Goal: Task Accomplishment & Management: Manage account settings

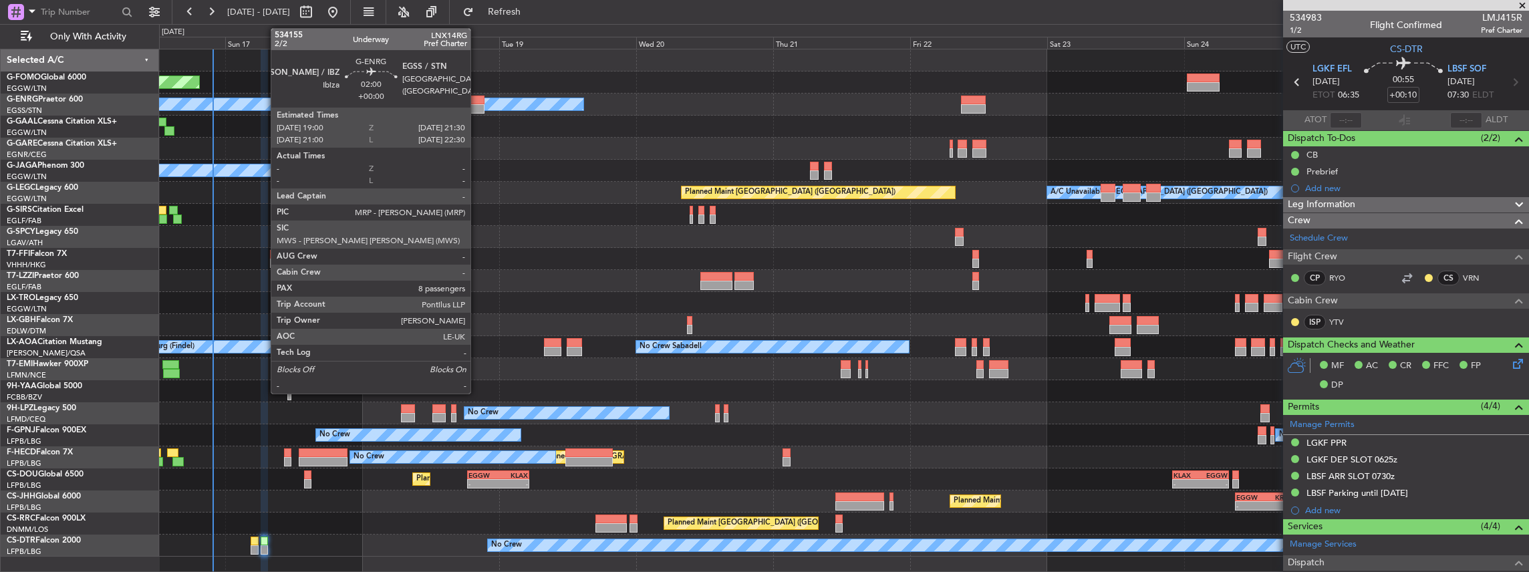
click at [477, 104] on div at bounding box center [477, 108] width 15 height 9
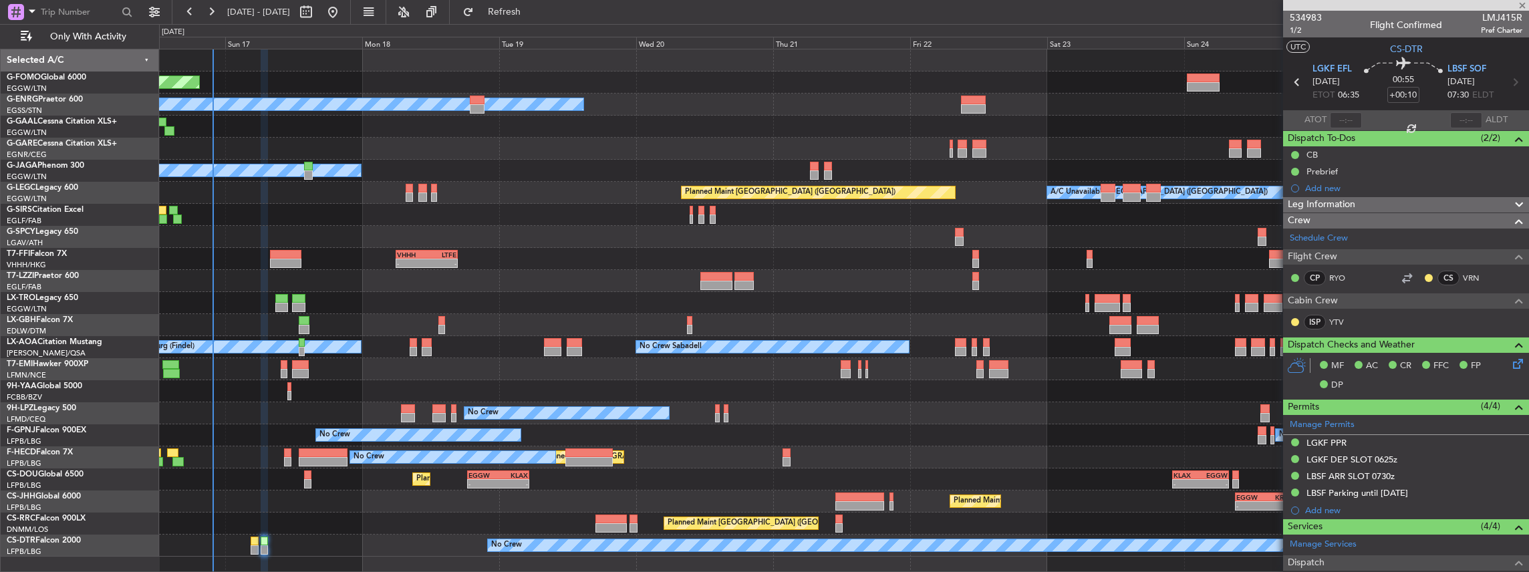
type input "8"
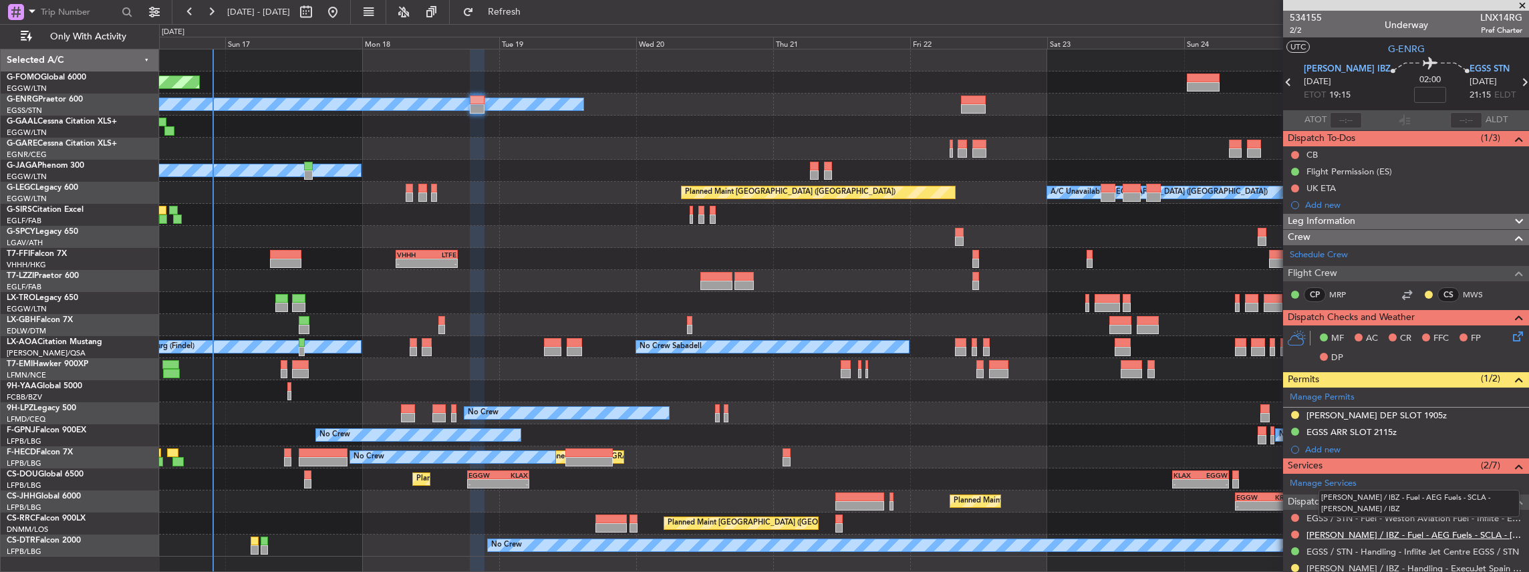
click at [1351, 535] on link "[PERSON_NAME] / IBZ - Fuel - AEG Fuels - SCLA - [PERSON_NAME] / IBZ" at bounding box center [1414, 534] width 216 height 11
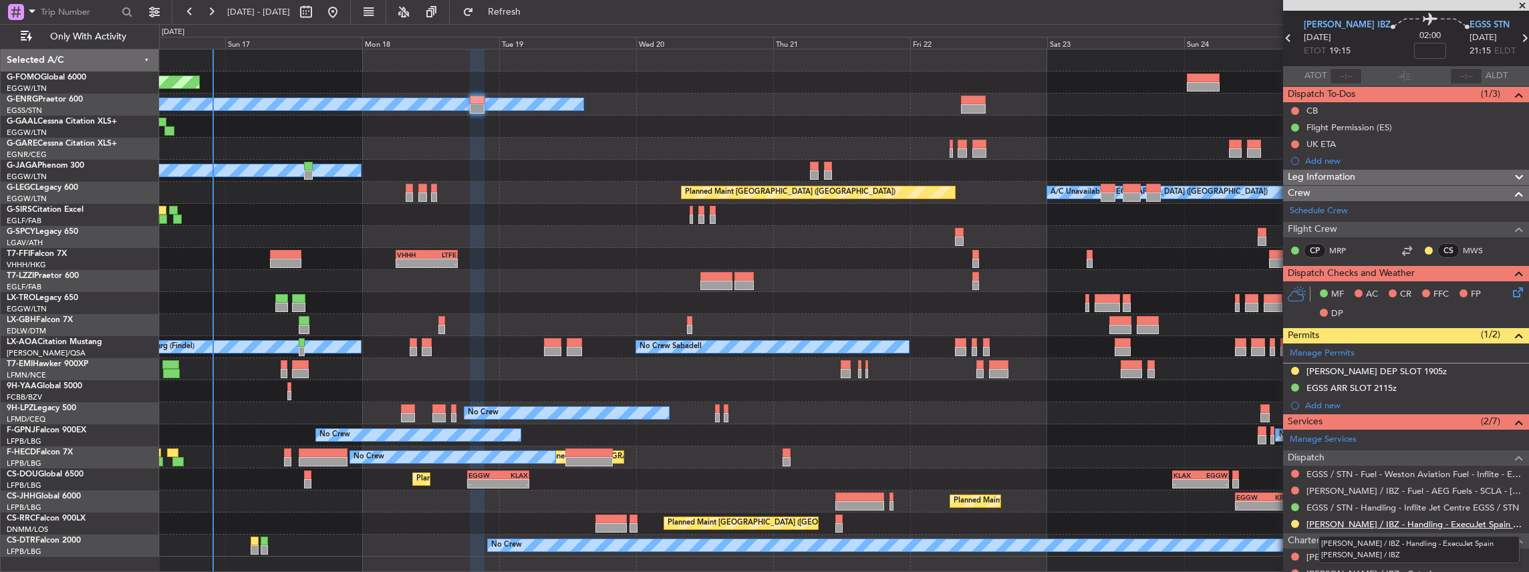
click at [1374, 518] on link "[PERSON_NAME] / IBZ - Handling - ExecuJet Spain [PERSON_NAME] / IBZ" at bounding box center [1414, 523] width 216 height 11
click at [533, 15] on span "Refresh" at bounding box center [504, 11] width 56 height 9
click at [1294, 472] on button at bounding box center [1295, 474] width 8 height 8
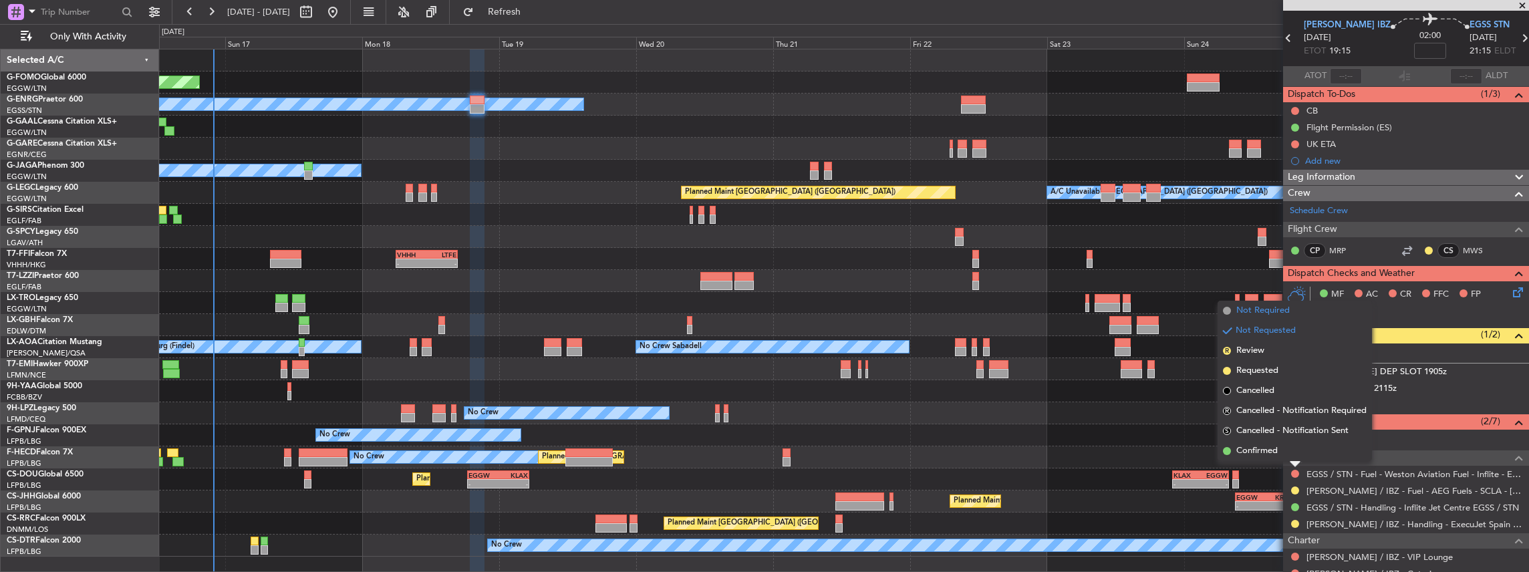
click at [1258, 314] on span "Not Required" at bounding box center [1262, 310] width 53 height 13
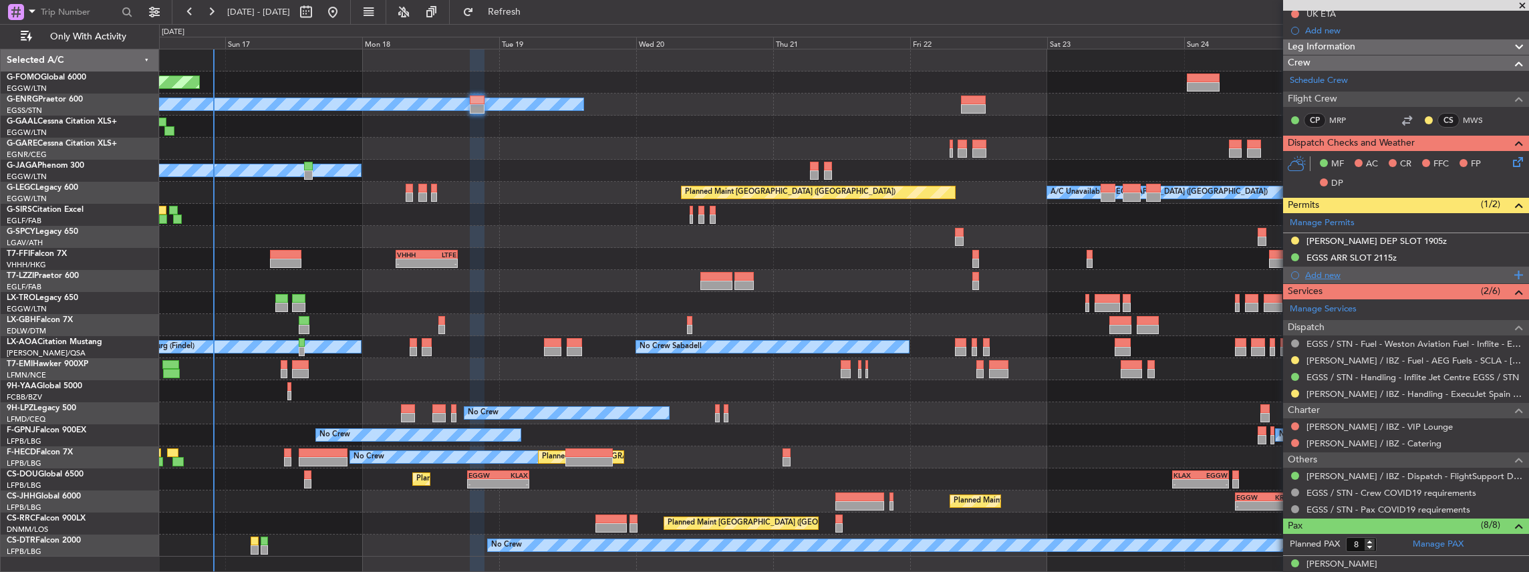
scroll to position [178, 0]
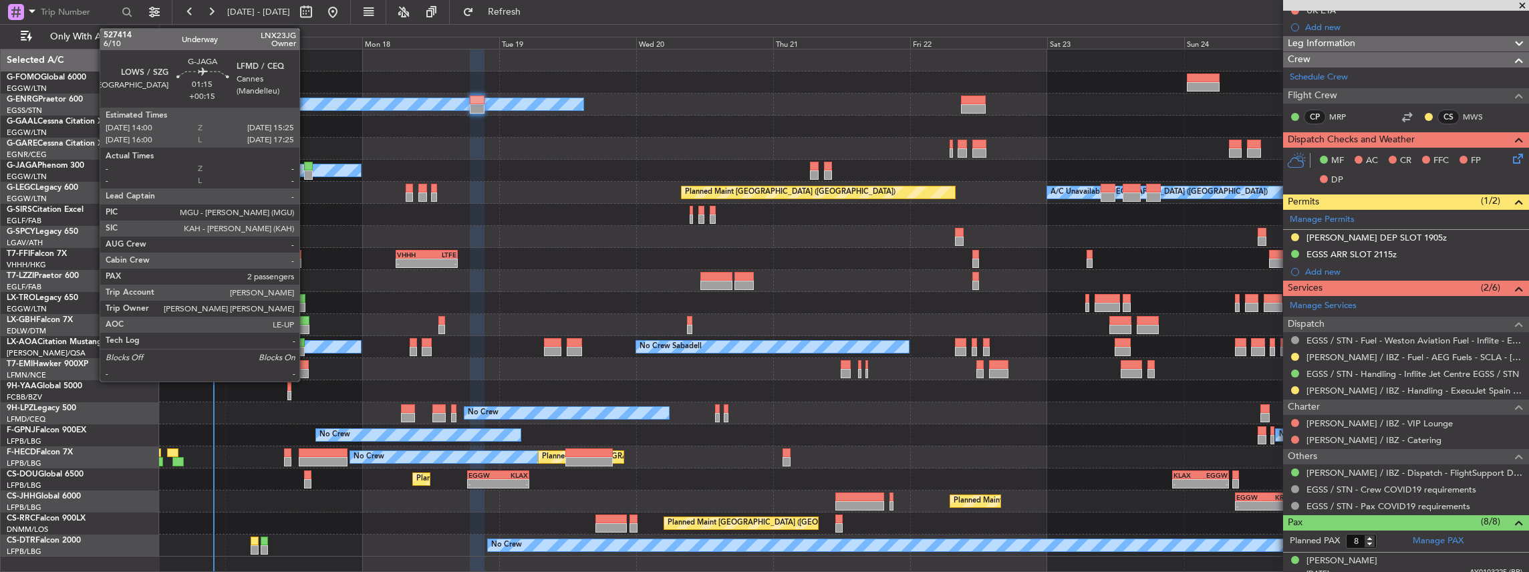
click at [306, 171] on div at bounding box center [308, 174] width 9 height 9
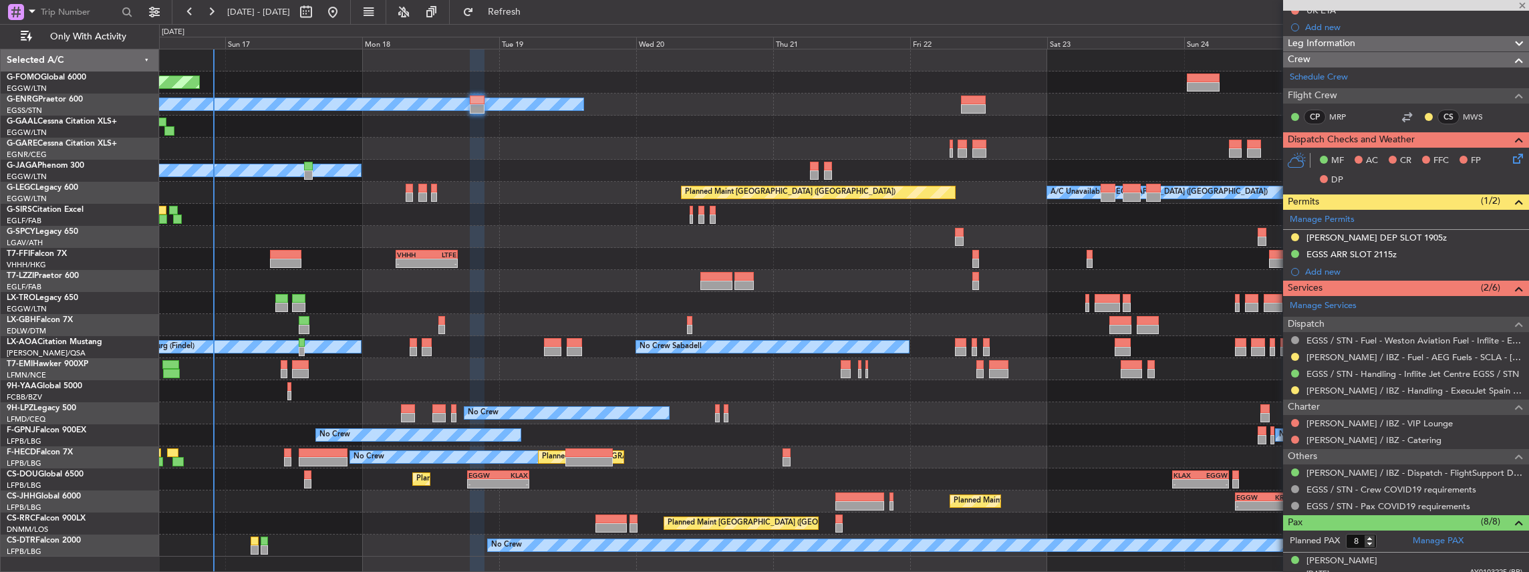
type input "+00:15"
type input "2"
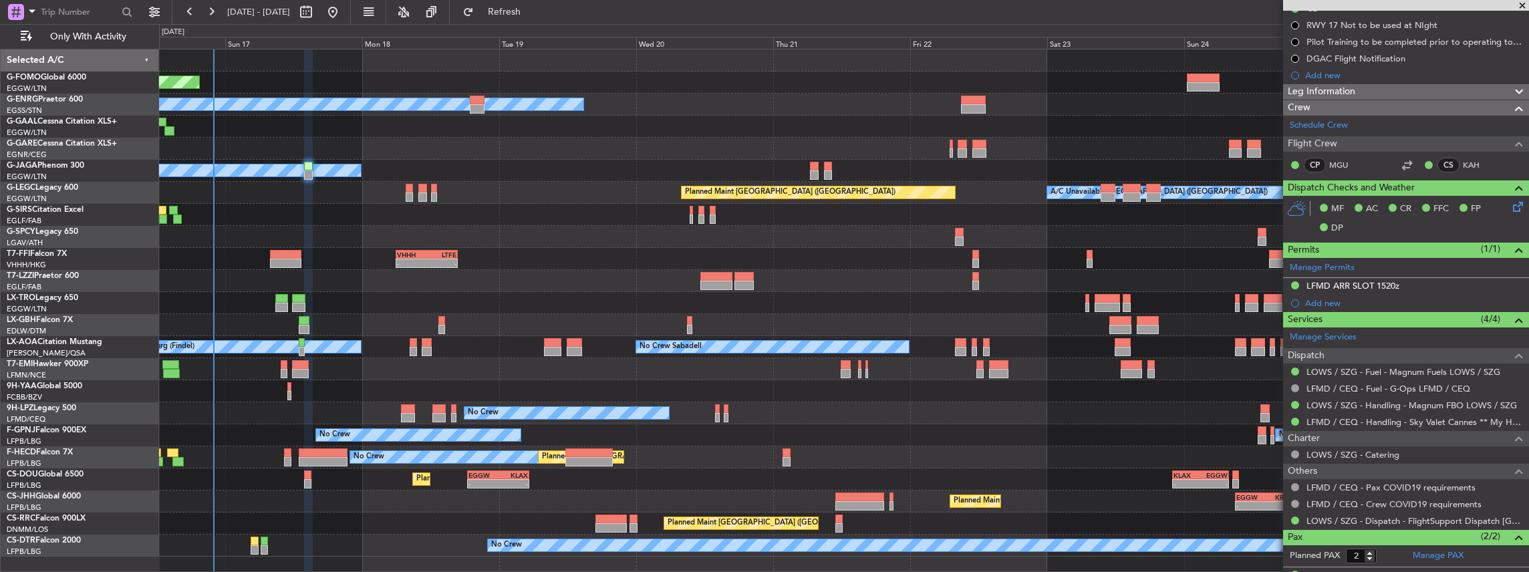
scroll to position [134, 0]
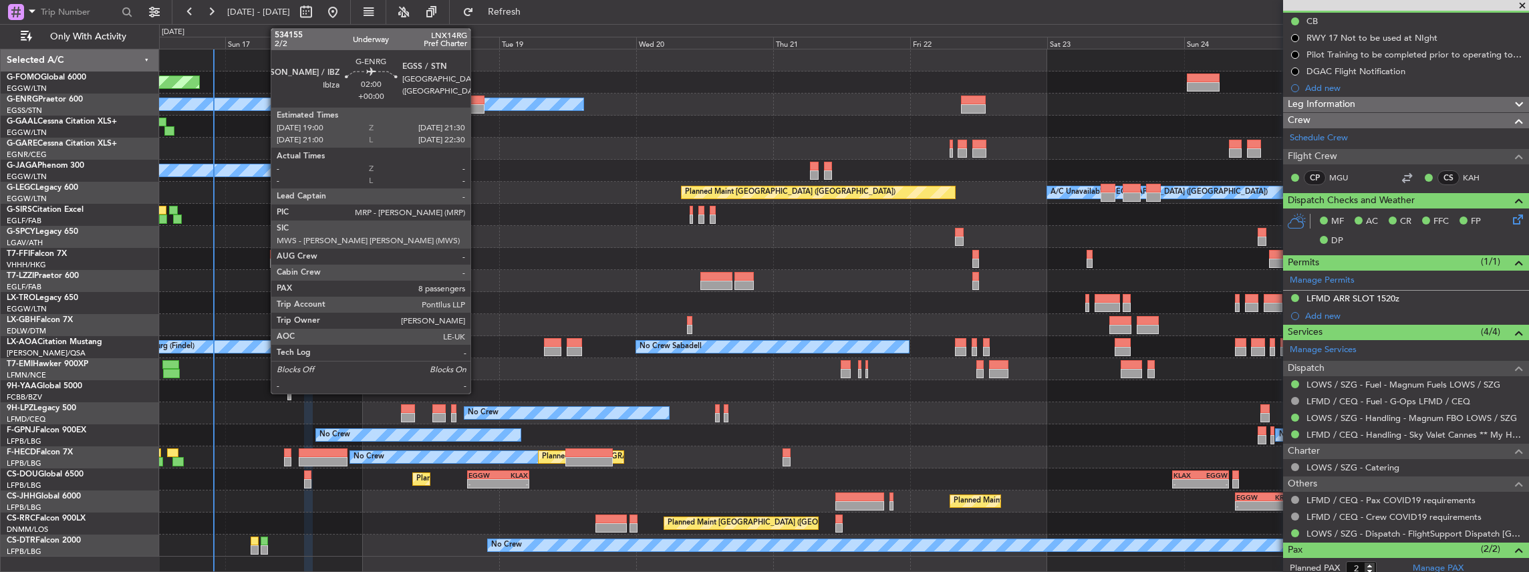
click at [477, 103] on div at bounding box center [477, 100] width 15 height 9
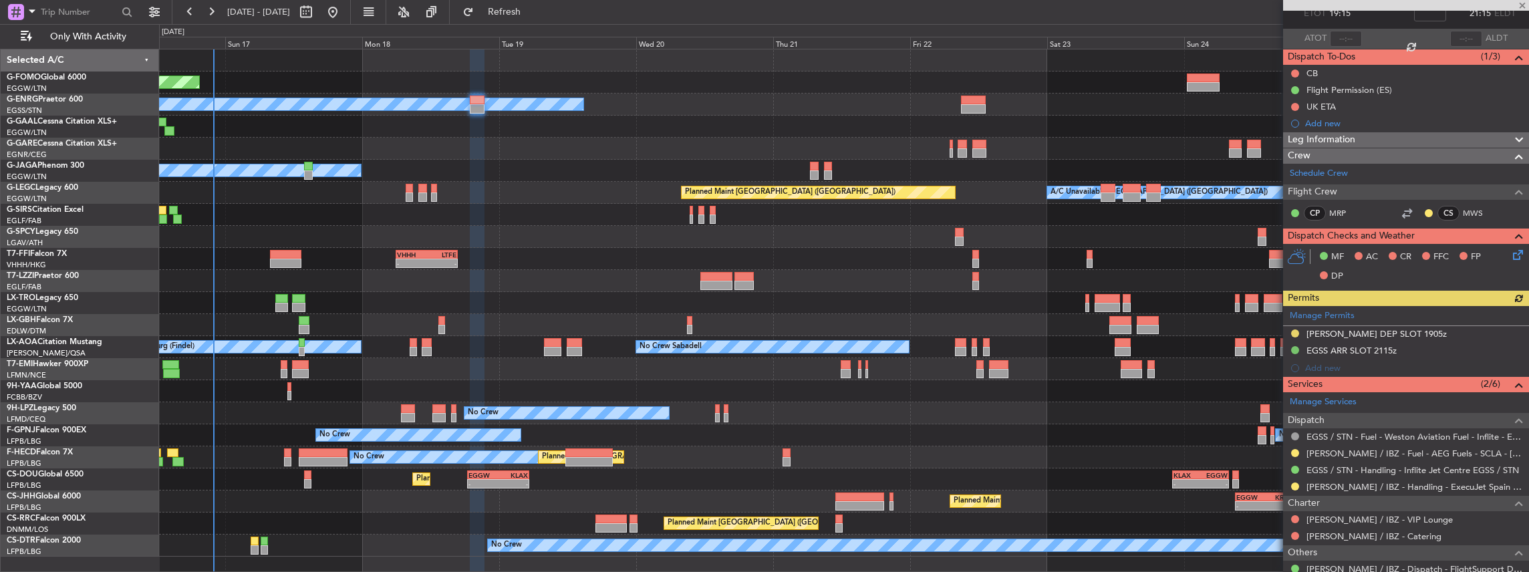
scroll to position [89, 0]
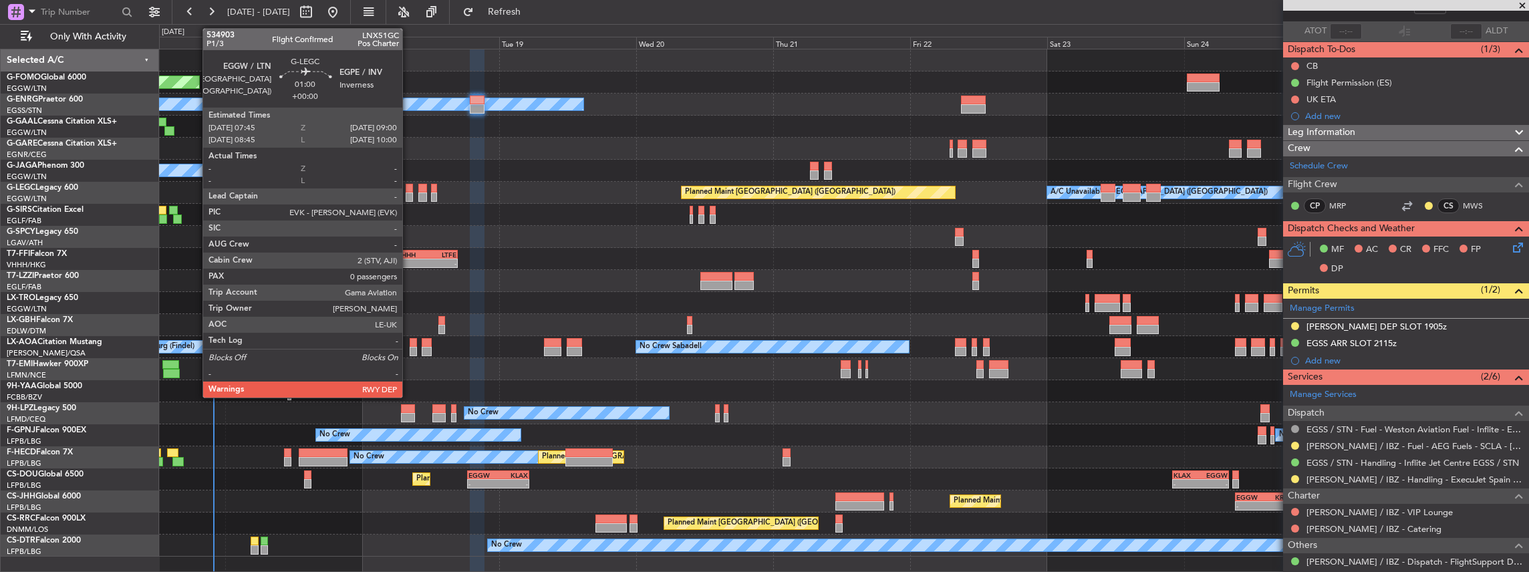
click at [409, 200] on div at bounding box center [409, 196] width 7 height 9
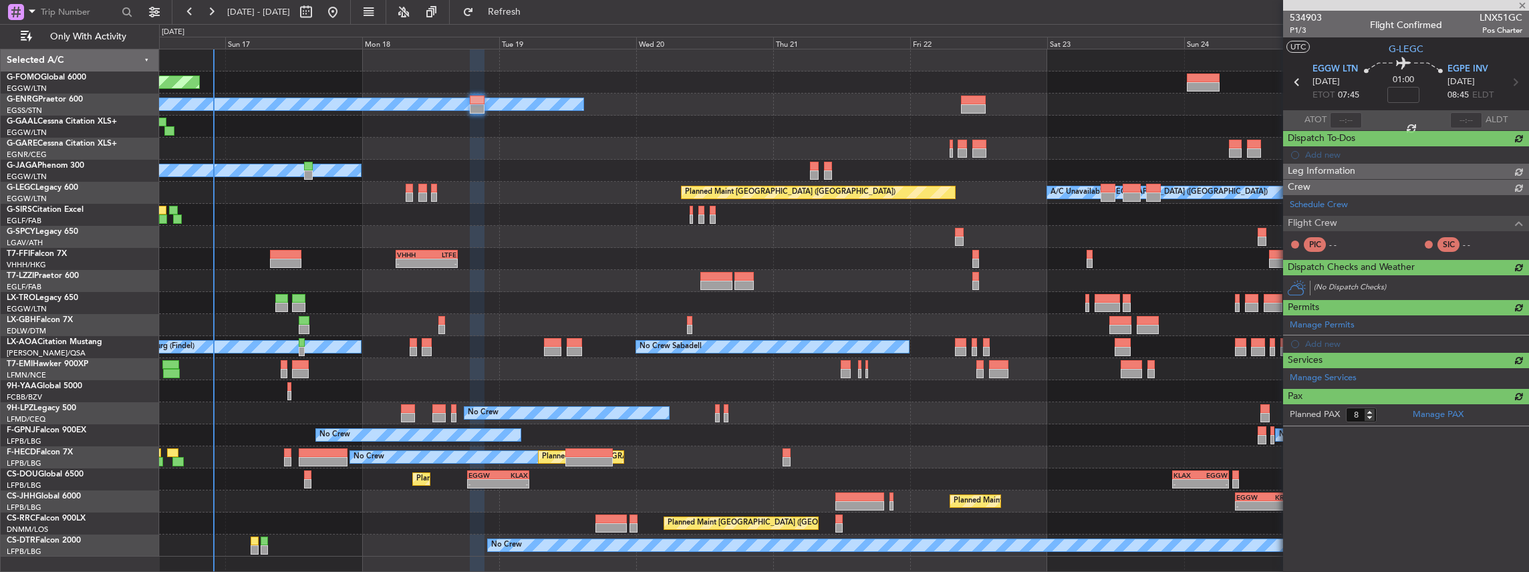
type input "0"
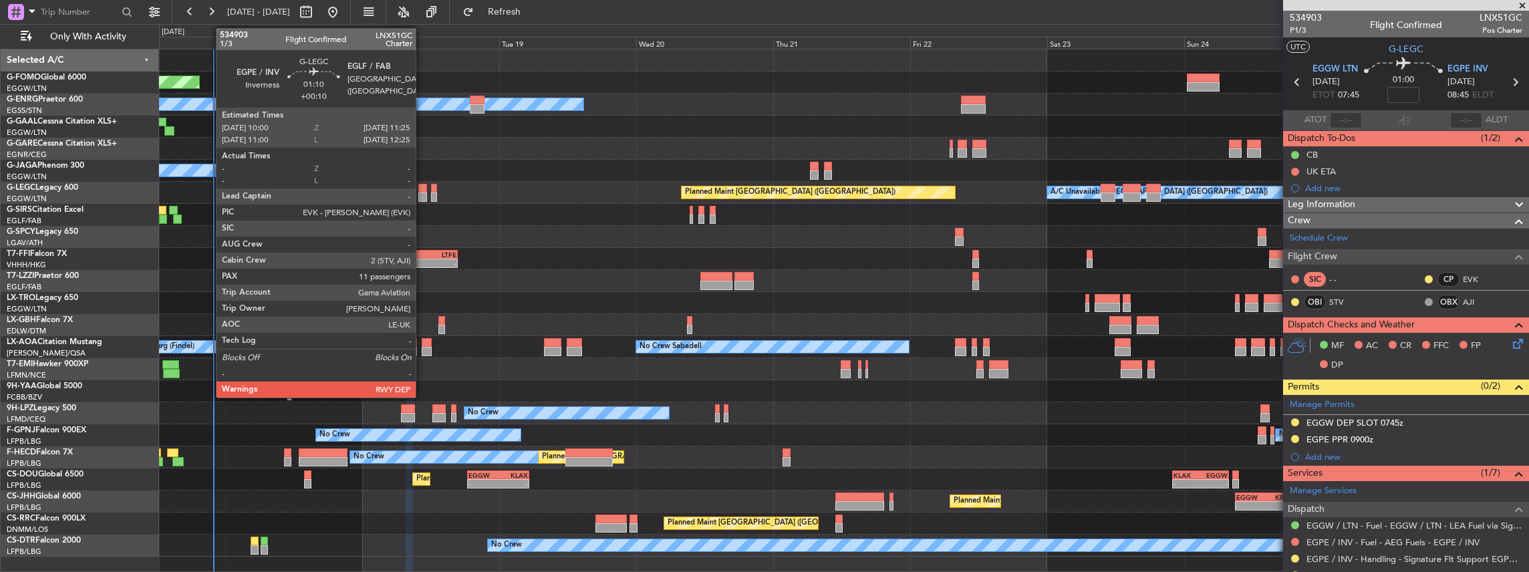
click at [422, 194] on div at bounding box center [422, 196] width 9 height 9
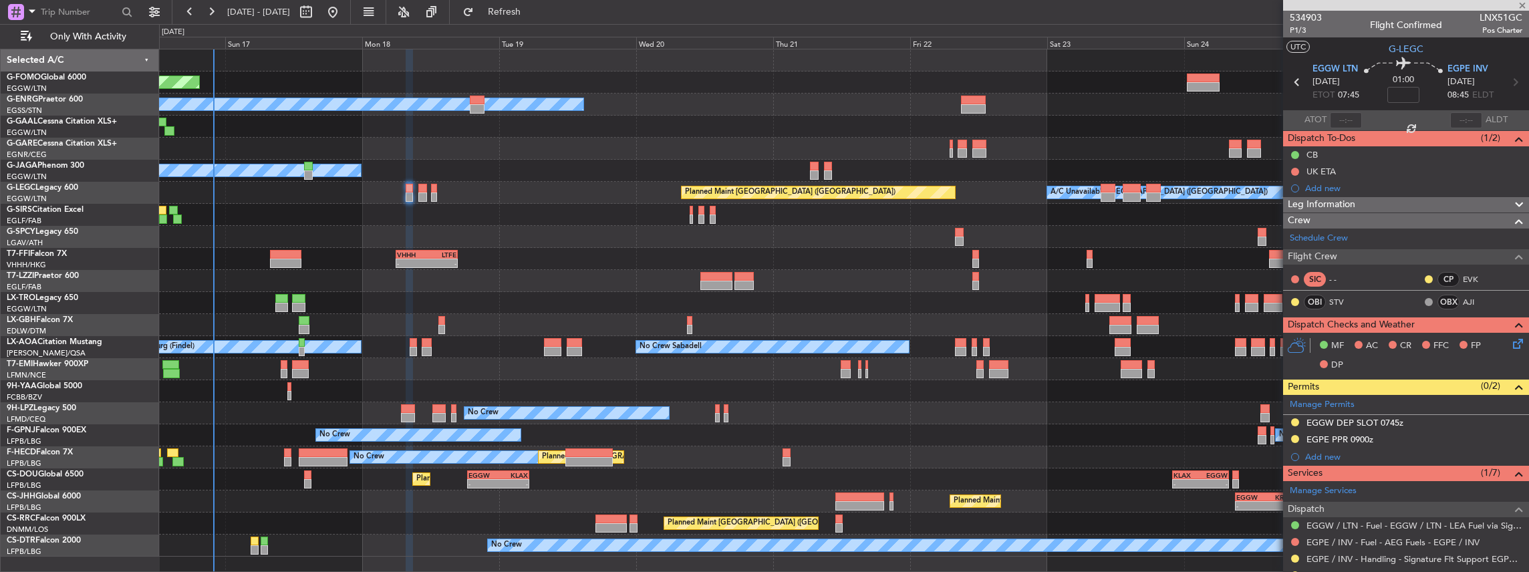
type input "+00:10"
type input "11"
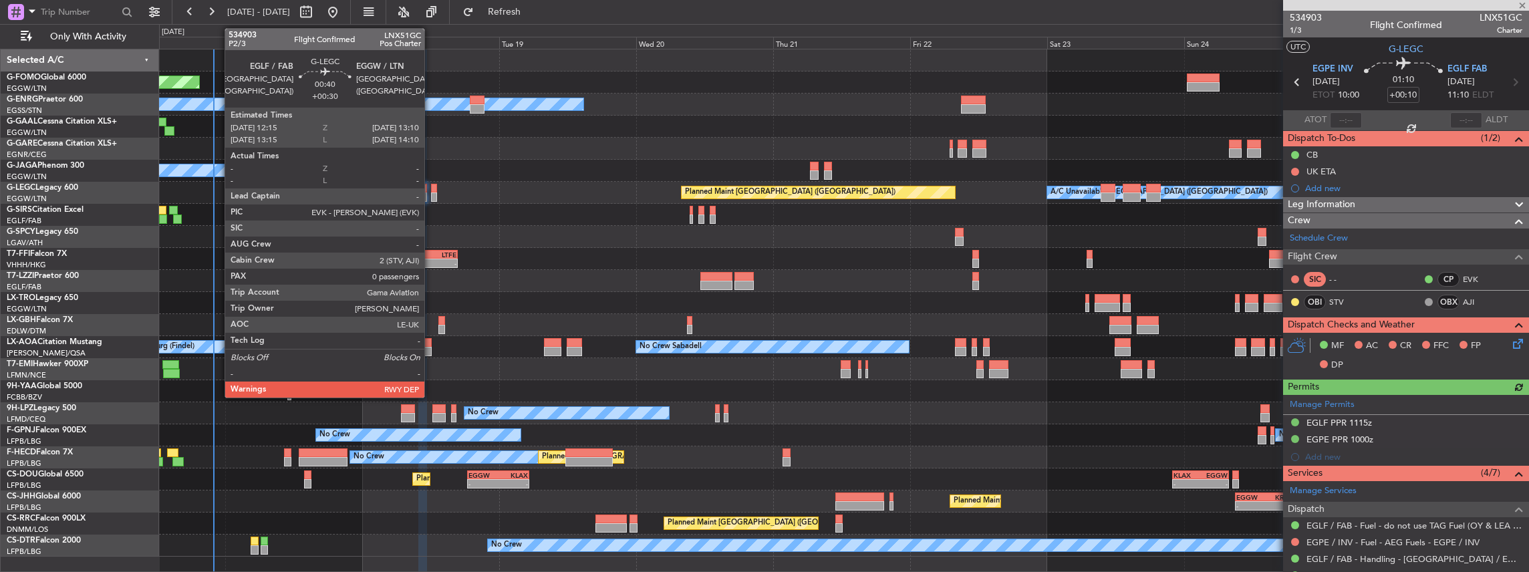
click at [431, 199] on div at bounding box center [433, 196] width 5 height 9
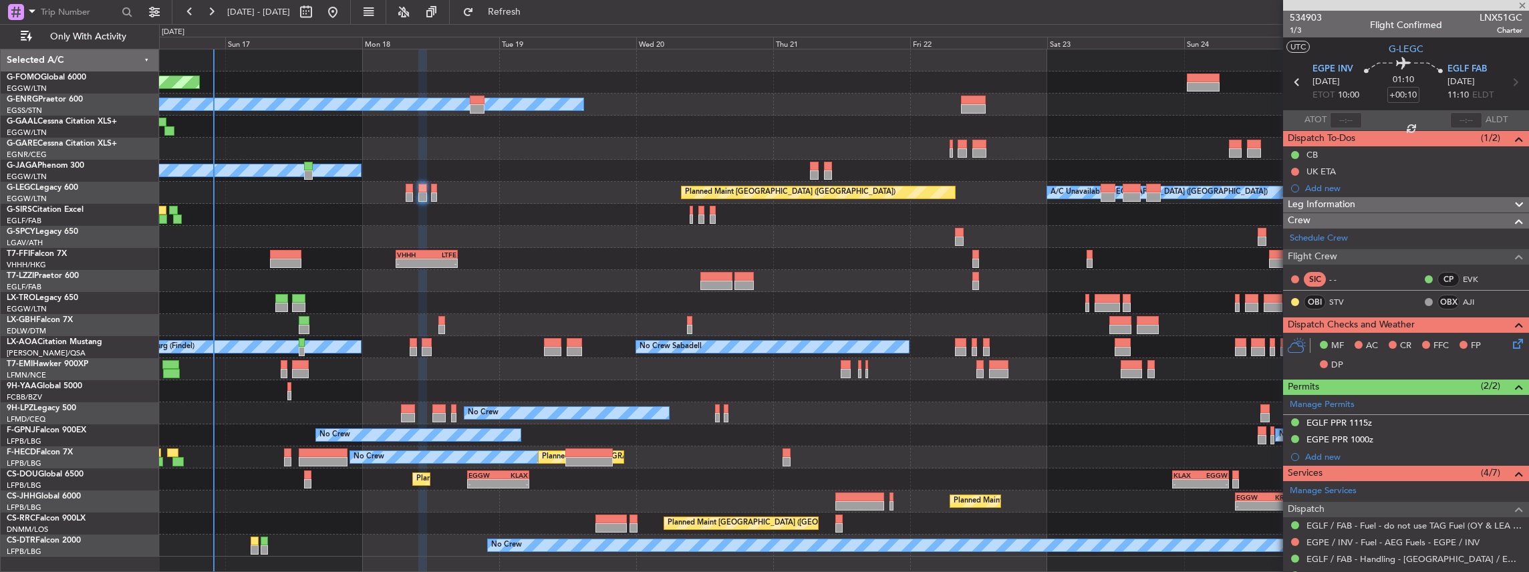
type input "+00:30"
type input "0"
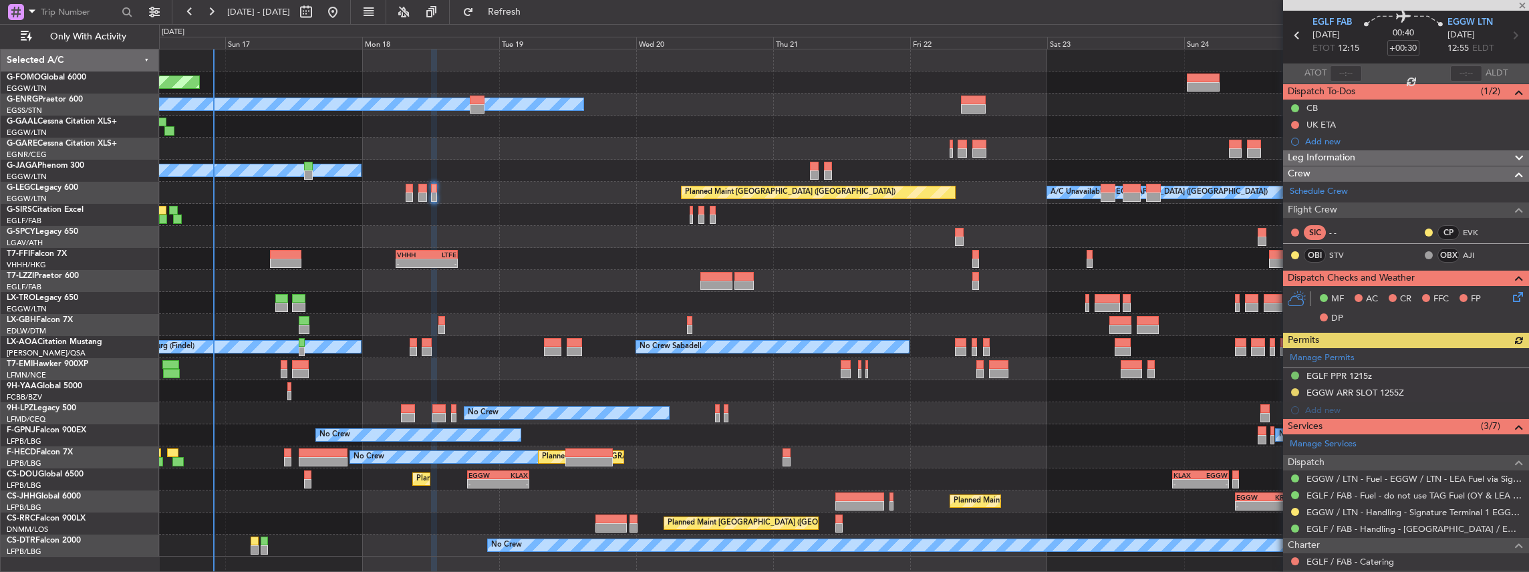
scroll to position [89, 0]
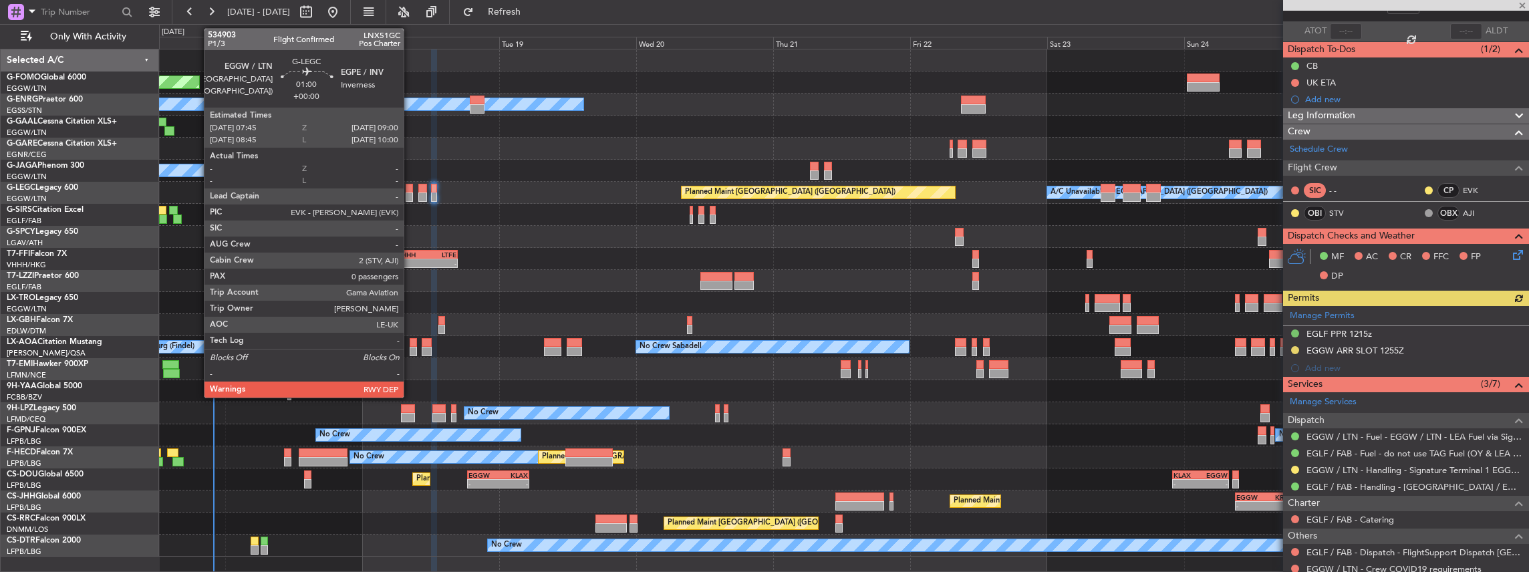
click at [410, 186] on div at bounding box center [409, 188] width 7 height 9
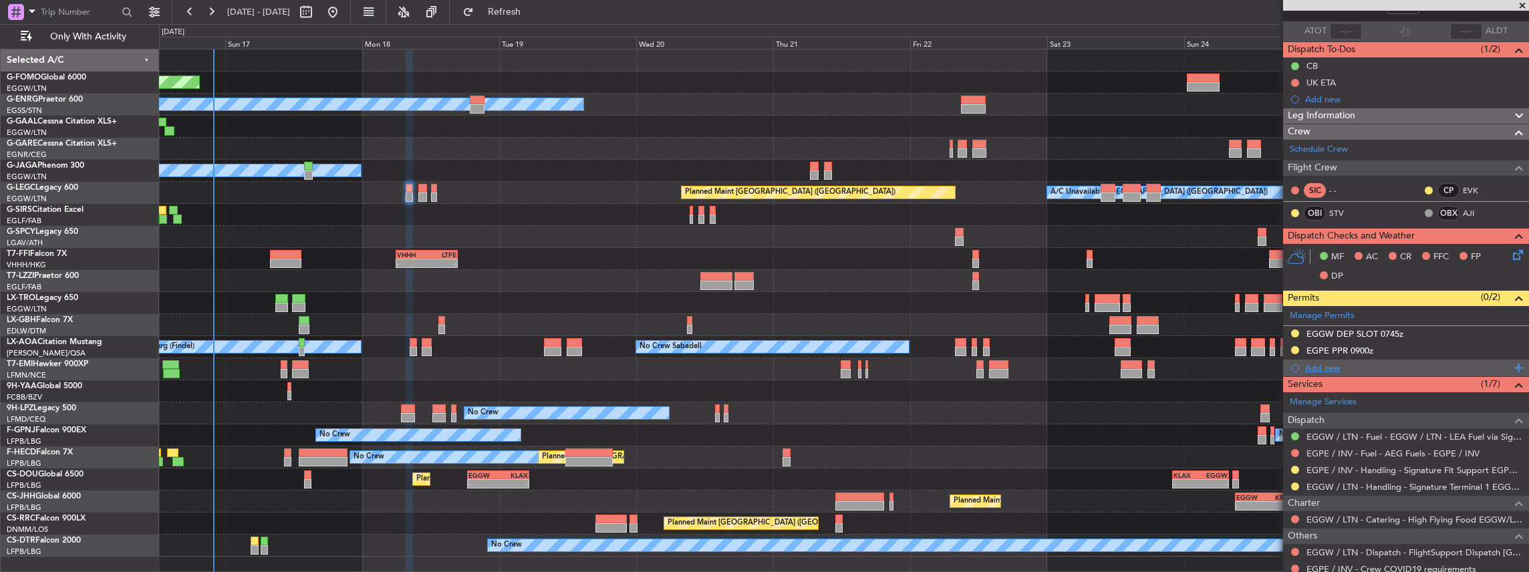
scroll to position [0, 0]
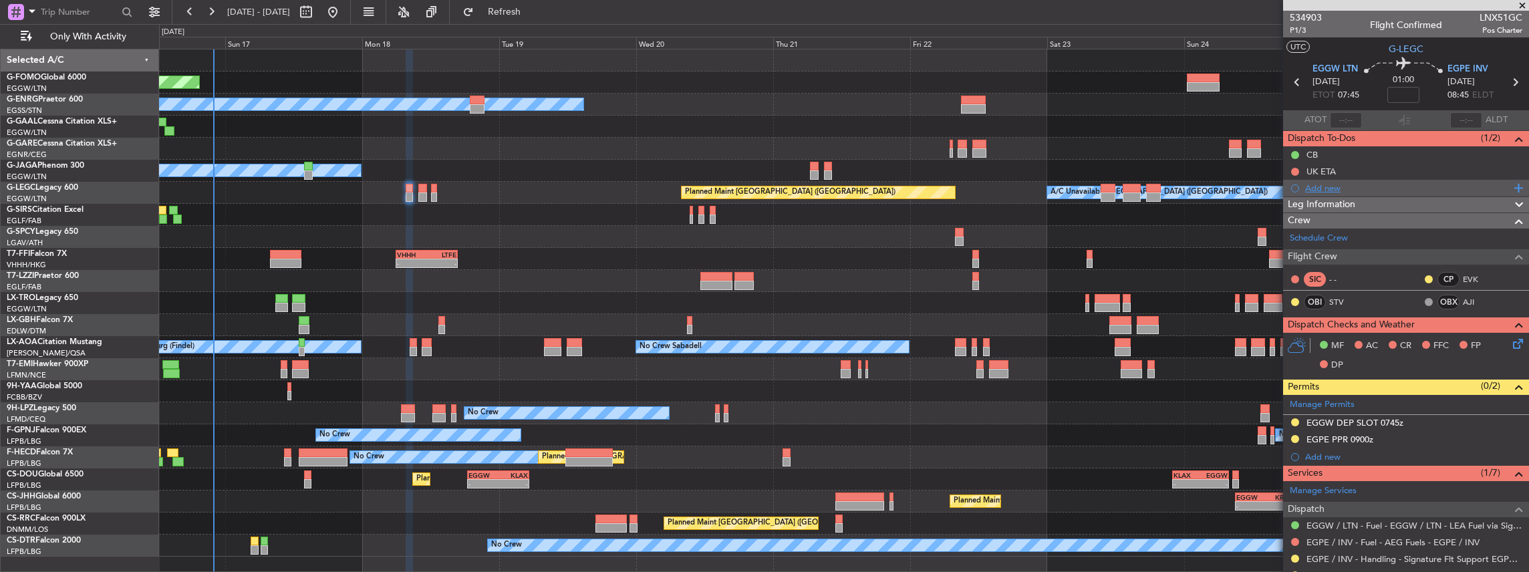
click at [1330, 188] on div "Add new" at bounding box center [1407, 187] width 205 height 11
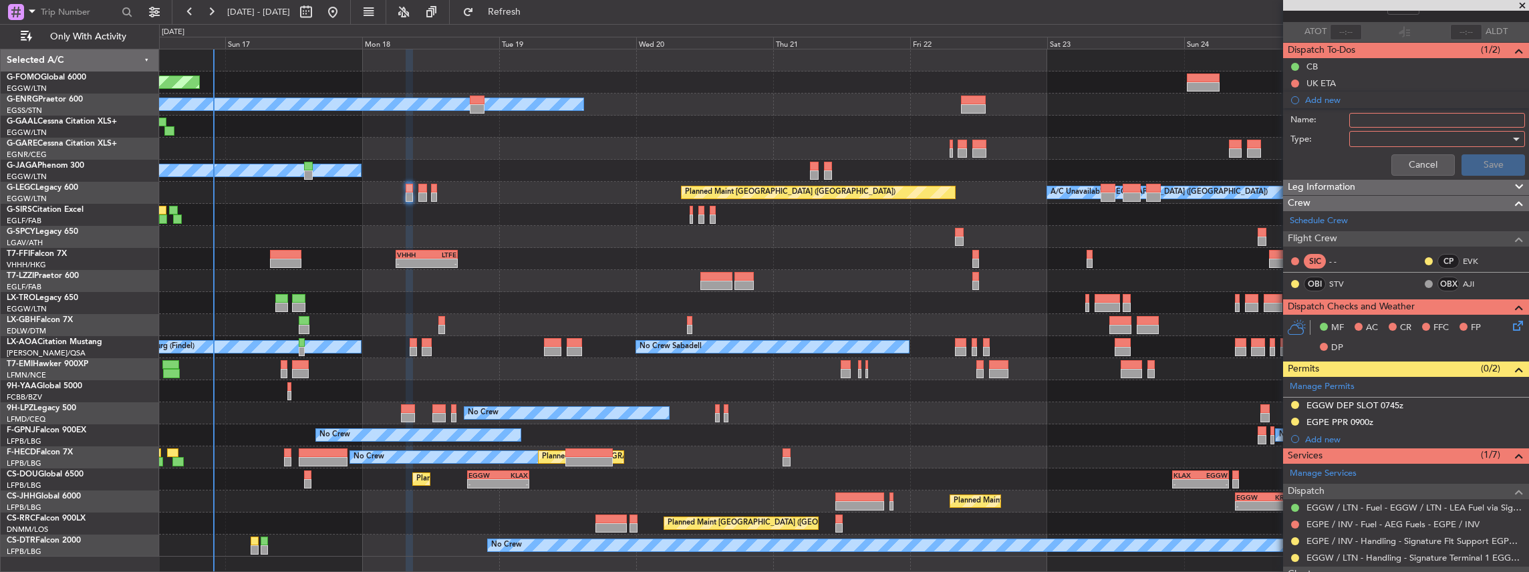
scroll to position [89, 0]
click at [1380, 122] on input "Name:" at bounding box center [1437, 119] width 176 height 15
click at [1319, 148] on div "Cancel Save" at bounding box center [1402, 164] width 252 height 32
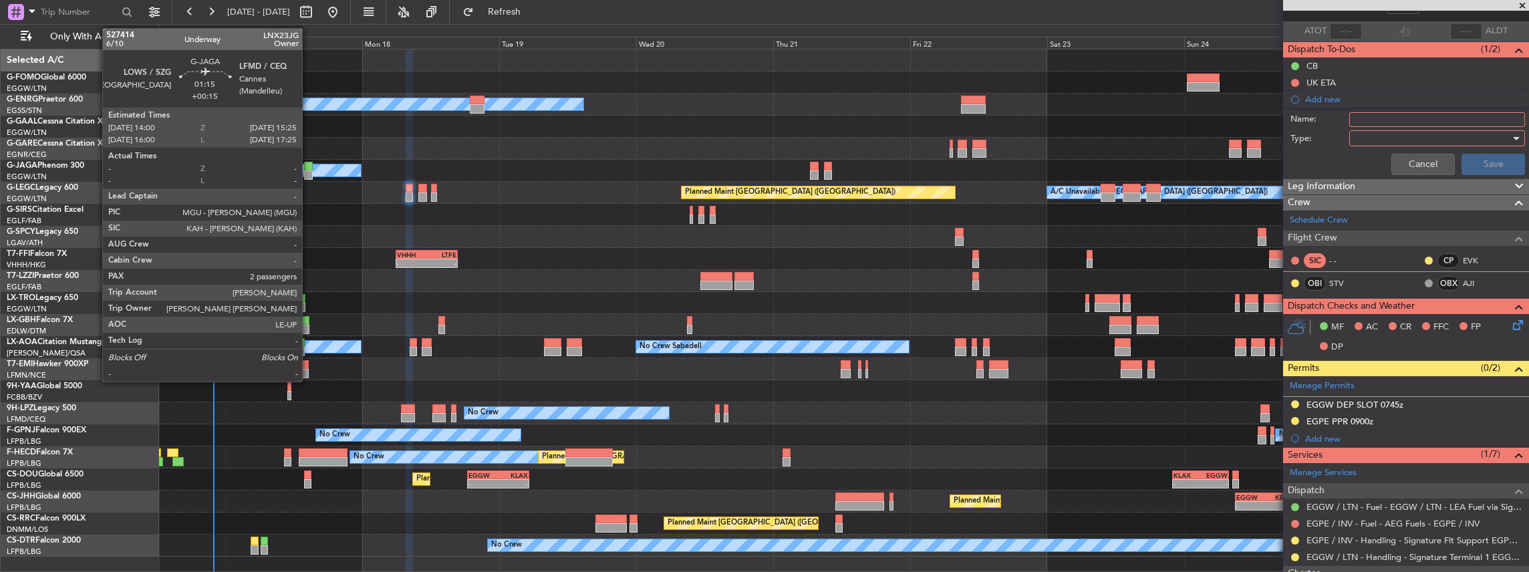
click at [309, 164] on div at bounding box center [308, 166] width 9 height 9
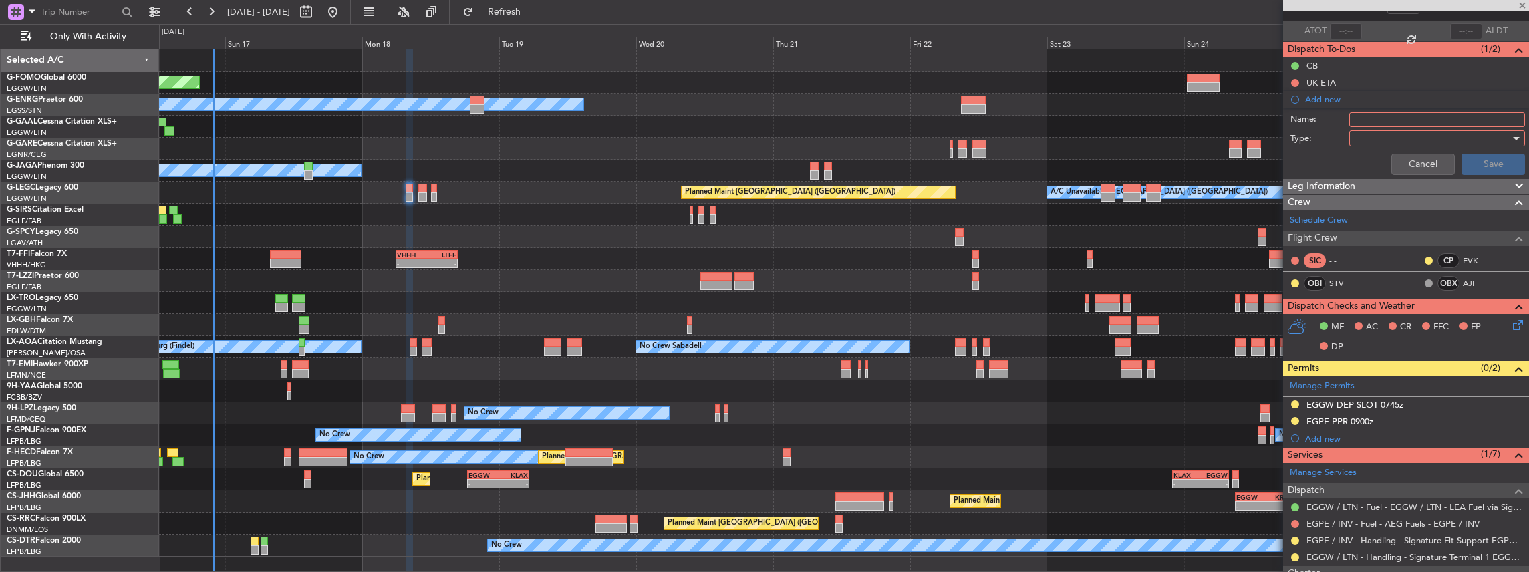
type input "+00:15"
type input "2"
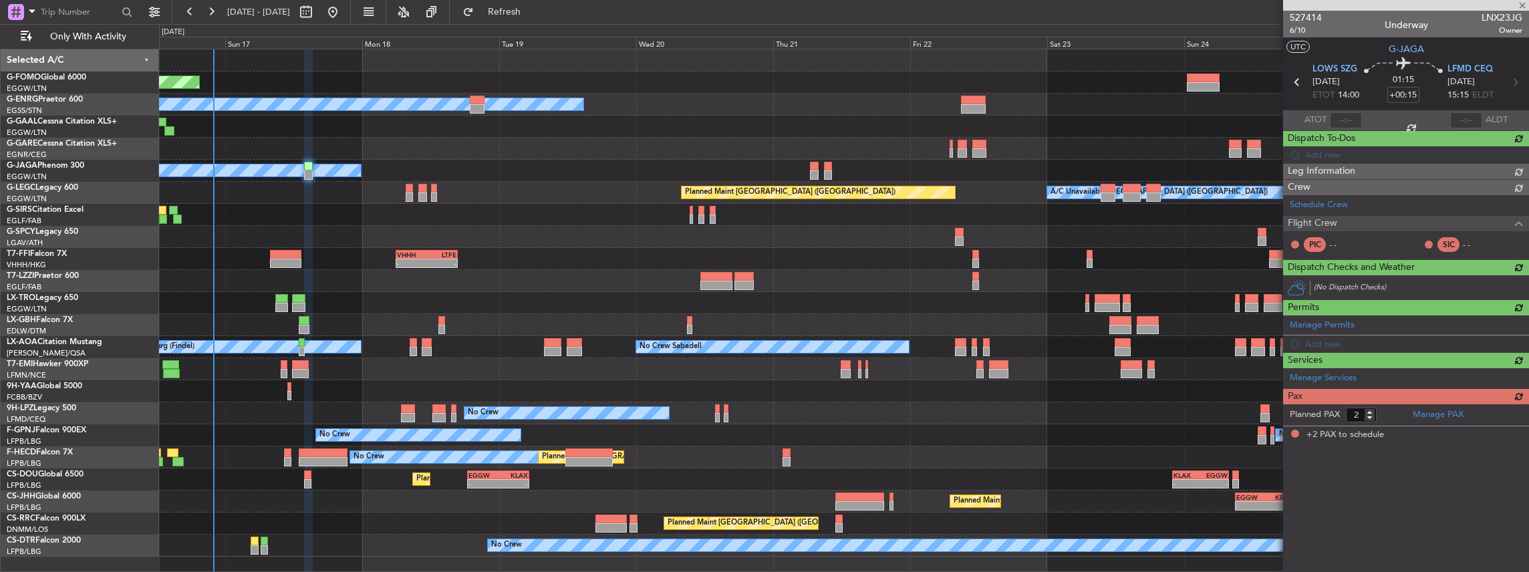
scroll to position [0, 0]
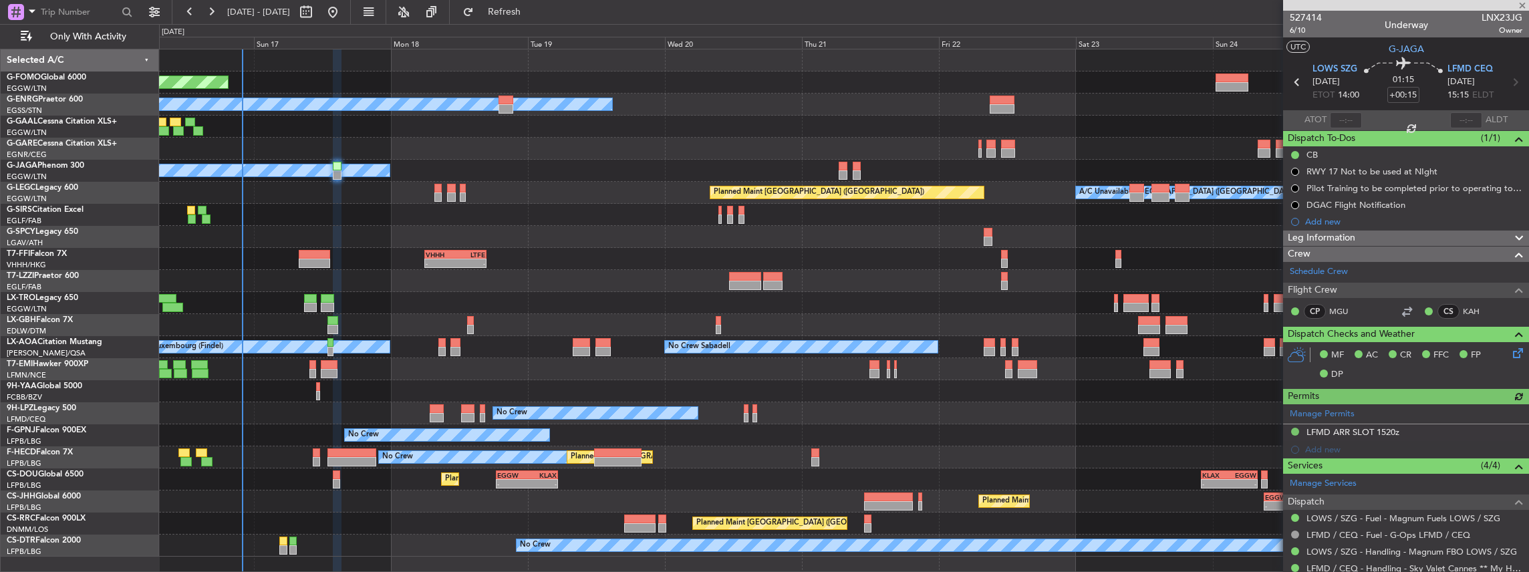
click at [663, 176] on div "Owner" at bounding box center [844, 171] width 1370 height 22
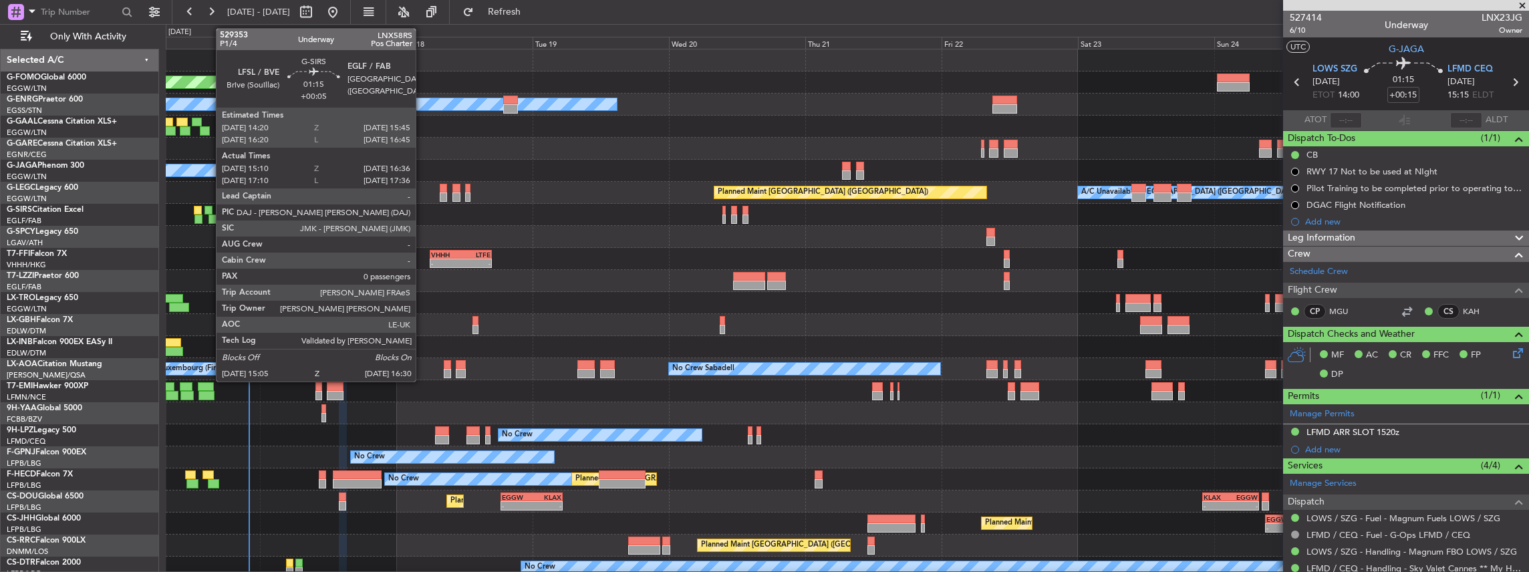
click at [209, 209] on div at bounding box center [208, 210] width 9 height 9
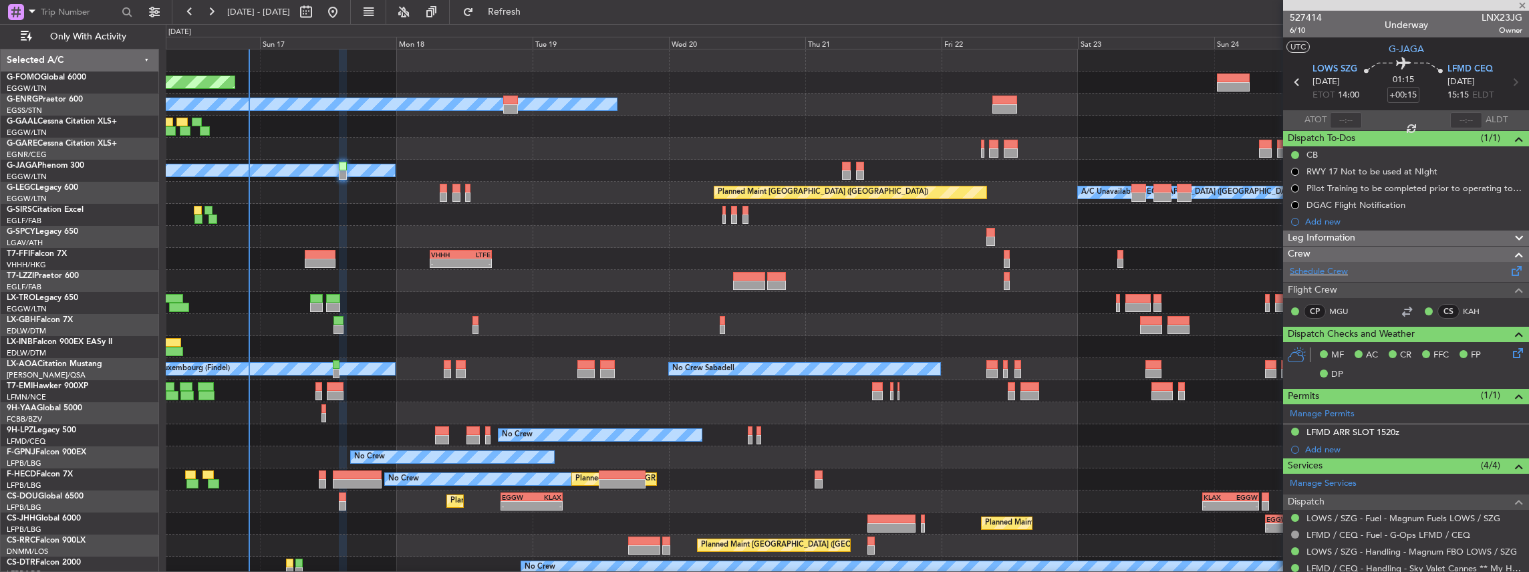
type input "+00:05"
type input "15:10"
type input "16:26"
type input "0"
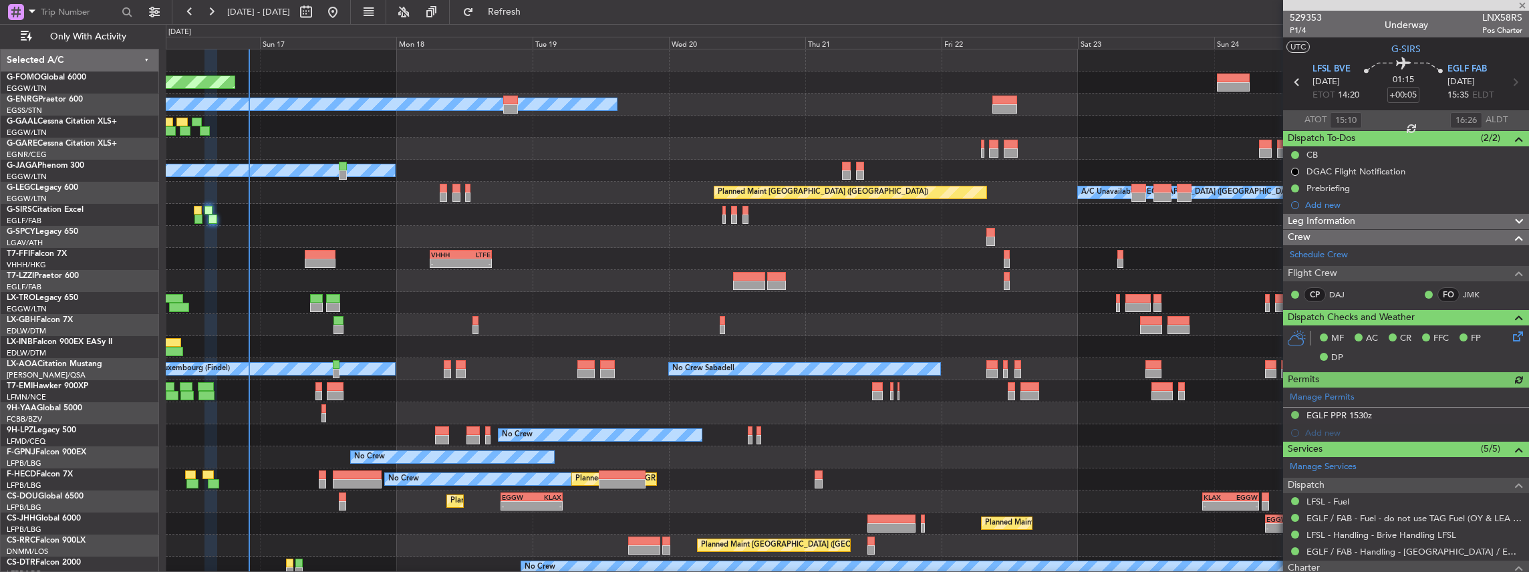
scroll to position [89, 0]
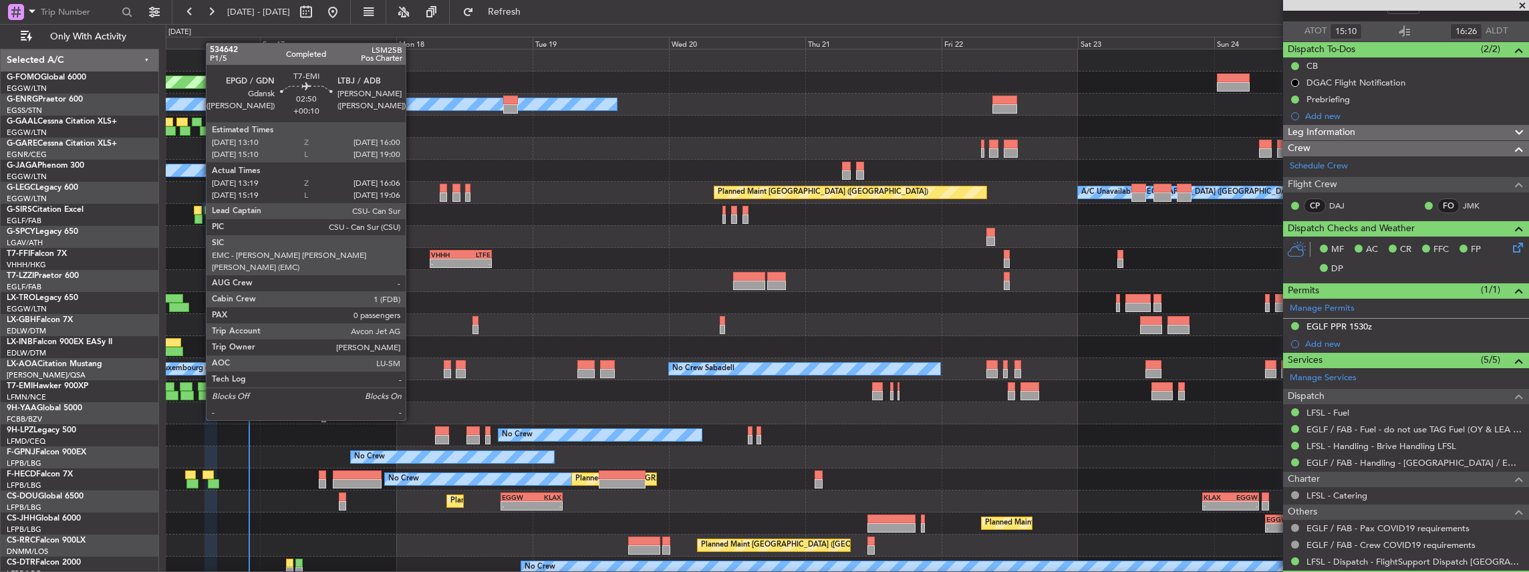
click at [199, 395] on div at bounding box center [206, 395] width 16 height 9
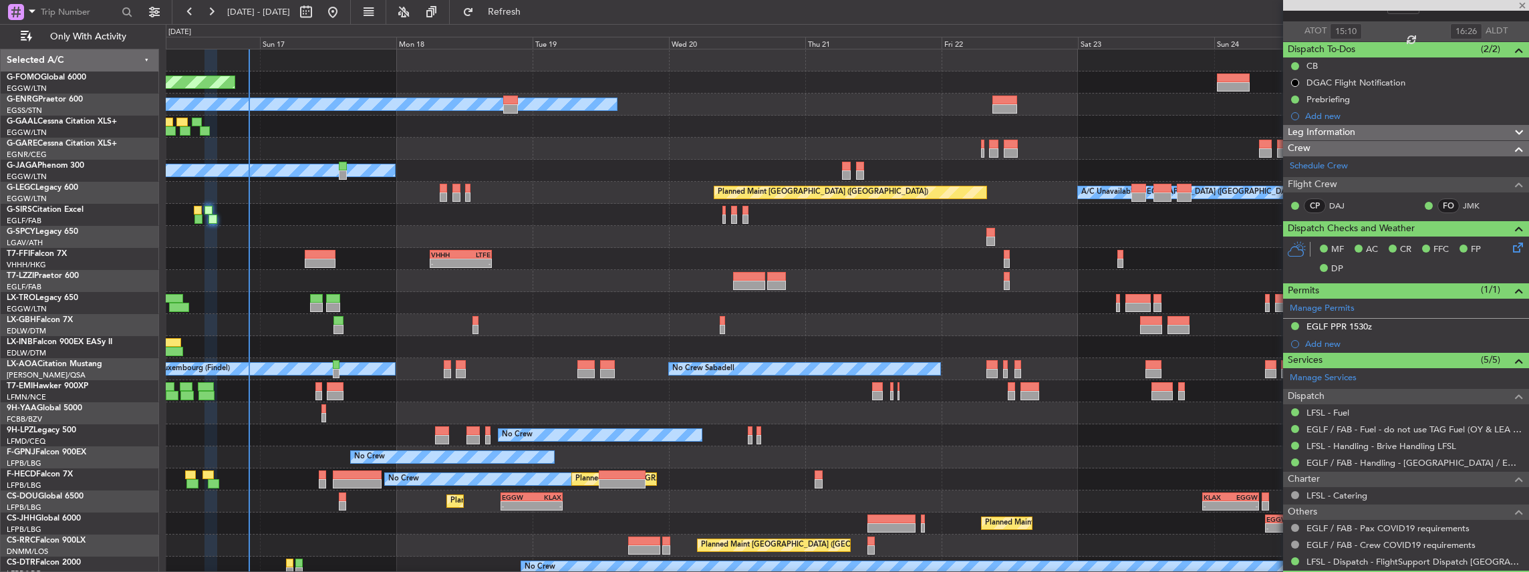
type input "+00:10"
type input "13:19"
type input "16:06"
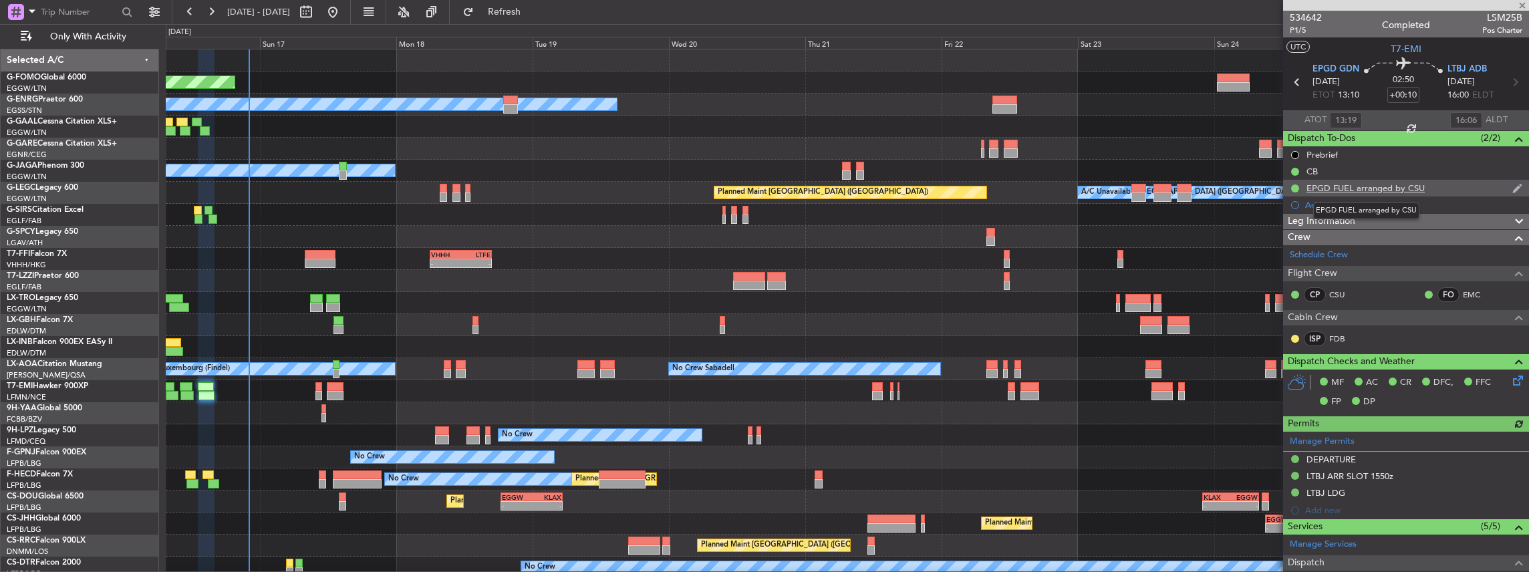
drag, startPoint x: 1427, startPoint y: 184, endPoint x: 1307, endPoint y: 188, distance: 120.3
click at [1307, 188] on div "EPGD FUEL arranged by CSU" at bounding box center [1406, 188] width 246 height 17
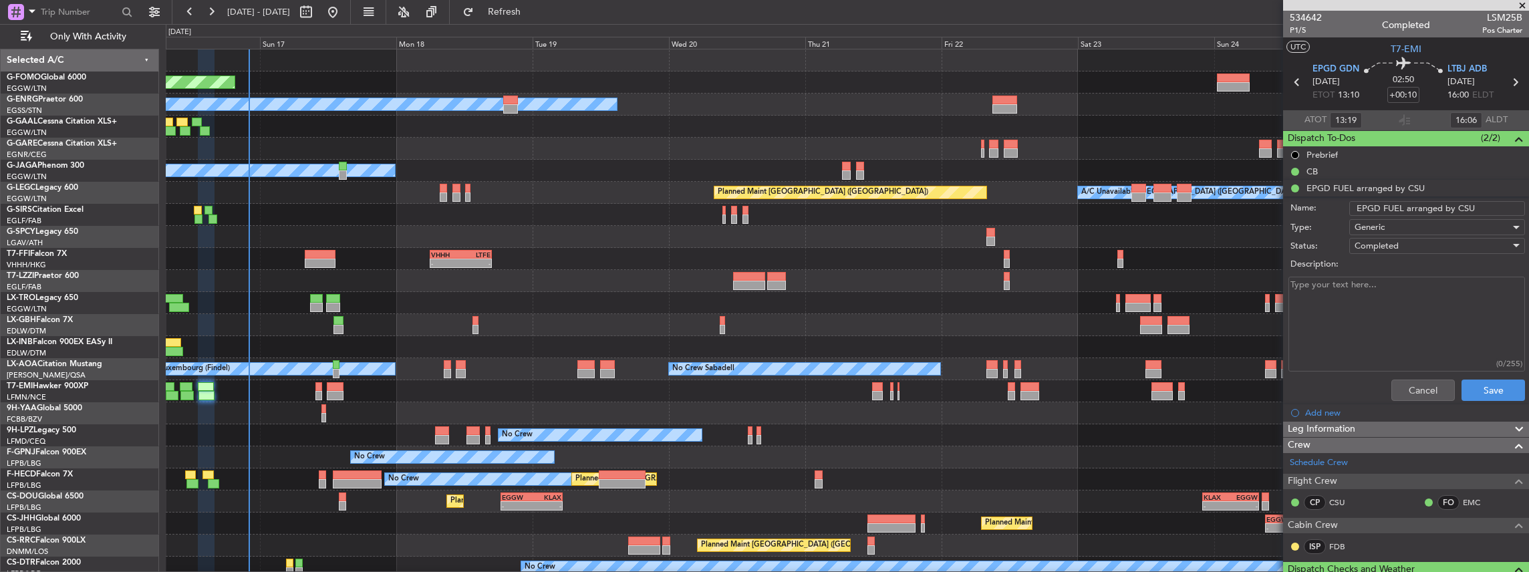
click at [673, 275] on div at bounding box center [847, 281] width 1363 height 22
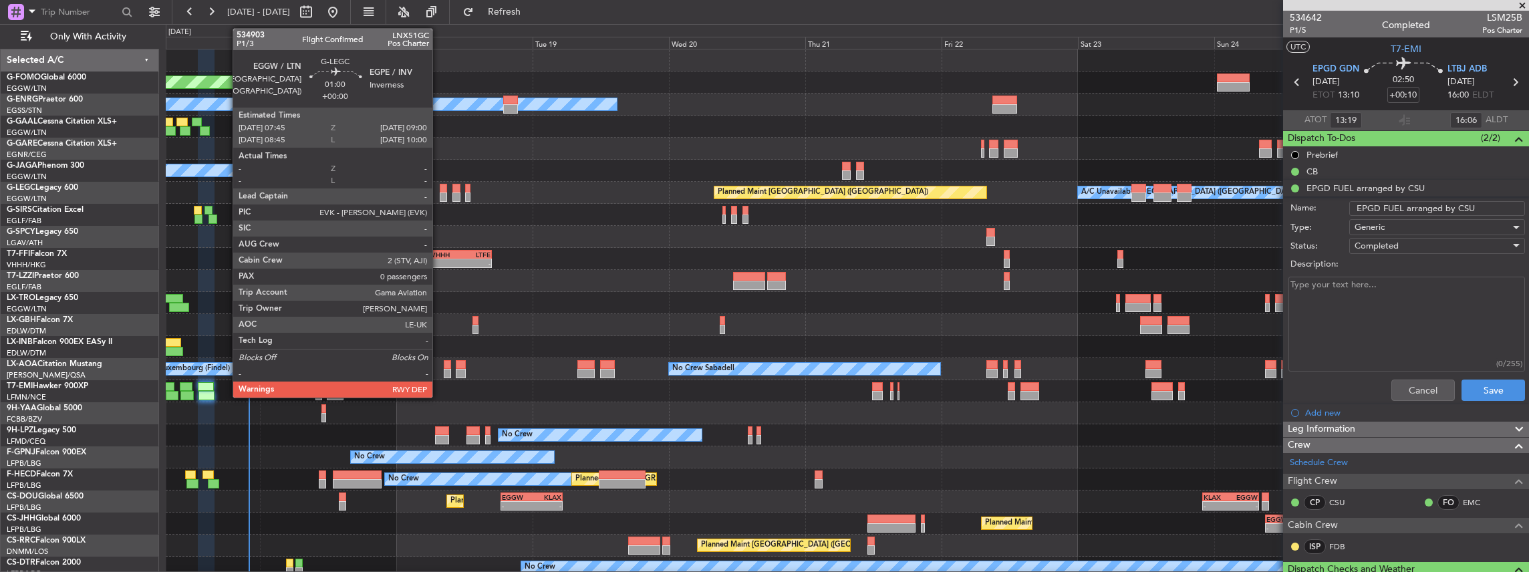
click at [438, 194] on div "Planned Maint [GEOGRAPHIC_DATA] ([GEOGRAPHIC_DATA]) A/C Unavailable [GEOGRAPHIC…" at bounding box center [847, 193] width 1363 height 22
click at [440, 194] on div at bounding box center [443, 196] width 7 height 9
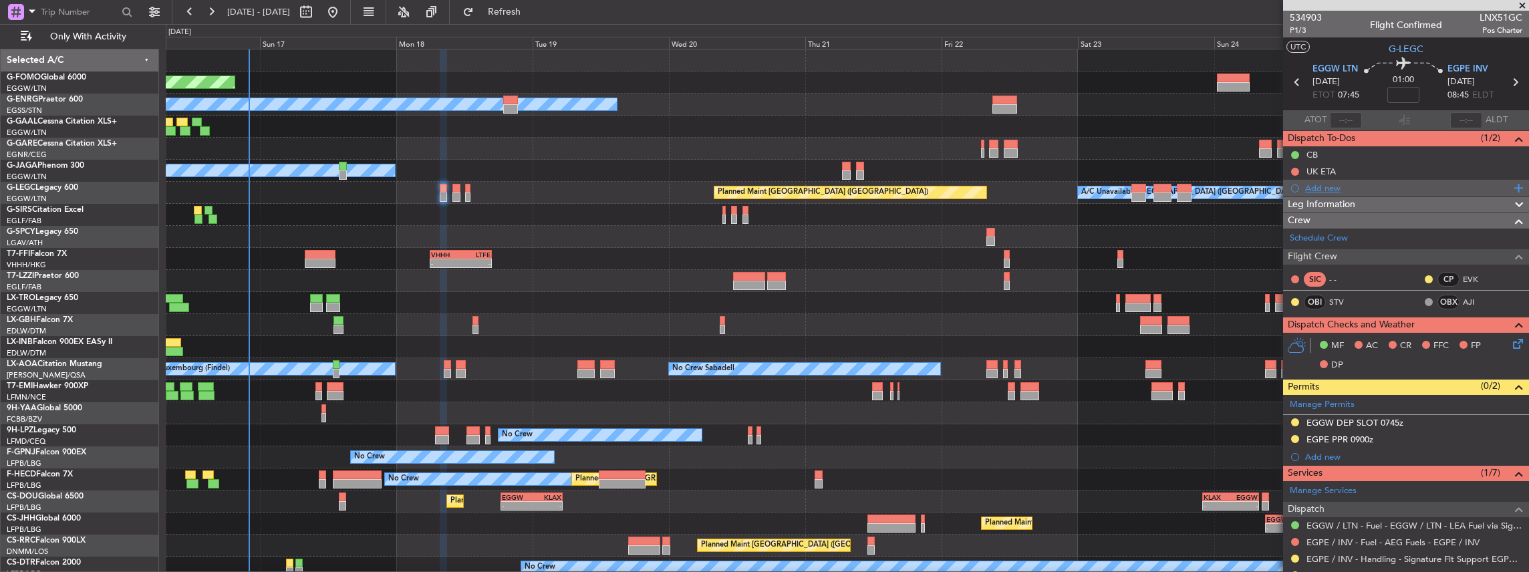
click at [1320, 184] on div "Add new" at bounding box center [1407, 187] width 205 height 11
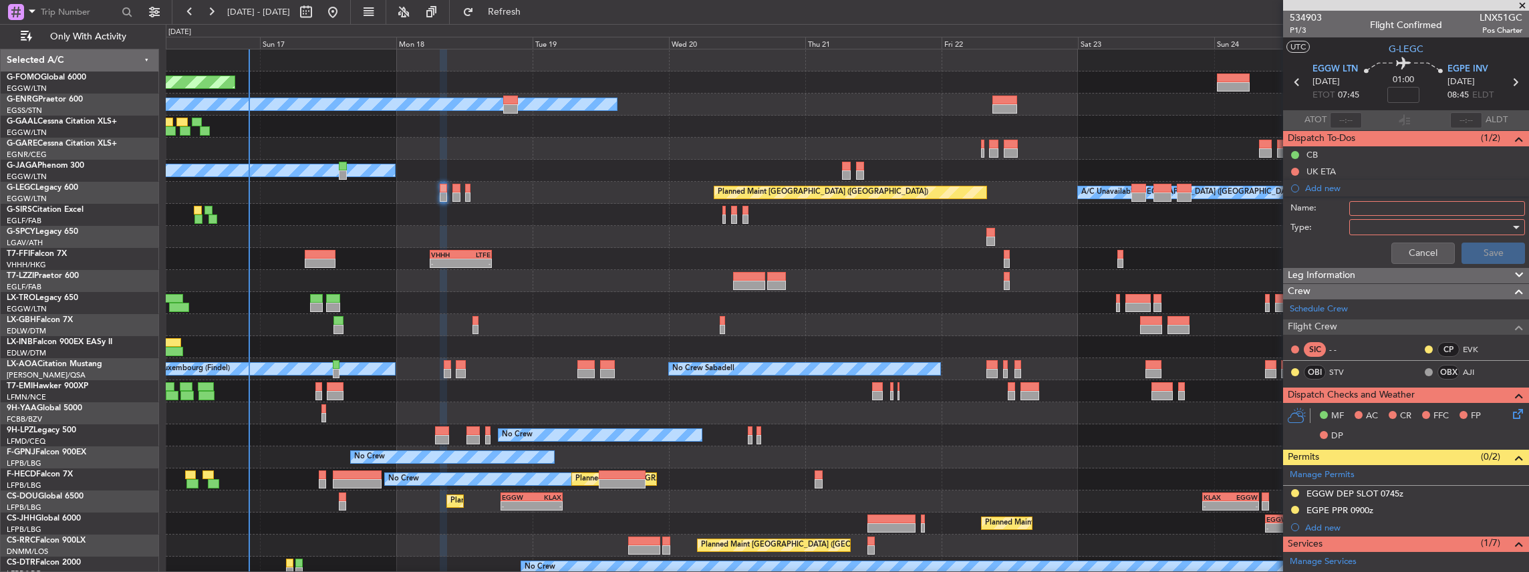
click at [1369, 210] on input "Name:" at bounding box center [1437, 208] width 176 height 15
type input "EGPE FUEL VIA HANDLER"
click at [1366, 220] on div at bounding box center [1432, 227] width 156 height 20
click at [1365, 248] on span "Generic" at bounding box center [1432, 253] width 159 height 20
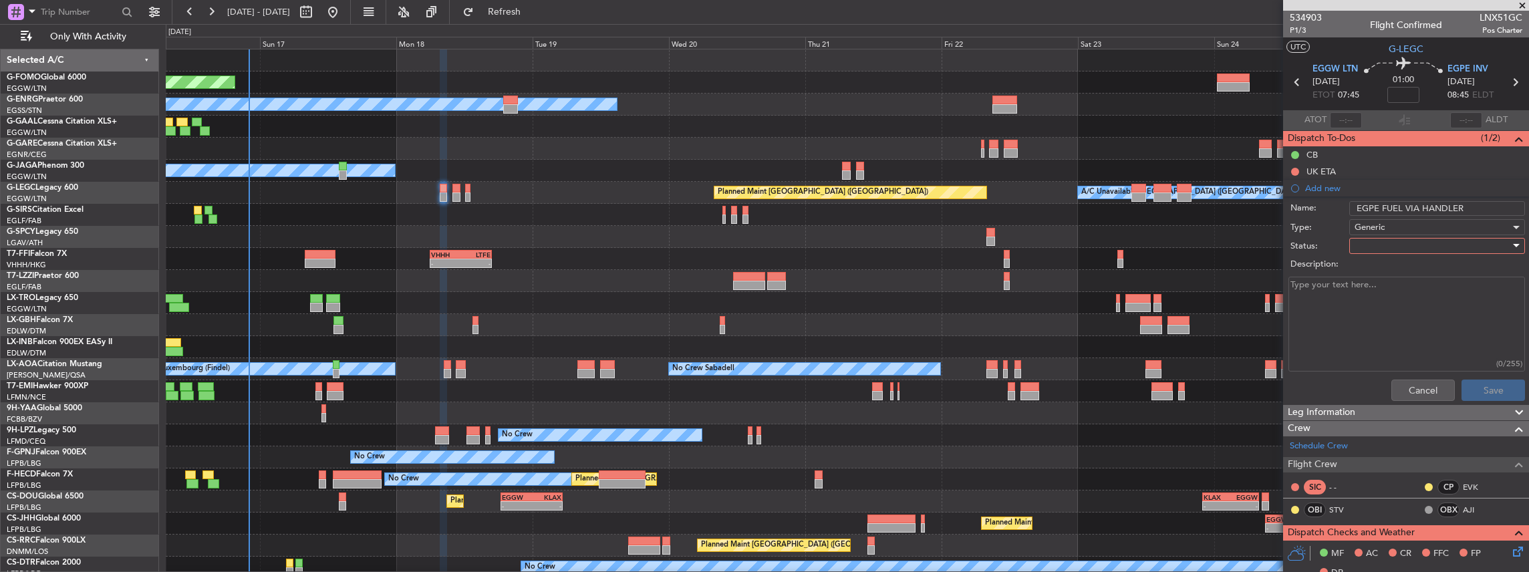
click at [1356, 241] on div at bounding box center [1432, 246] width 156 height 20
click at [1374, 297] on span "In Progress" at bounding box center [1432, 292] width 159 height 20
click at [1479, 390] on button "Save" at bounding box center [1492, 390] width 63 height 21
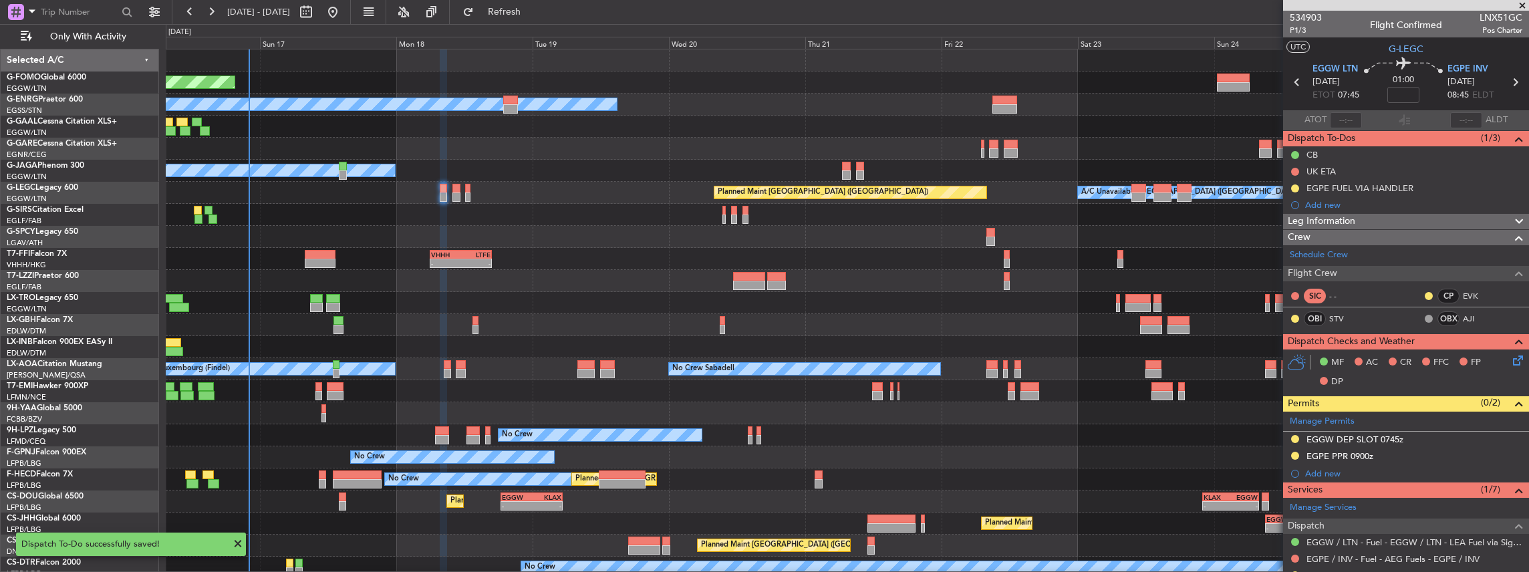
scroll to position [89, 0]
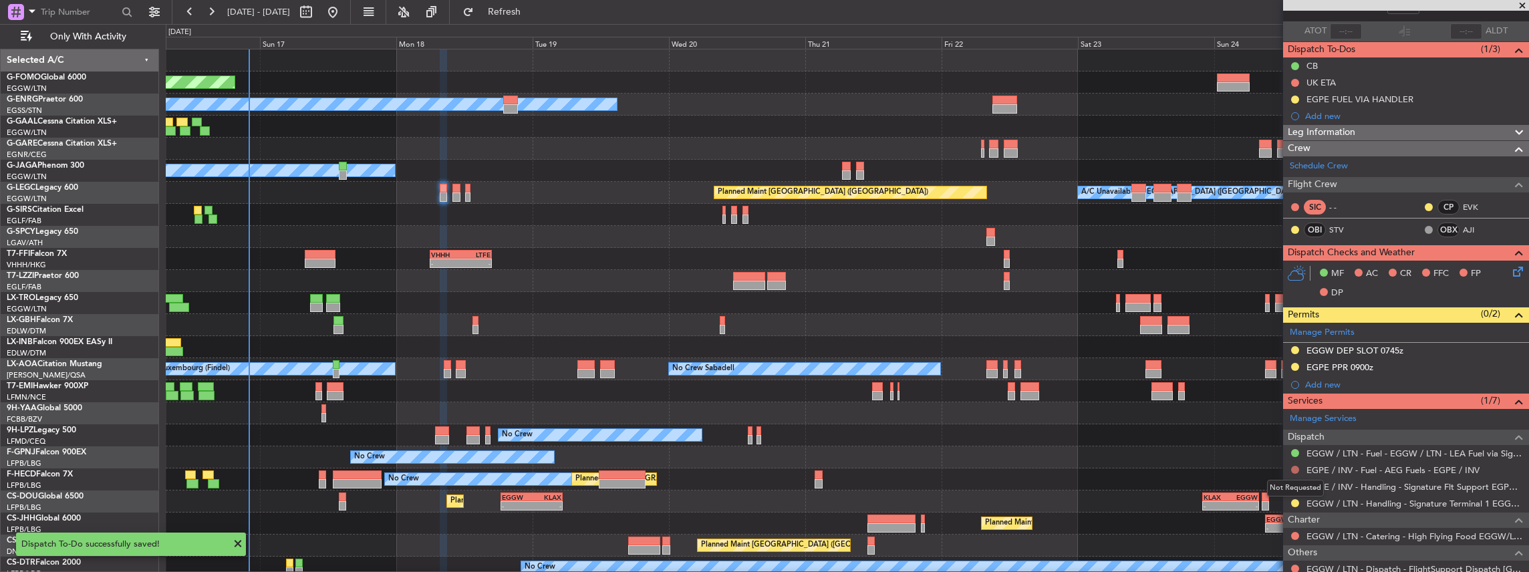
click at [1295, 469] on button at bounding box center [1295, 470] width 8 height 8
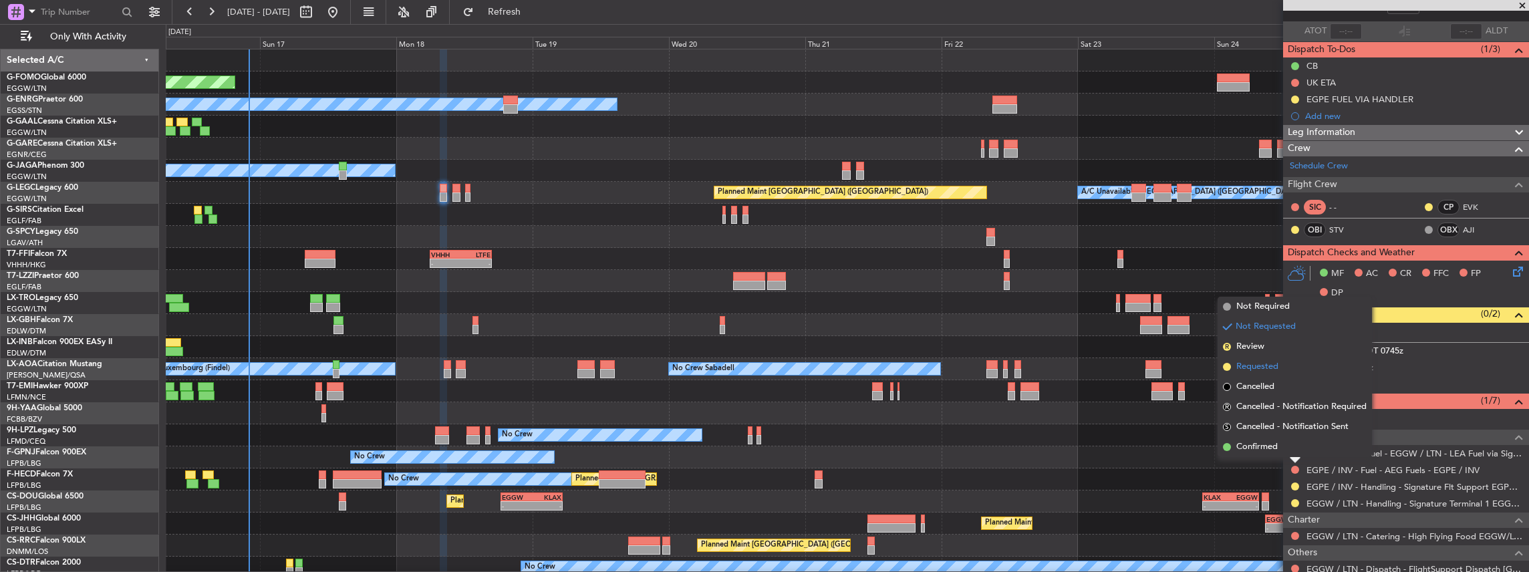
click at [1267, 367] on span "Requested" at bounding box center [1257, 366] width 42 height 13
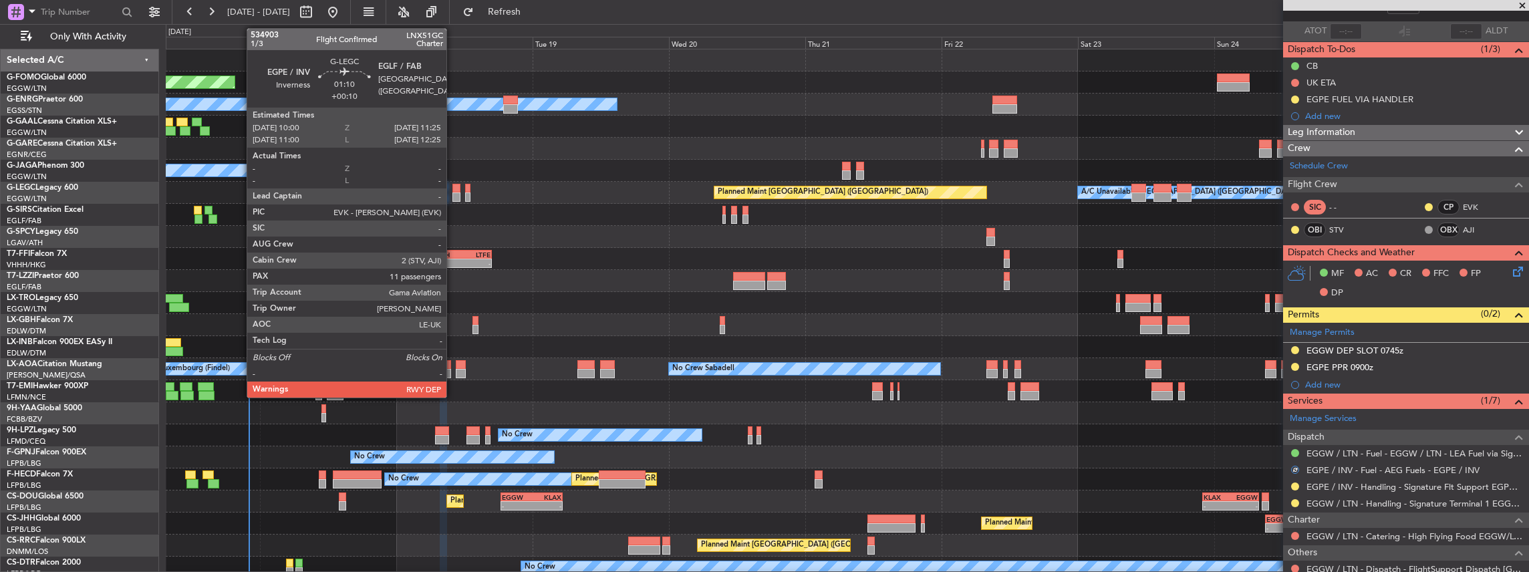
click at [453, 192] on div at bounding box center [456, 196] width 9 height 9
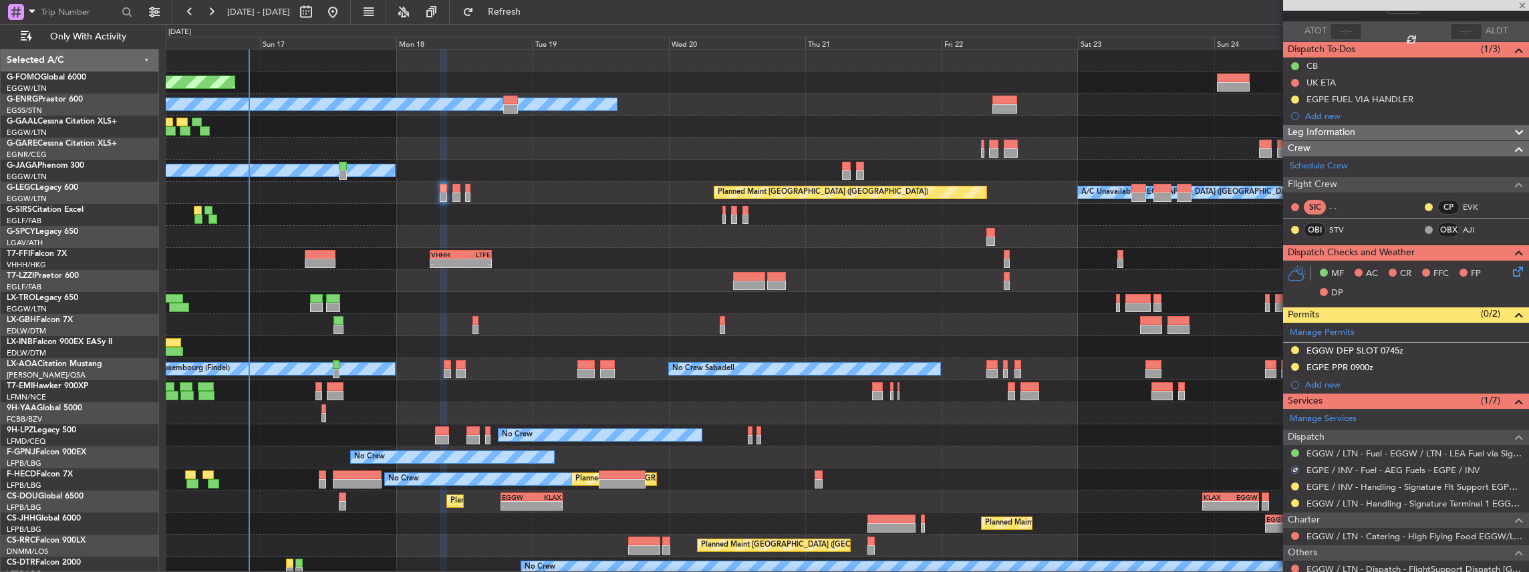
type input "+00:10"
type input "11"
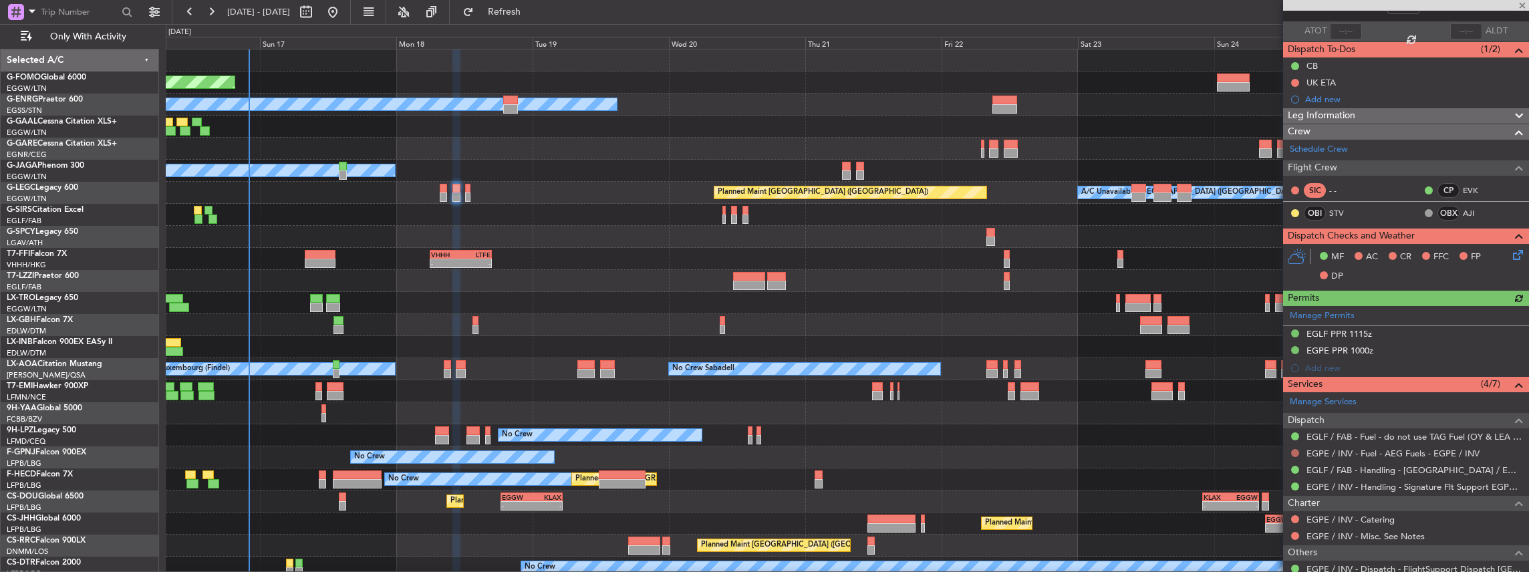
click at [1295, 450] on button at bounding box center [1295, 453] width 8 height 8
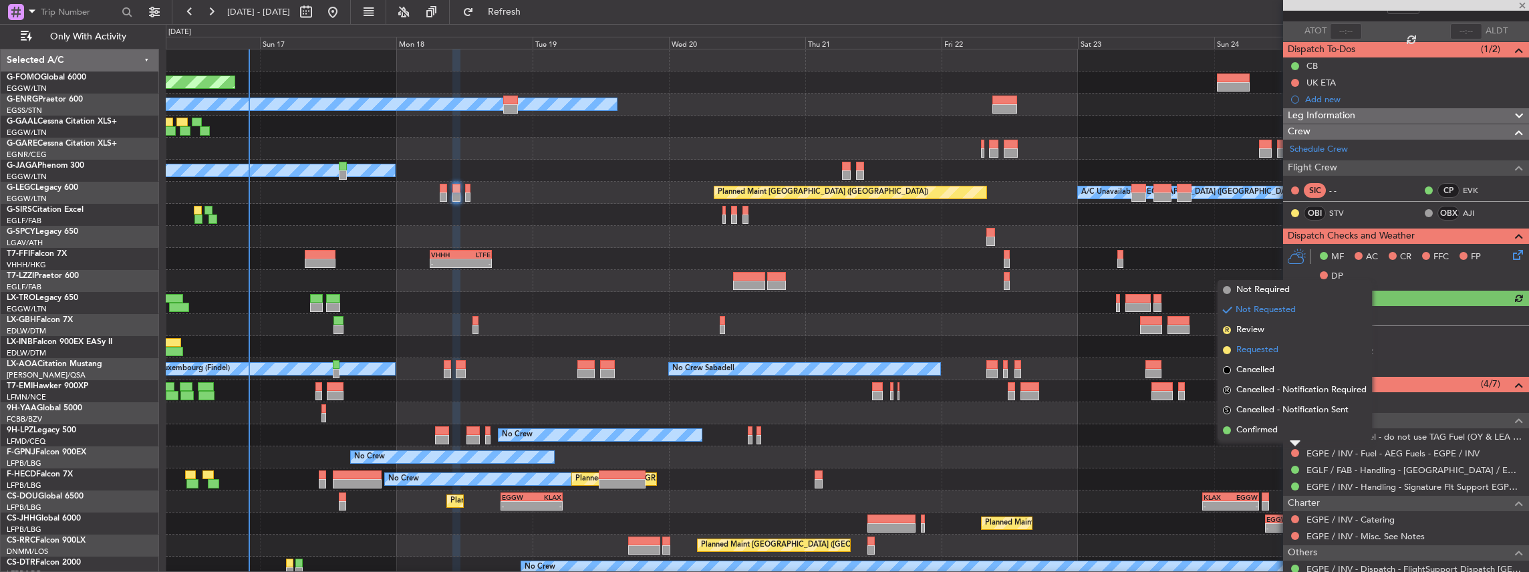
click at [1273, 343] on span "Requested" at bounding box center [1257, 349] width 42 height 13
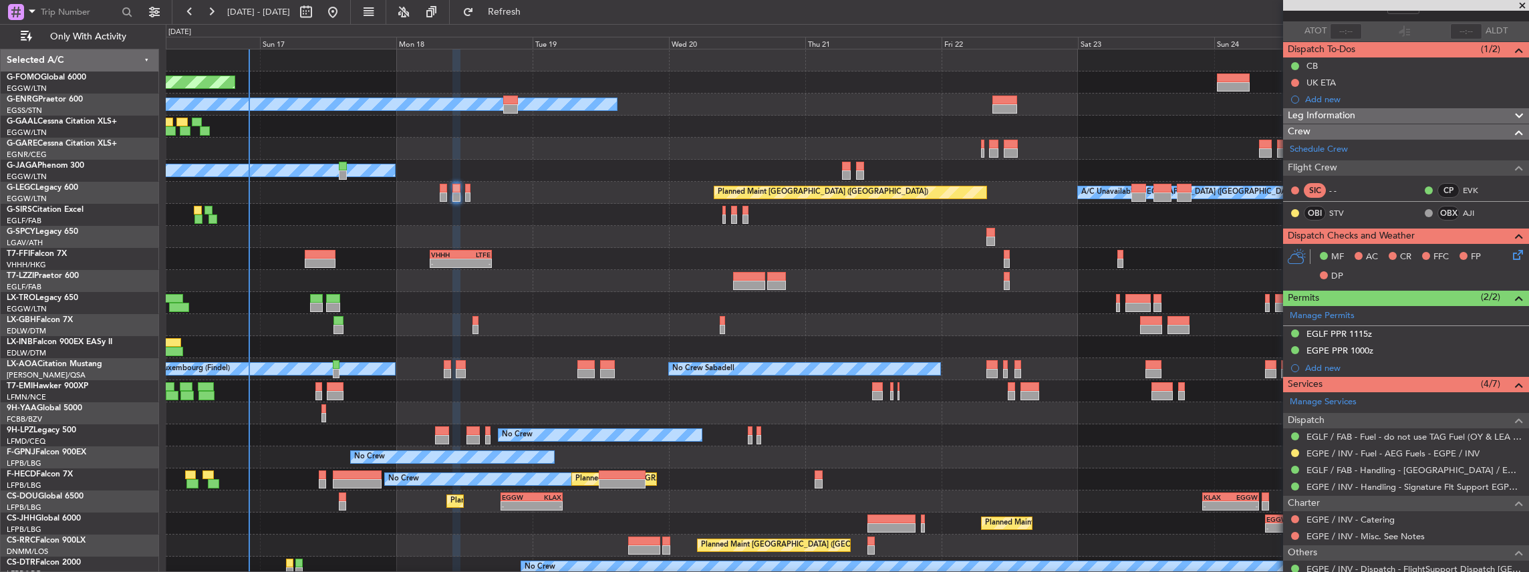
scroll to position [0, 0]
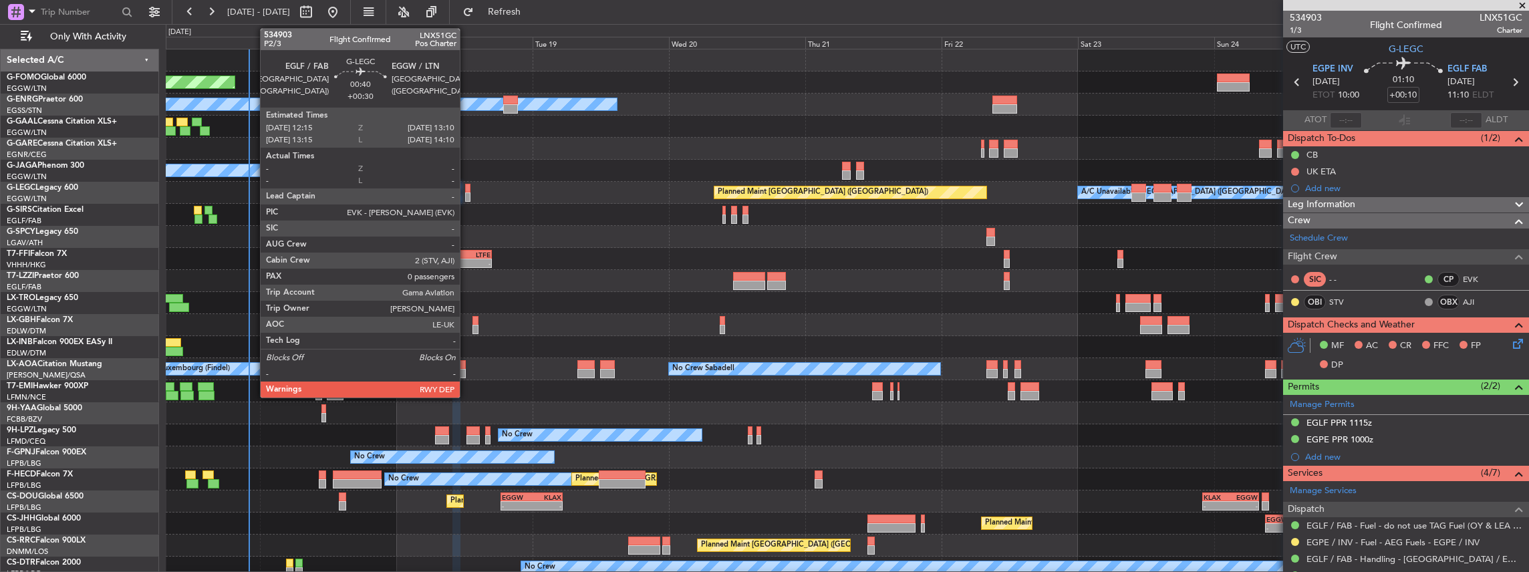
click at [466, 194] on div at bounding box center [467, 196] width 5 height 9
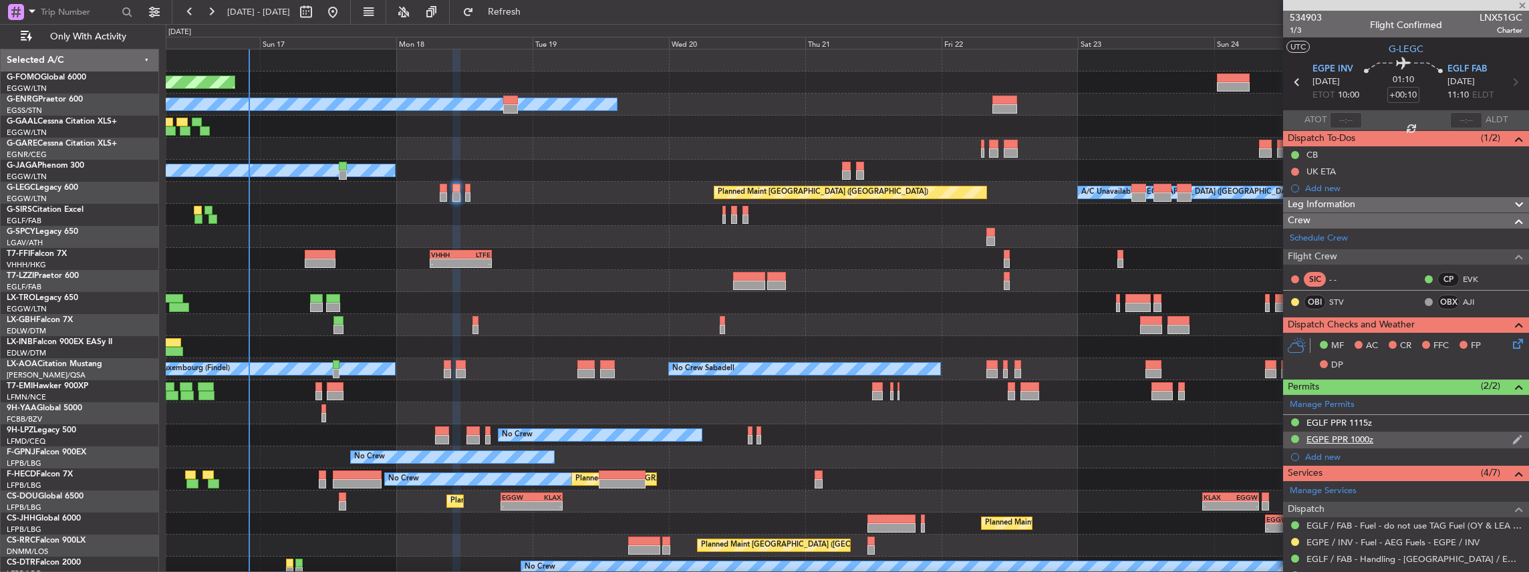
type input "+00:30"
type input "0"
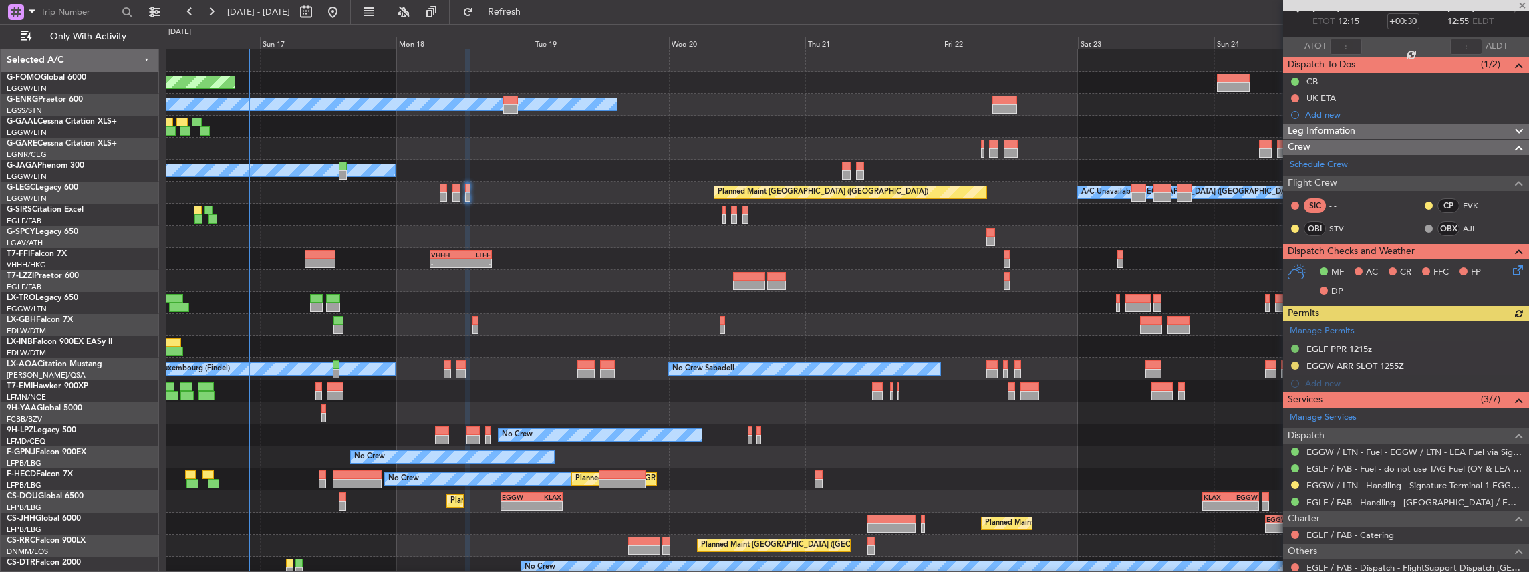
scroll to position [138, 0]
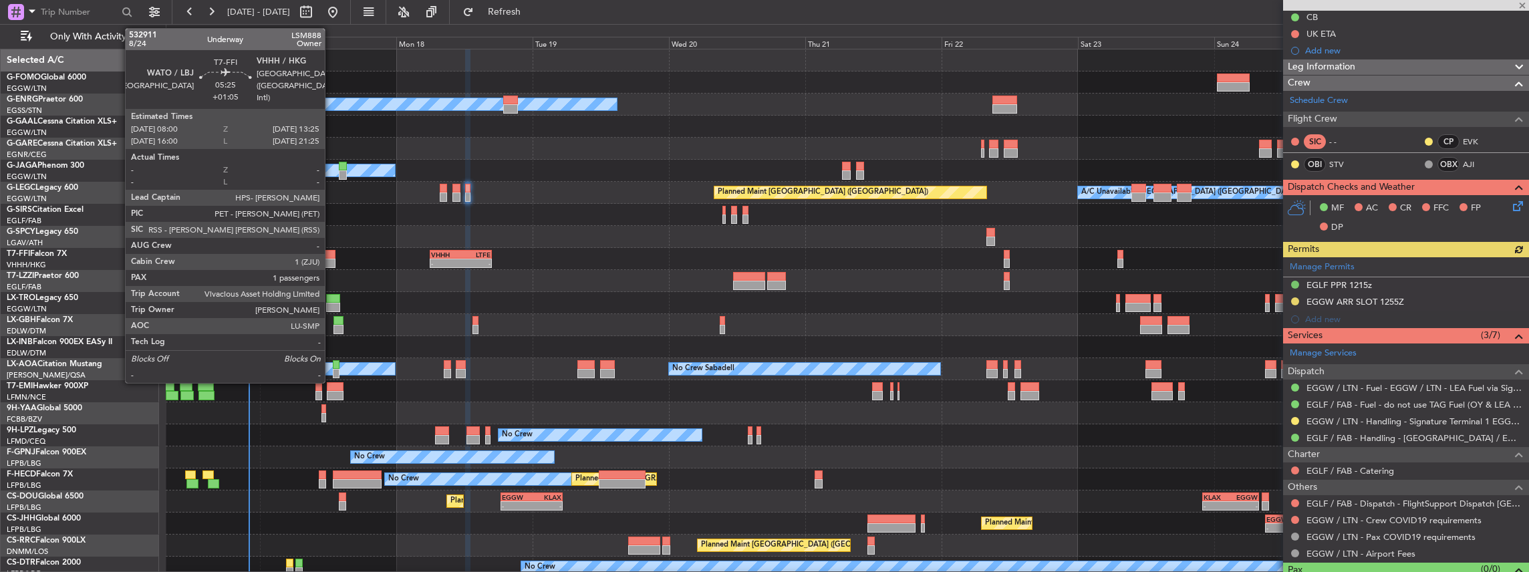
click at [319, 251] on div at bounding box center [320, 254] width 31 height 9
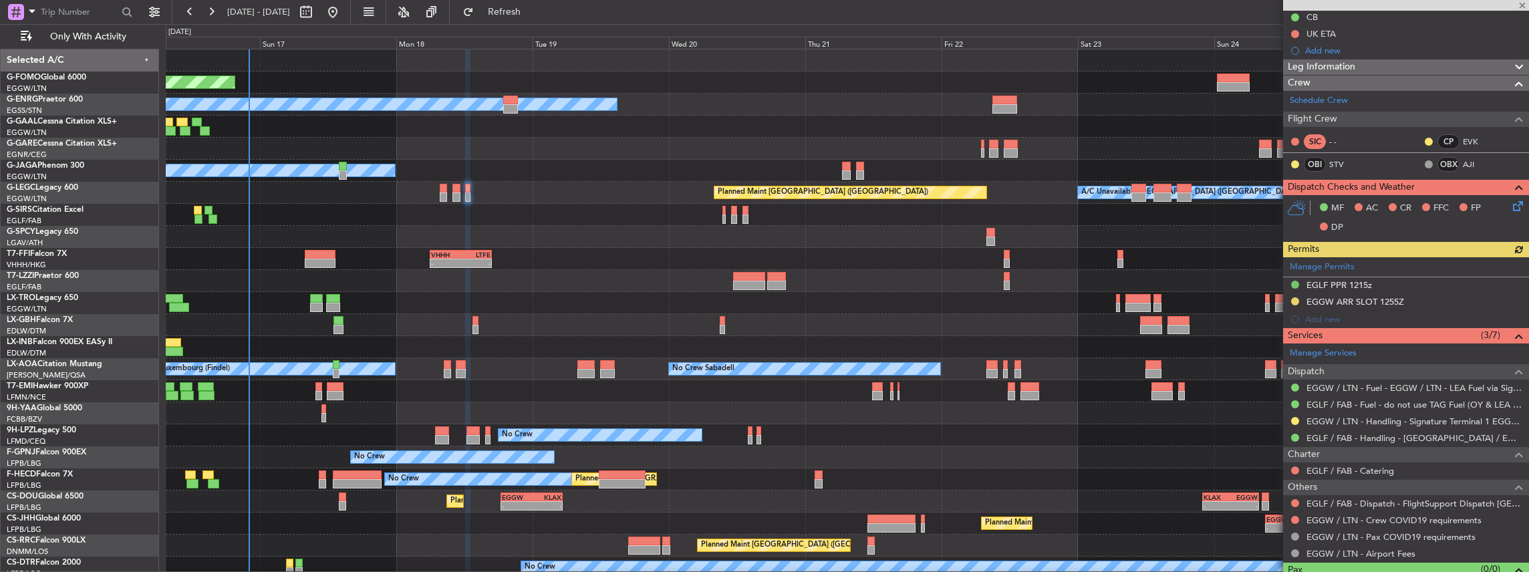
type input "+01:05"
type input "1"
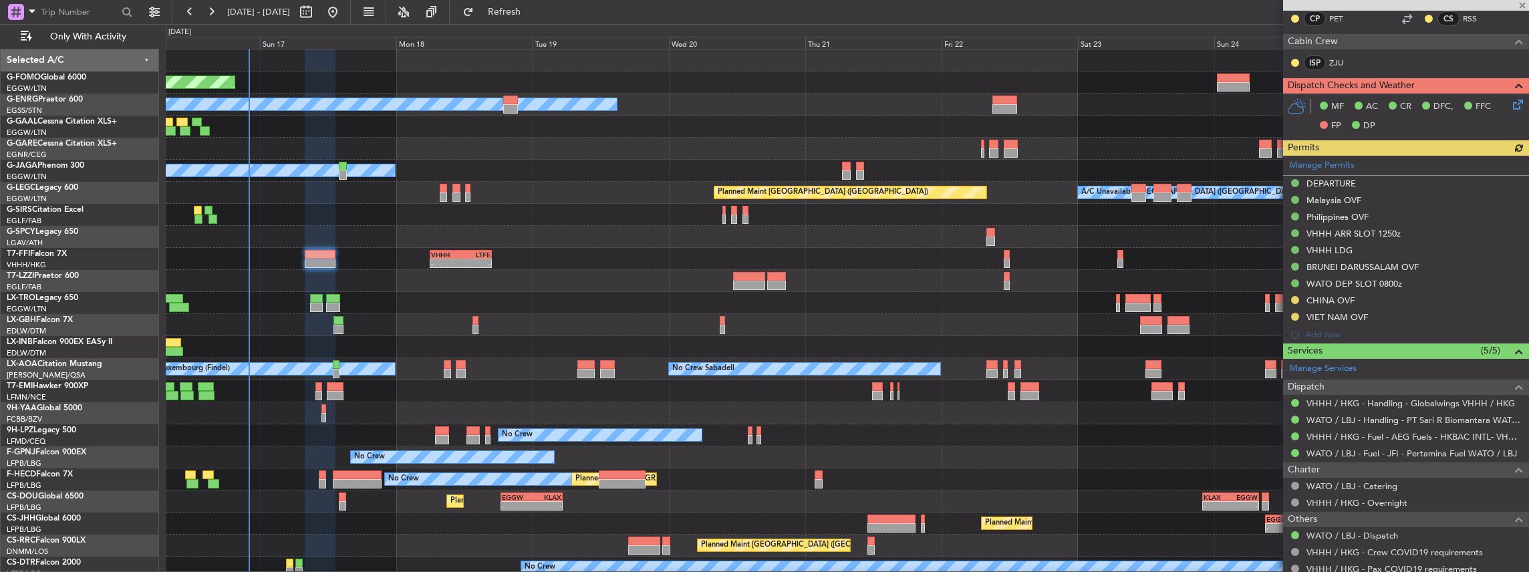
scroll to position [356, 0]
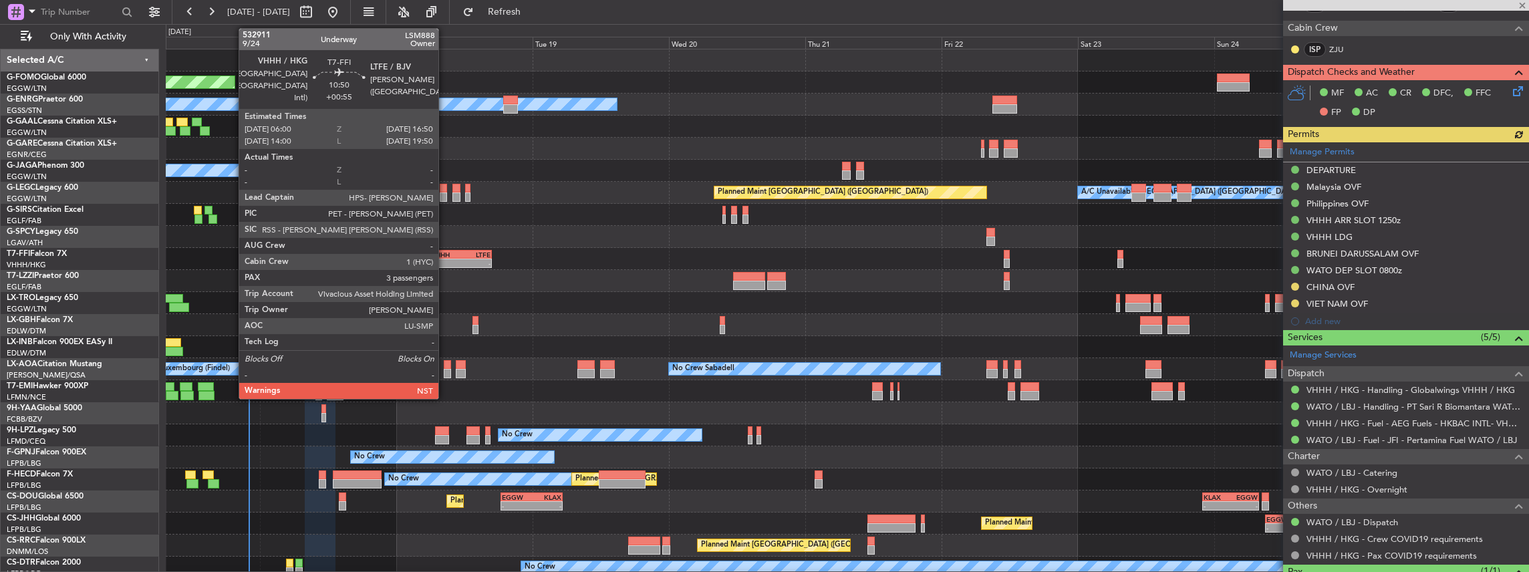
click at [445, 257] on div "VHHH" at bounding box center [445, 255] width 29 height 8
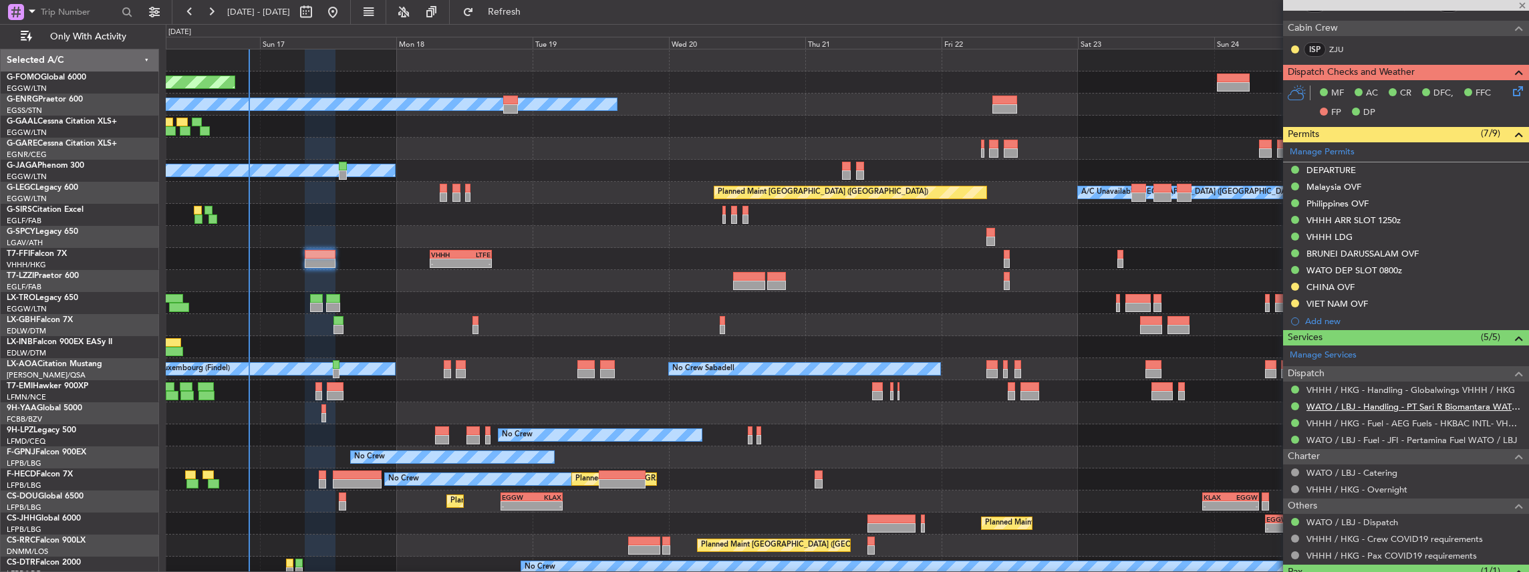
type input "+00:55"
type input "3"
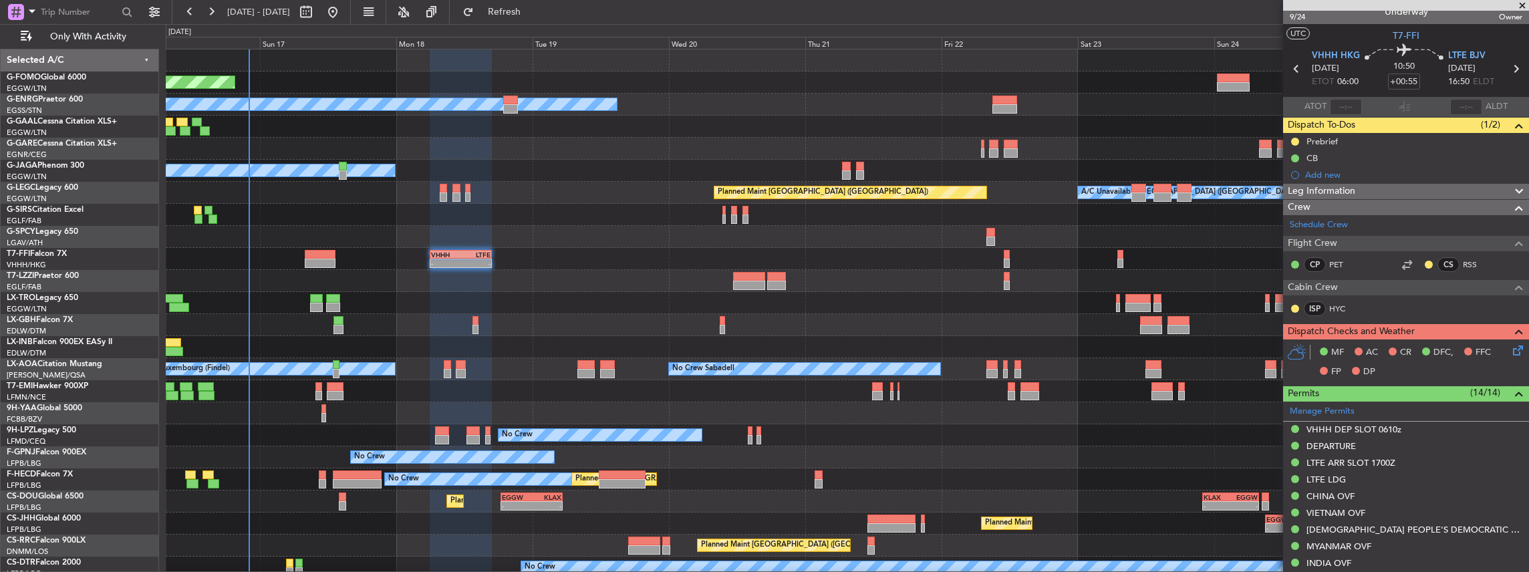
scroll to position [0, 0]
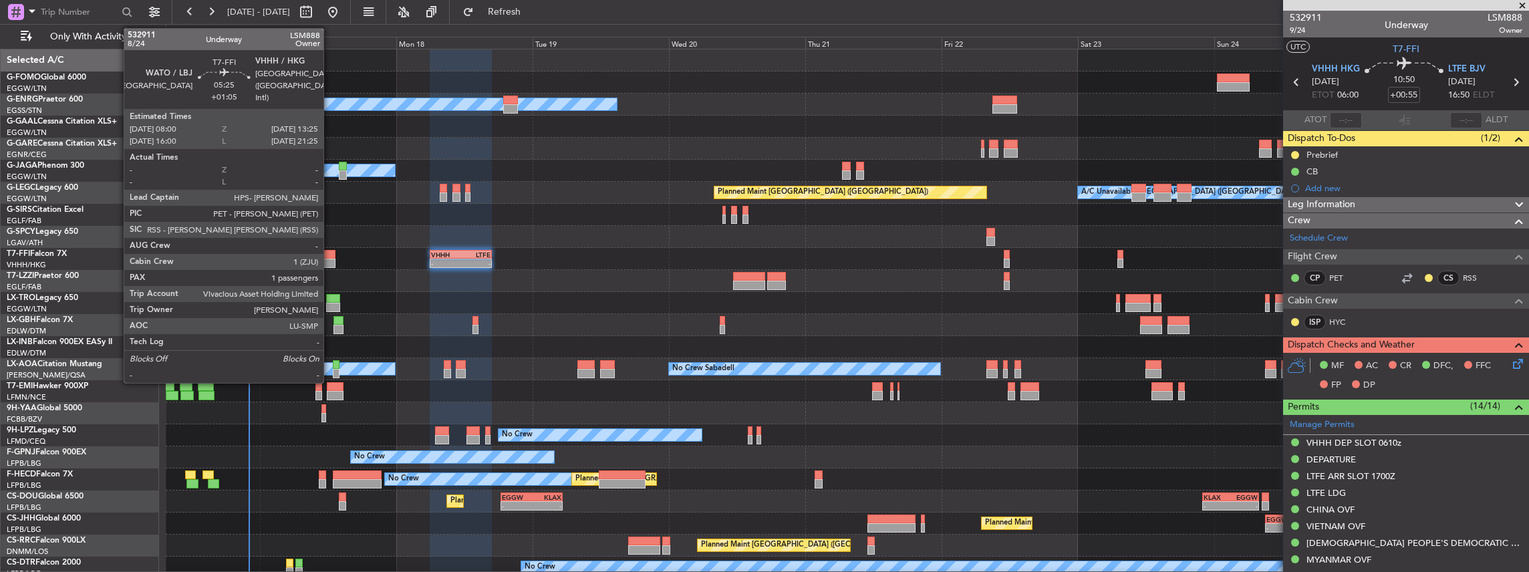
click at [330, 255] on div at bounding box center [320, 254] width 31 height 9
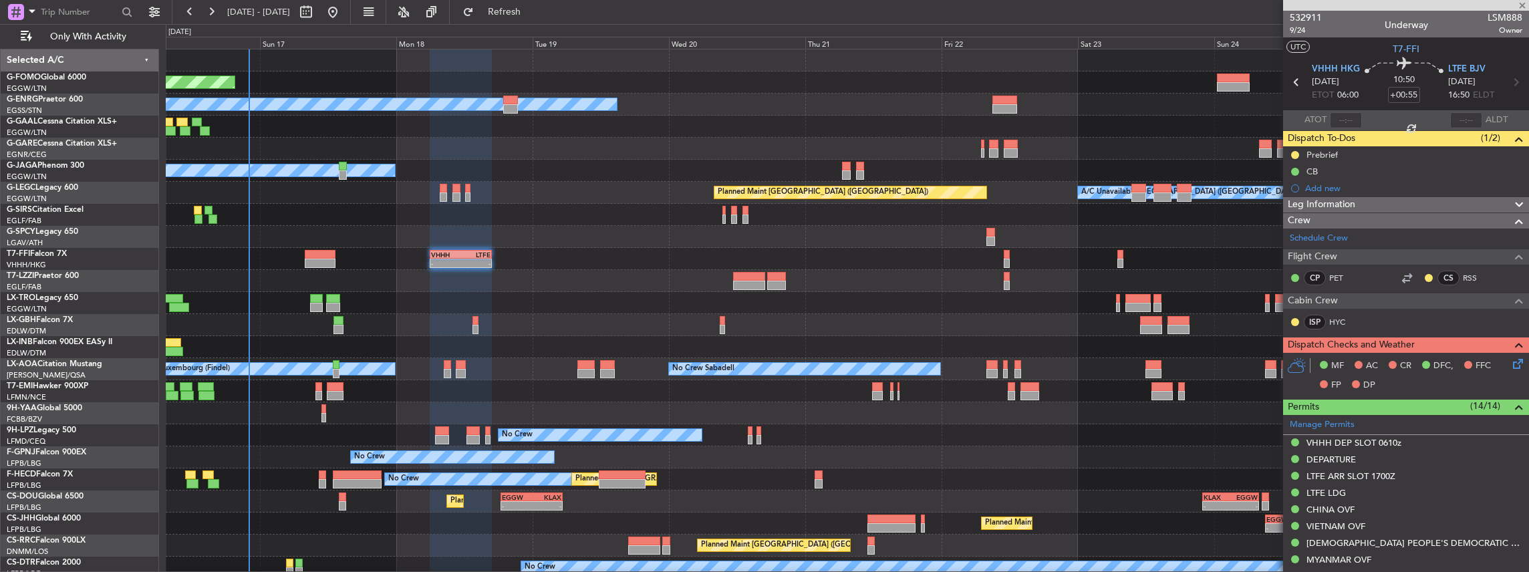
type input "+01:05"
type input "1"
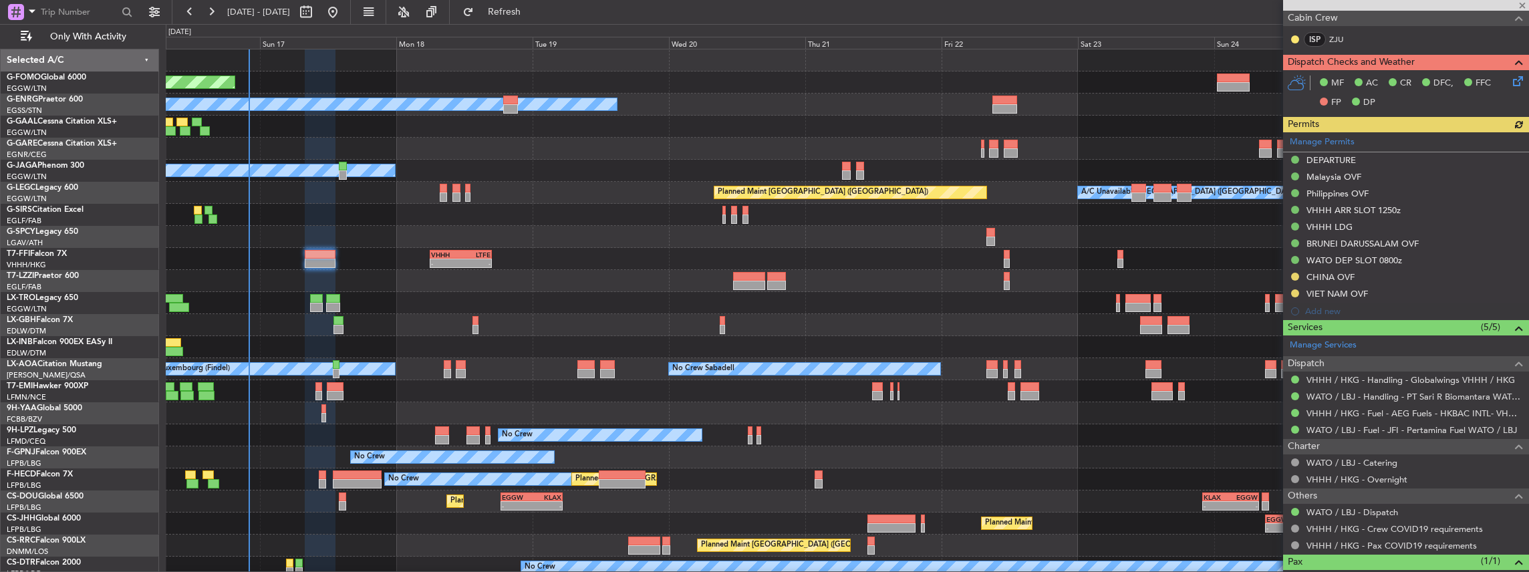
scroll to position [401, 0]
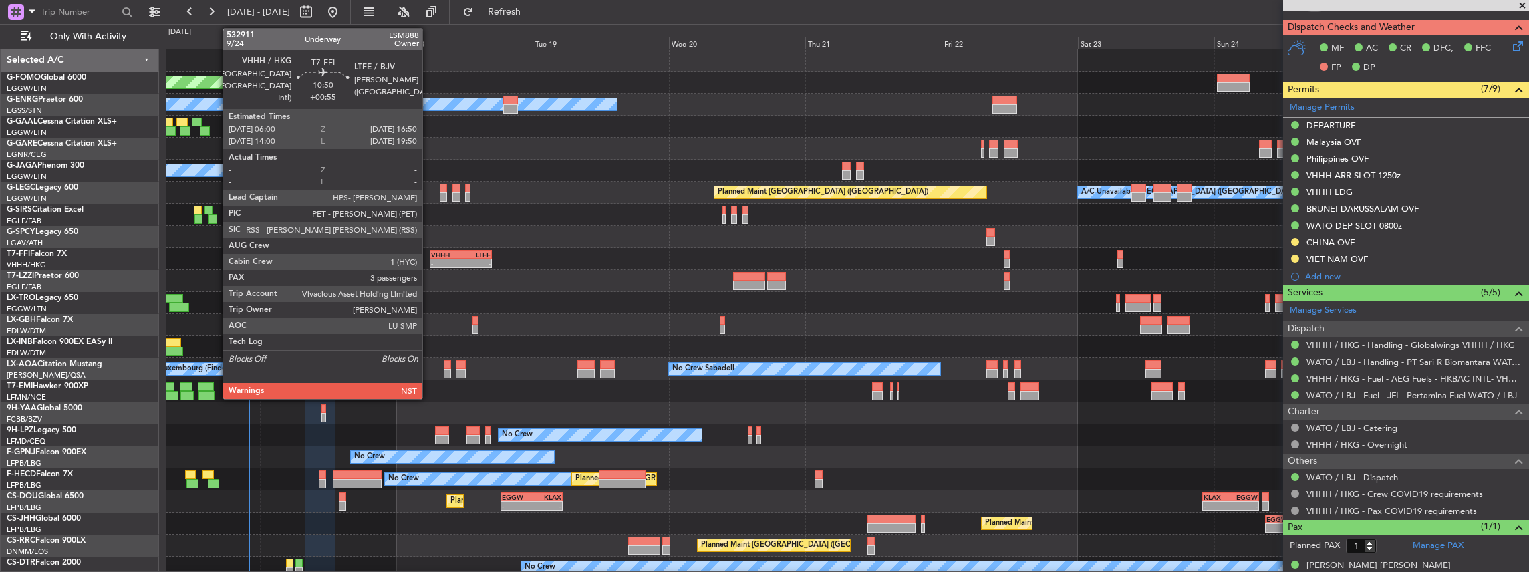
click at [430, 266] on div "- -" at bounding box center [461, 263] width 62 height 9
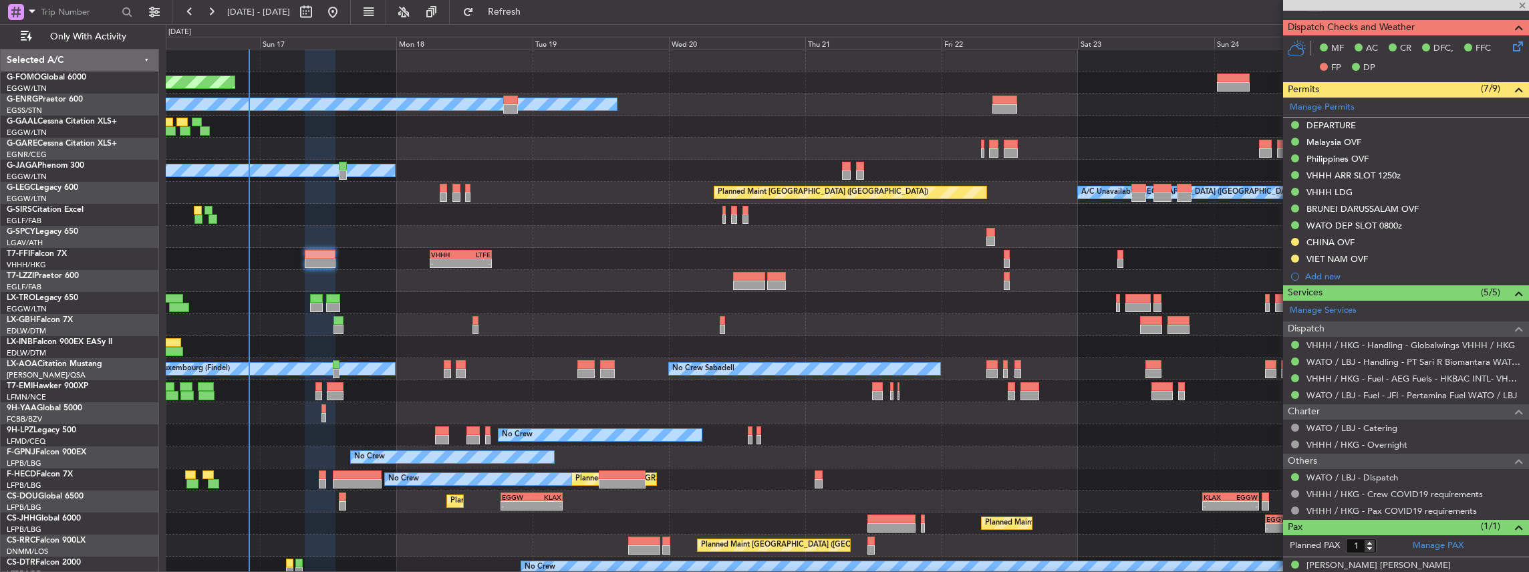
click at [441, 259] on div "-" at bounding box center [445, 263] width 29 height 8
type input "+00:55"
type input "3"
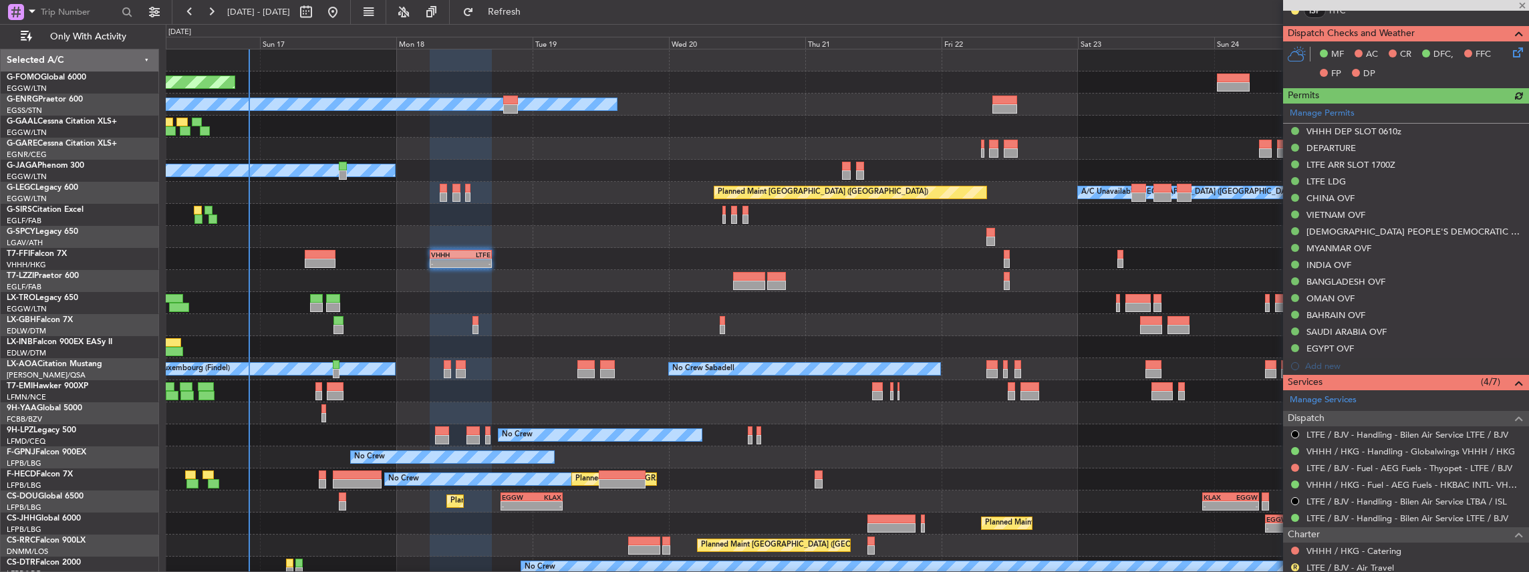
scroll to position [311, 0]
click at [1295, 464] on button at bounding box center [1295, 468] width 8 height 8
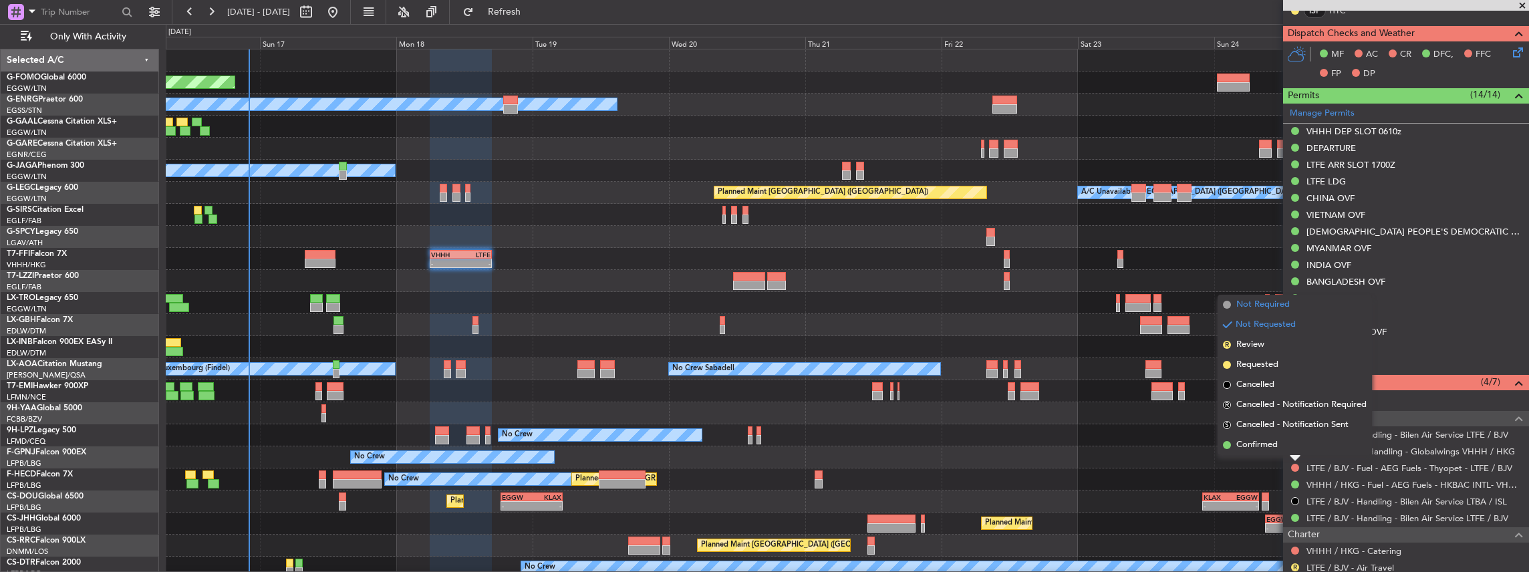
click at [1255, 303] on span "Not Required" at bounding box center [1262, 304] width 53 height 13
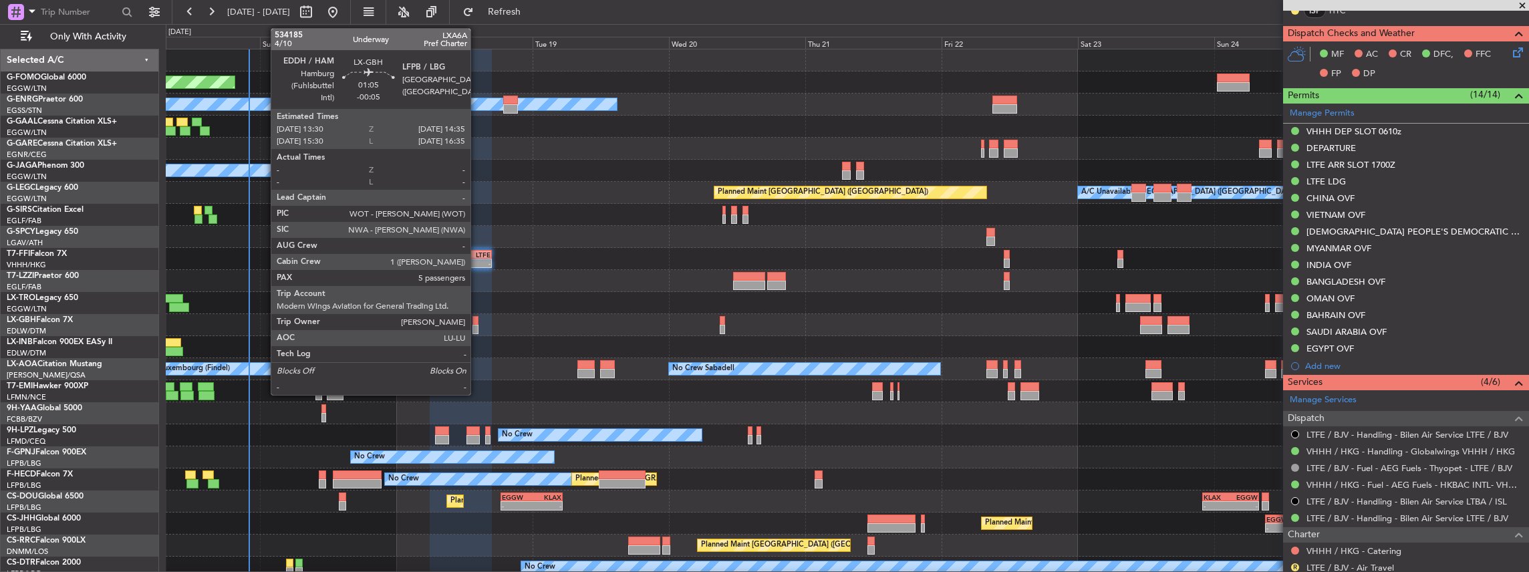
click at [477, 326] on div at bounding box center [475, 329] width 7 height 9
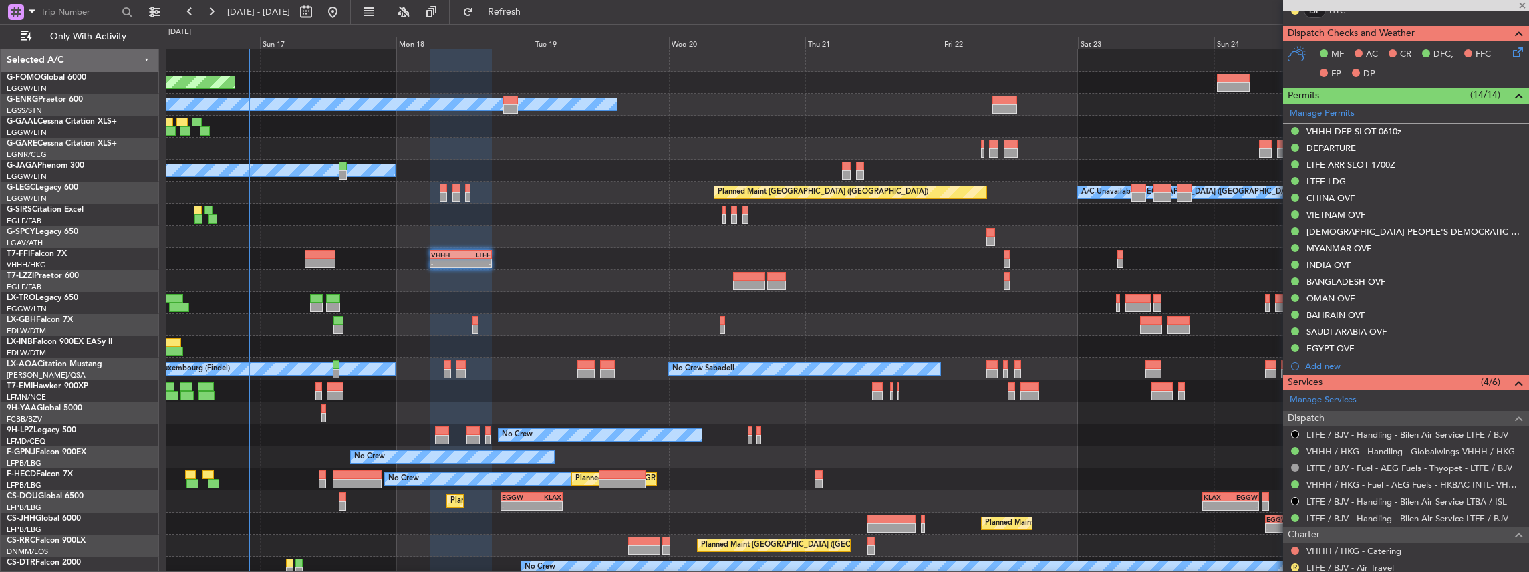
type input "-00:05"
type input "5"
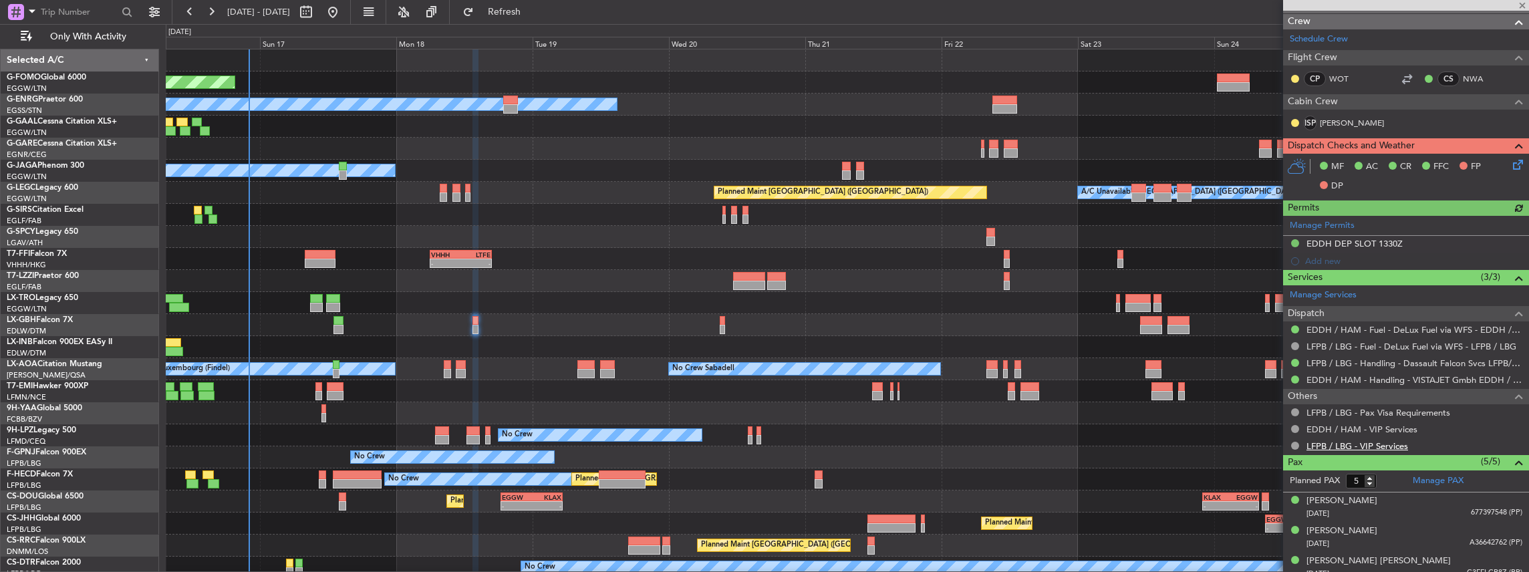
scroll to position [267, 0]
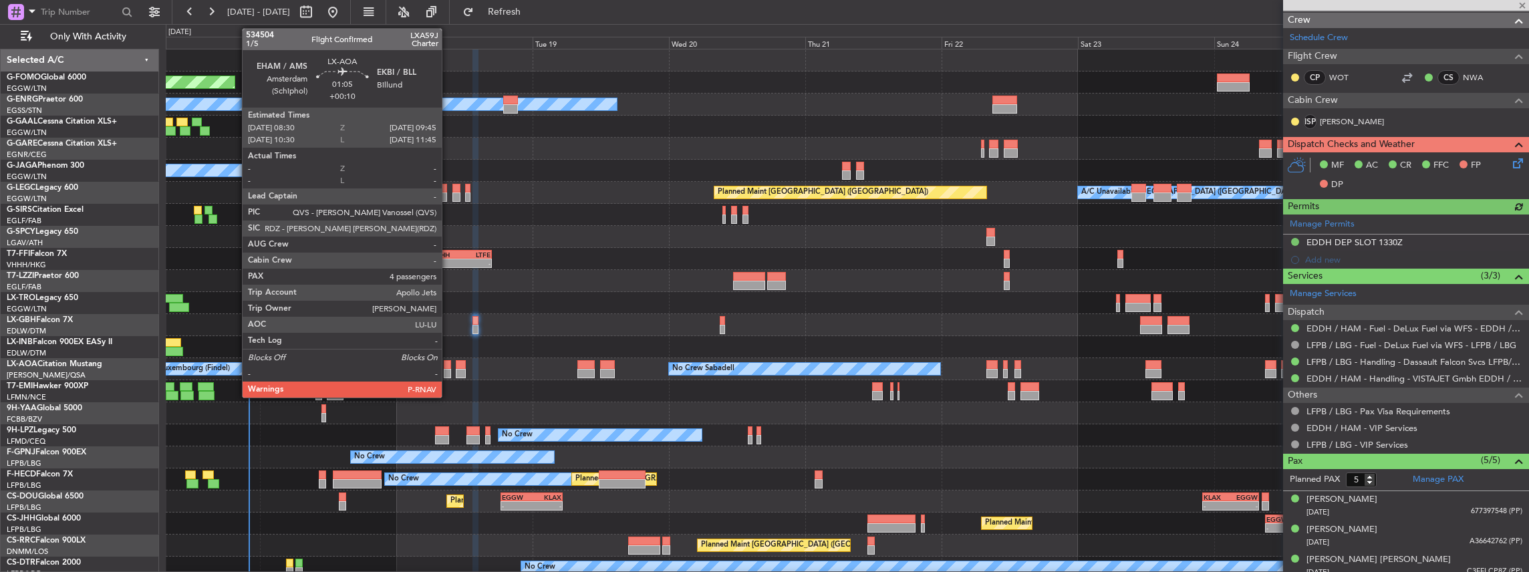
click at [448, 370] on div at bounding box center [447, 373] width 7 height 9
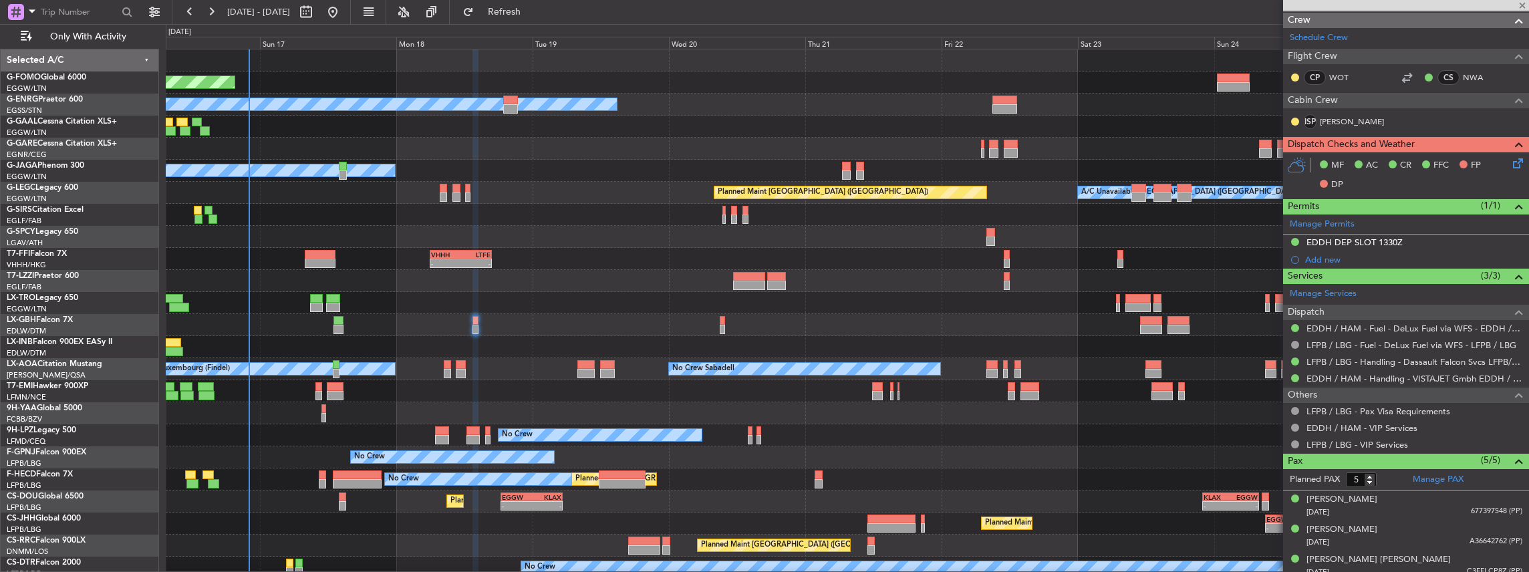
type input "+00:10"
type input "4"
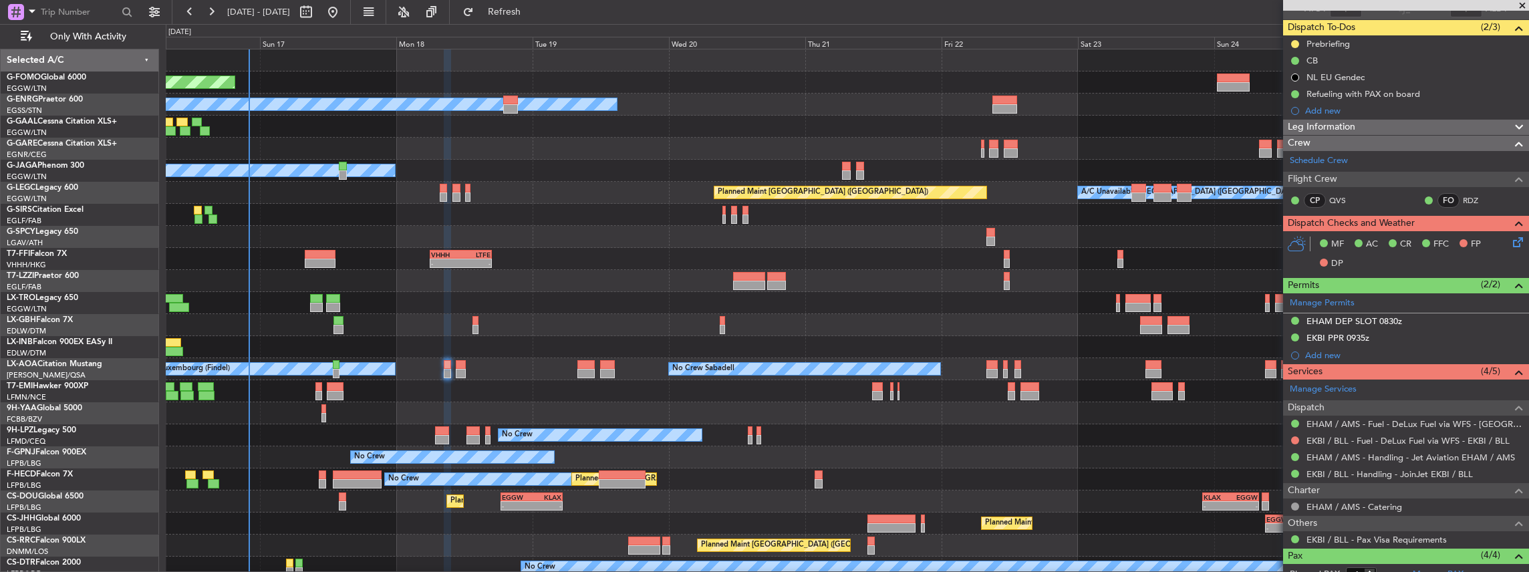
scroll to position [134, 0]
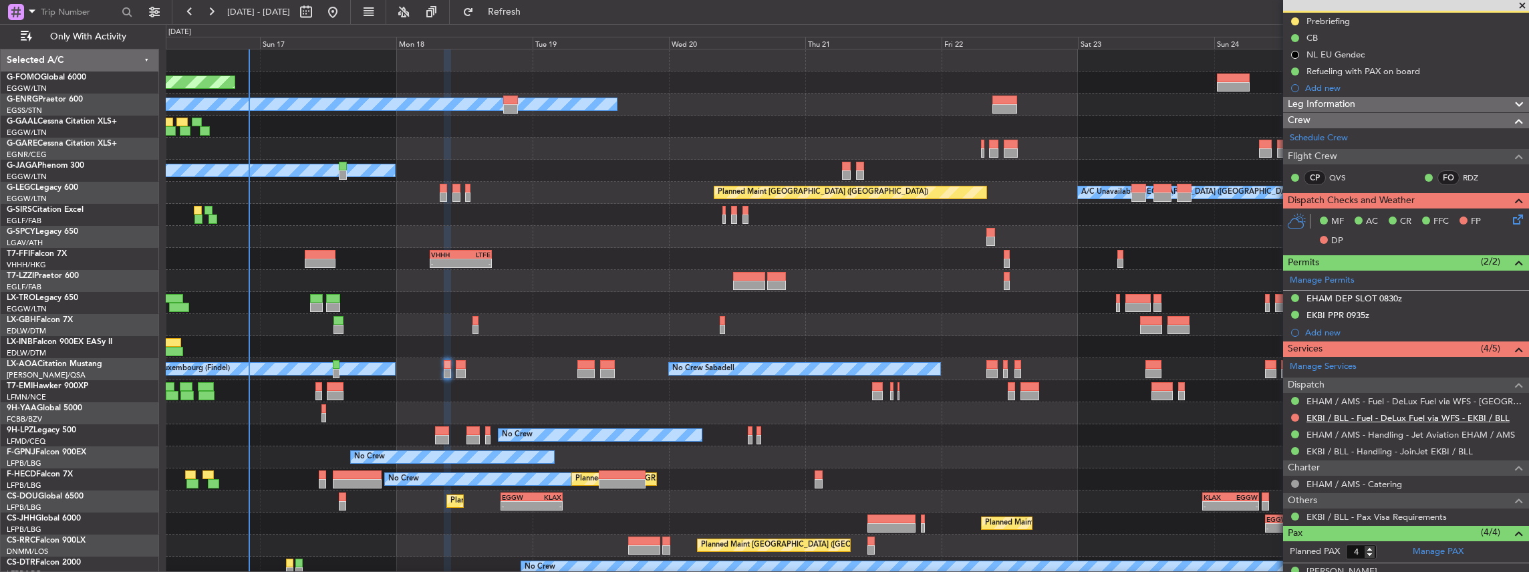
click at [1340, 416] on link "EKBI / BLL - Fuel - DeLux Fuel via WFS - EKBI / BLL" at bounding box center [1407, 417] width 203 height 11
click at [1337, 449] on link "EKBI / BLL - Handling - JoinJet EKBI / BLL" at bounding box center [1389, 451] width 166 height 11
click at [535, 5] on button "Refresh" at bounding box center [496, 11] width 80 height 21
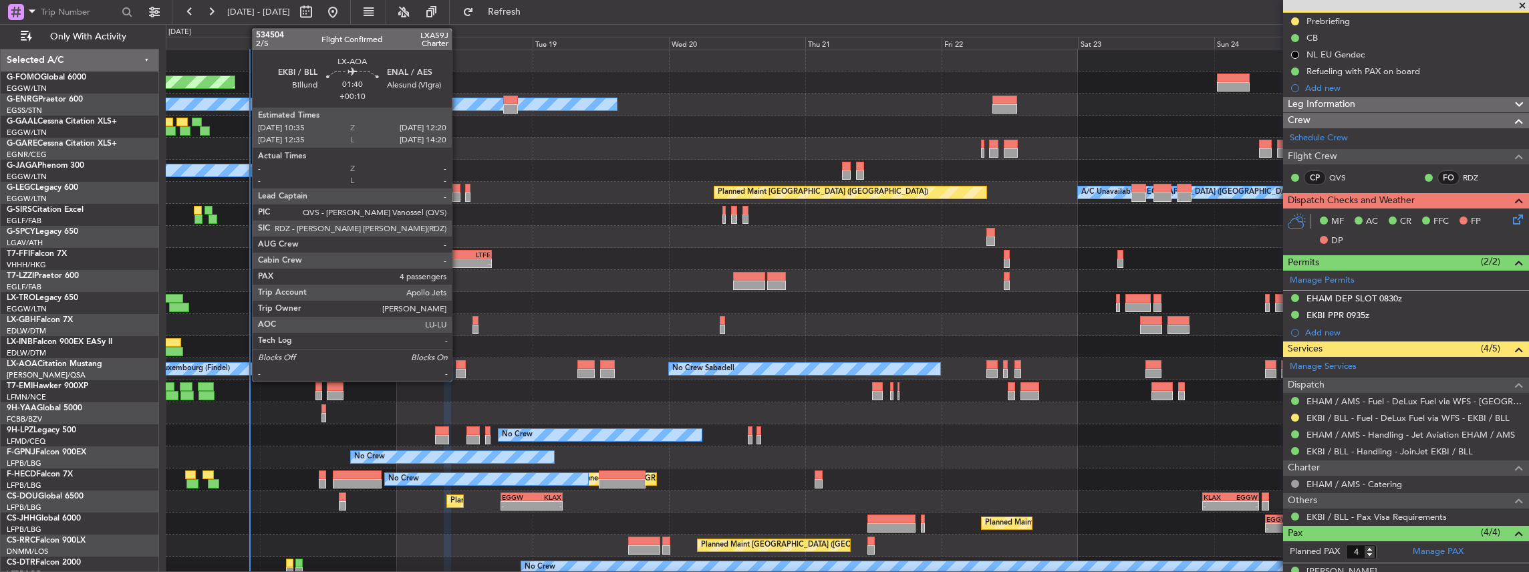
click at [458, 373] on div at bounding box center [461, 373] width 10 height 9
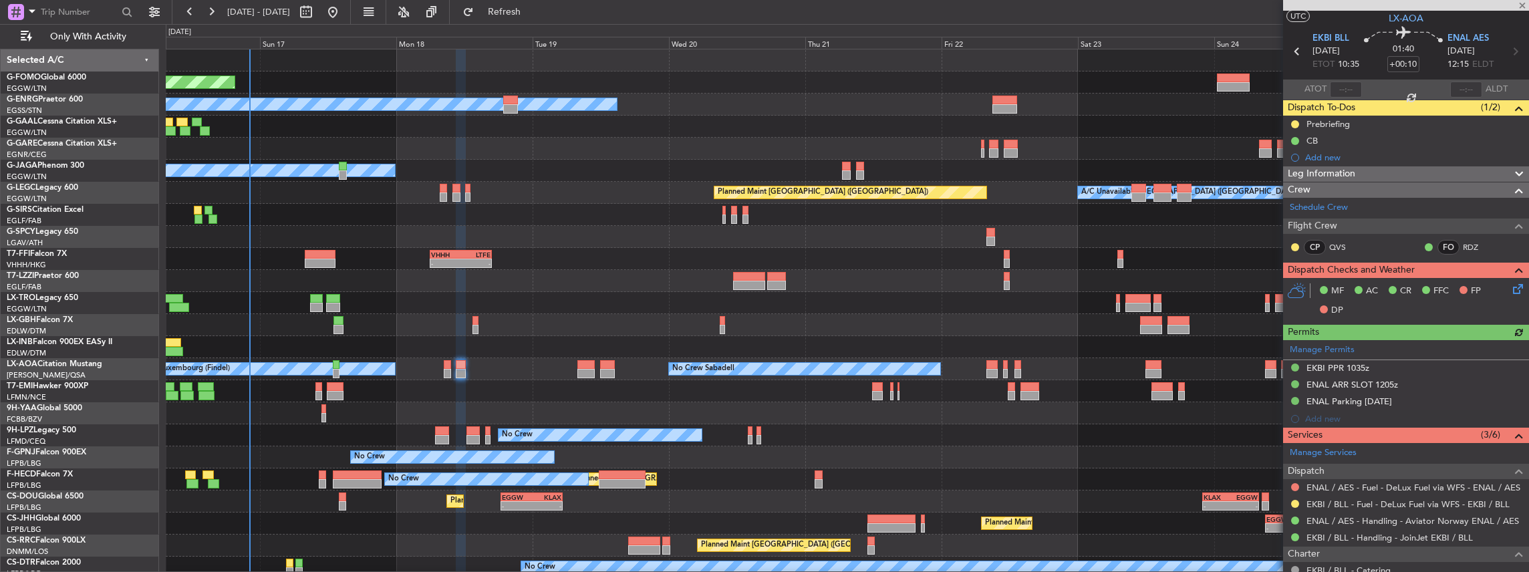
scroll to position [44, 0]
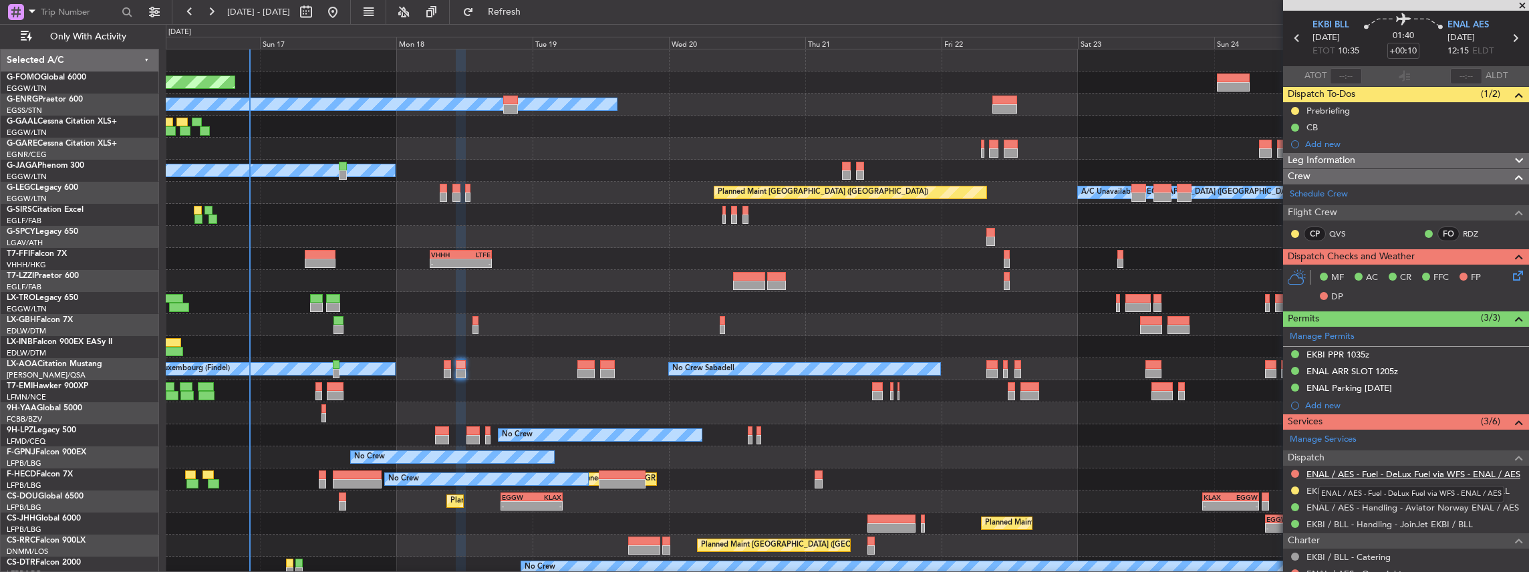
click at [1394, 470] on link "ENAL / AES - Fuel - DeLux Fuel via WFS - ENAL / AES" at bounding box center [1413, 473] width 214 height 11
click at [1342, 505] on link "ENAL / AES - Handling - Aviator Norway ENAL / AES" at bounding box center [1412, 507] width 212 height 11
click at [533, 11] on span "Refresh" at bounding box center [504, 11] width 56 height 9
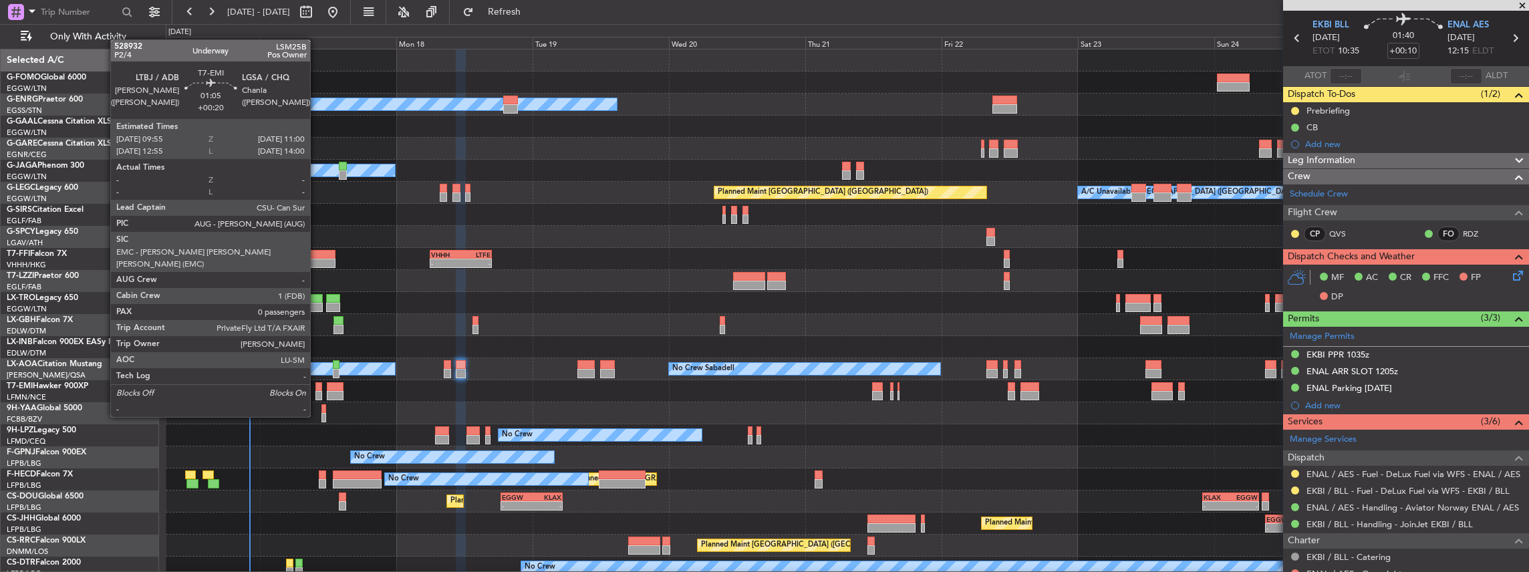
click at [317, 392] on div at bounding box center [318, 395] width 7 height 9
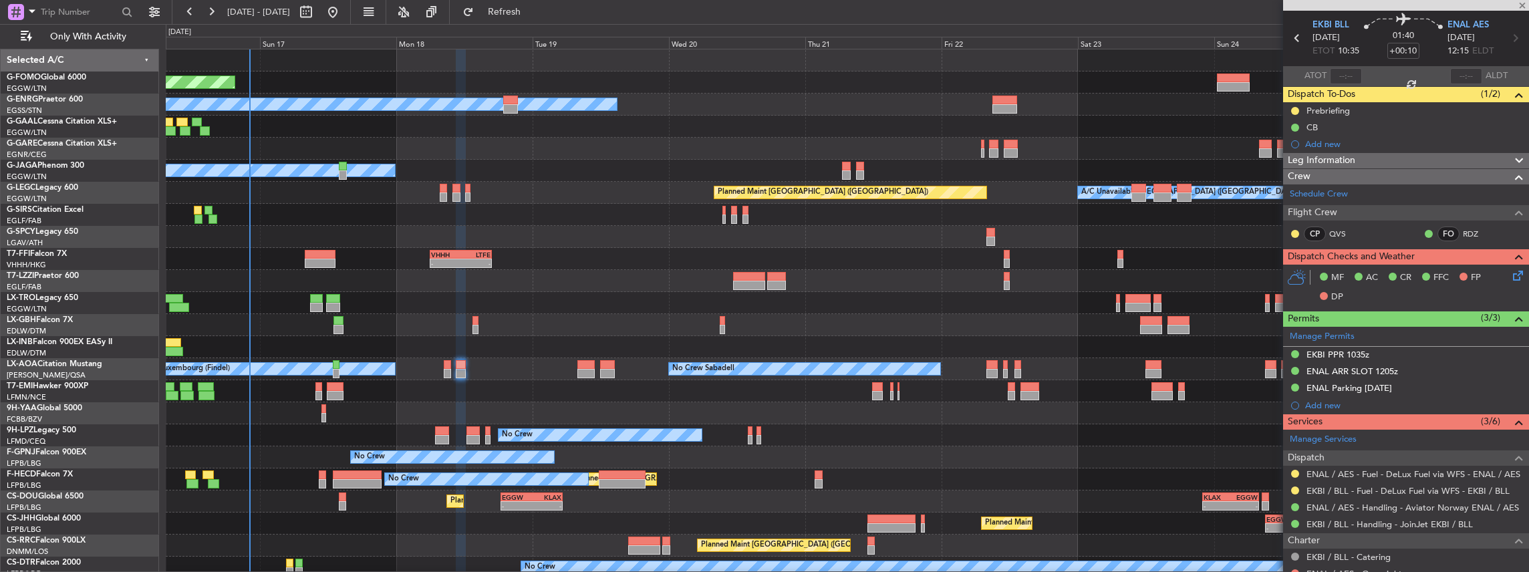
type input "+00:20"
type input "0"
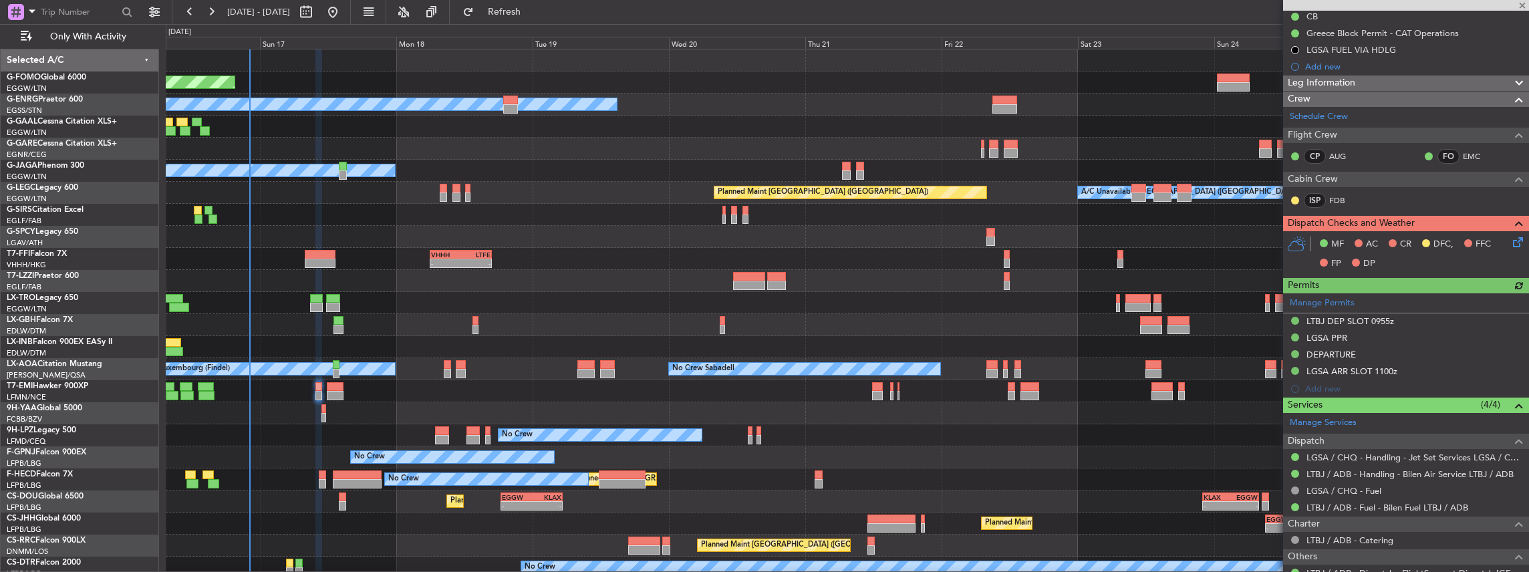
scroll to position [178, 0]
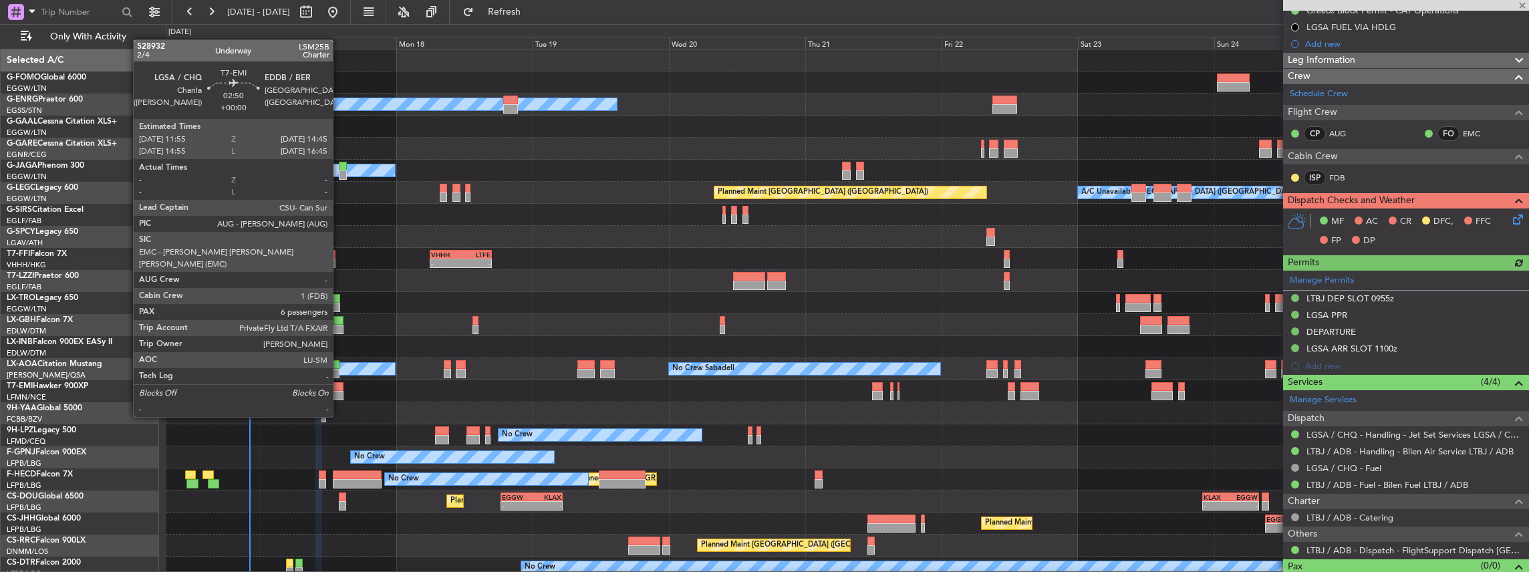
click at [339, 392] on div at bounding box center [335, 395] width 17 height 9
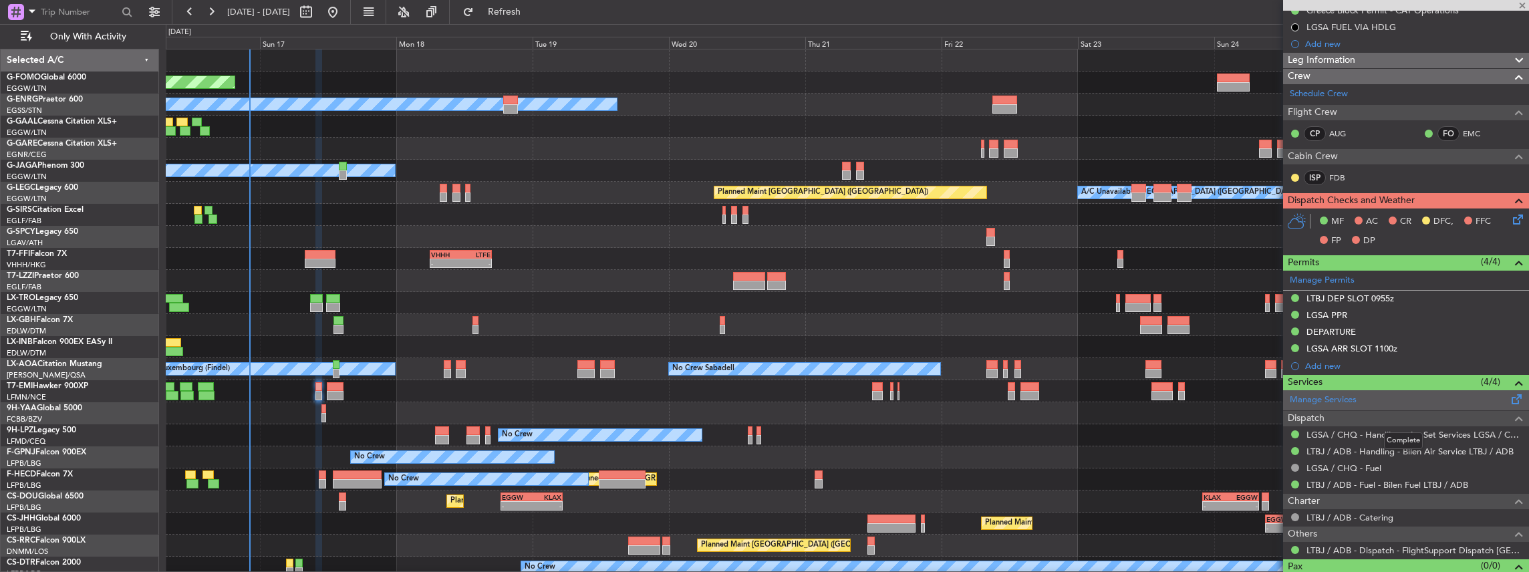
type input "6"
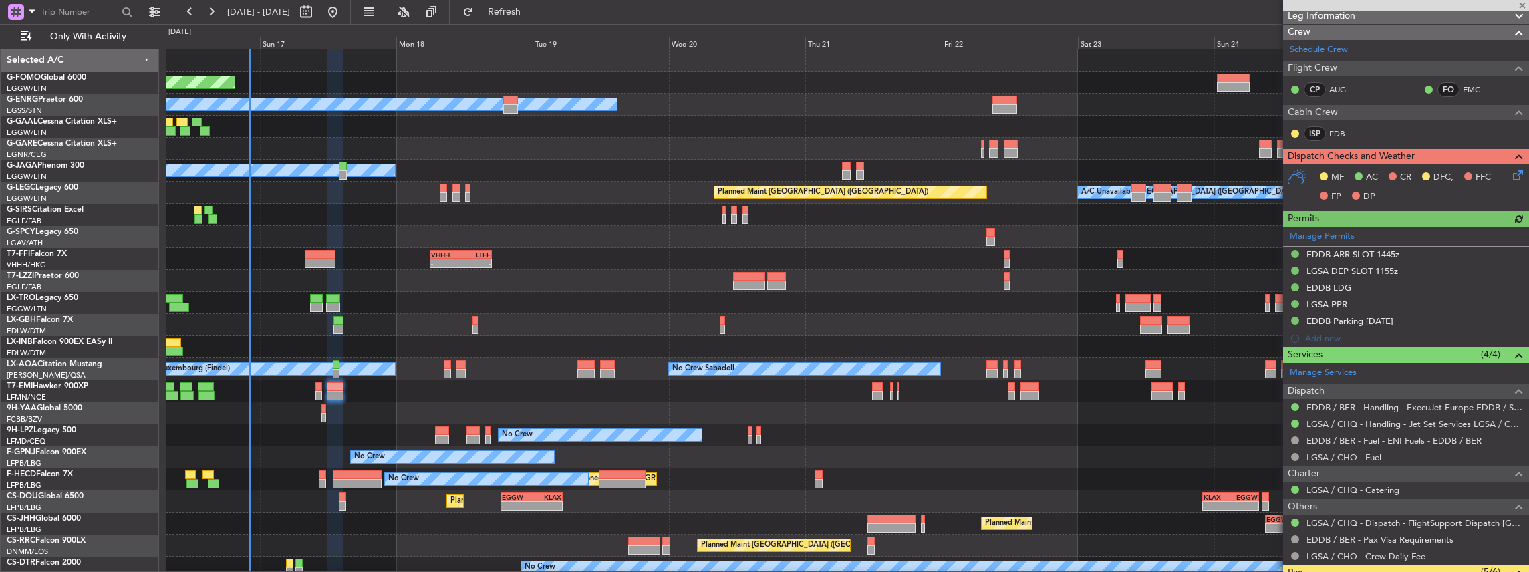
scroll to position [222, 0]
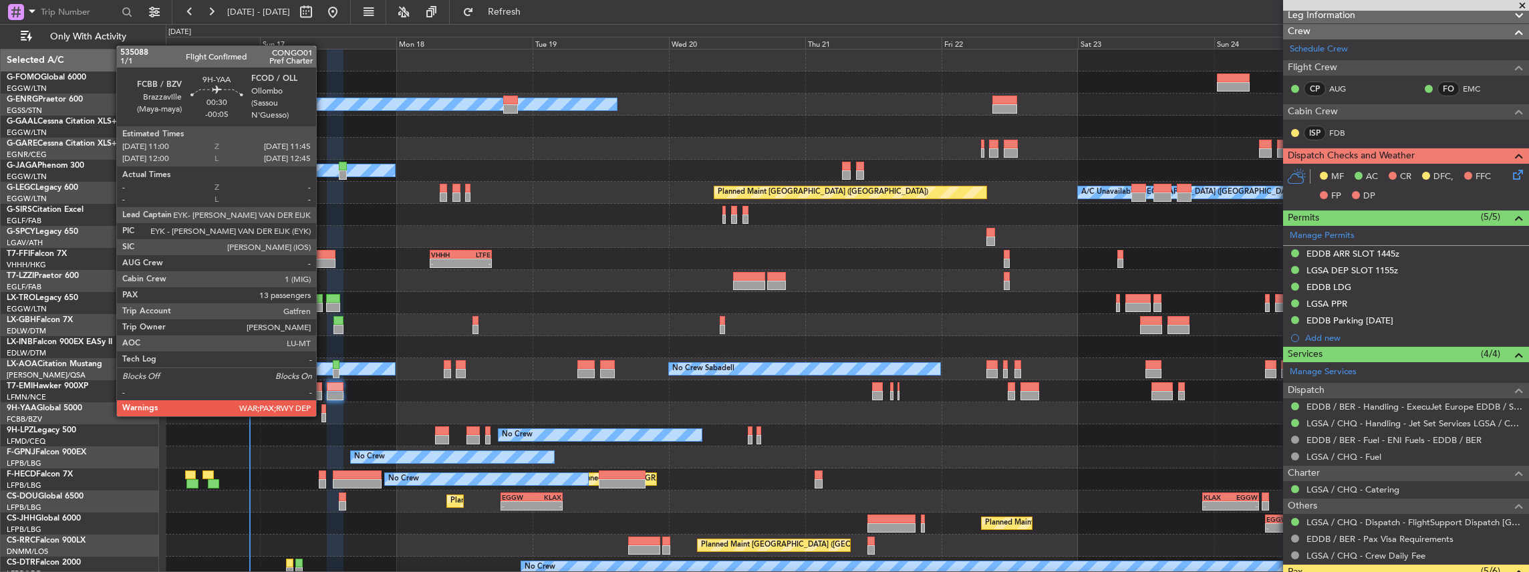
click at [323, 415] on div at bounding box center [323, 417] width 5 height 9
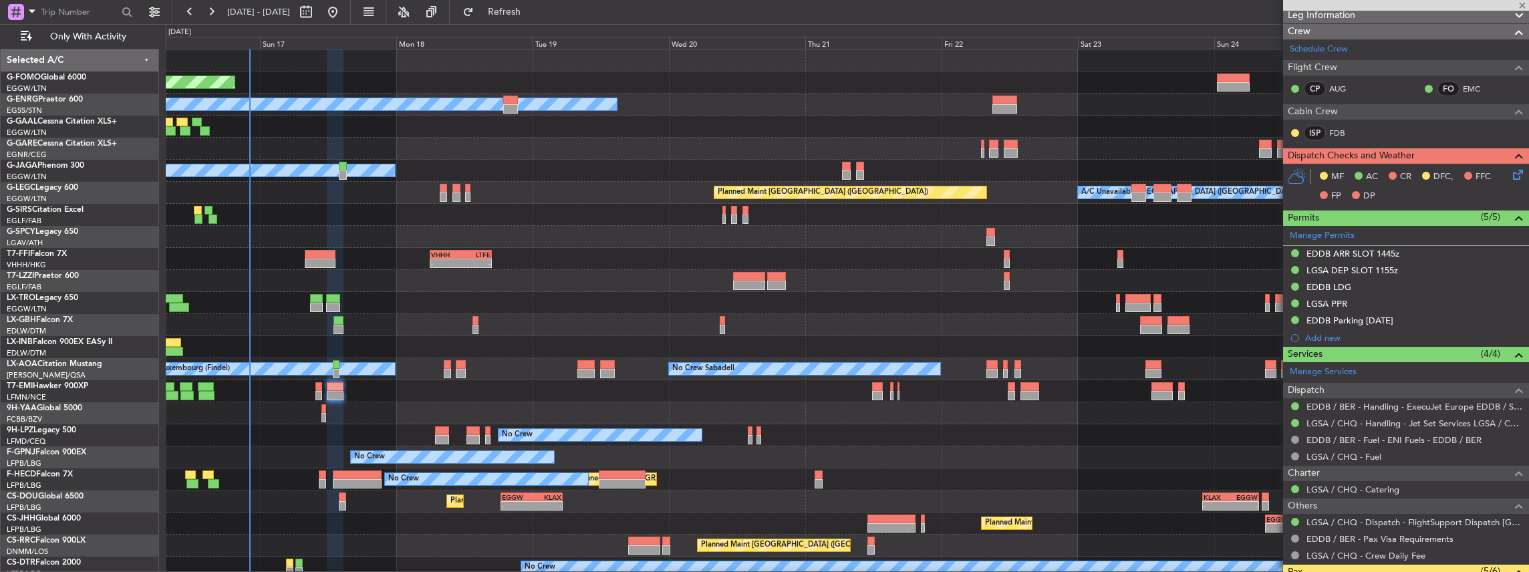
type input "-00:05"
type input "13"
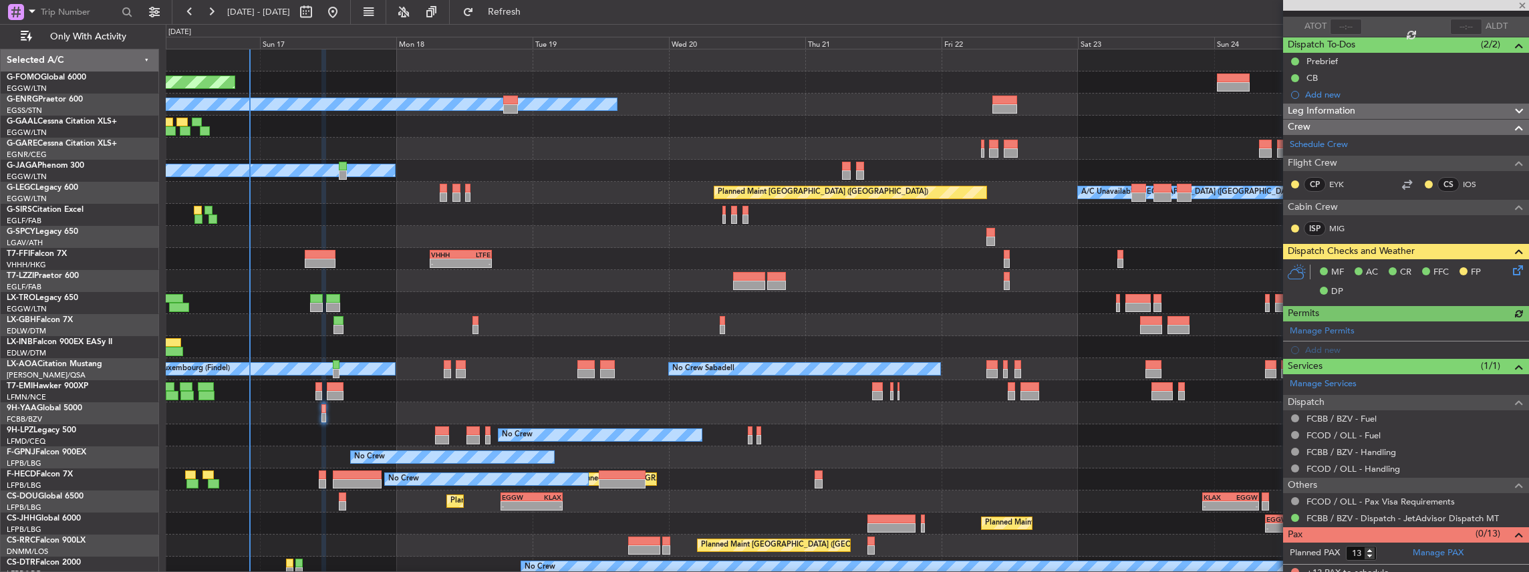
scroll to position [99, 0]
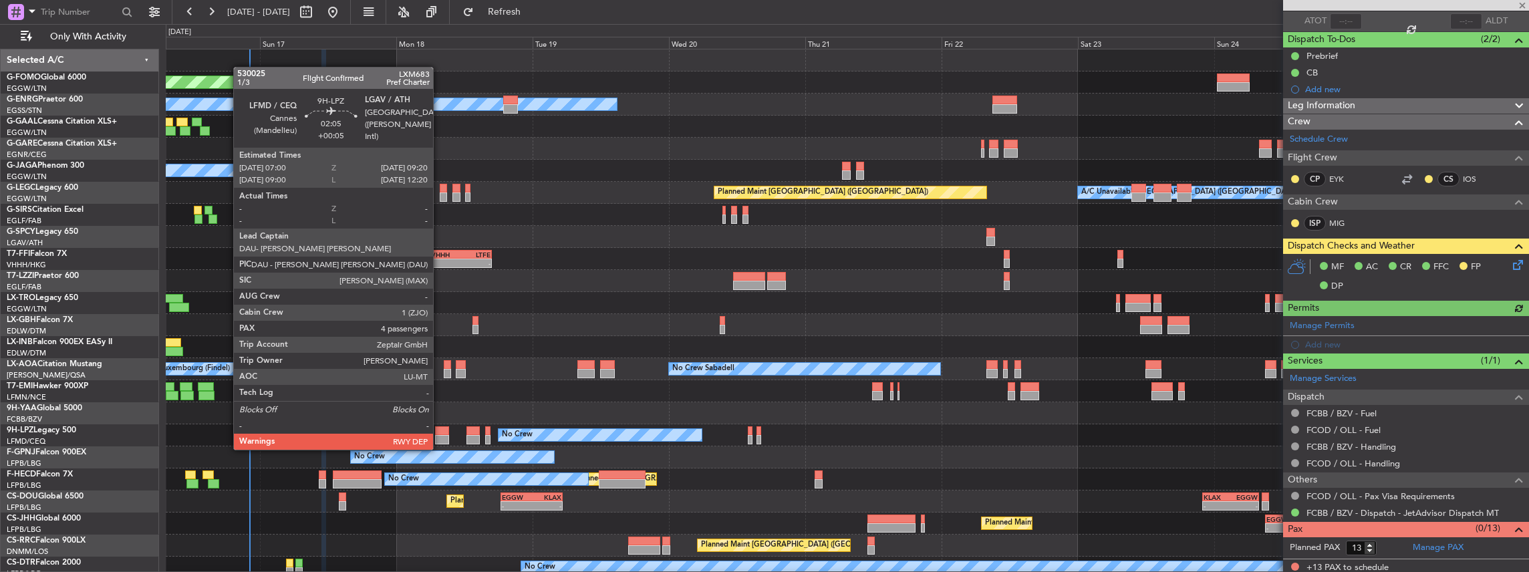
click at [440, 436] on div at bounding box center [441, 439] width 13 height 9
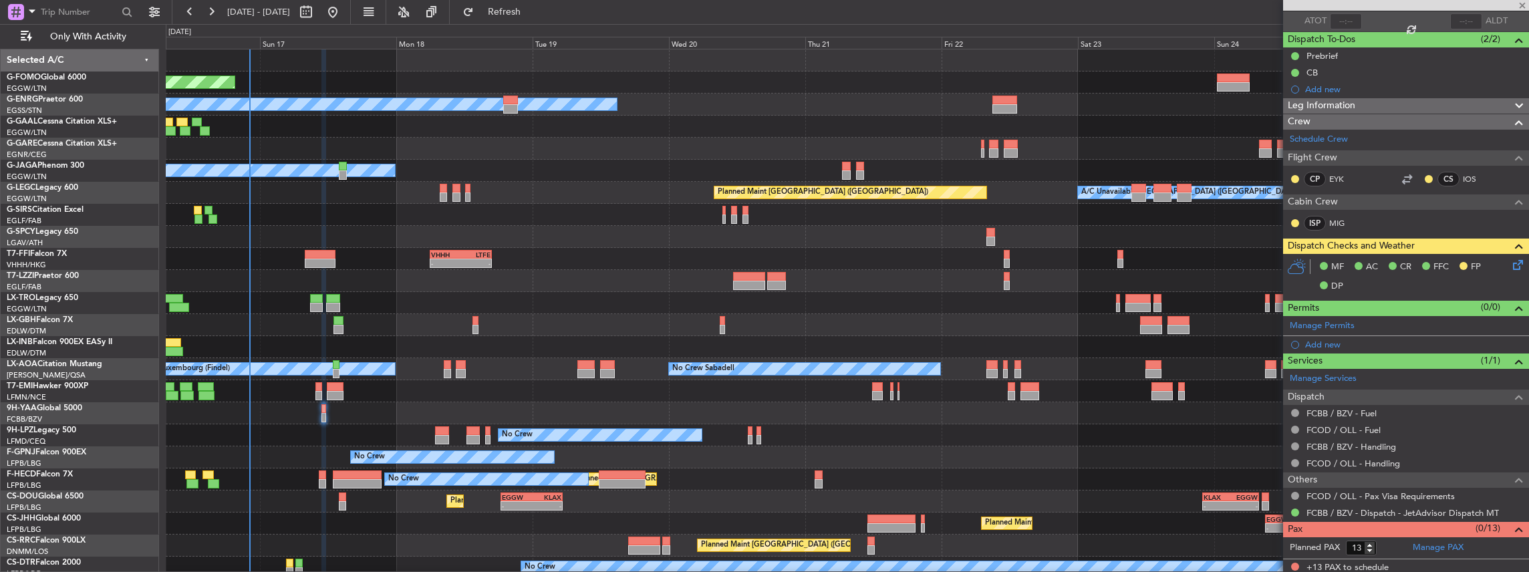
type input "+00:05"
type input "4"
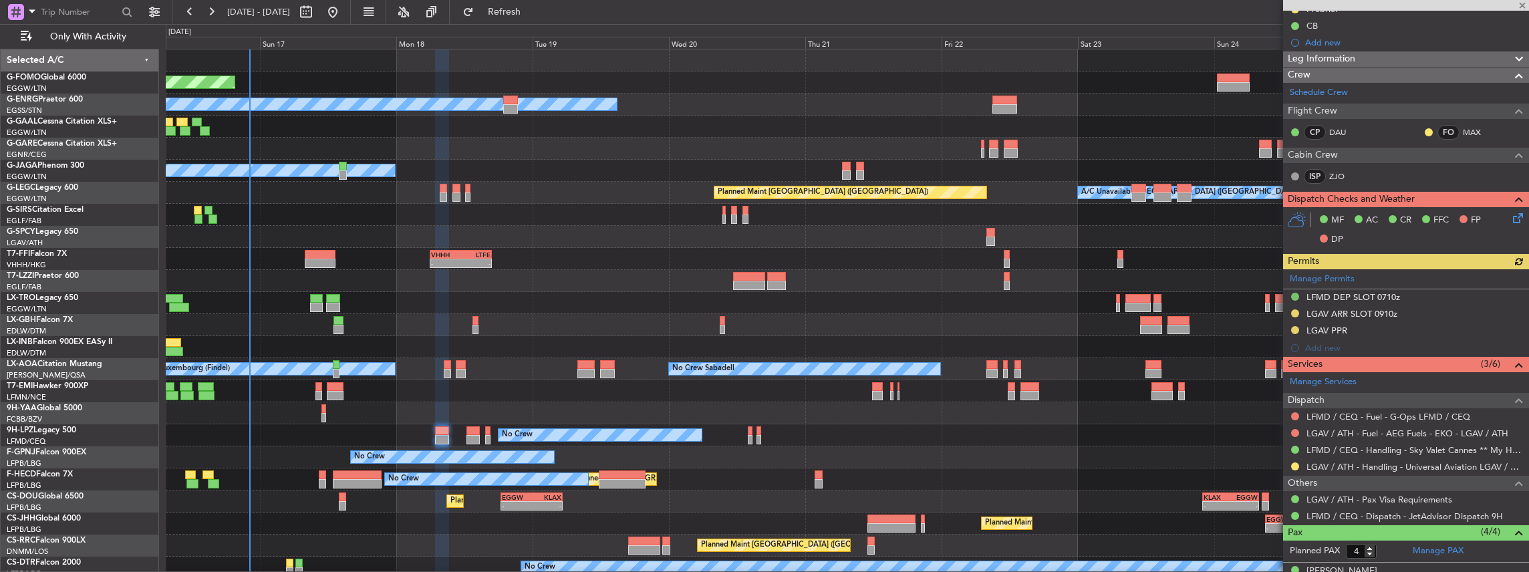
scroll to position [178, 0]
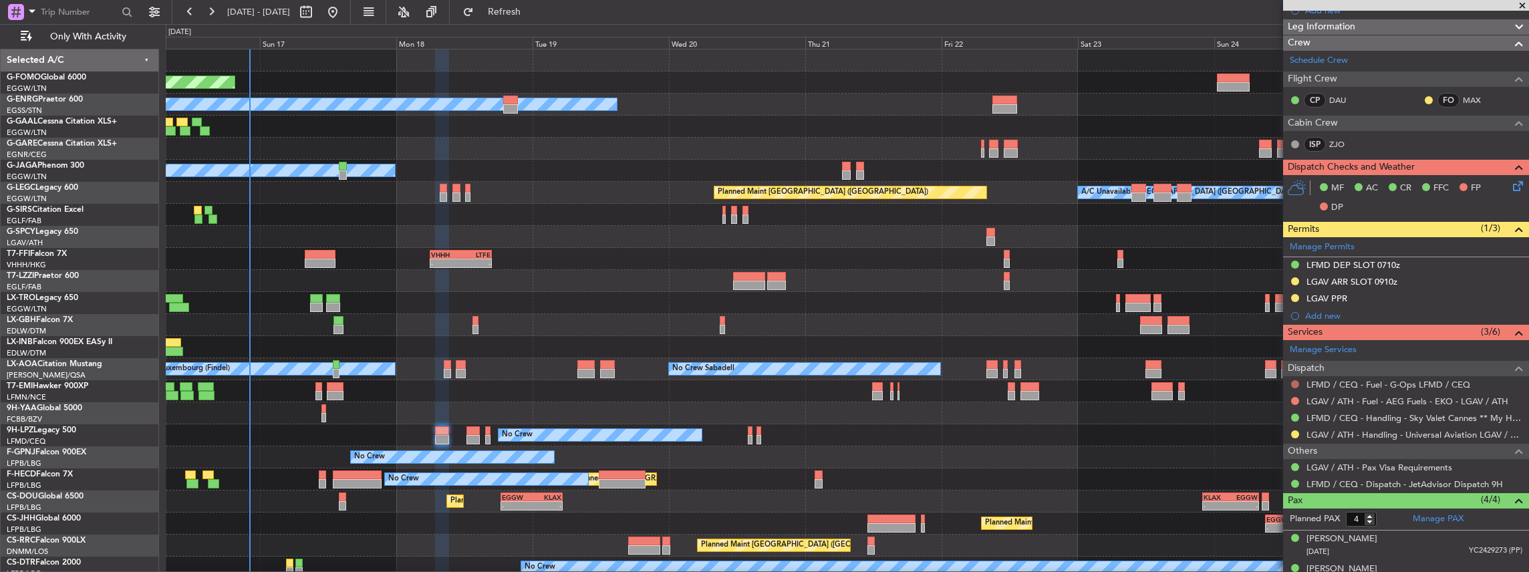
click at [1294, 380] on button at bounding box center [1295, 384] width 8 height 8
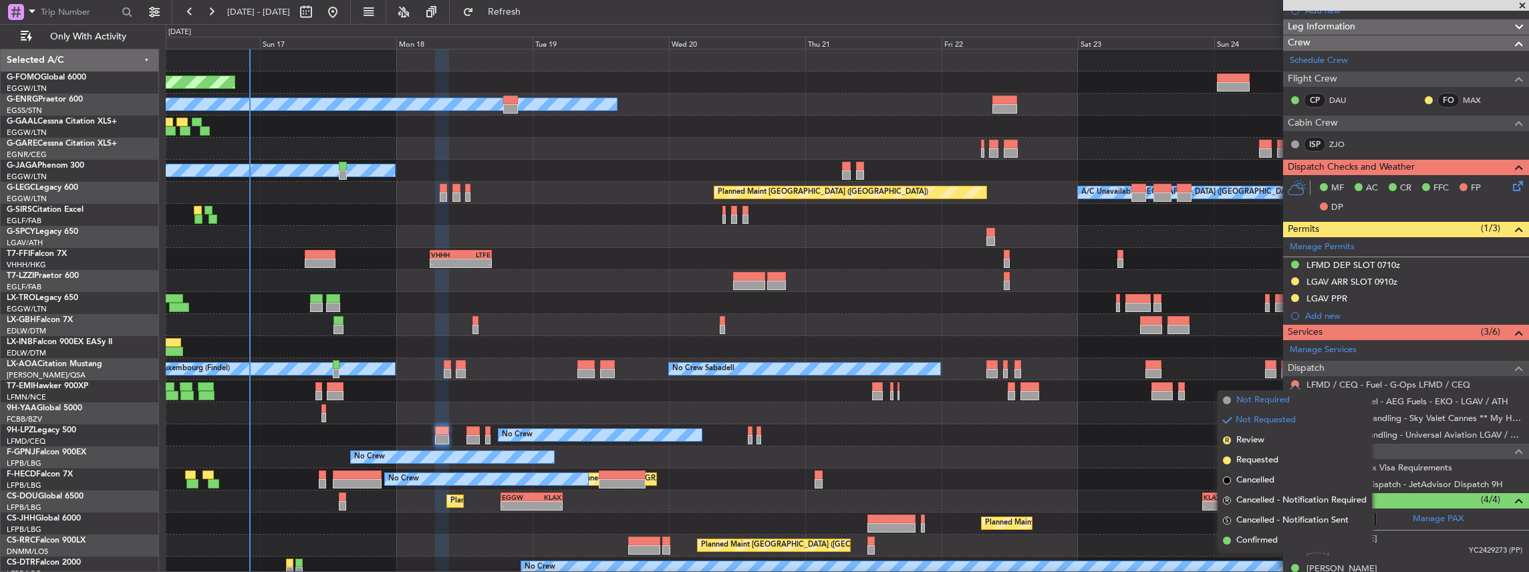
click at [1269, 401] on span "Not Required" at bounding box center [1262, 400] width 53 height 13
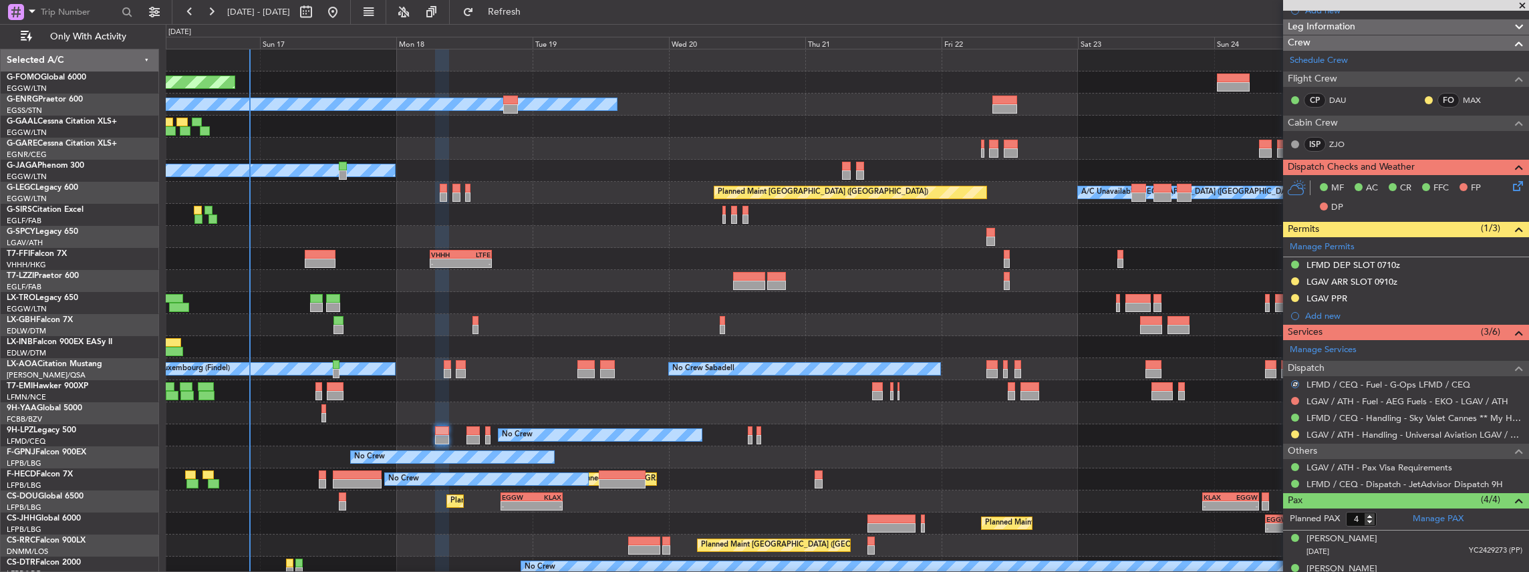
click at [1299, 397] on div at bounding box center [1295, 401] width 11 height 11
click at [1296, 399] on button at bounding box center [1295, 401] width 8 height 8
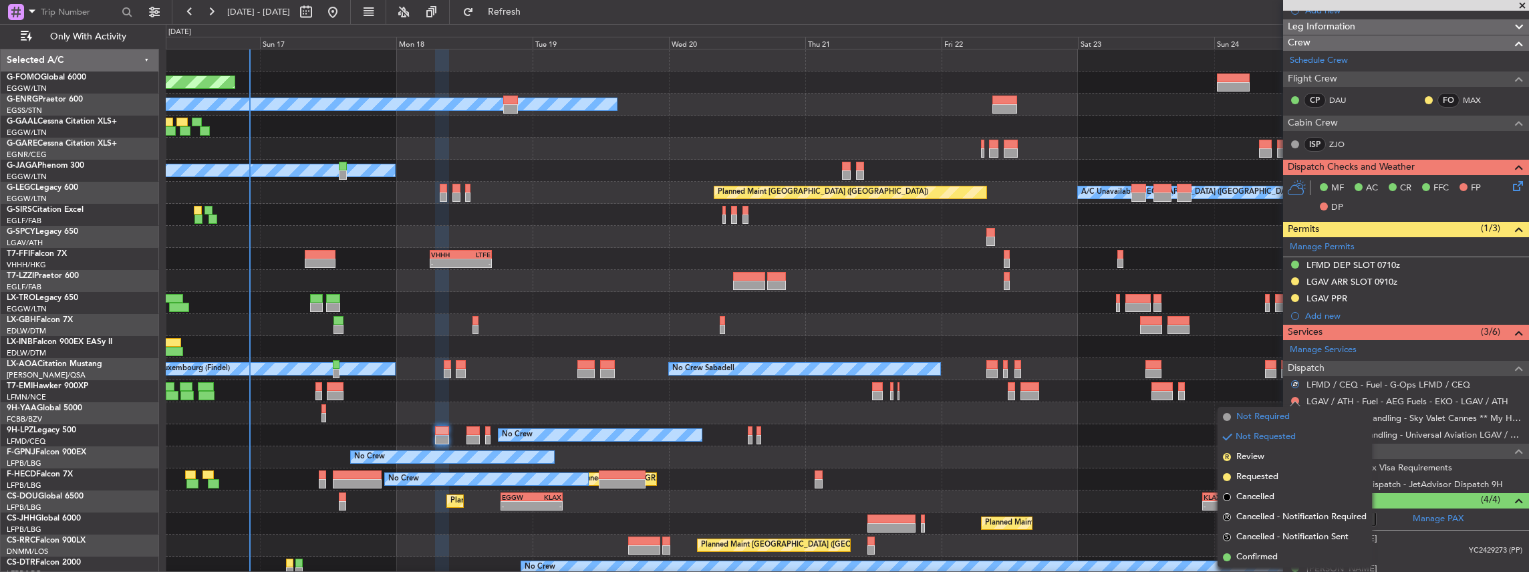
click at [1294, 418] on li "Not Required" at bounding box center [1294, 417] width 154 height 20
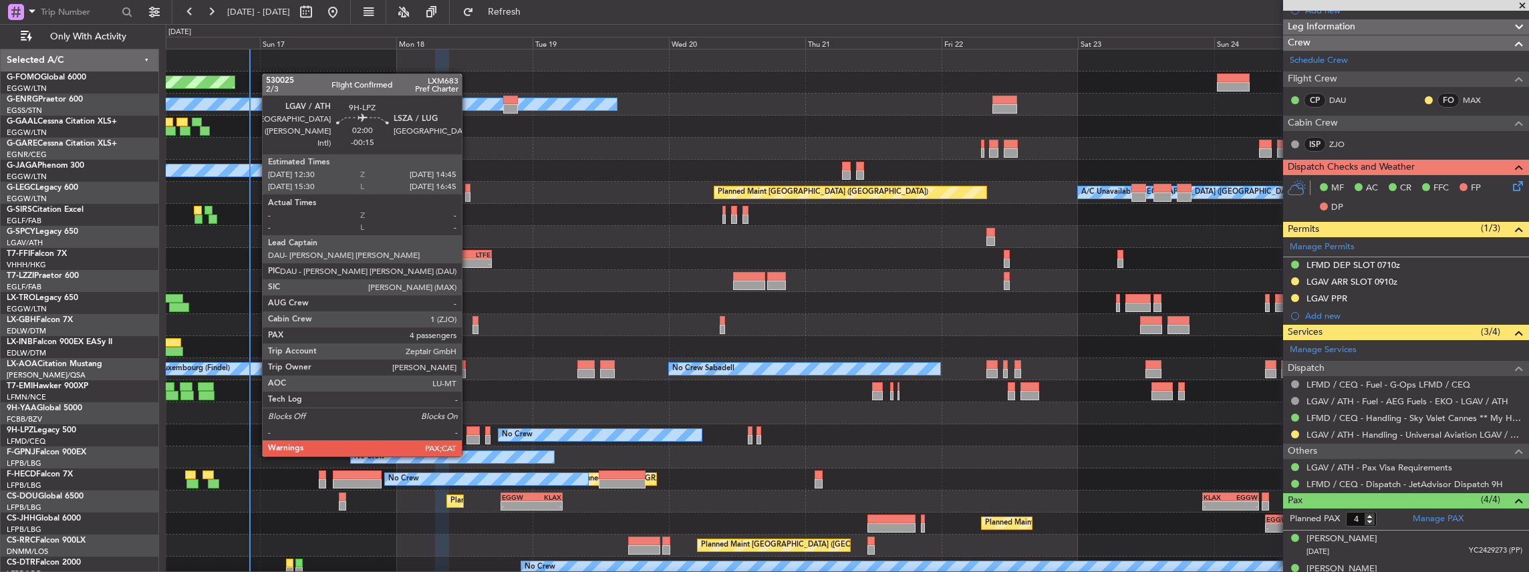
click at [468, 443] on div at bounding box center [472, 439] width 13 height 9
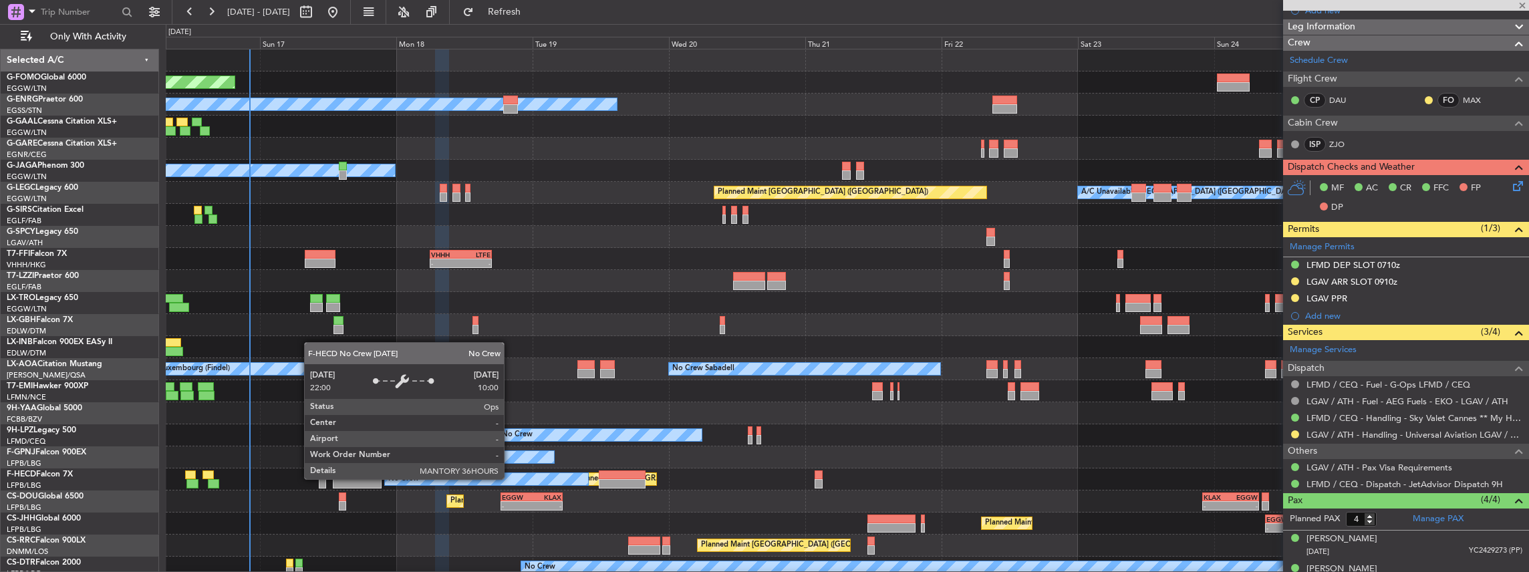
type input "-00:15"
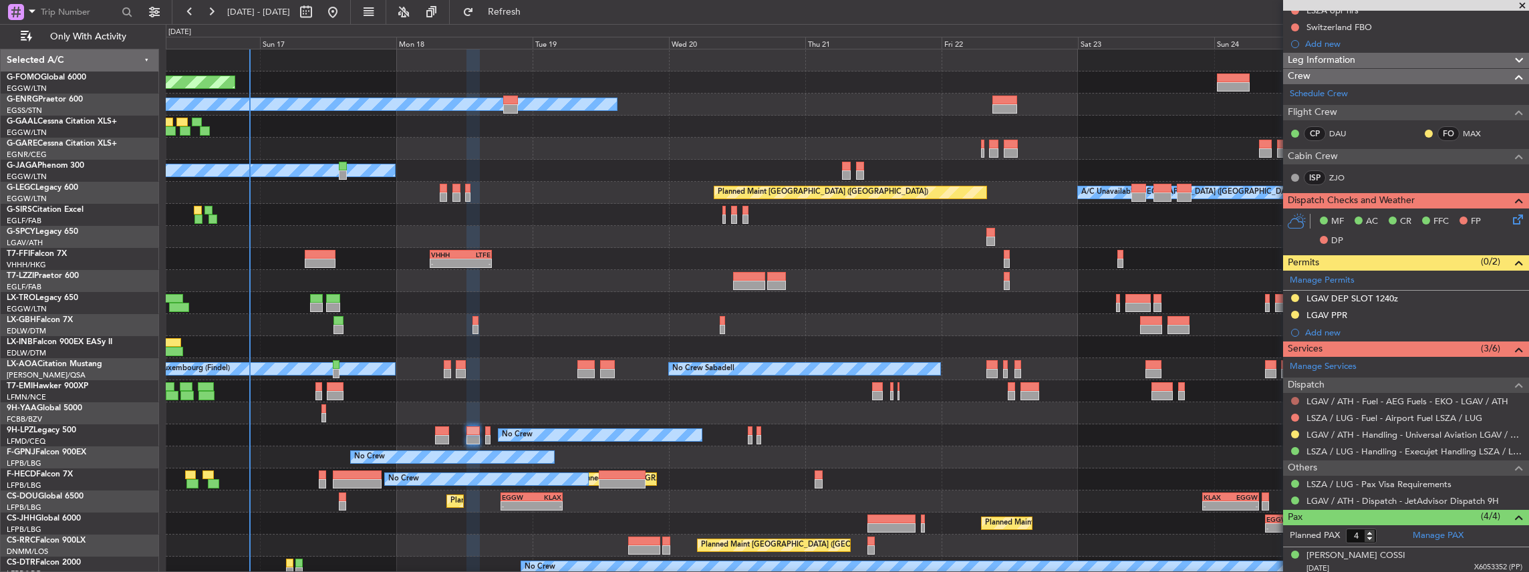
click at [1294, 397] on button at bounding box center [1295, 401] width 8 height 8
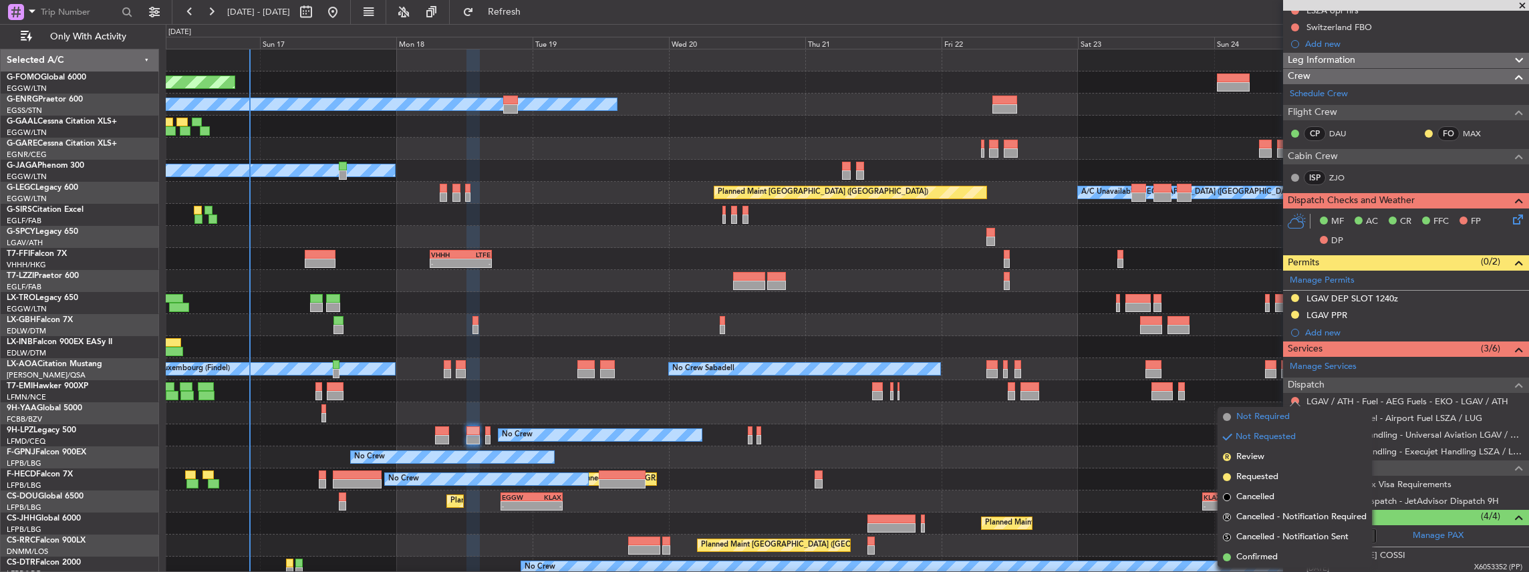
click at [1271, 412] on span "Not Required" at bounding box center [1262, 416] width 53 height 13
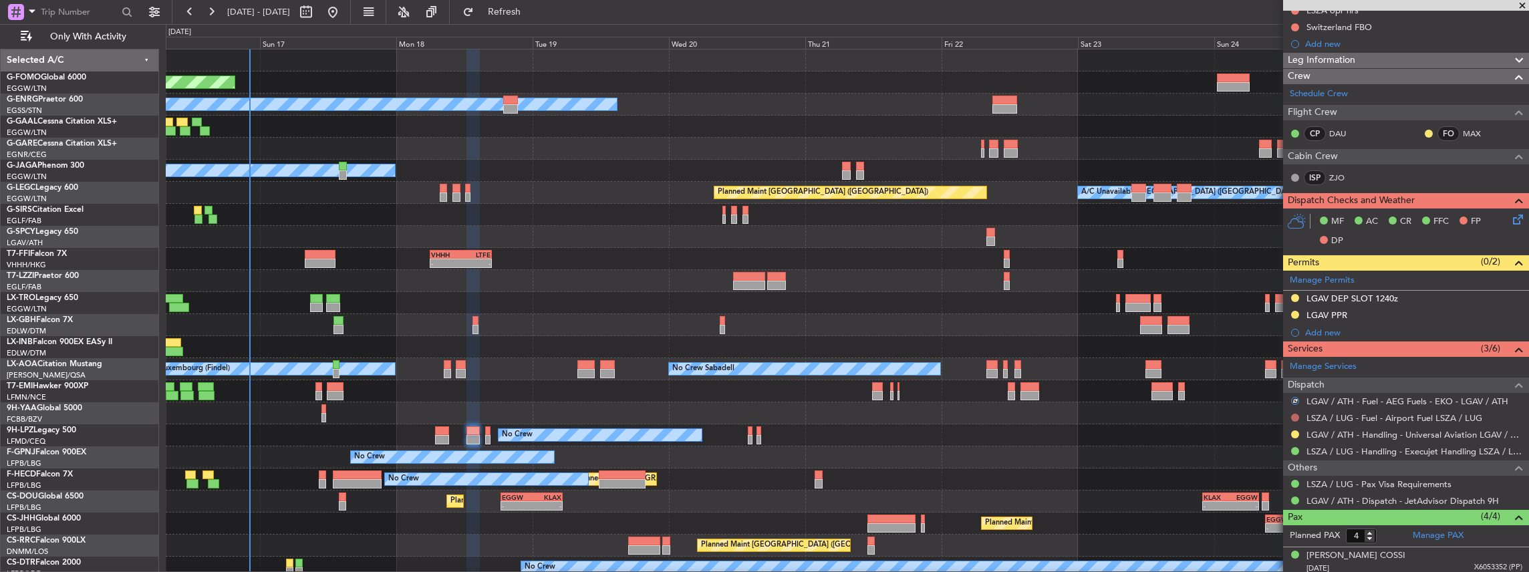
click at [1292, 414] on button at bounding box center [1295, 418] width 8 height 8
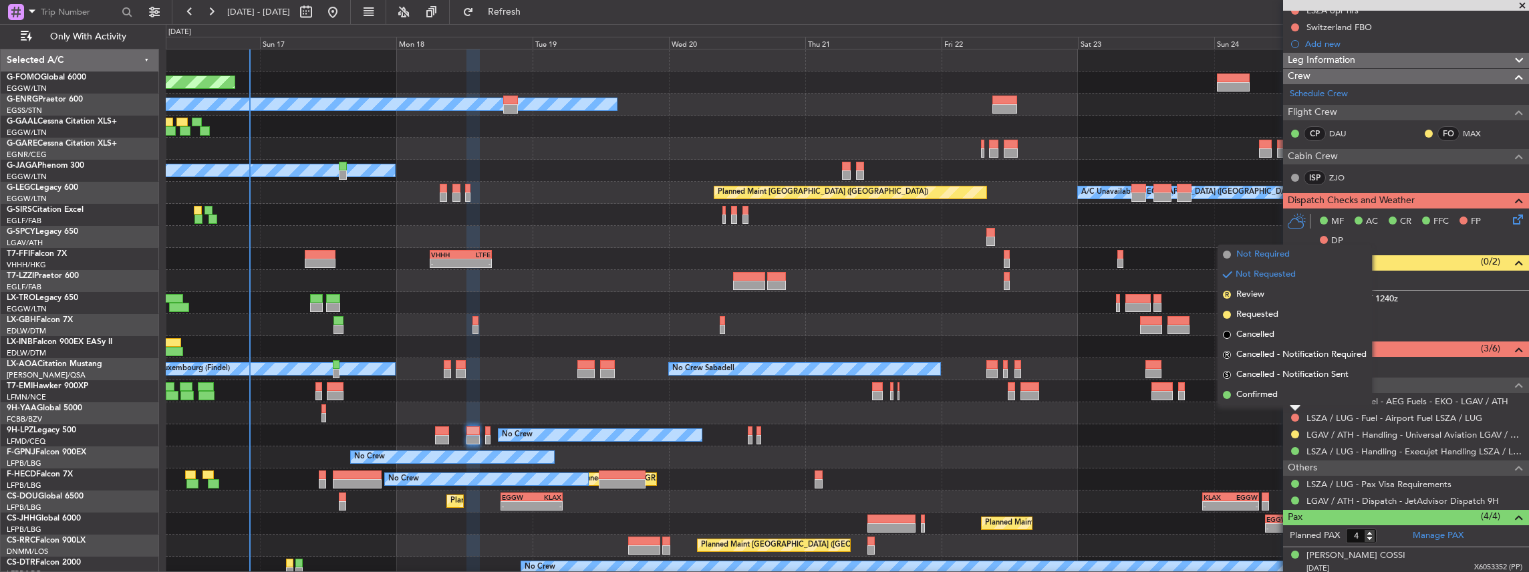
click at [1275, 261] on li "Not Required" at bounding box center [1294, 255] width 154 height 20
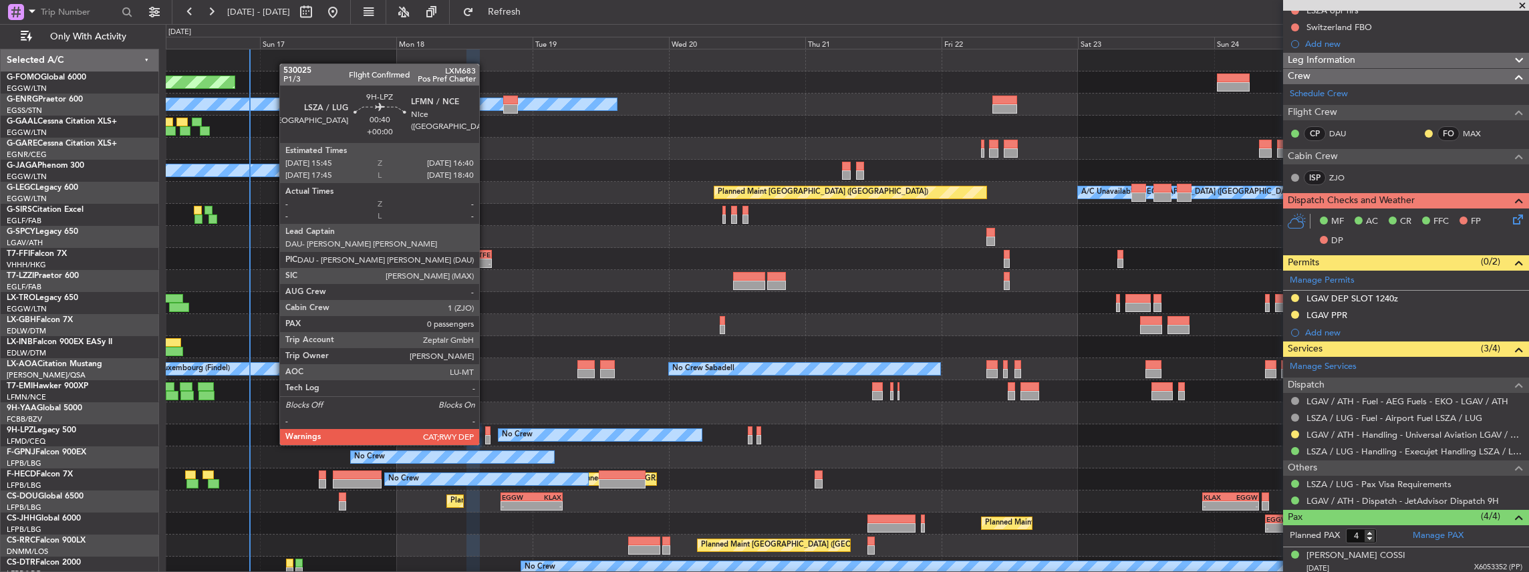
click at [486, 432] on div at bounding box center [487, 430] width 5 height 9
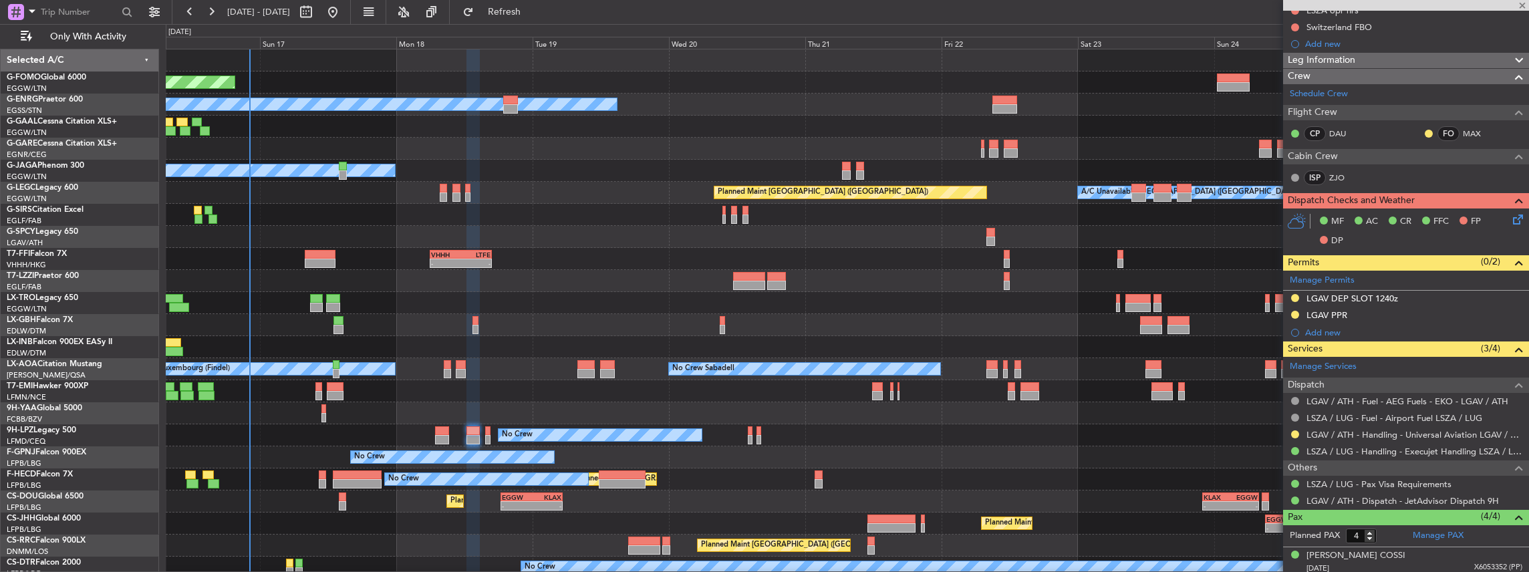
type input "0"
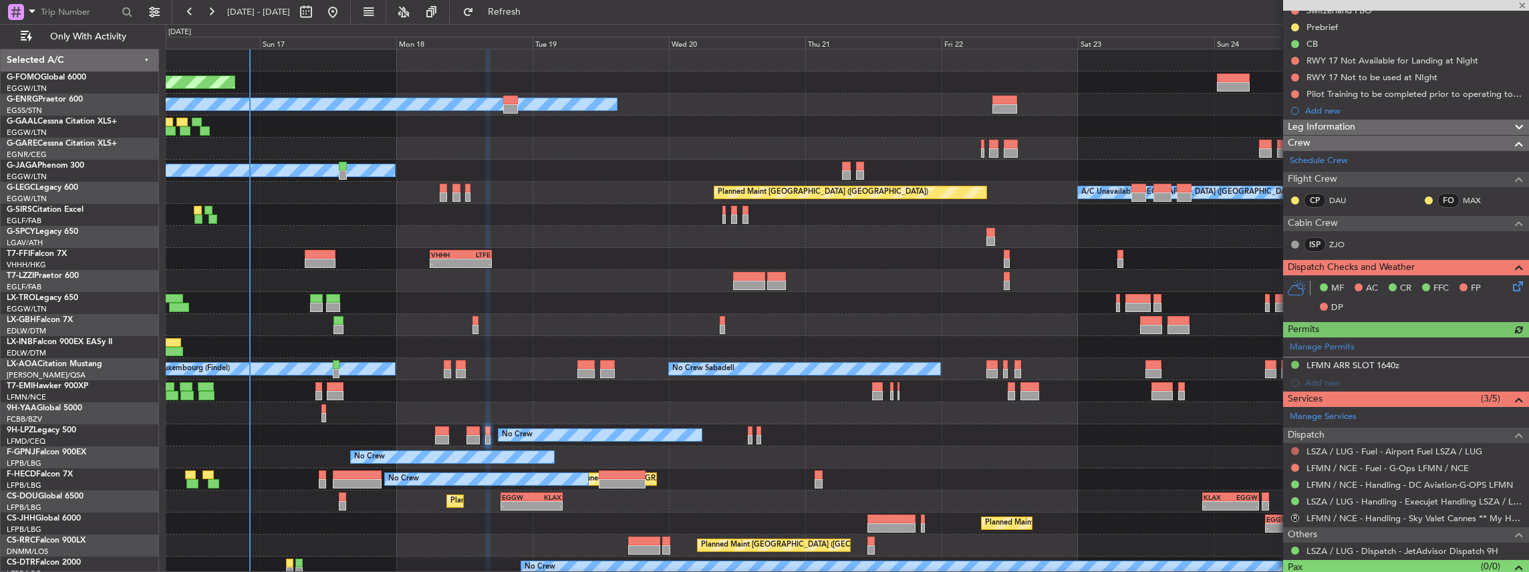
click at [1292, 447] on button at bounding box center [1295, 451] width 8 height 8
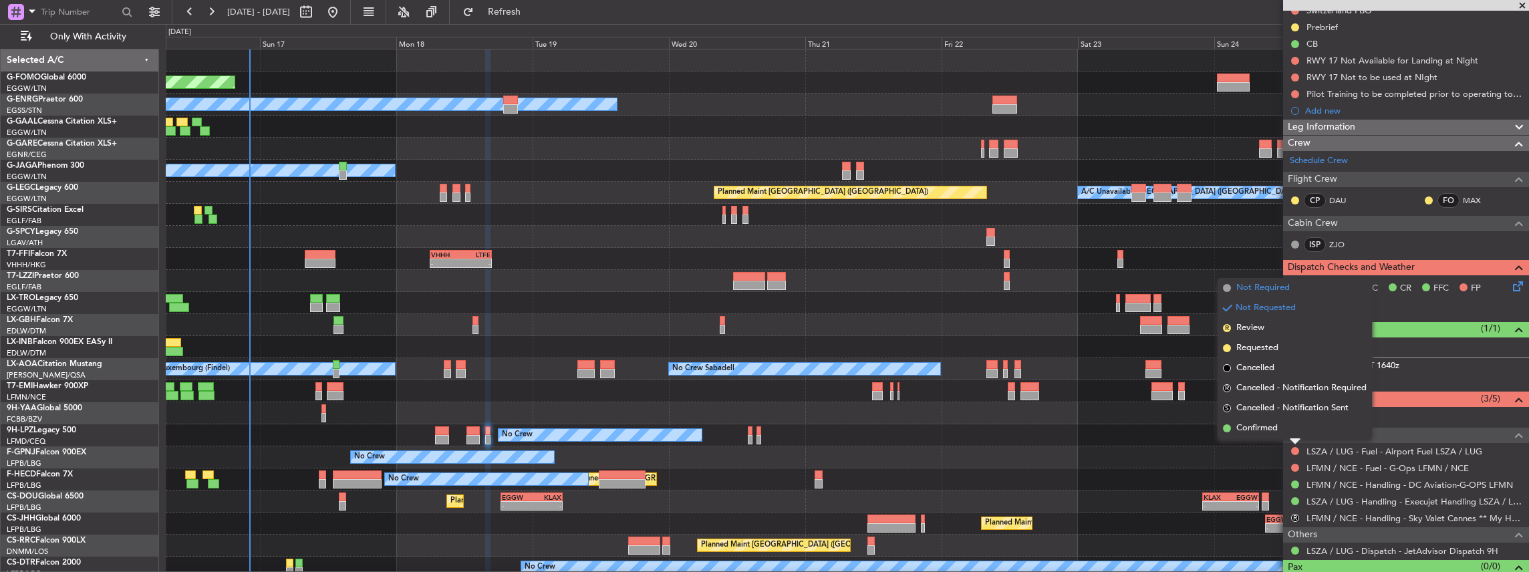
click at [1273, 288] on span "Not Required" at bounding box center [1262, 287] width 53 height 13
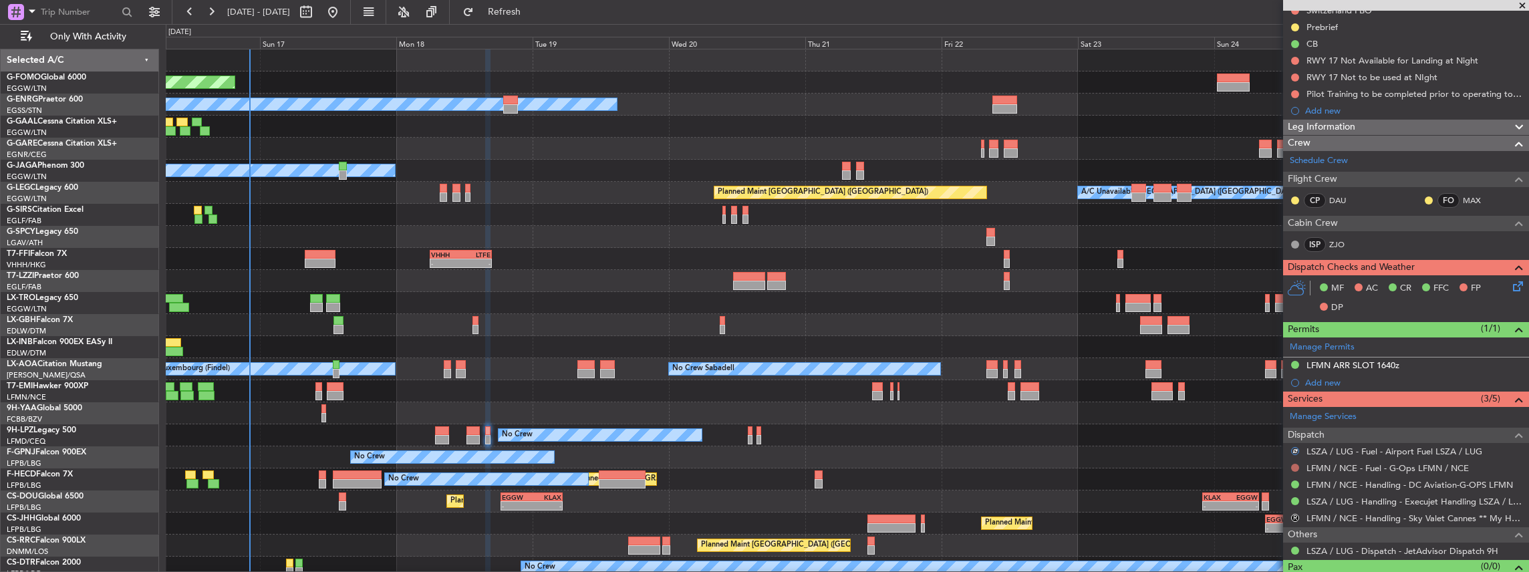
click at [1296, 466] on button at bounding box center [1295, 468] width 8 height 8
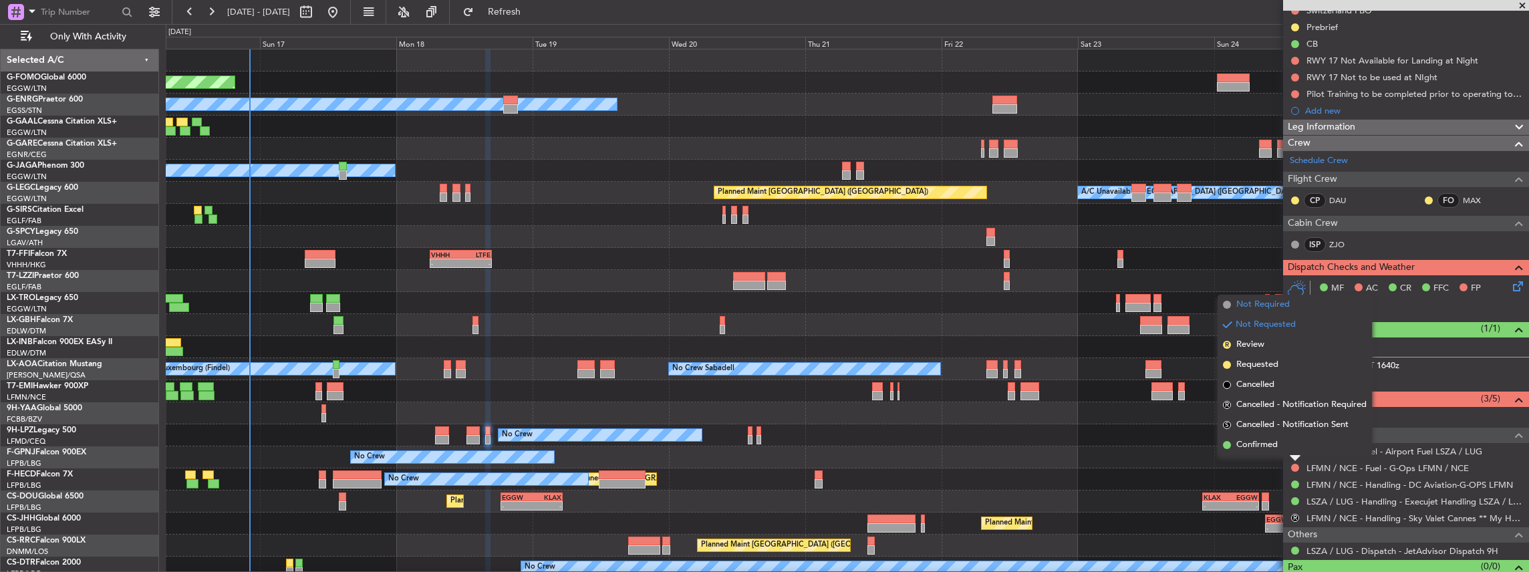
click at [1269, 307] on span "Not Required" at bounding box center [1262, 304] width 53 height 13
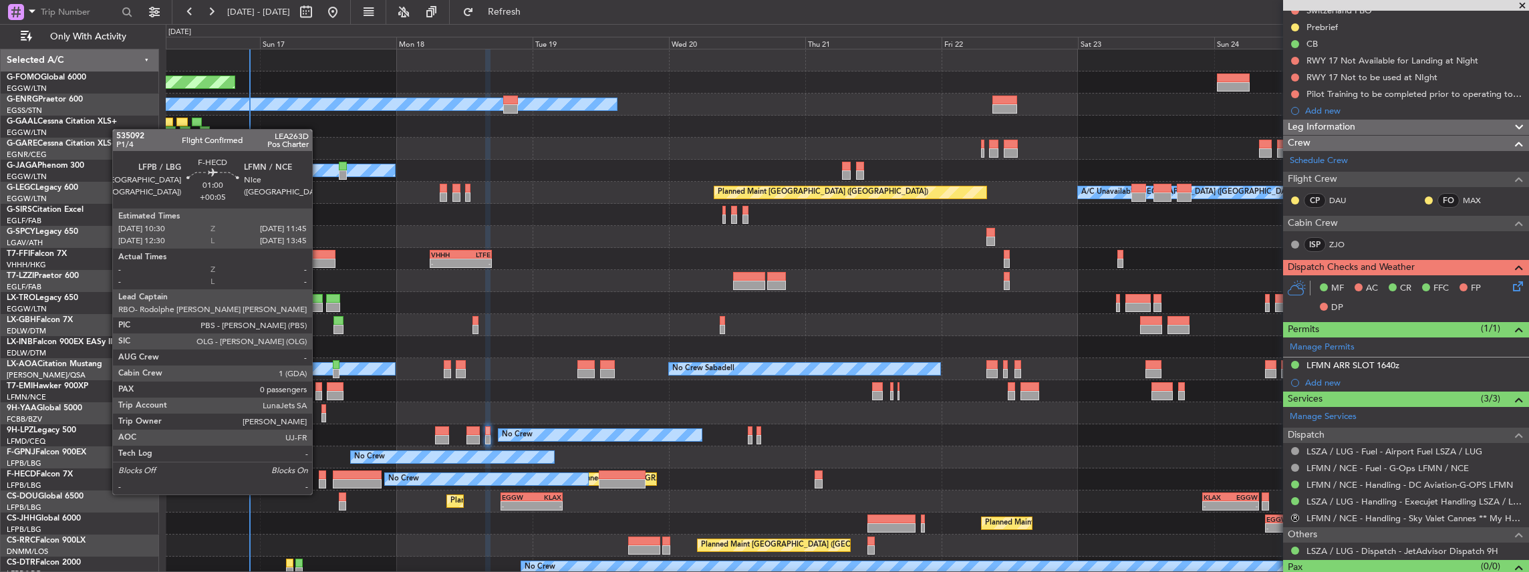
click at [319, 481] on div at bounding box center [322, 483] width 7 height 9
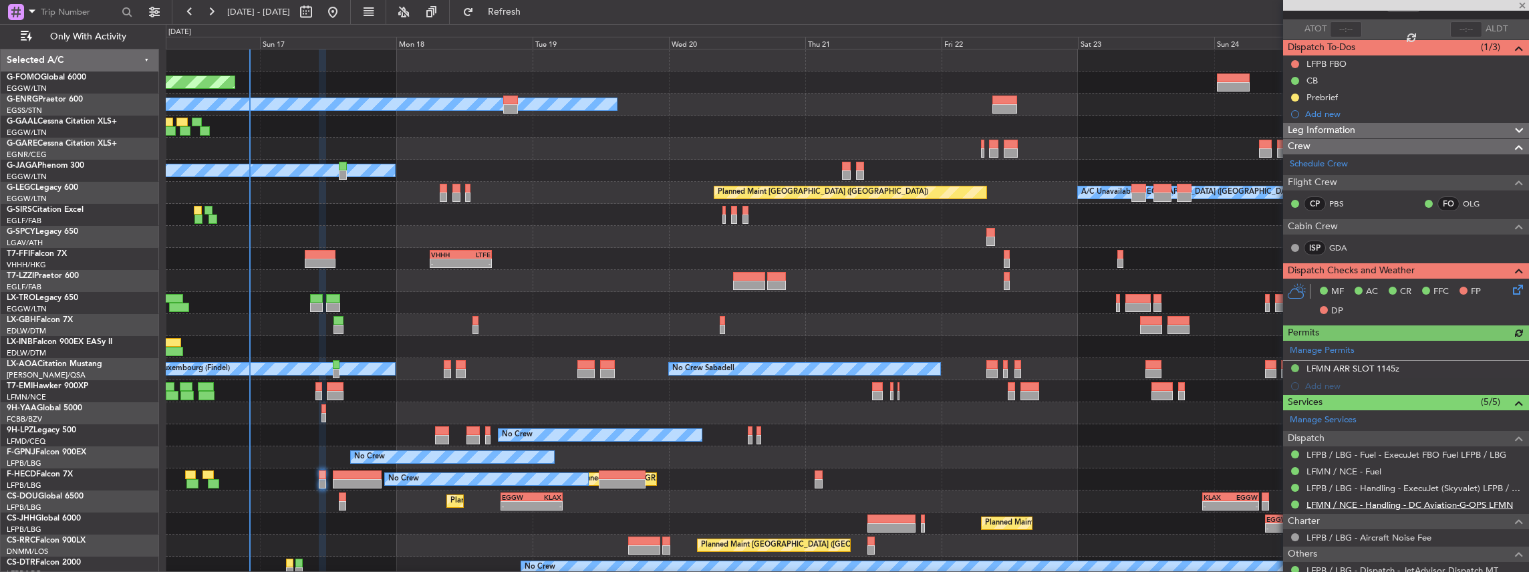
scroll to position [164, 0]
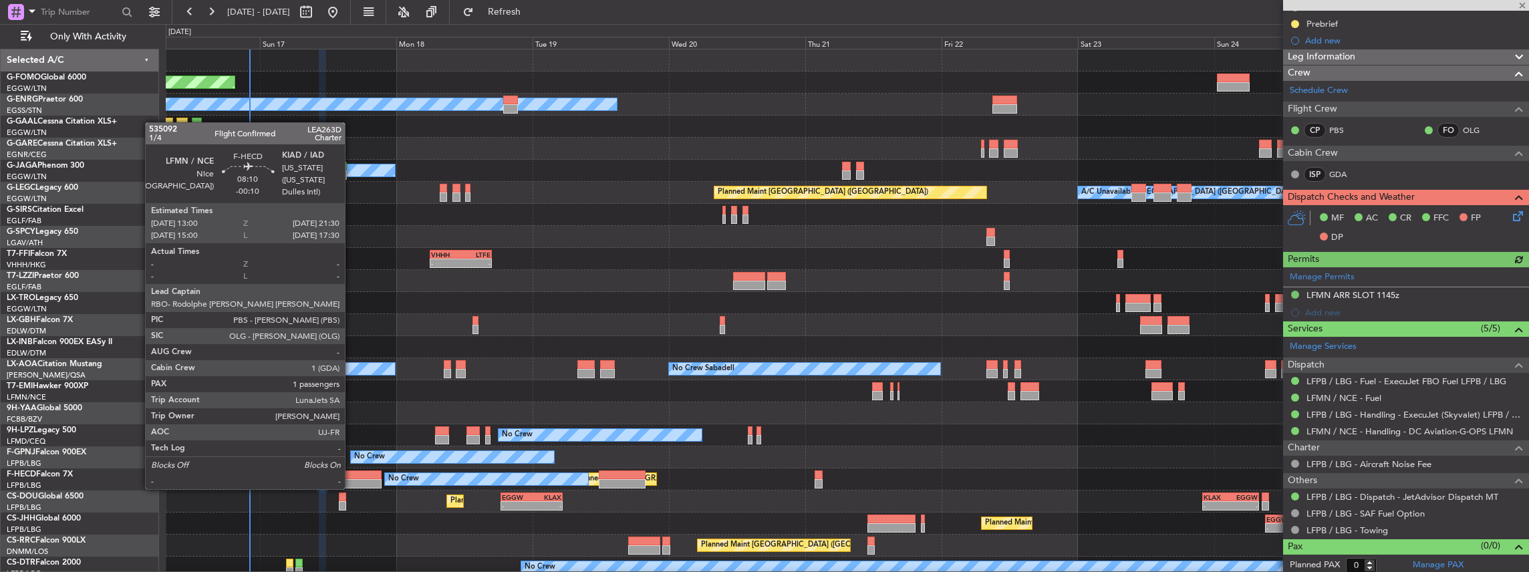
click at [351, 476] on div at bounding box center [357, 474] width 49 height 9
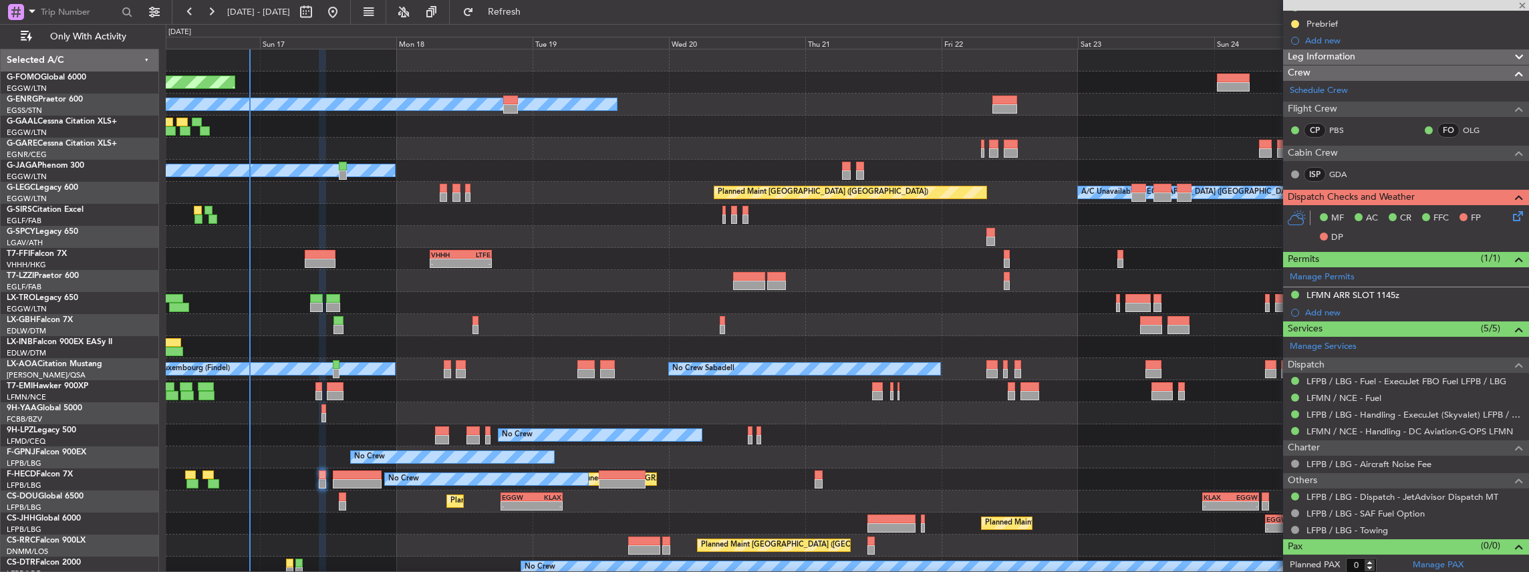
type input "-00:10"
type input "1"
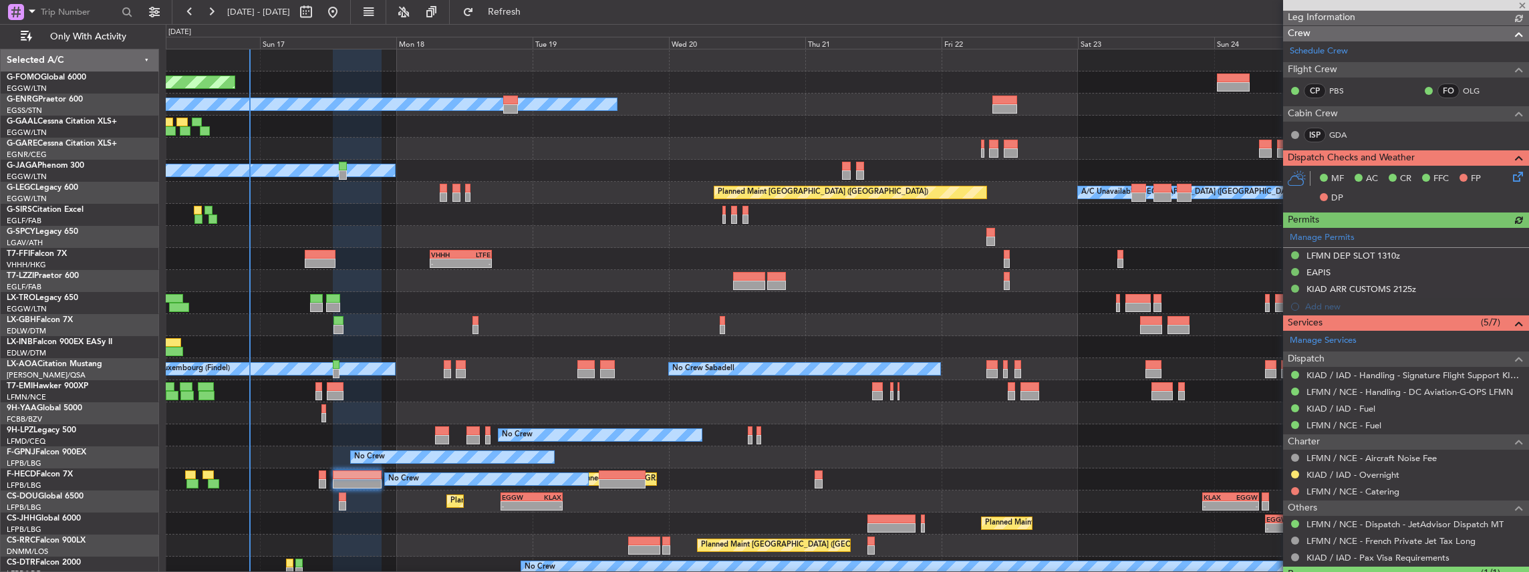
scroll to position [267, 0]
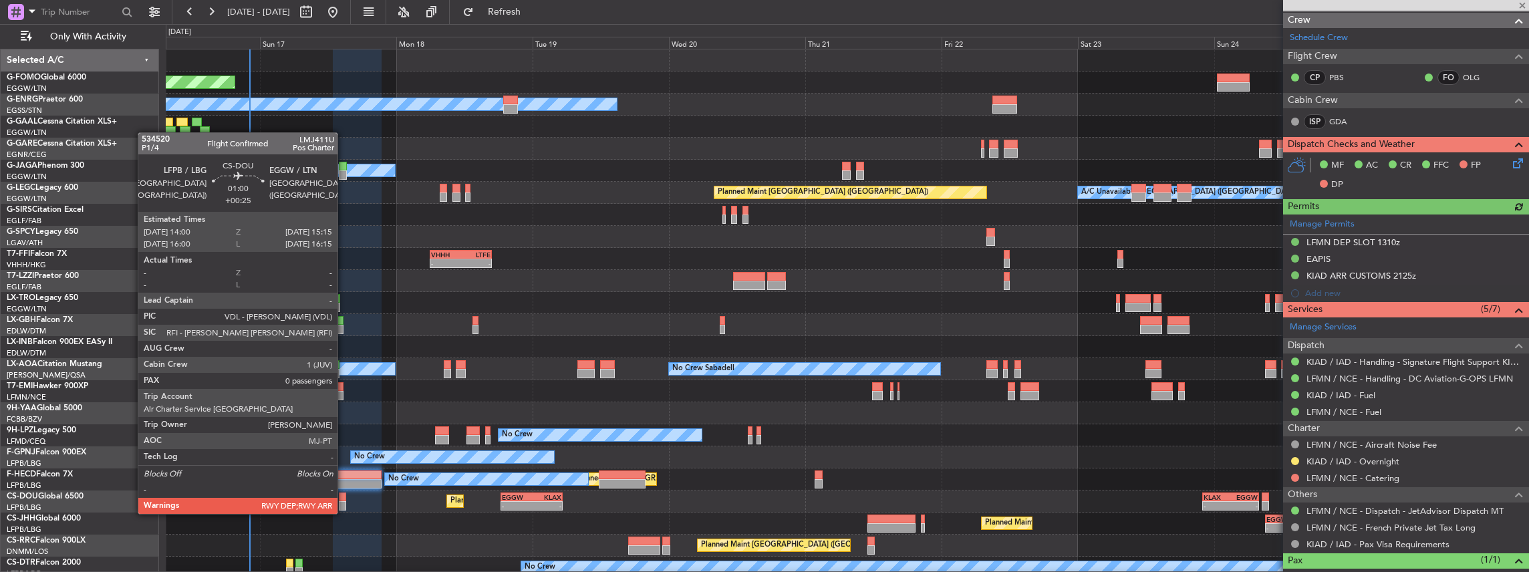
click at [343, 501] on div at bounding box center [342, 505] width 7 height 9
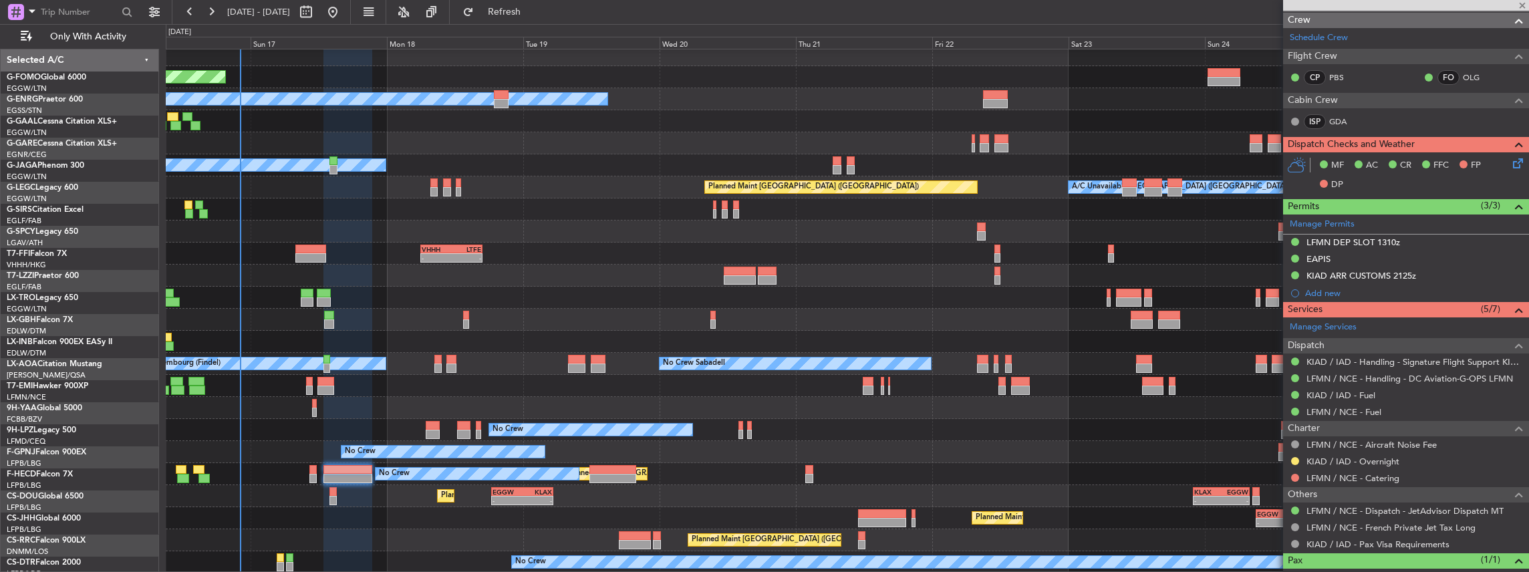
scroll to position [5, 0]
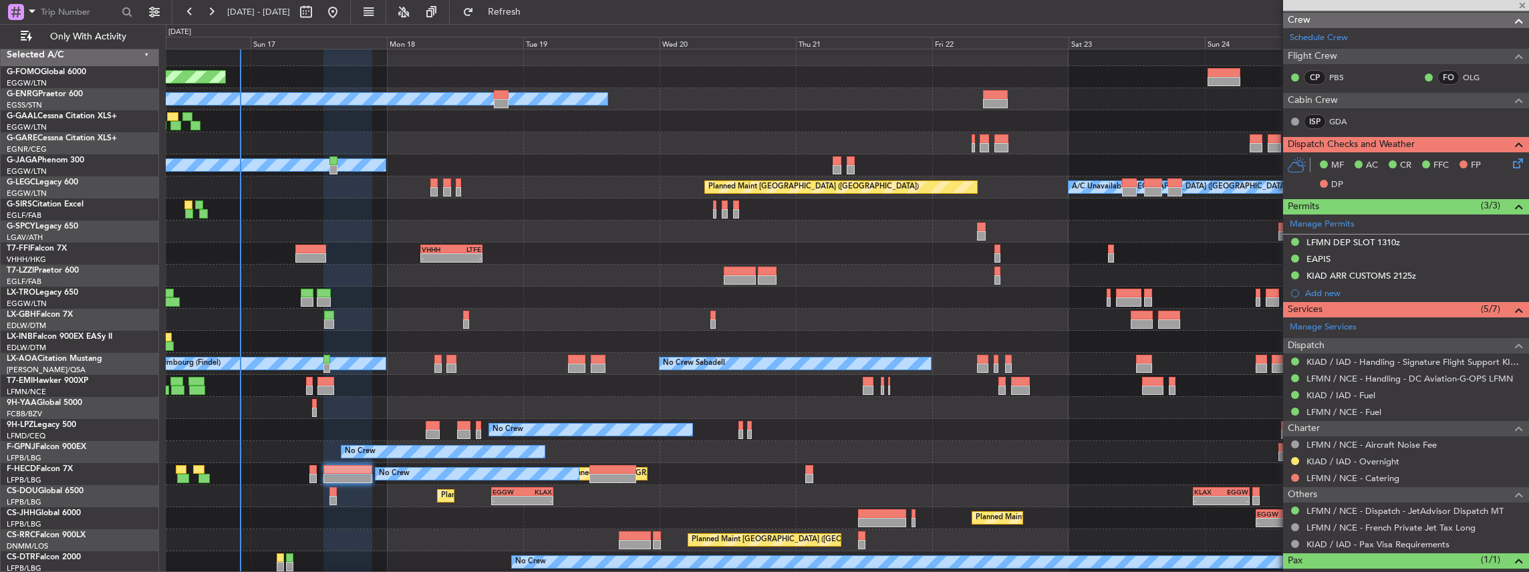
click at [478, 494] on div "Planned Maint Windsor Locks ([PERSON_NAME] Intl) Owner Planned Maint [GEOGRAPHI…" at bounding box center [847, 308] width 1363 height 529
type input "+00:25"
type input "0"
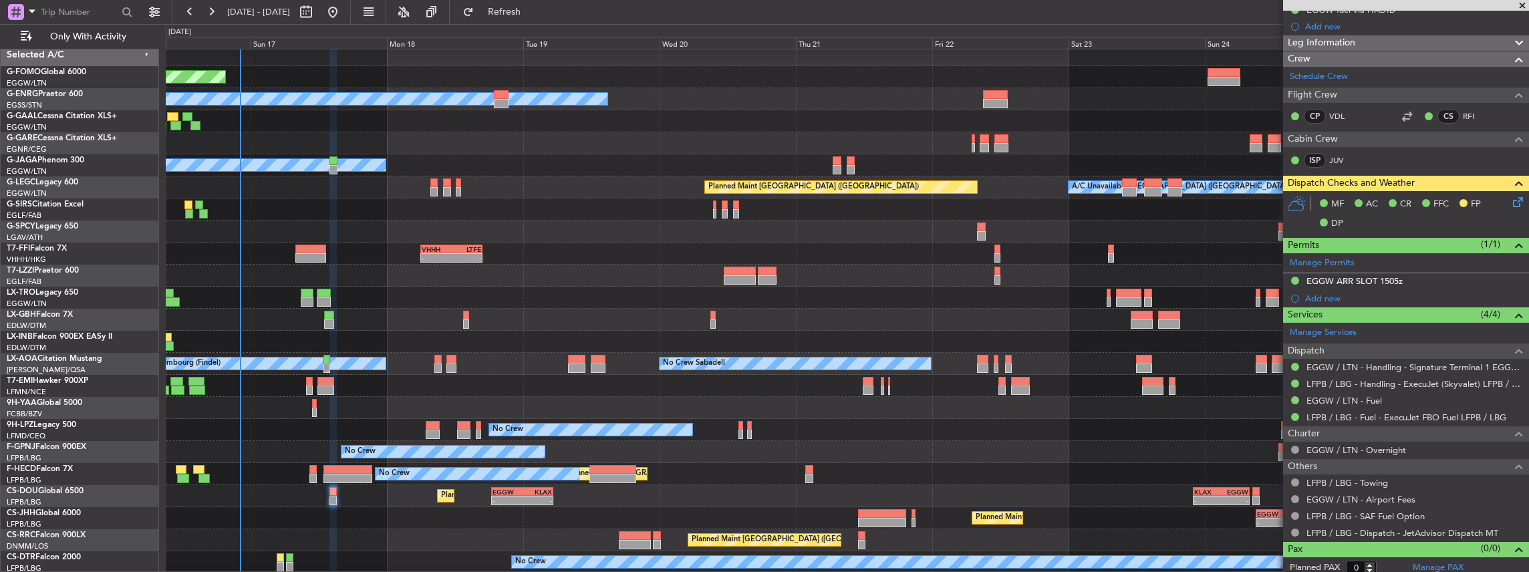
scroll to position [265, 0]
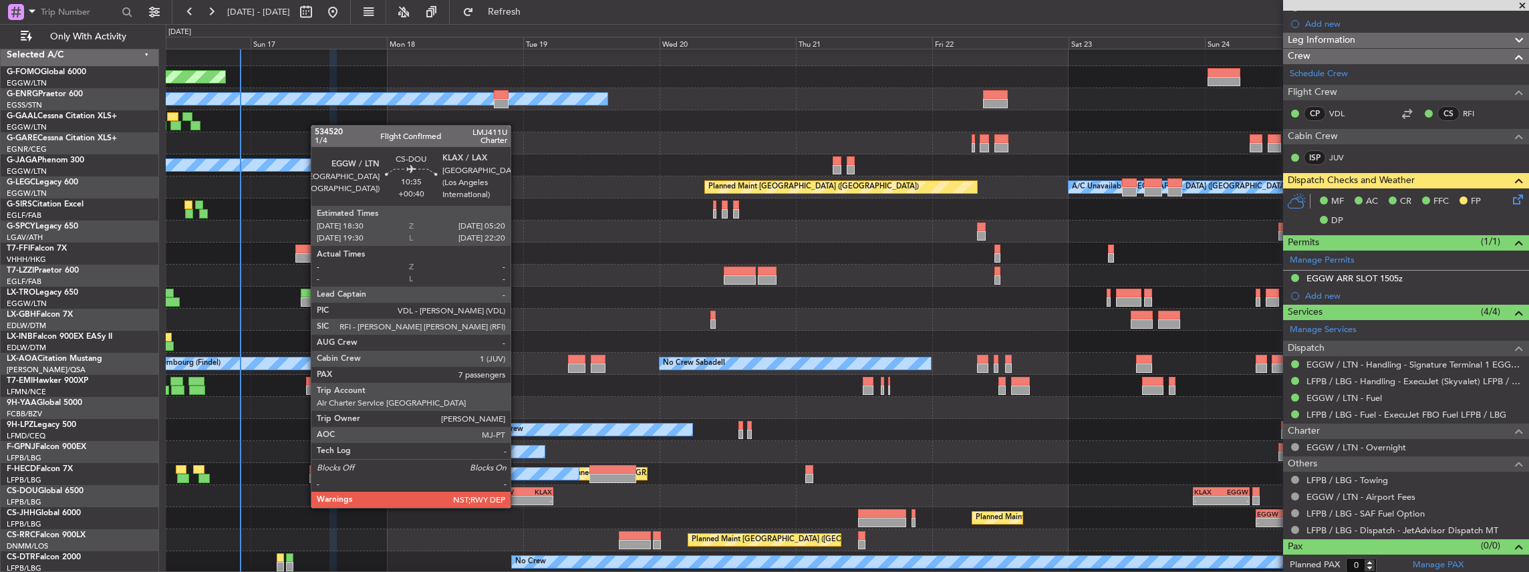
click at [517, 494] on div "EGGW" at bounding box center [506, 492] width 29 height 8
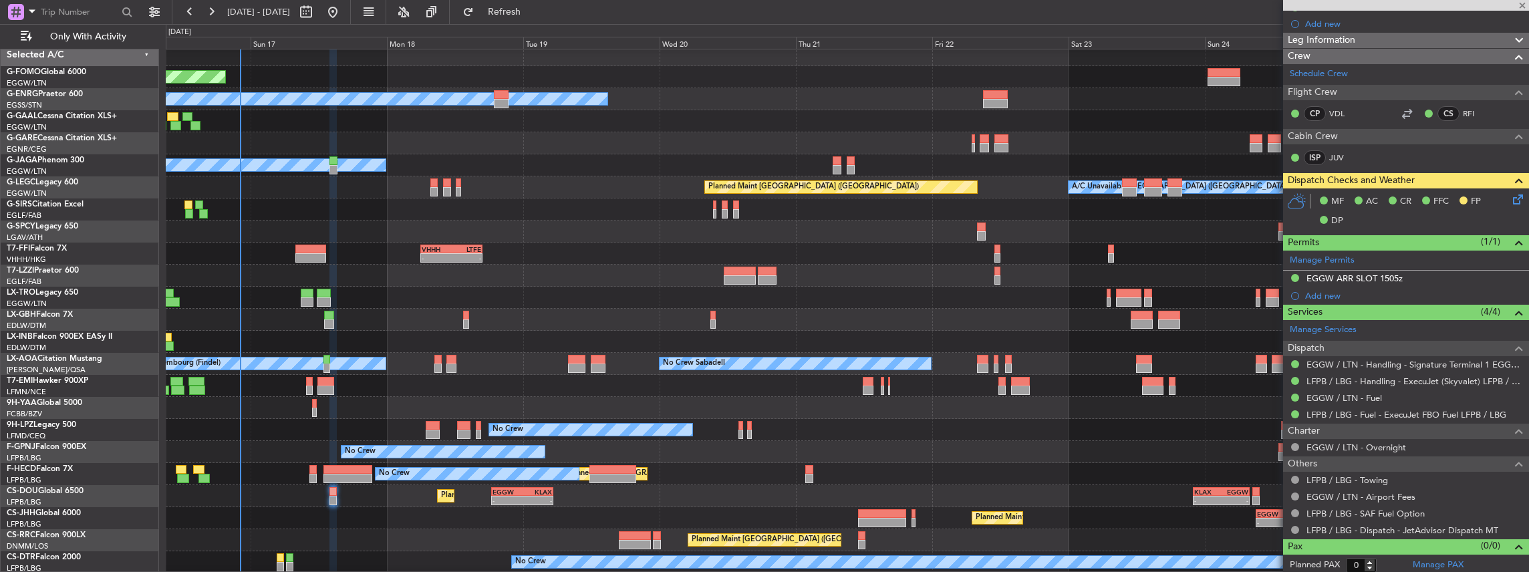
type input "+00:40"
type input "7"
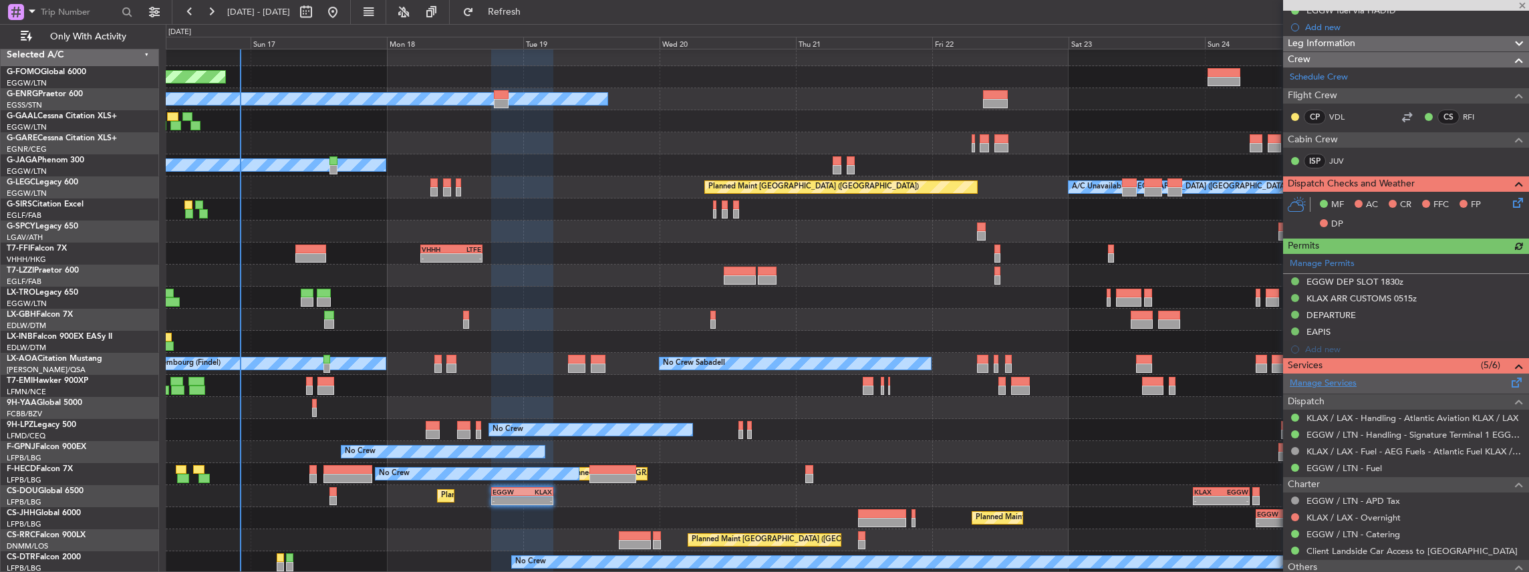
scroll to position [356, 0]
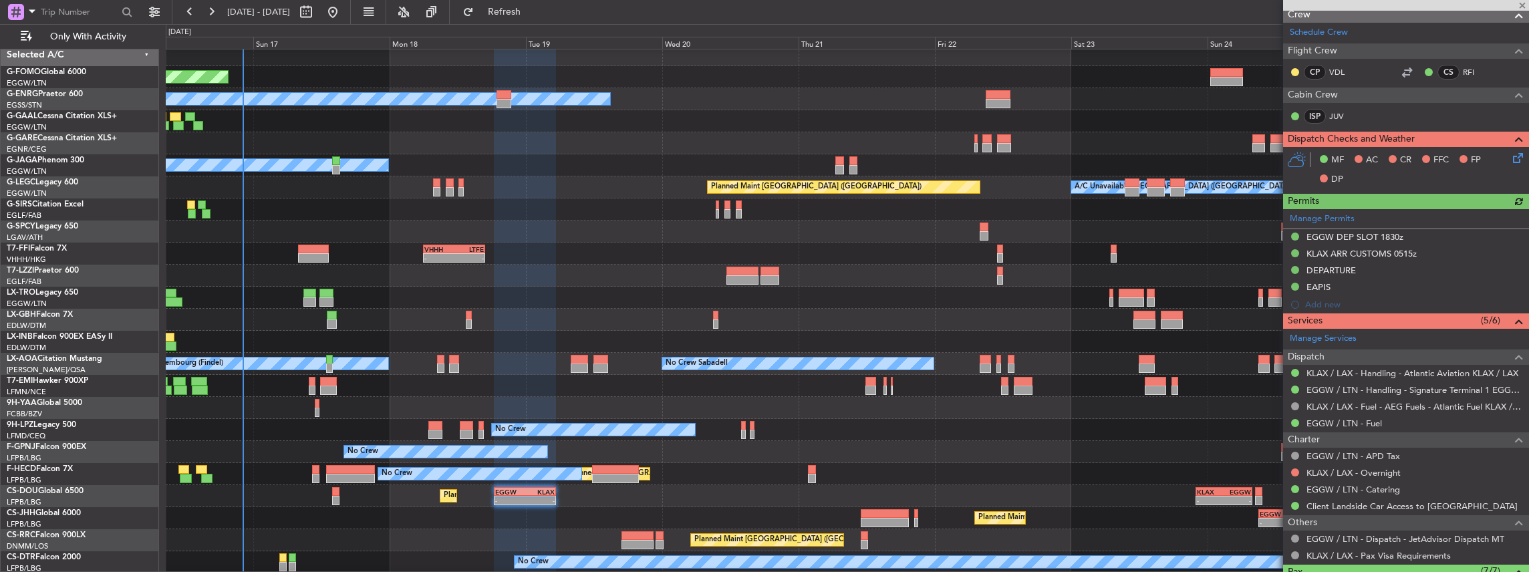
click at [585, 456] on div "Planned Maint Windsor Locks ([PERSON_NAME] Intl) Owner Planned Maint [GEOGRAPHI…" at bounding box center [847, 308] width 1363 height 529
click at [285, 564] on div "No Crew Planned Maint [GEOGRAPHIC_DATA] ([GEOGRAPHIC_DATA])" at bounding box center [847, 562] width 1363 height 22
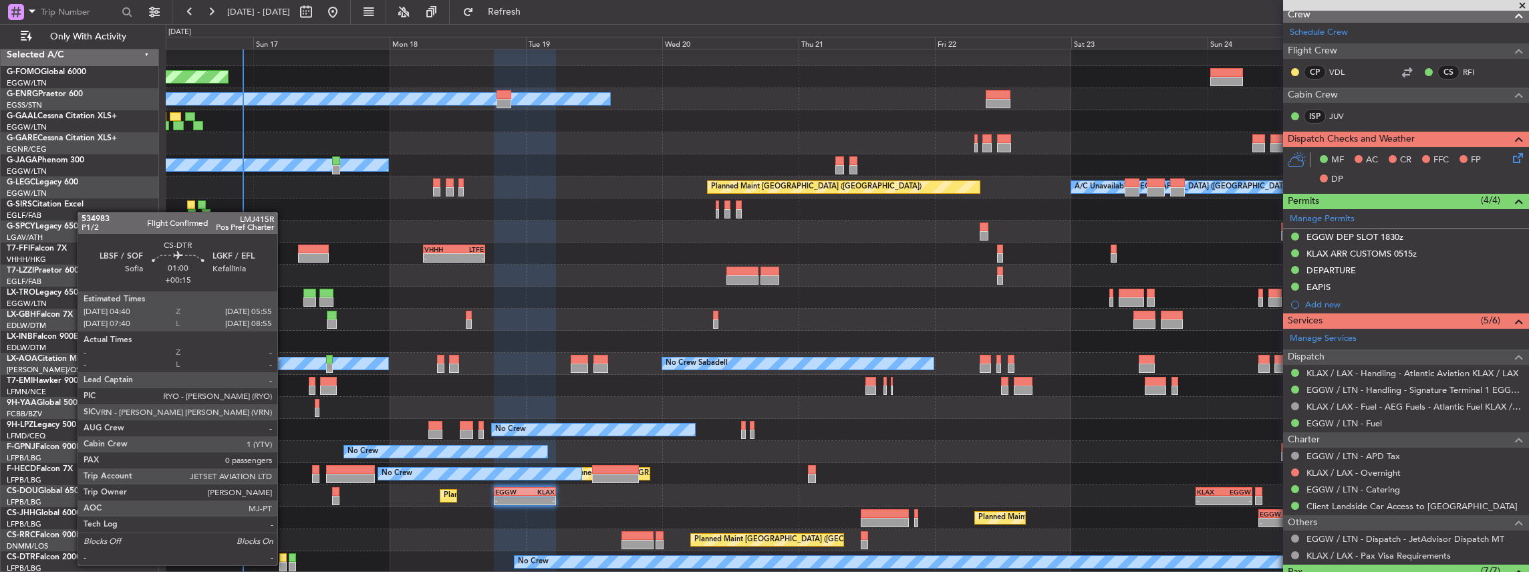
click at [283, 564] on div at bounding box center [282, 566] width 7 height 9
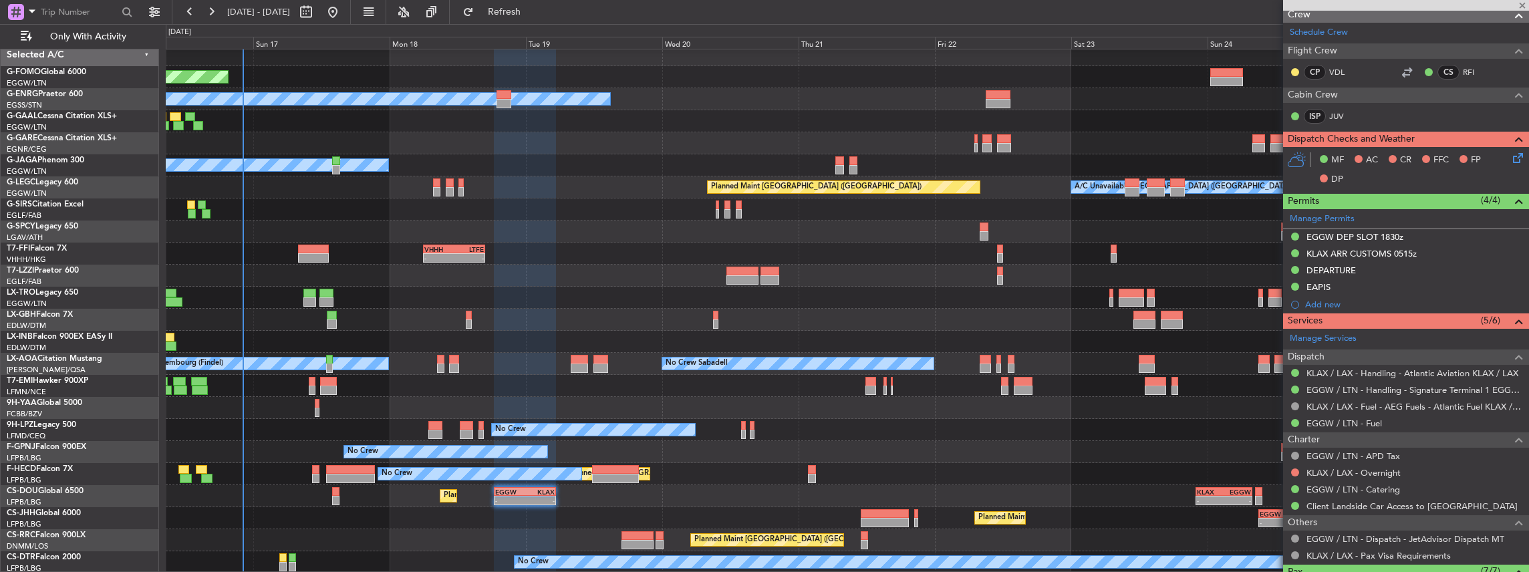
type input "+00:15"
type input "0"
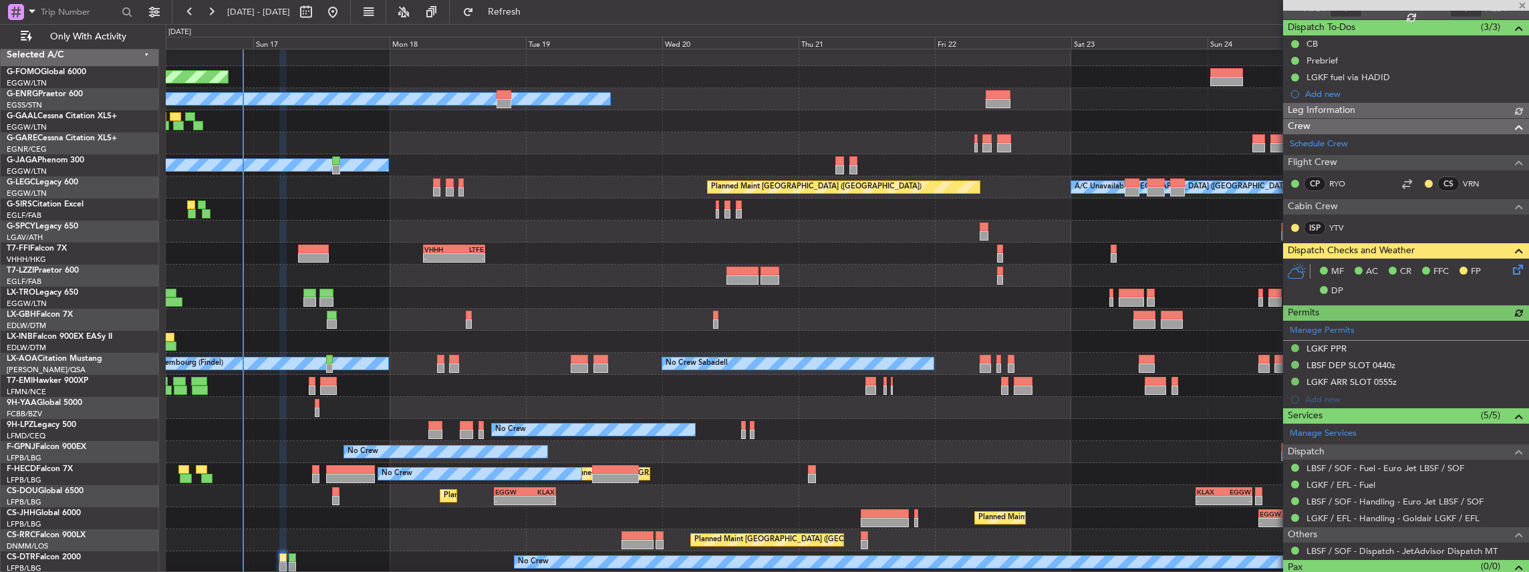
scroll to position [132, 0]
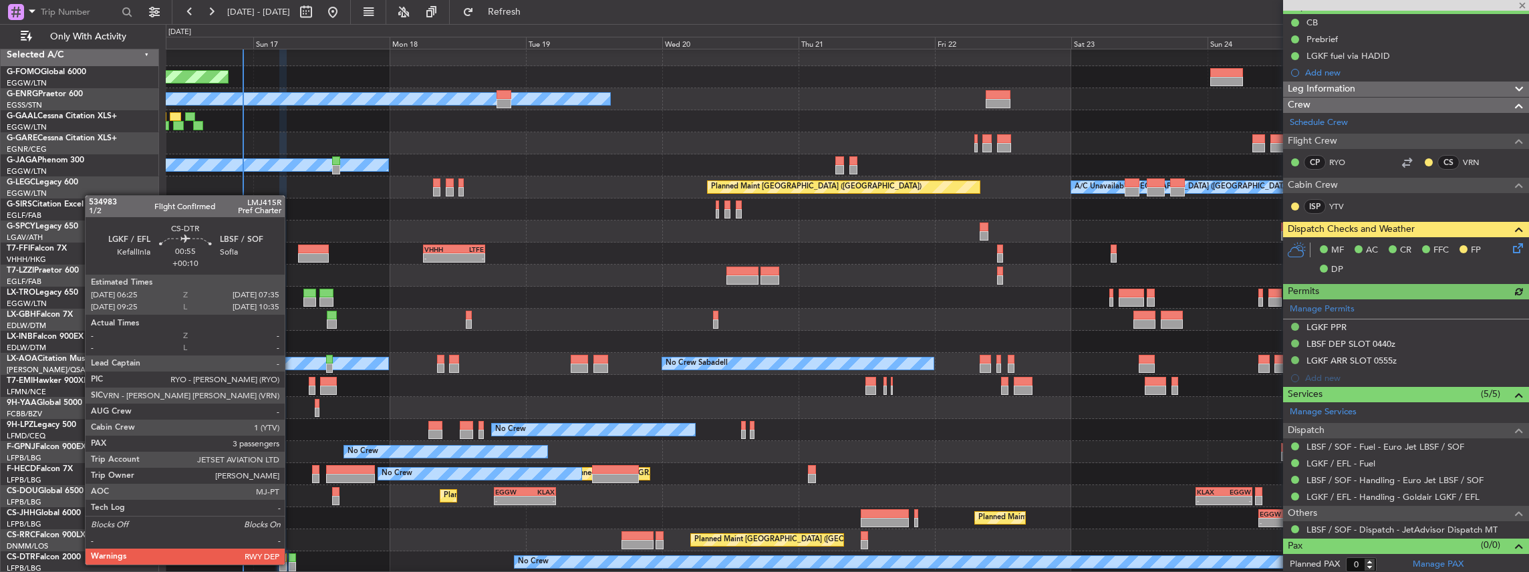
click at [291, 563] on div at bounding box center [292, 566] width 7 height 9
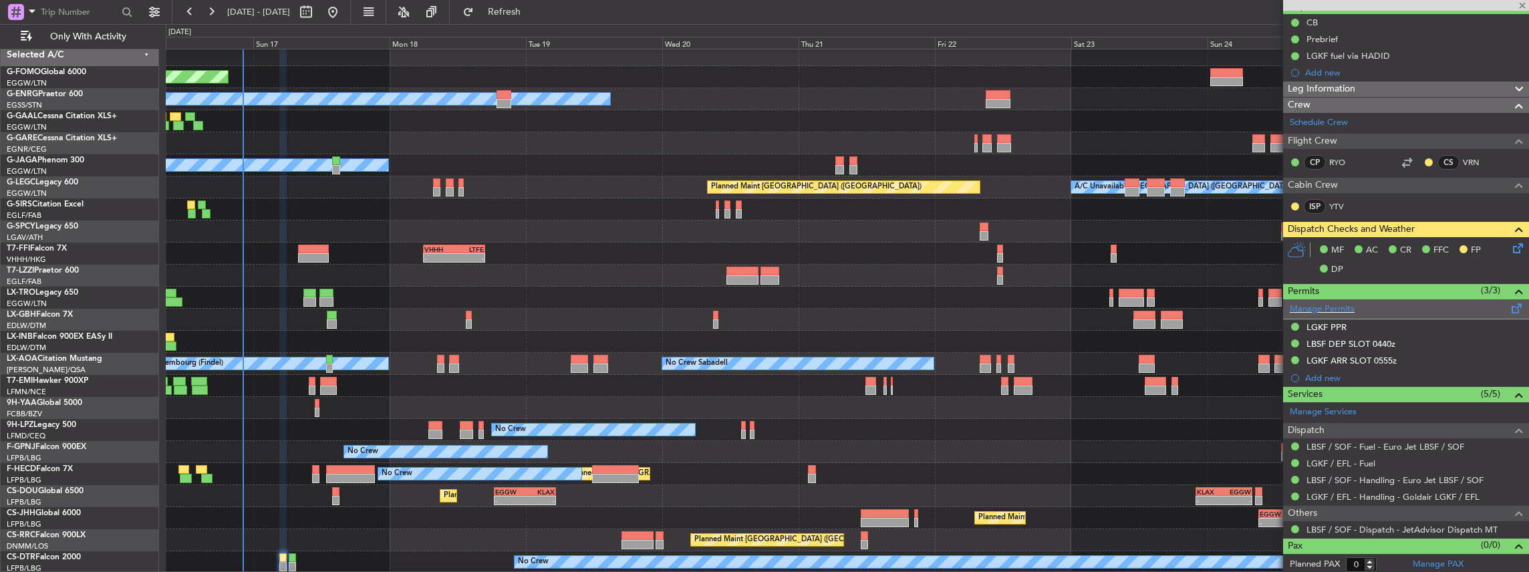
type input "+00:10"
type input "3"
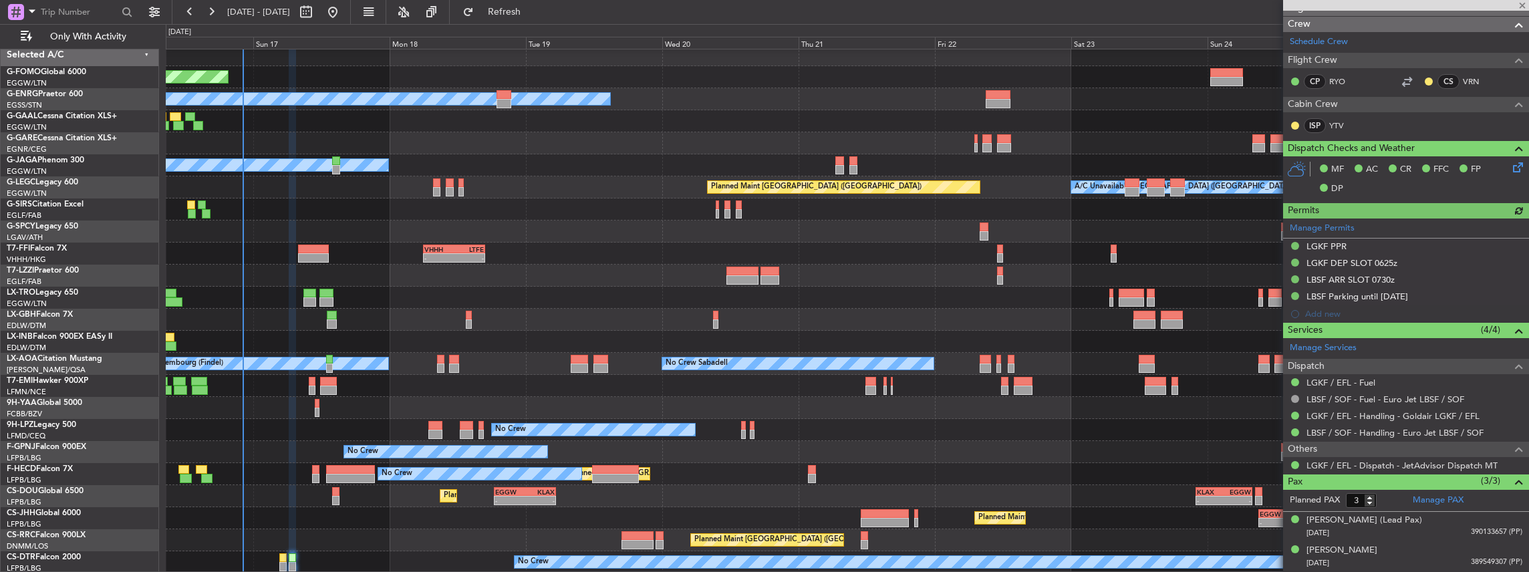
scroll to position [222, 0]
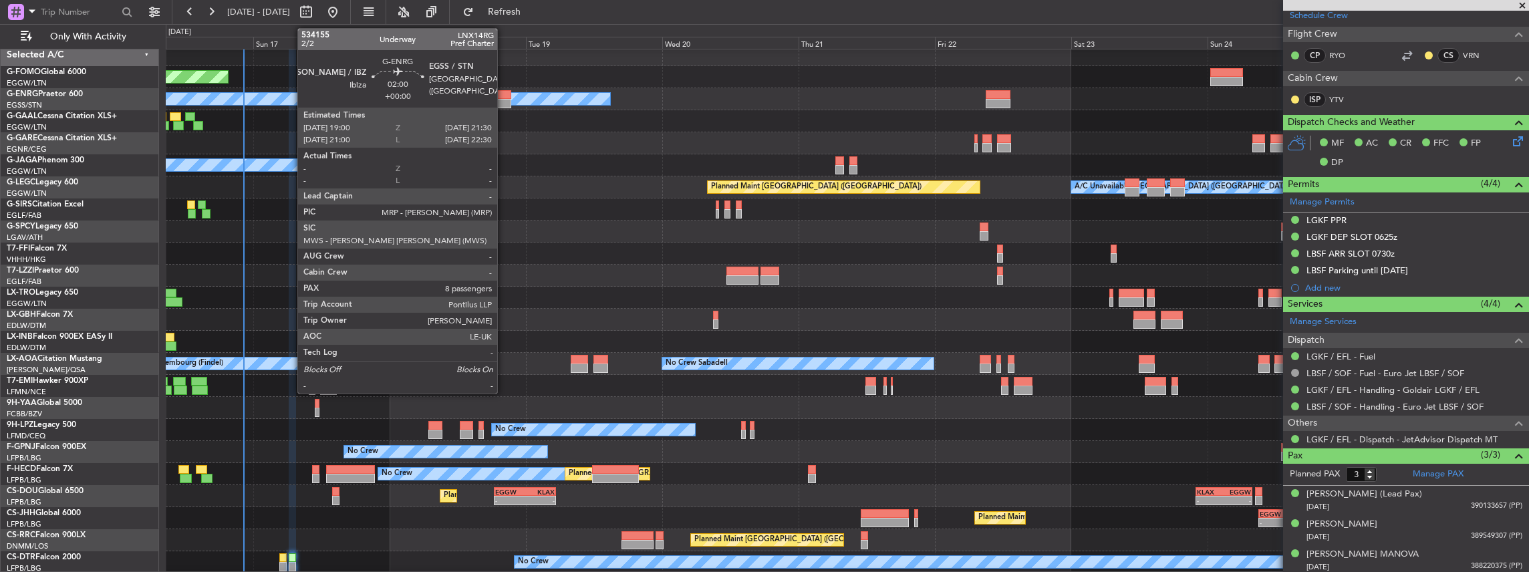
click at [504, 94] on div at bounding box center [503, 94] width 15 height 9
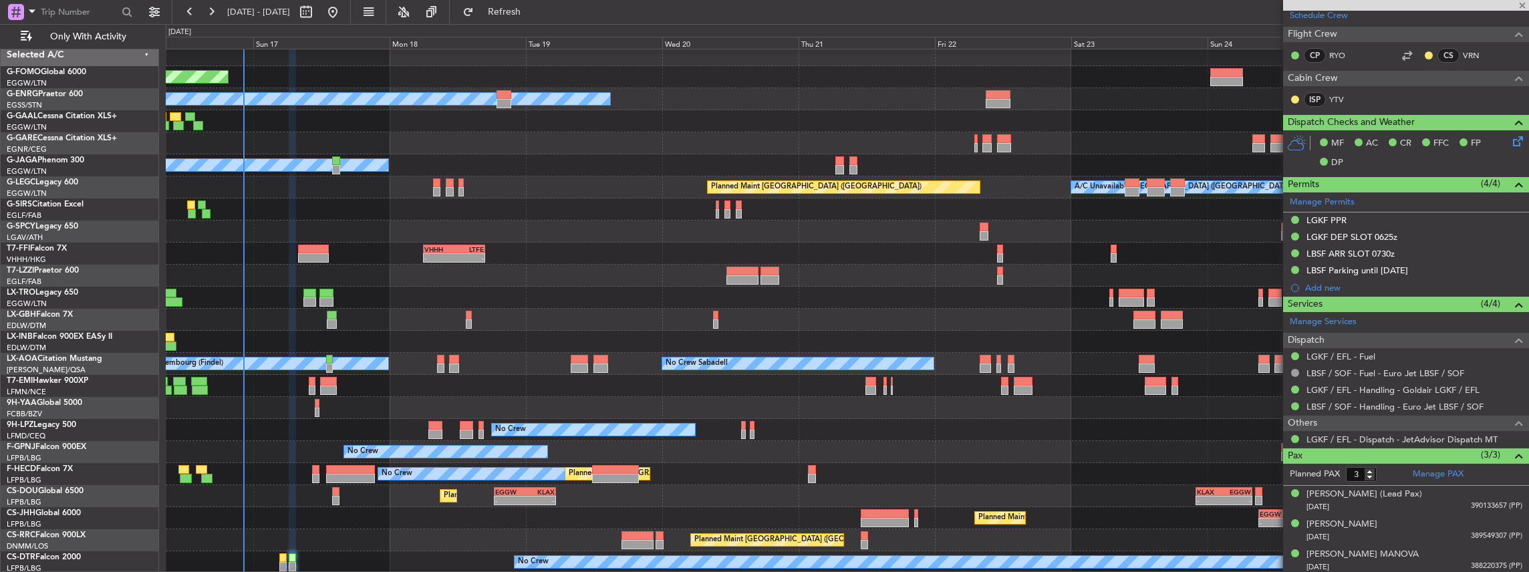
type input "8"
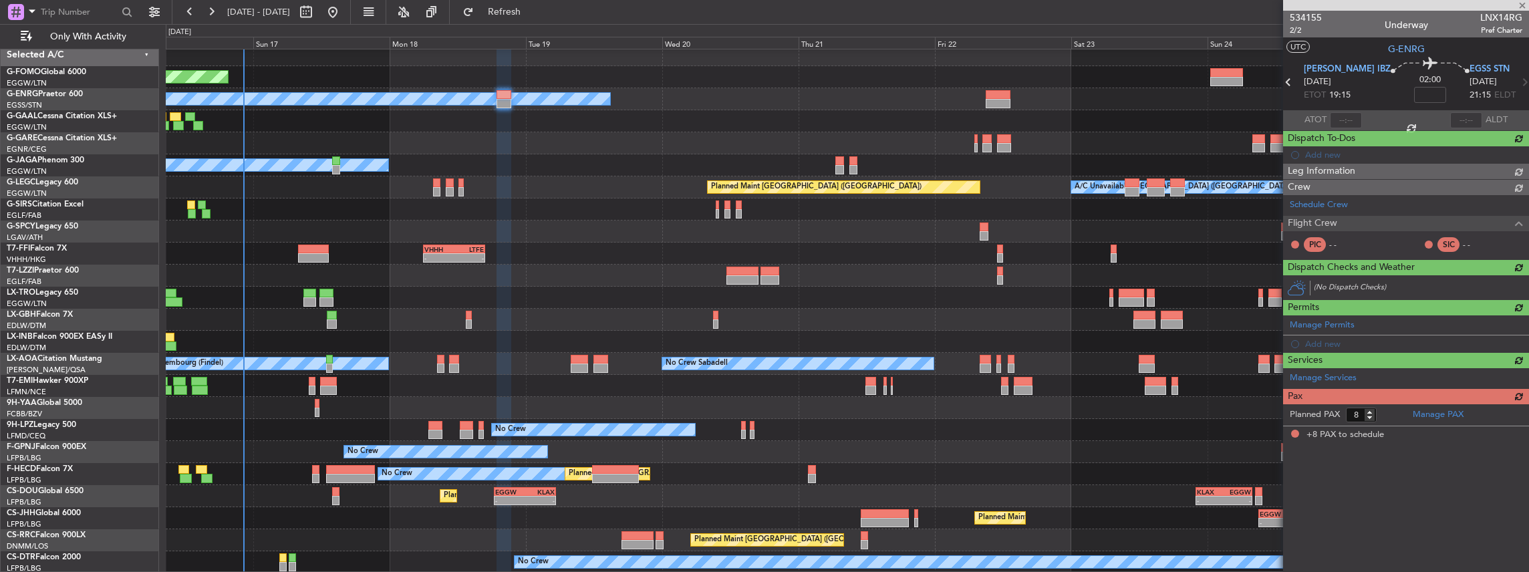
scroll to position [0, 0]
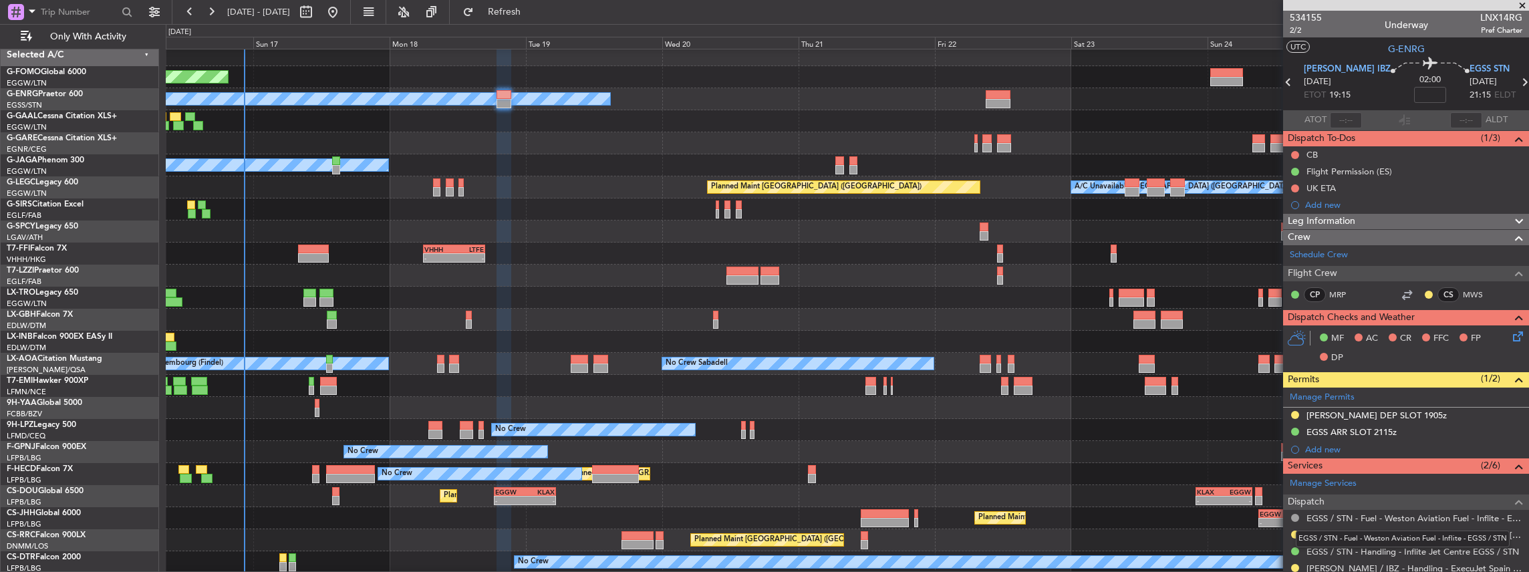
click at [1292, 533] on mat-tooltip-component "EGSS / STN - Fuel - Weston Aviation Fuel - Inflite - EGSS / STN" at bounding box center [1402, 538] width 233 height 35
click at [1294, 531] on button at bounding box center [1295, 535] width 8 height 8
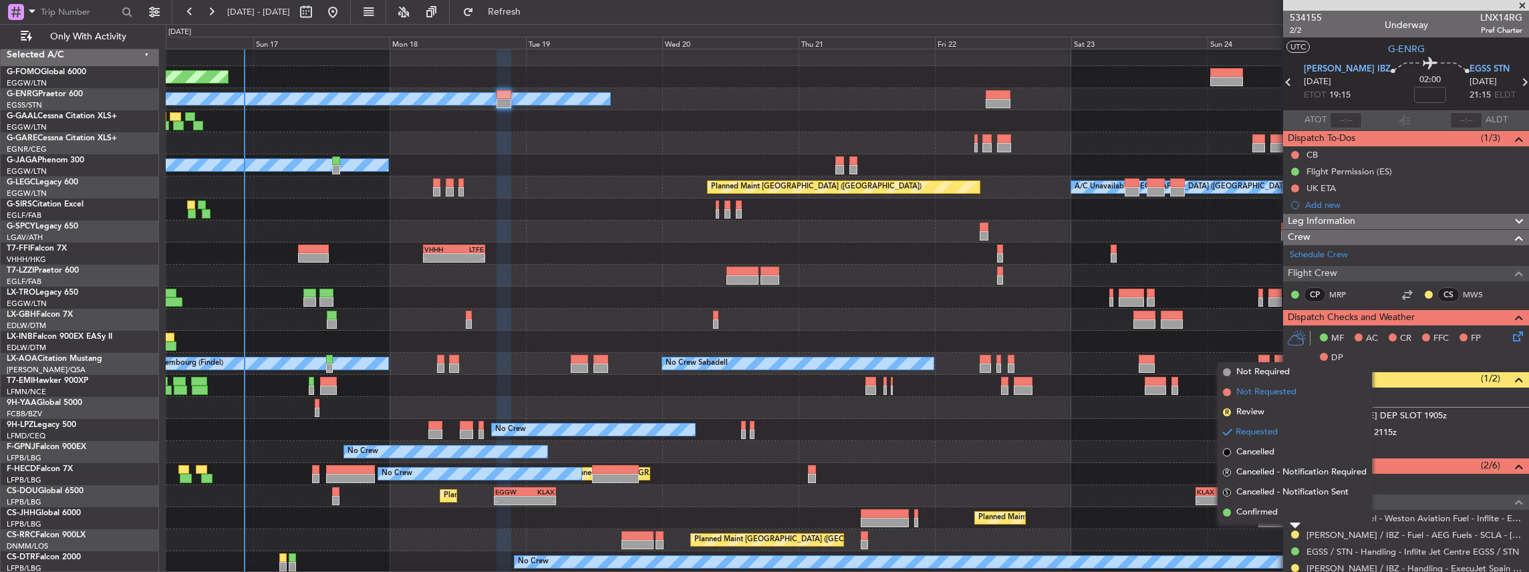
click at [1265, 390] on span "Not Requested" at bounding box center [1266, 392] width 60 height 13
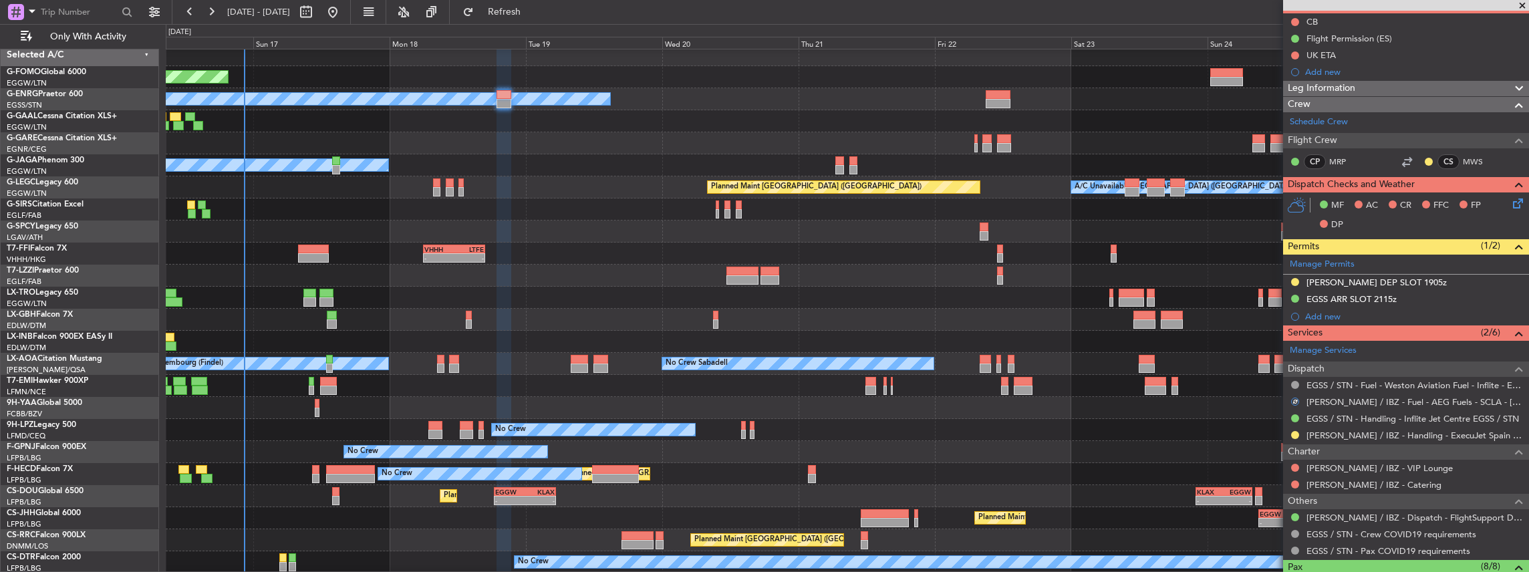
scroll to position [134, 0]
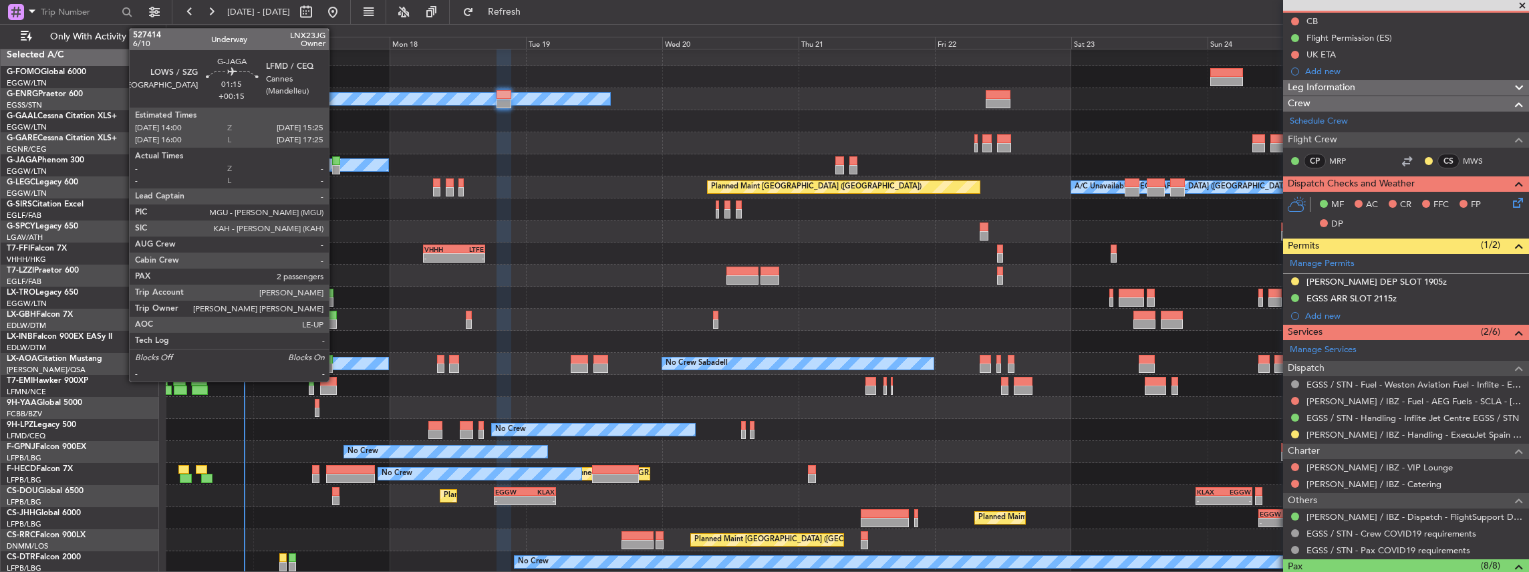
click at [335, 162] on div at bounding box center [336, 160] width 9 height 9
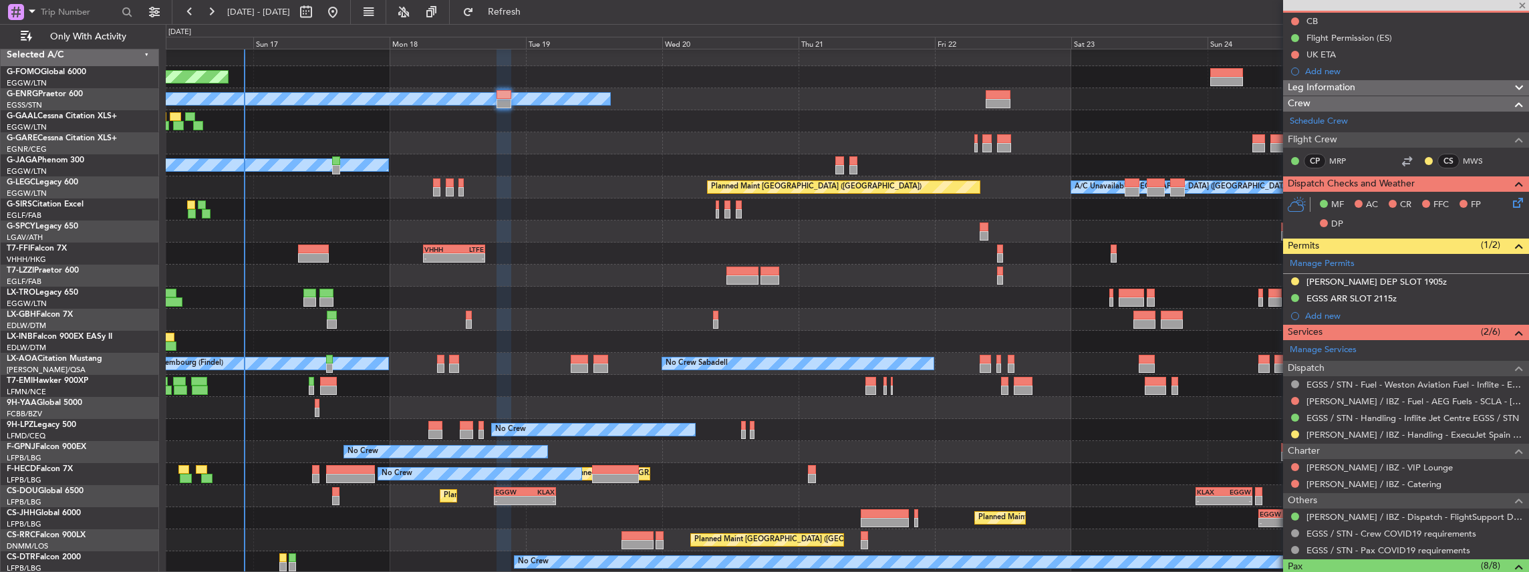
type input "+00:15"
type input "2"
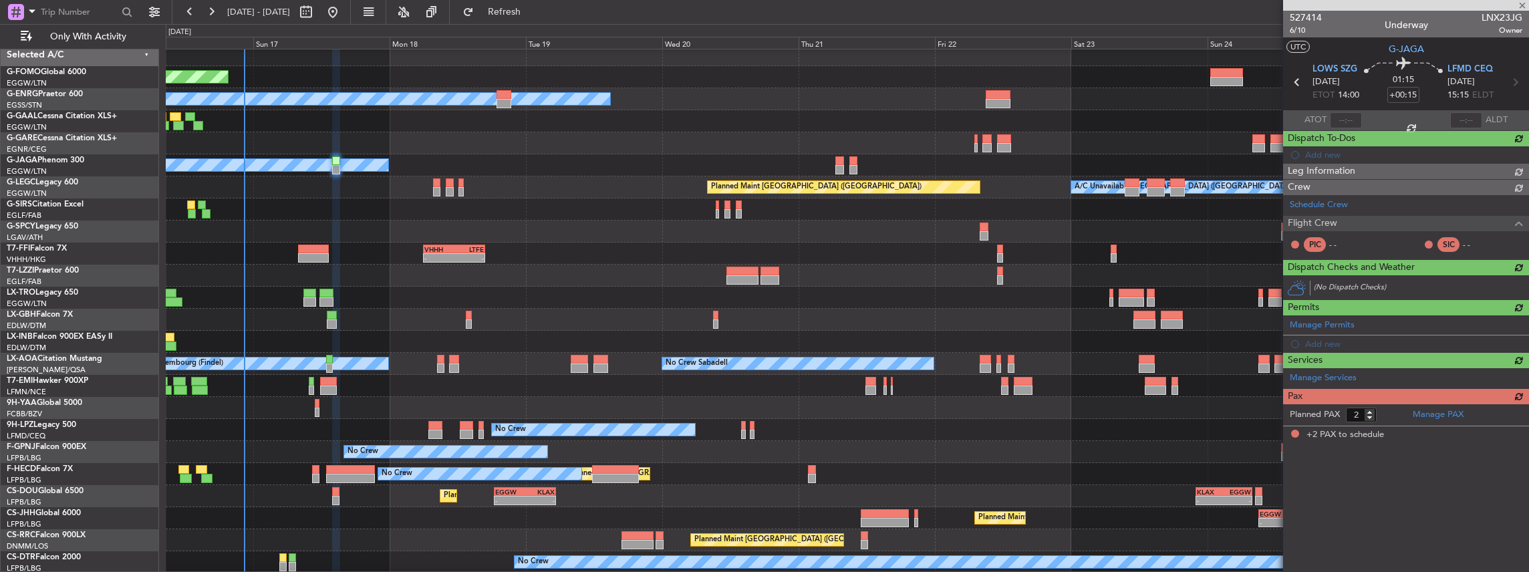
scroll to position [0, 0]
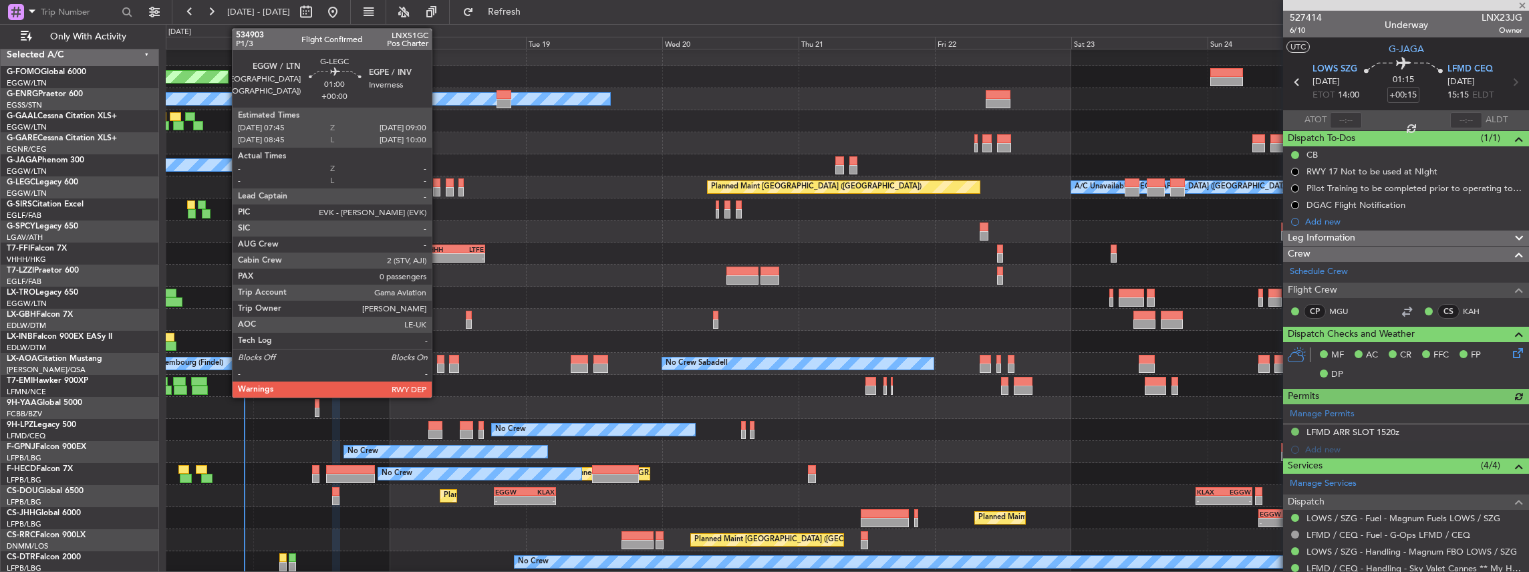
click at [438, 188] on div at bounding box center [436, 191] width 7 height 9
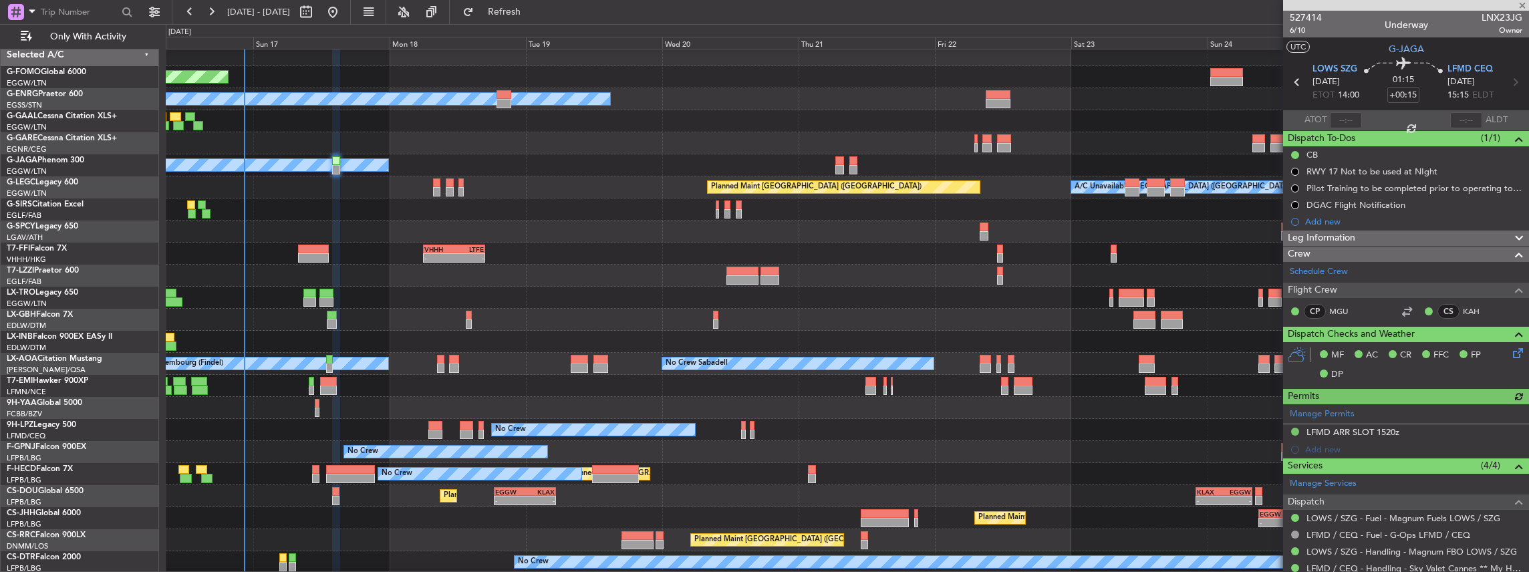
type input "0"
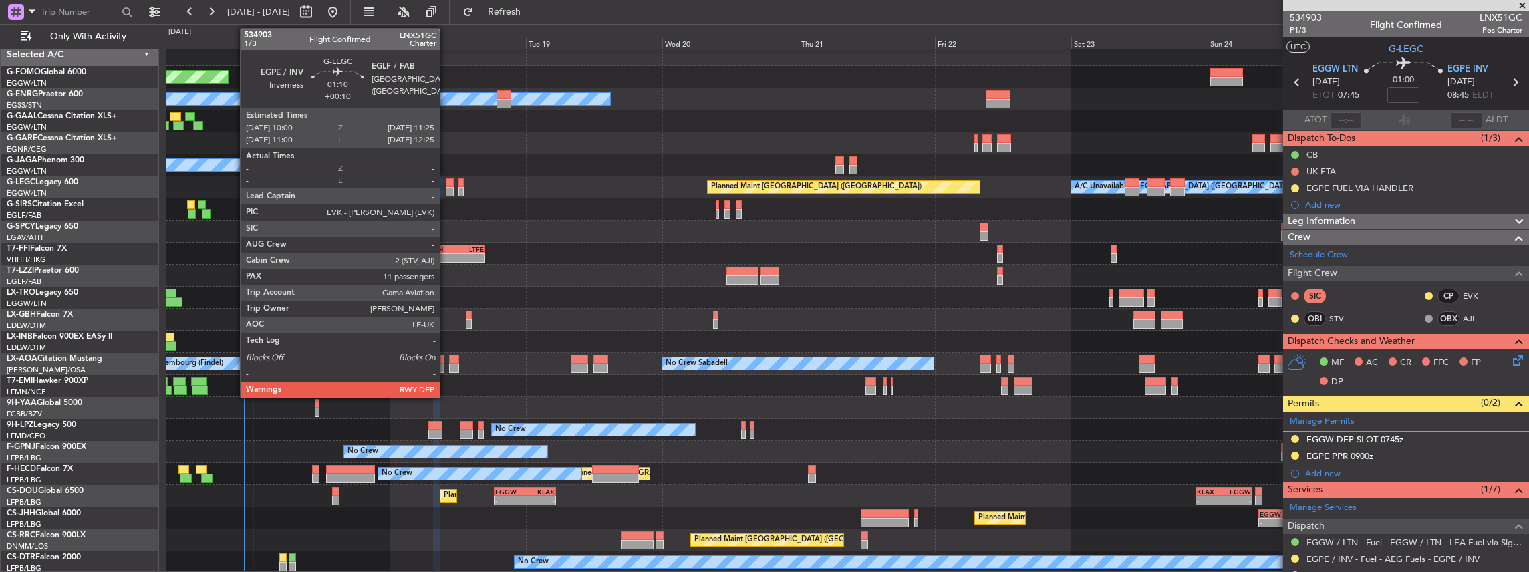
click at [446, 194] on div at bounding box center [450, 191] width 9 height 9
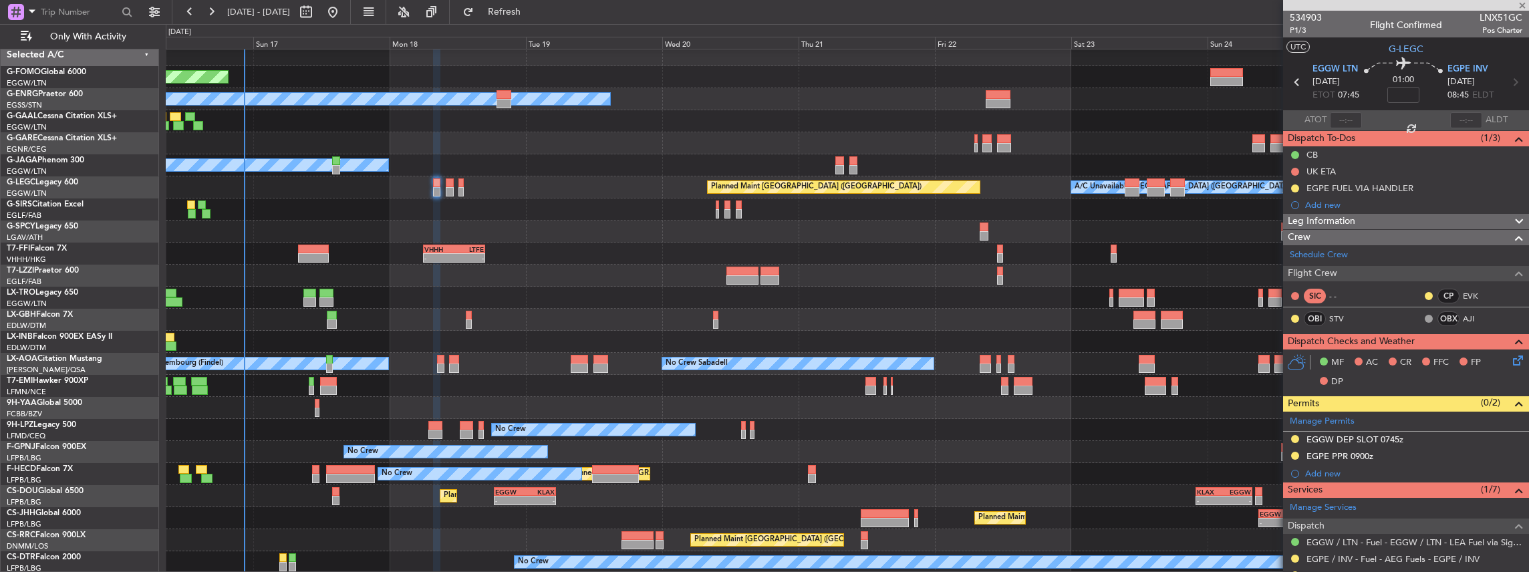
type input "+00:10"
type input "11"
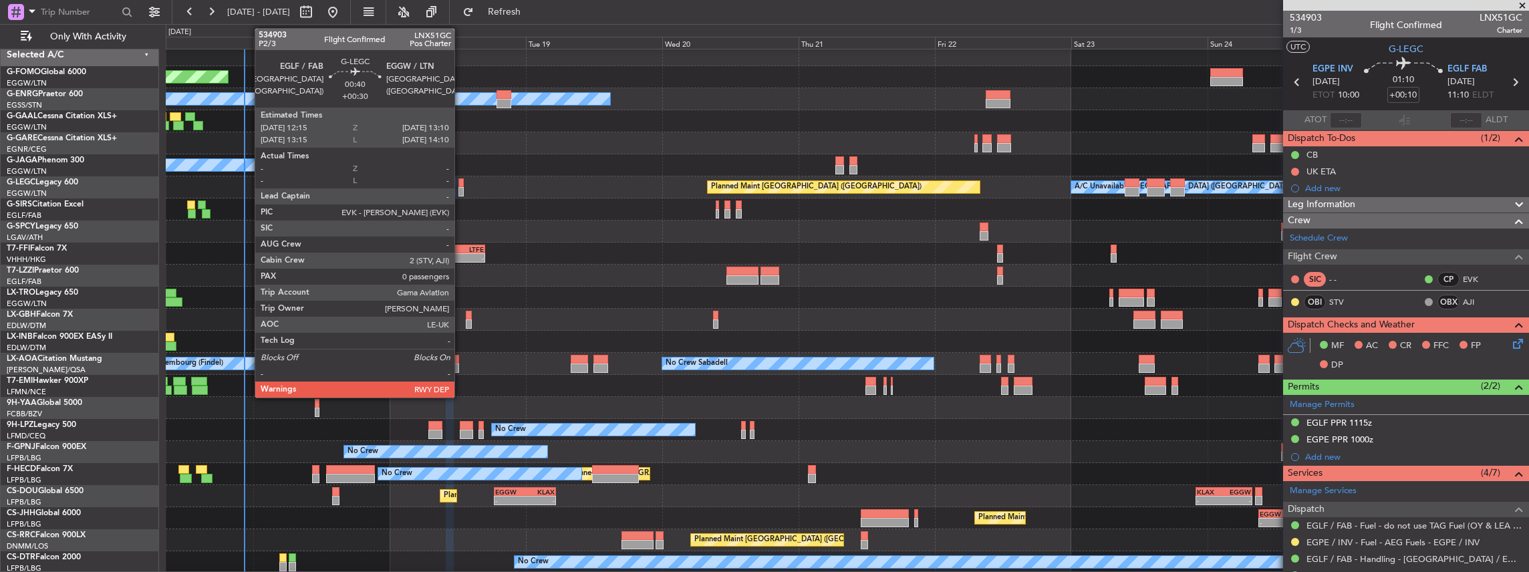
click at [461, 190] on div at bounding box center [460, 191] width 5 height 9
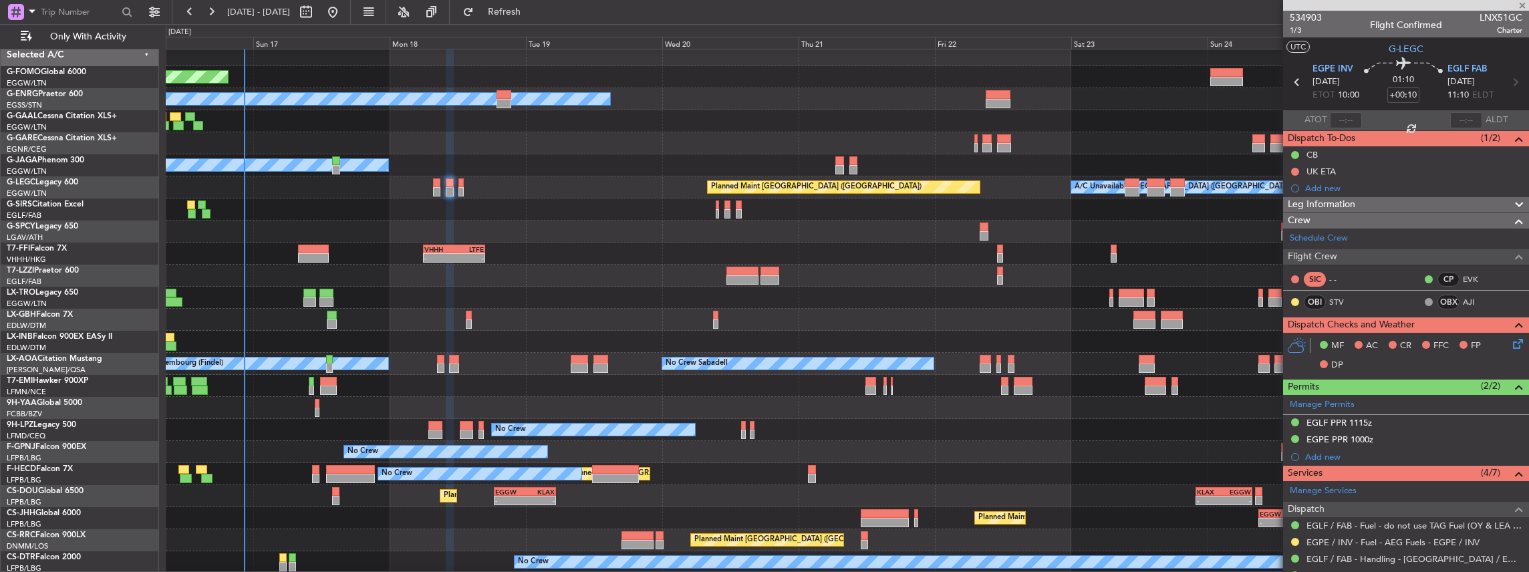
type input "+00:30"
type input "0"
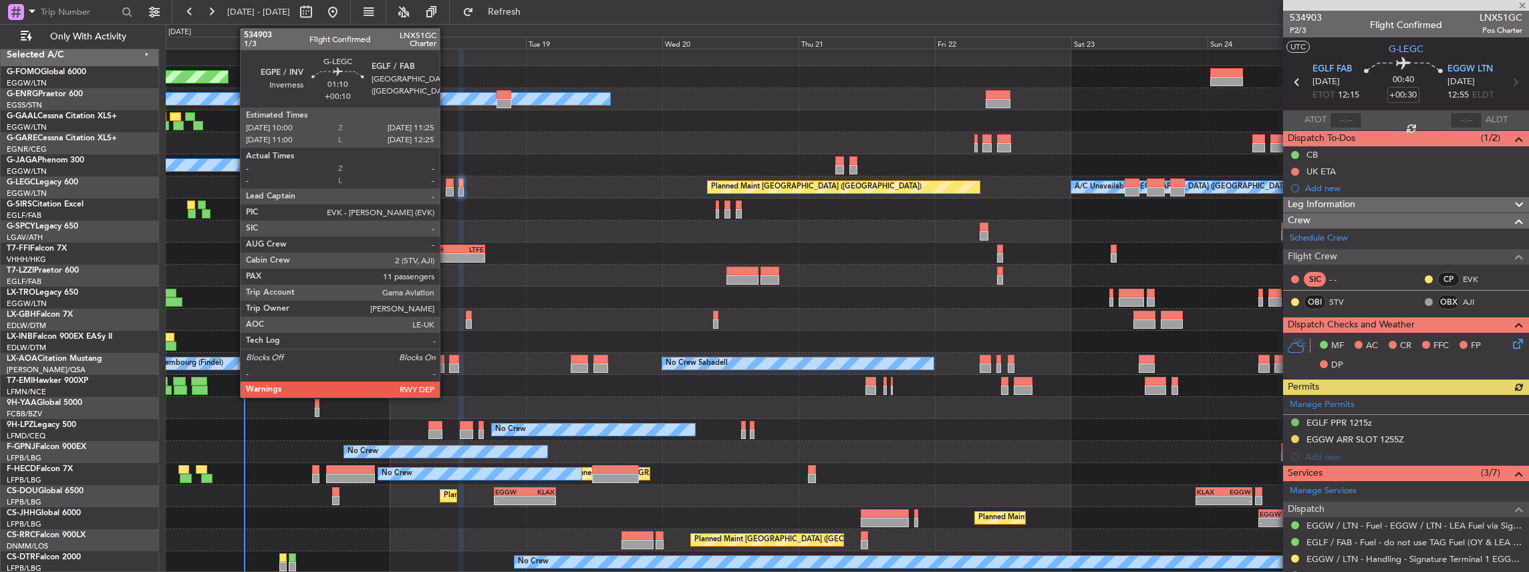
click at [447, 187] on div at bounding box center [450, 191] width 9 height 9
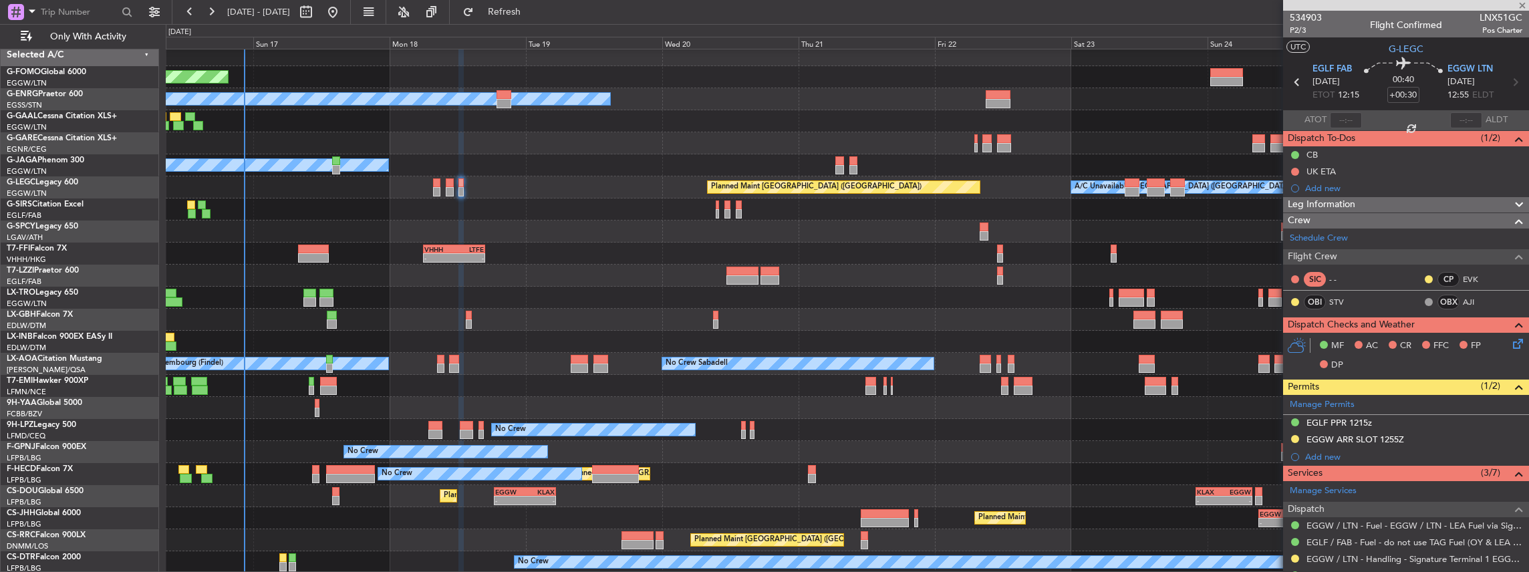
type input "+00:10"
type input "11"
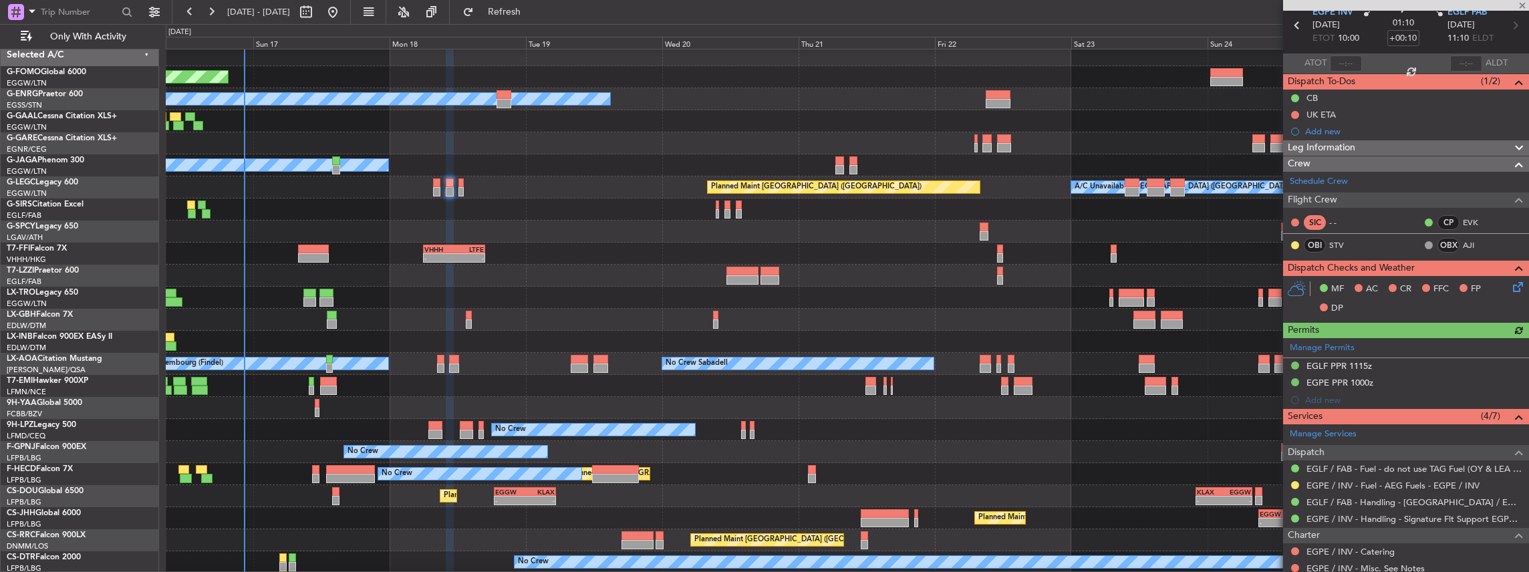
scroll to position [89, 0]
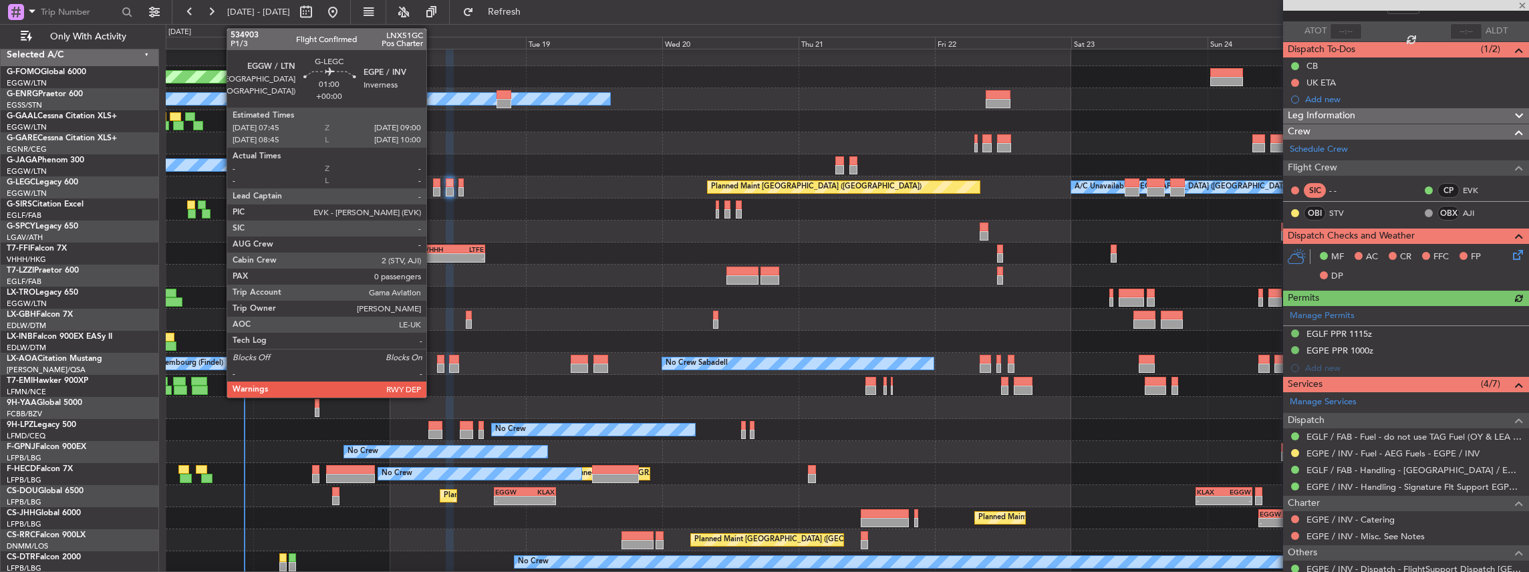
click at [433, 190] on div at bounding box center [436, 191] width 7 height 9
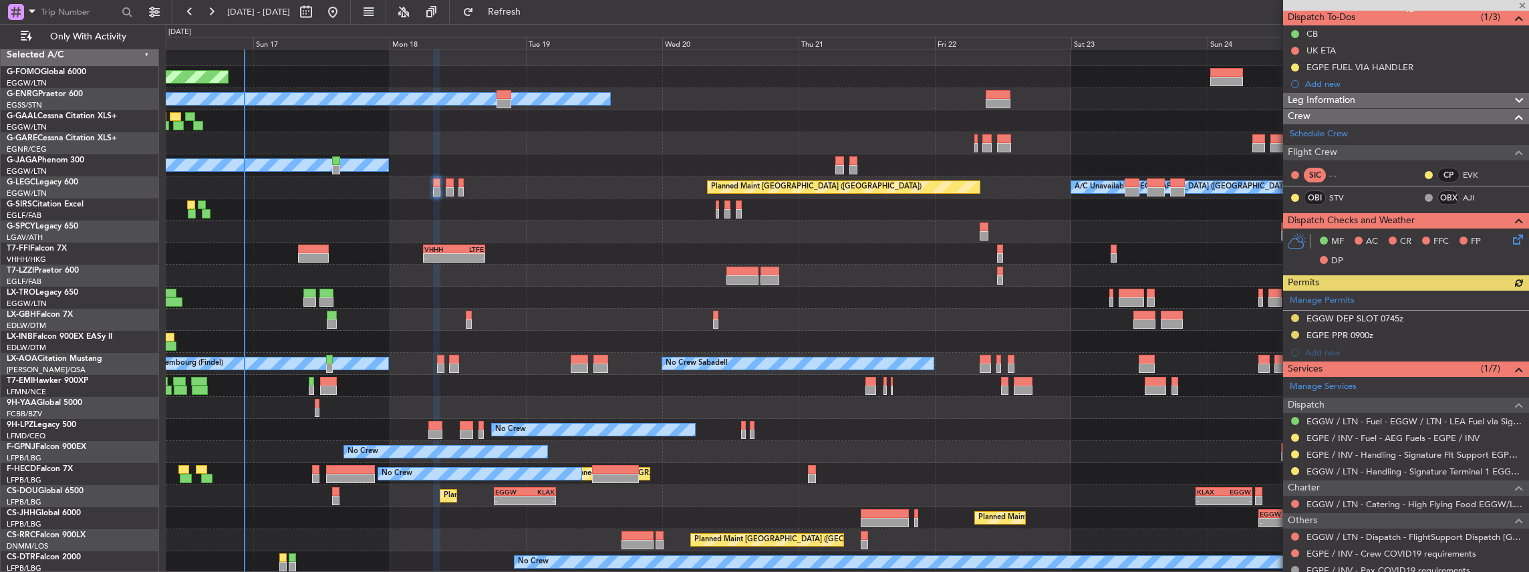
scroll to position [162, 0]
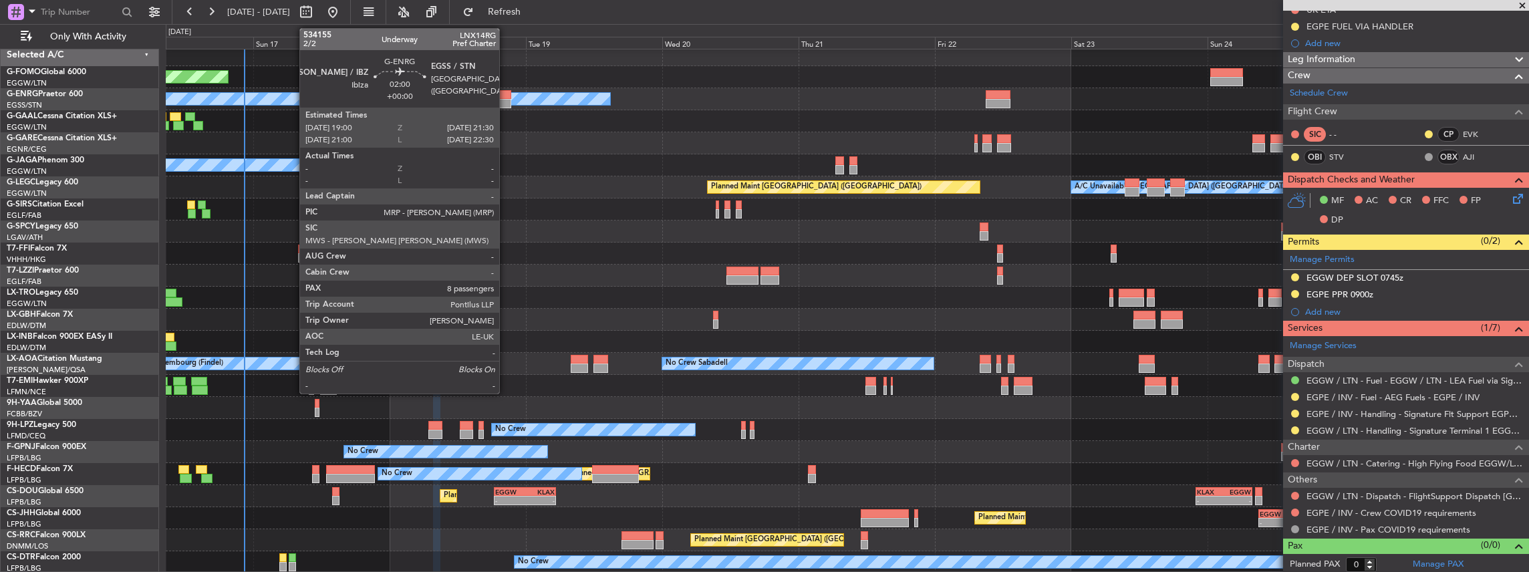
click at [508, 98] on div at bounding box center [503, 94] width 15 height 9
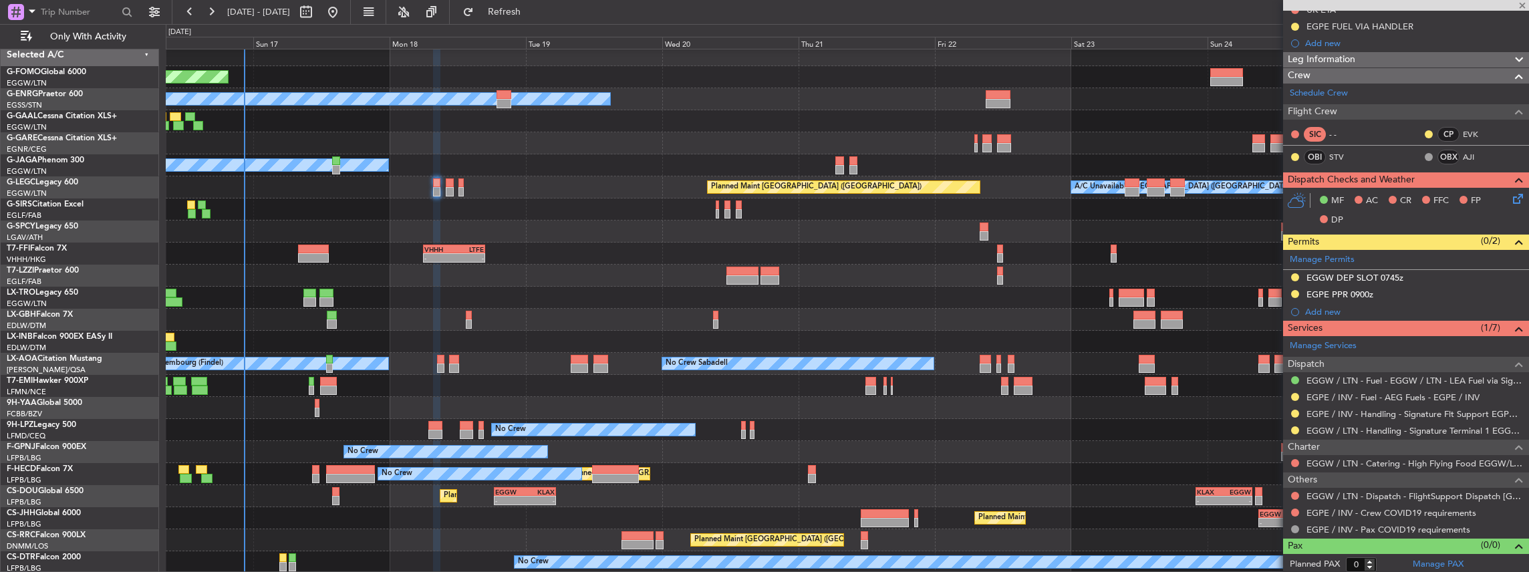
type input "8"
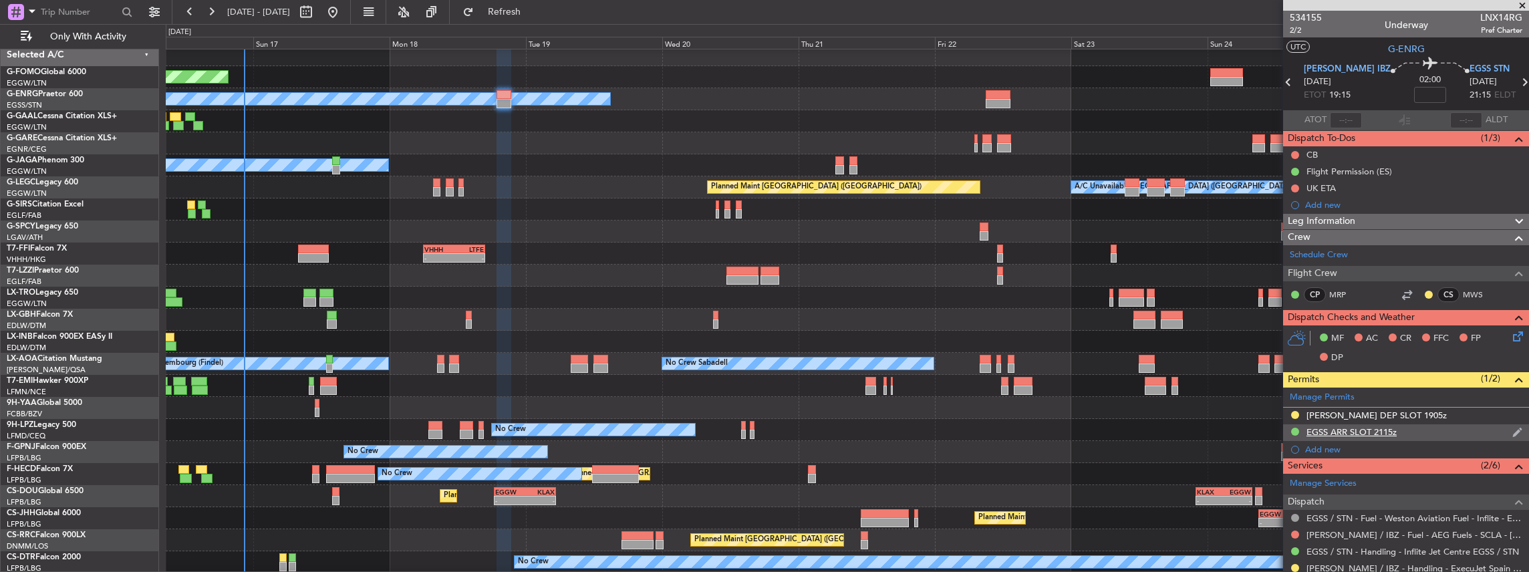
scroll to position [89, 0]
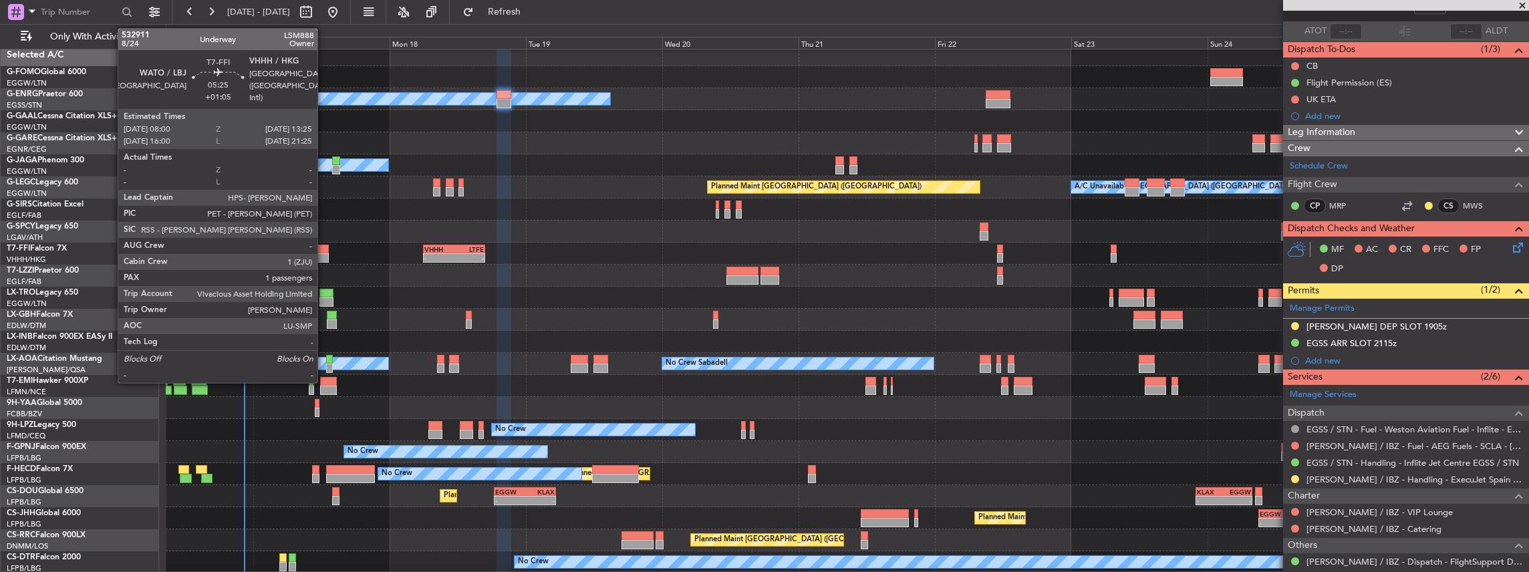
click at [324, 249] on div at bounding box center [313, 249] width 31 height 9
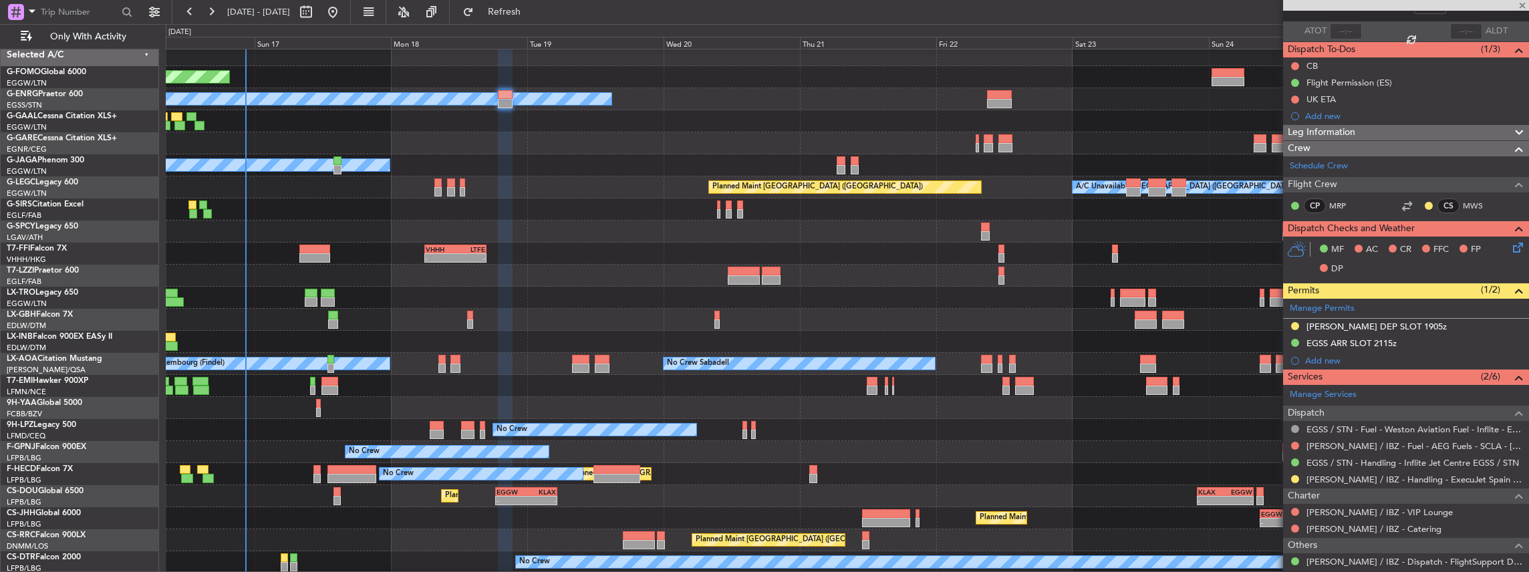
scroll to position [5, 0]
type input "+01:05"
type input "1"
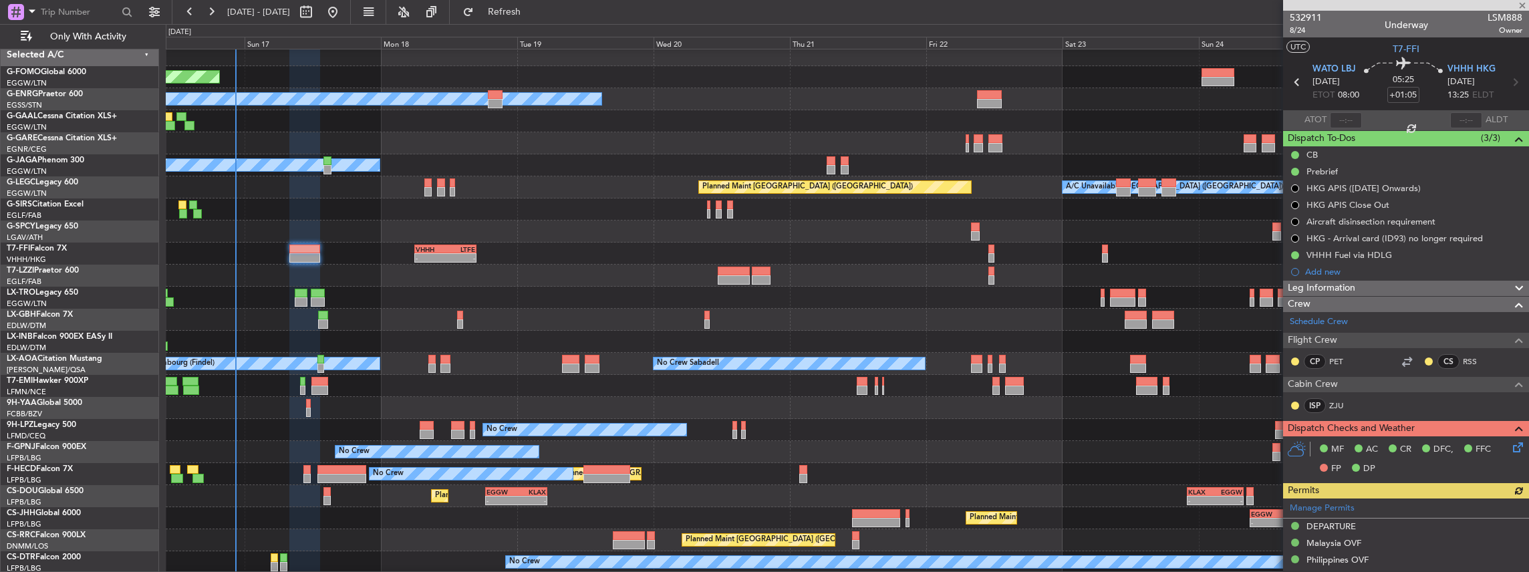
click at [674, 384] on div "Planned Maint Windsor Locks (Bradley Intl) Owner Planned Maint London (Stansted…" at bounding box center [847, 308] width 1363 height 529
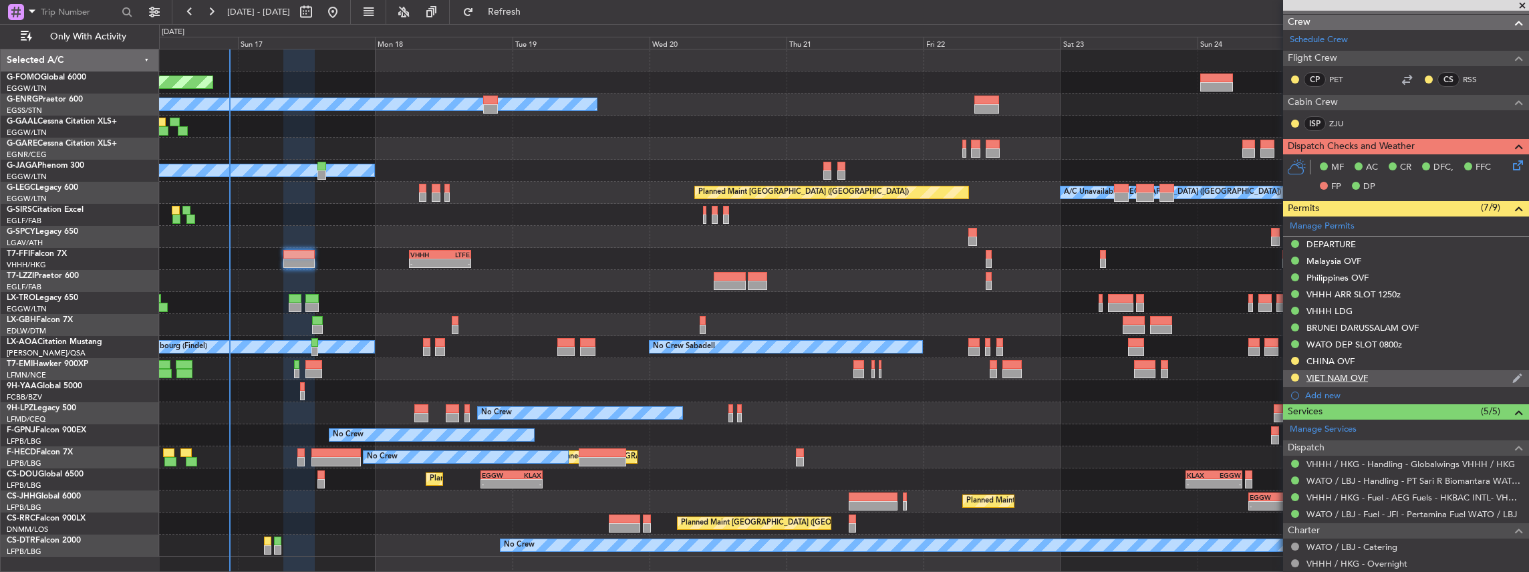
scroll to position [267, 0]
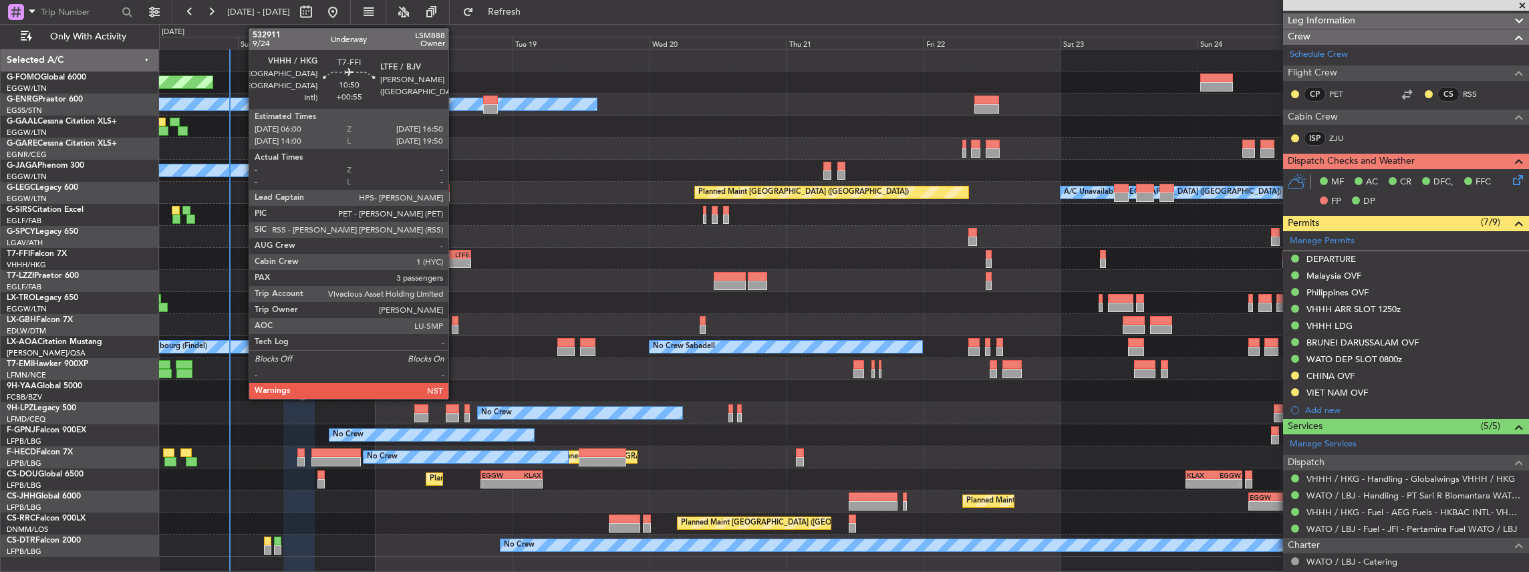
click at [455, 261] on div "-" at bounding box center [455, 263] width 30 height 8
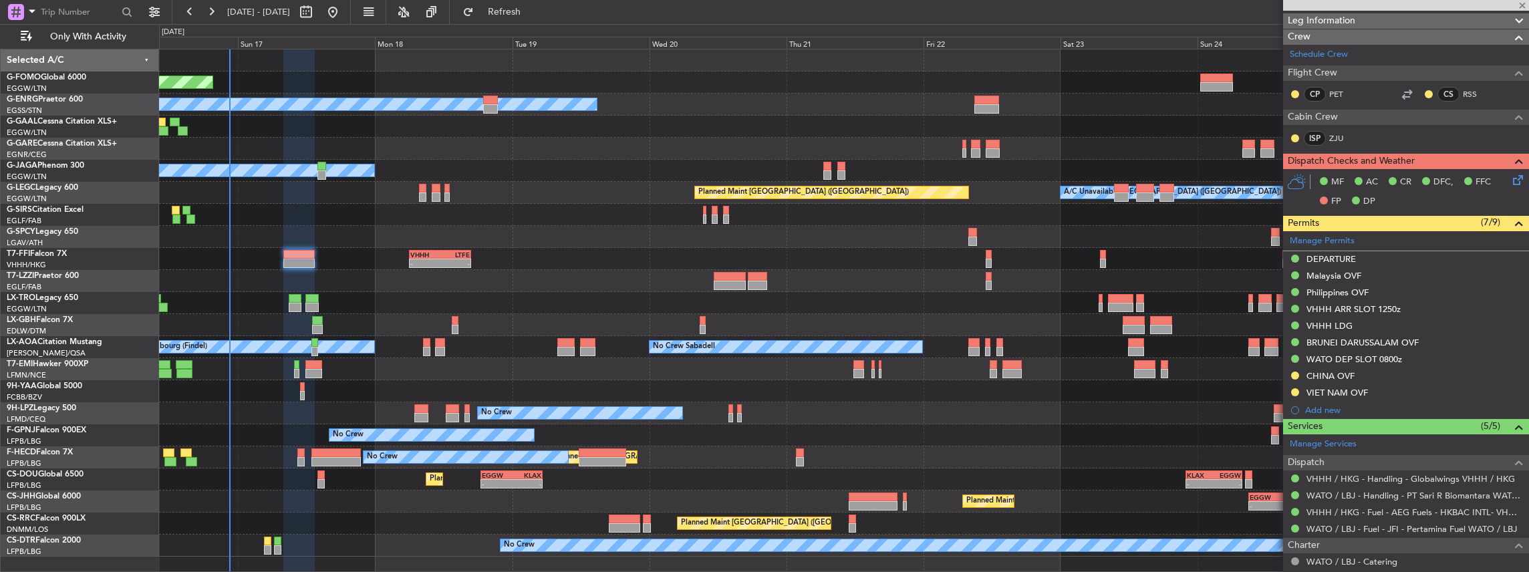
type input "+00:55"
type input "3"
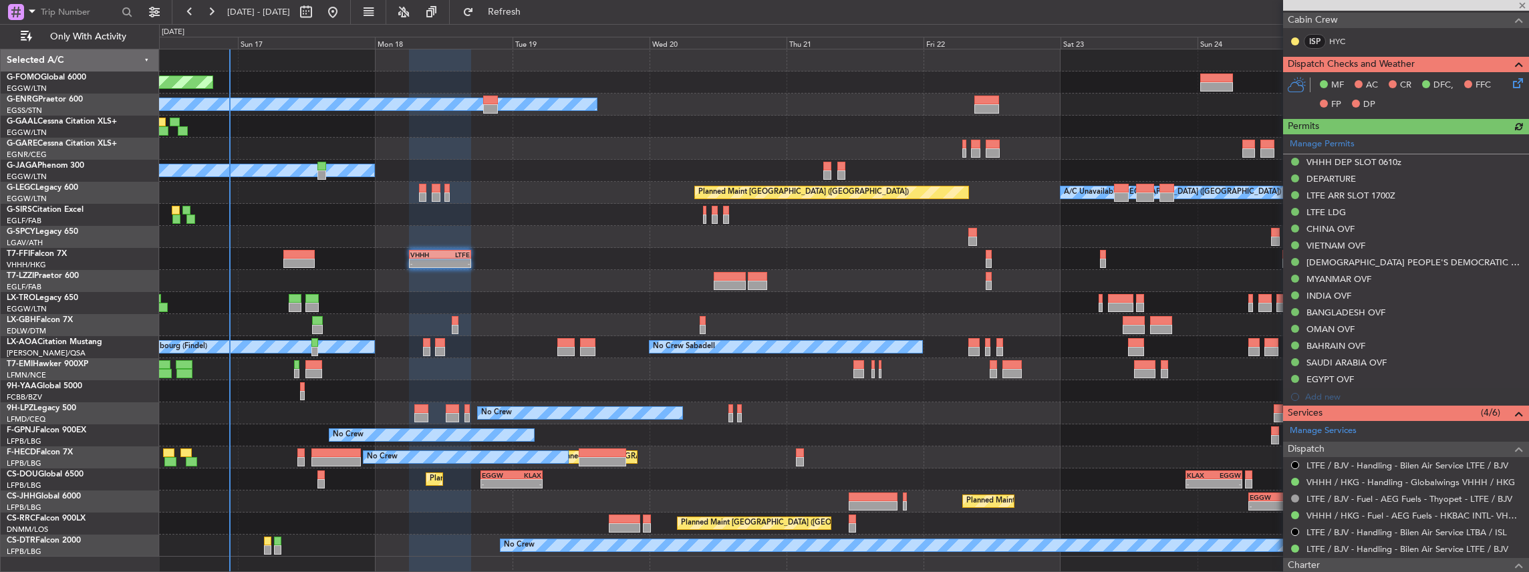
scroll to position [401, 0]
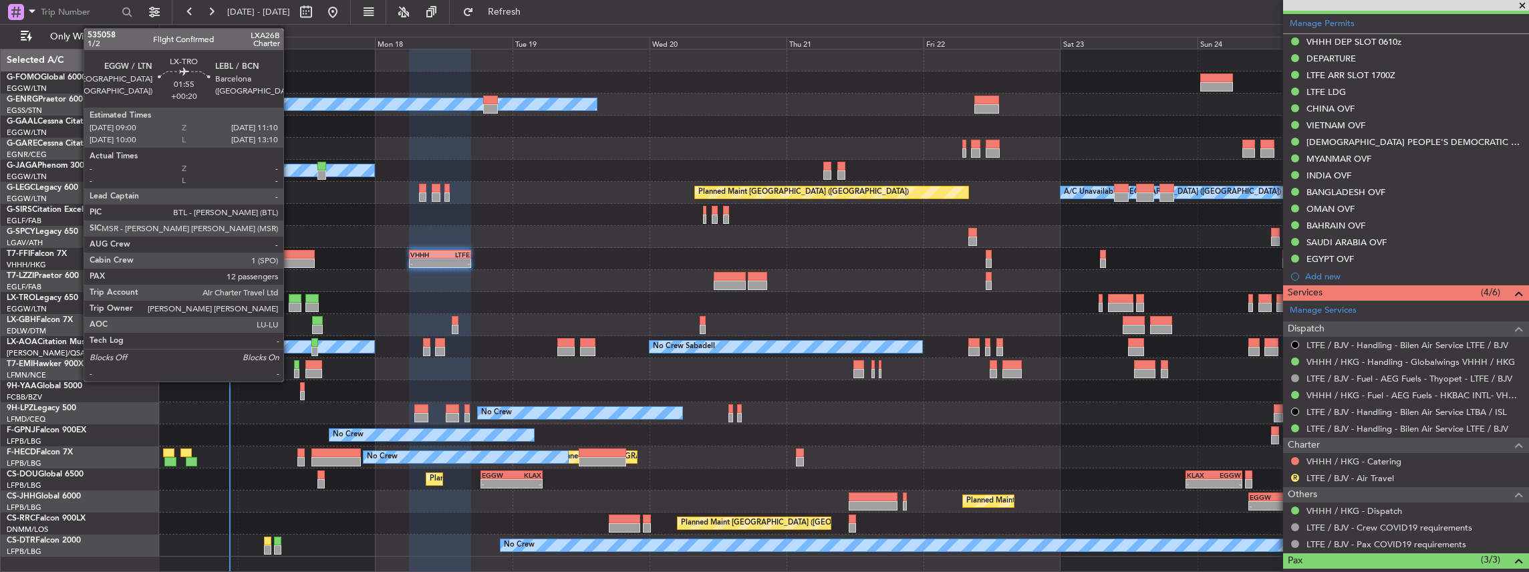
click at [290, 298] on div at bounding box center [295, 298] width 13 height 9
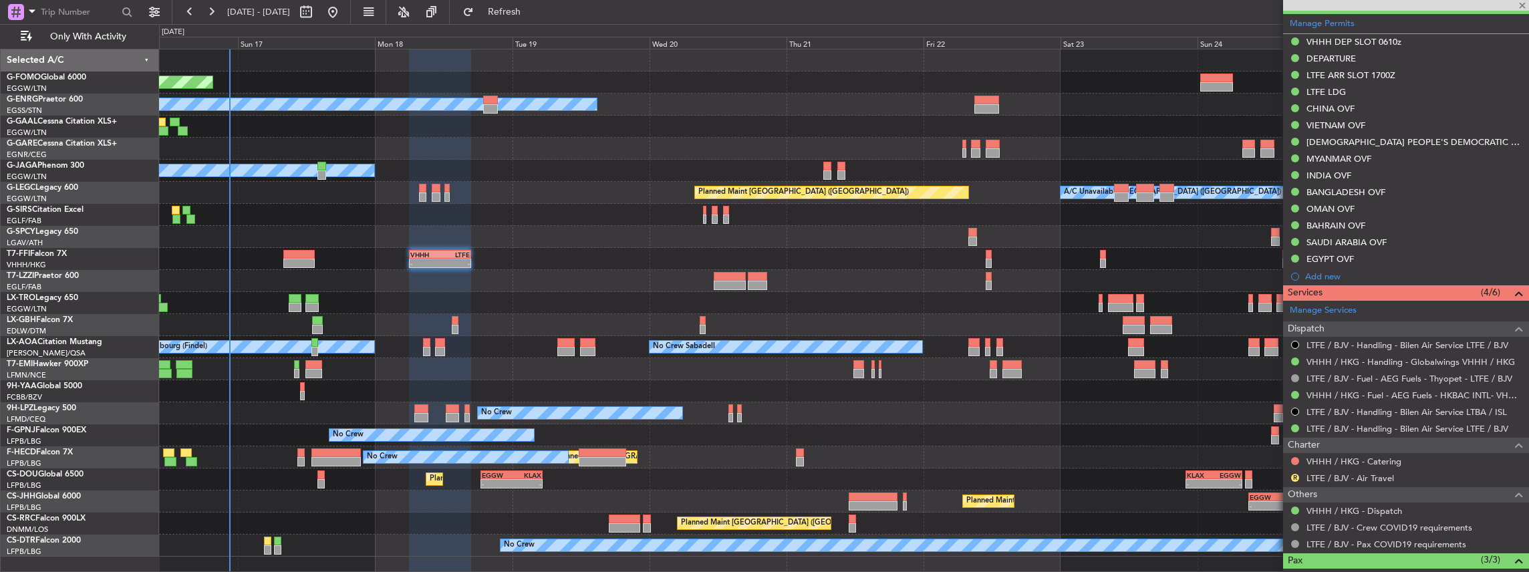
type input "+00:20"
type input "12"
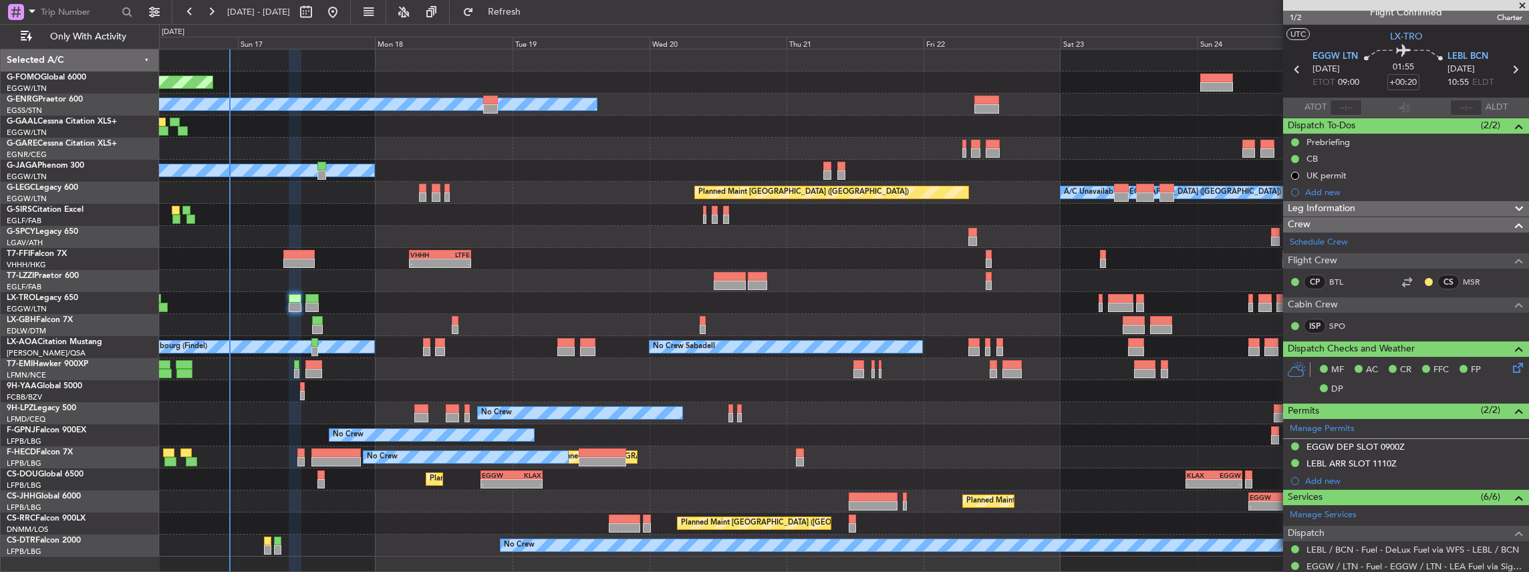
scroll to position [0, 0]
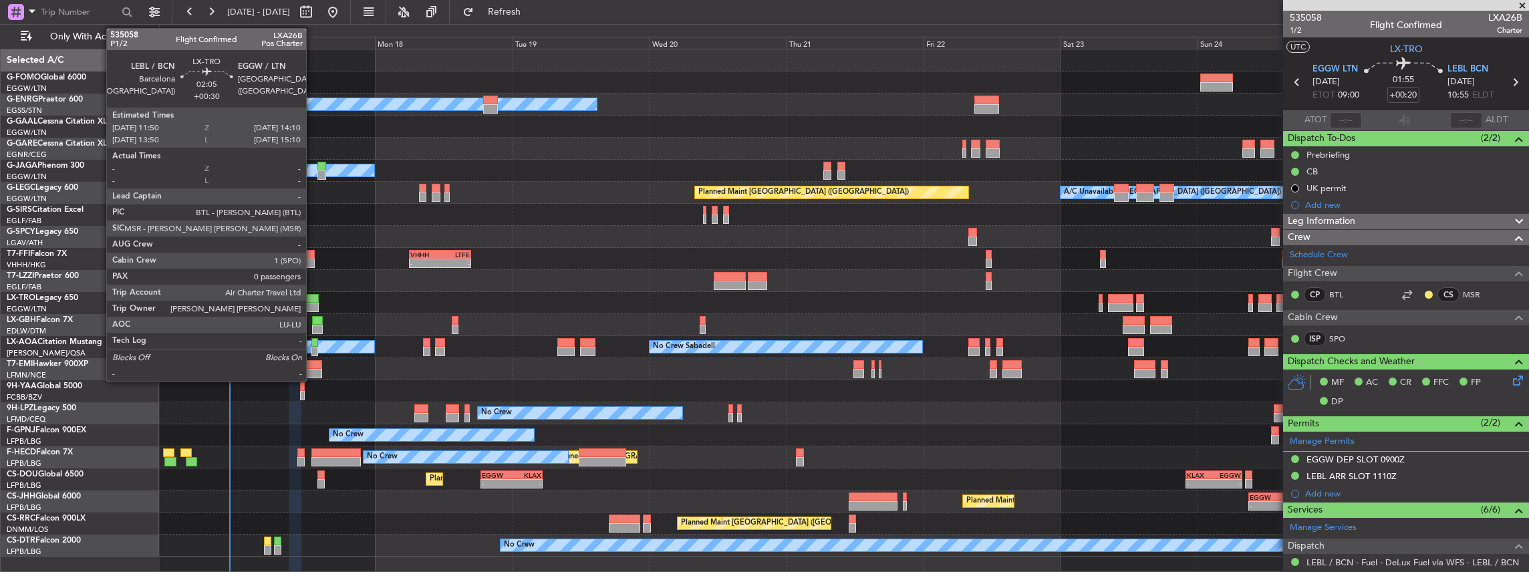
click at [313, 300] on div at bounding box center [311, 298] width 13 height 9
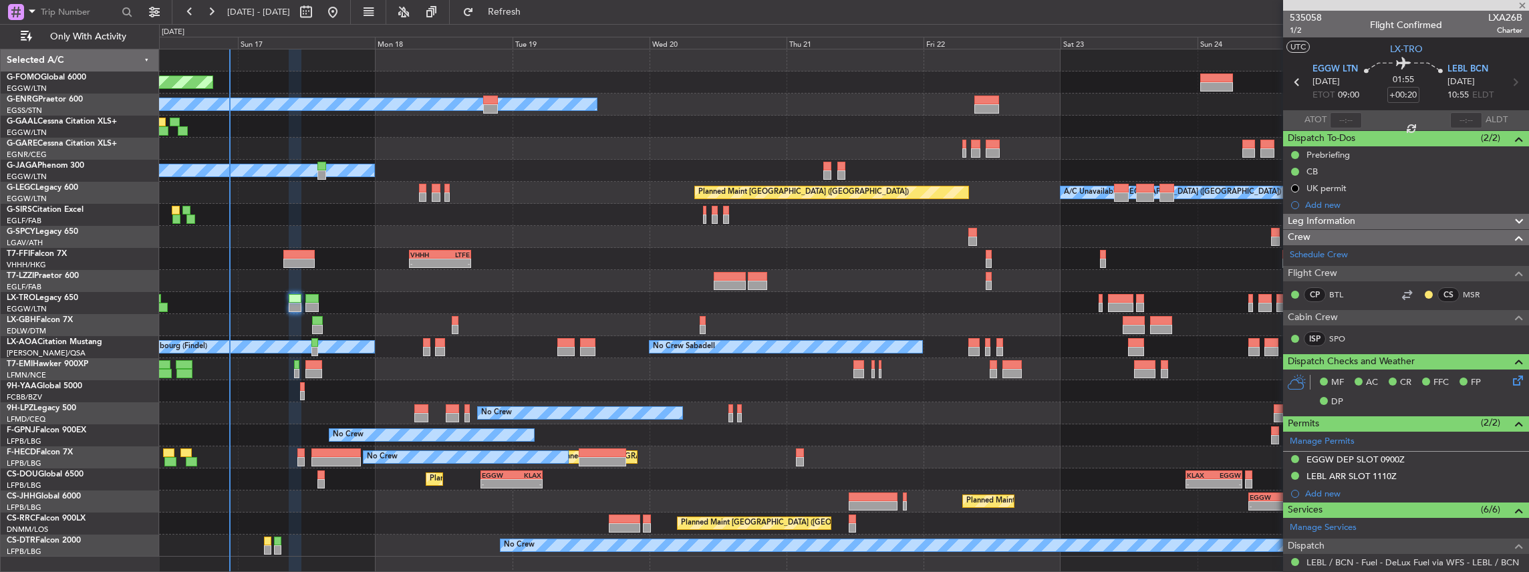
type input "+00:30"
type input "0"
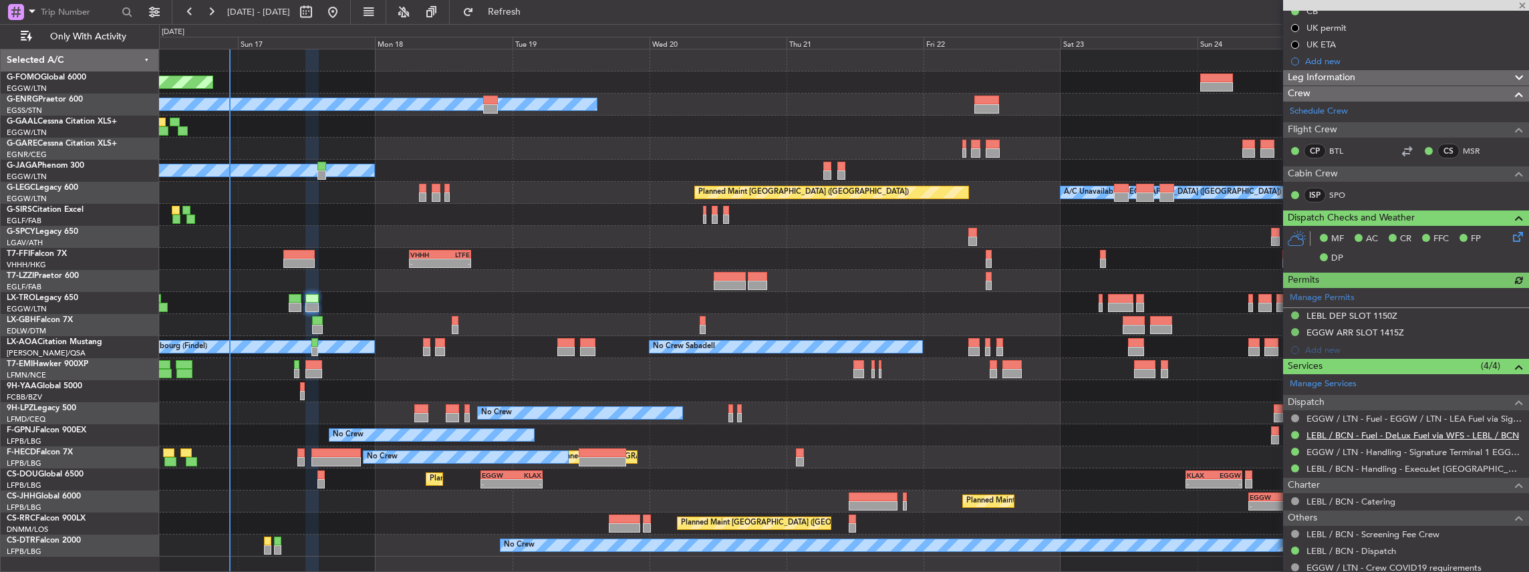
scroll to position [231, 0]
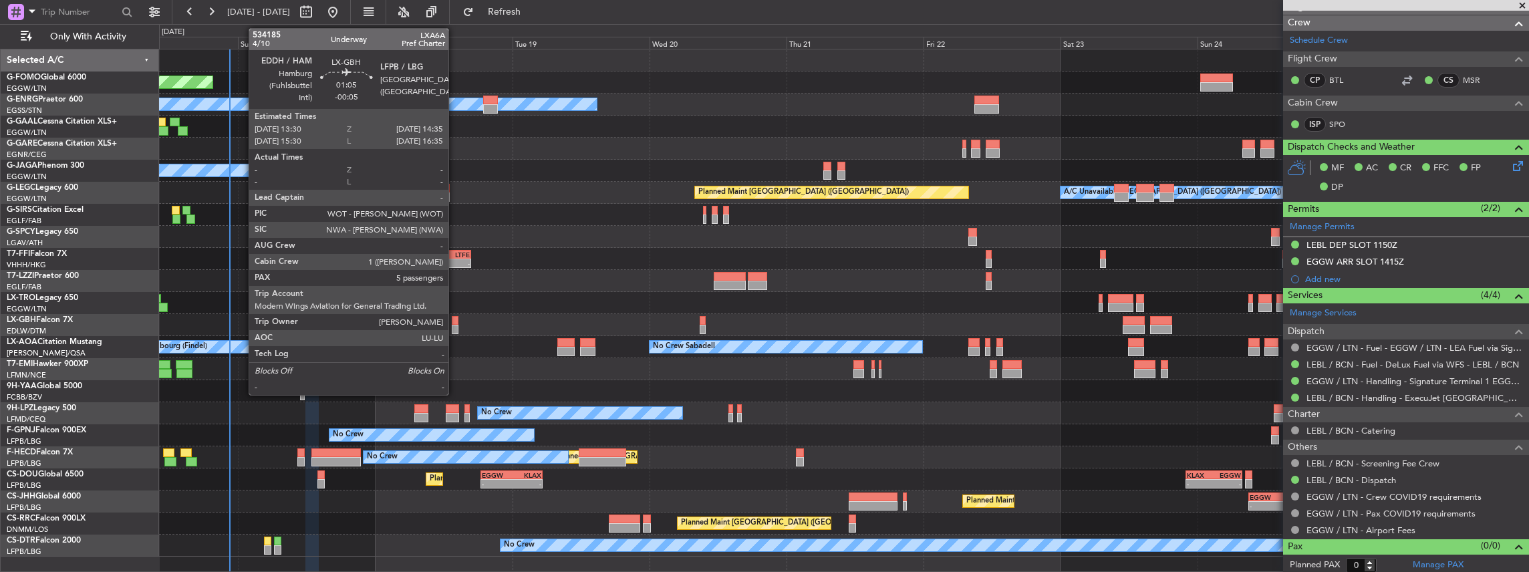
click at [455, 323] on div at bounding box center [455, 320] width 7 height 9
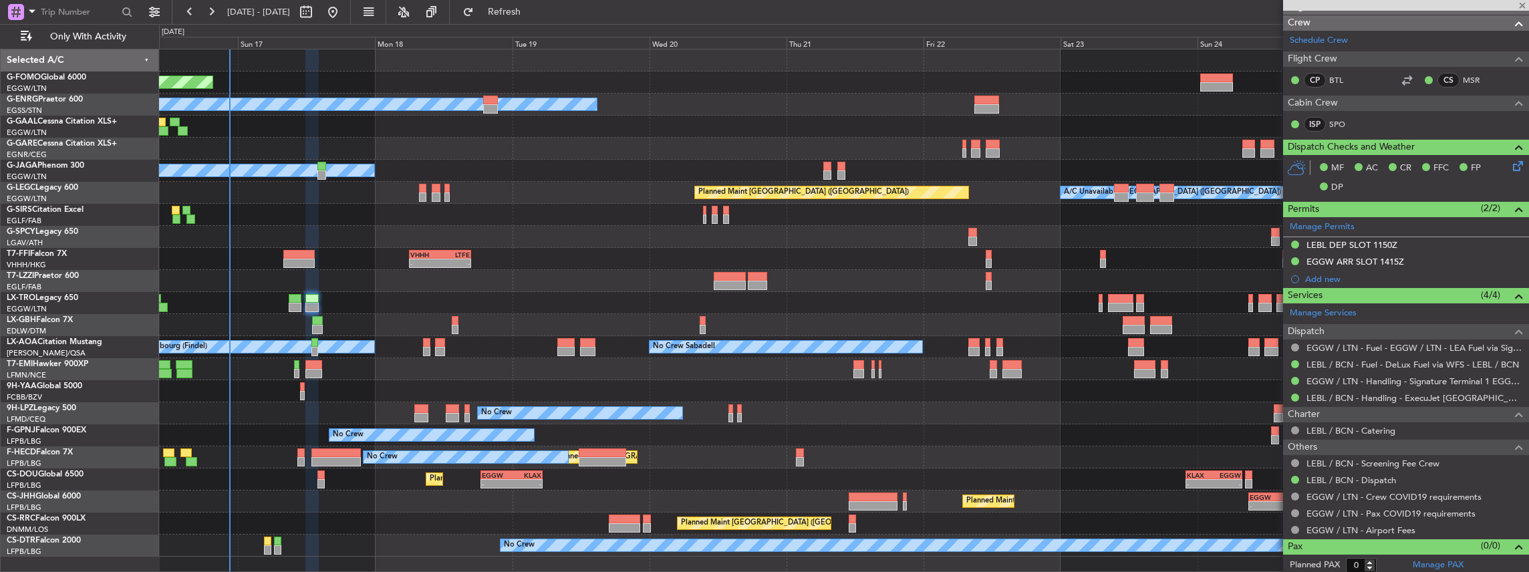
type input "-00:05"
type input "5"
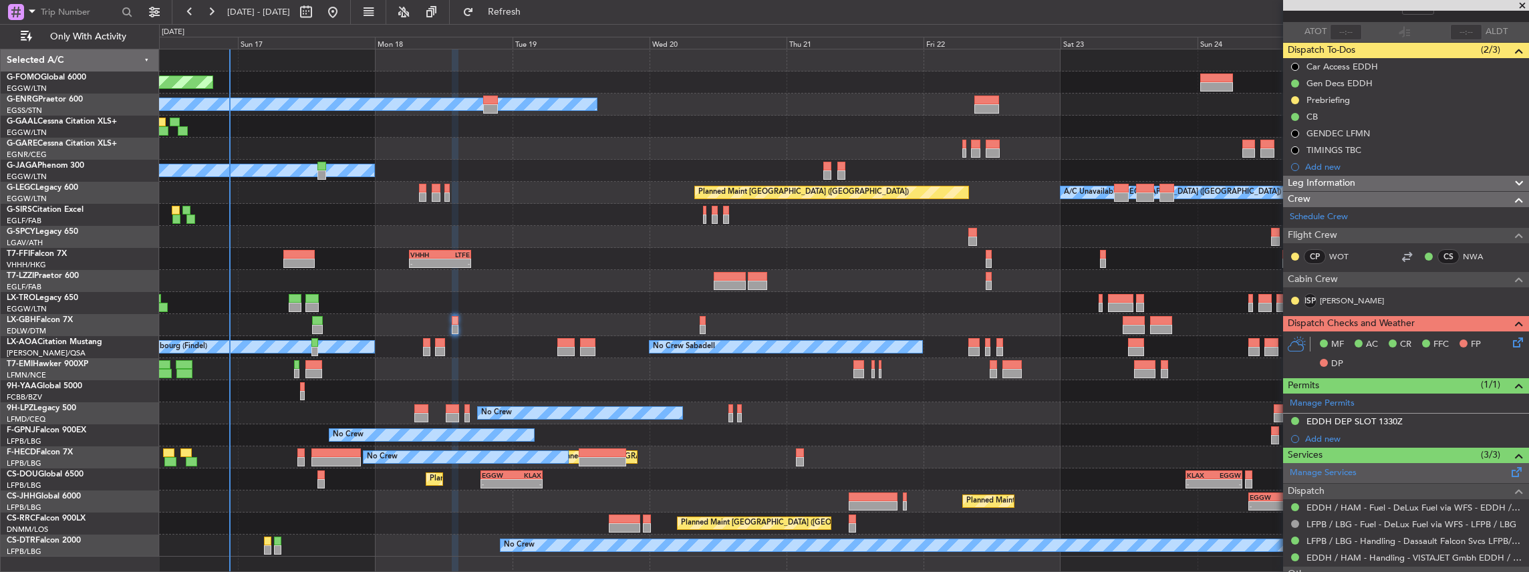
scroll to position [178, 0]
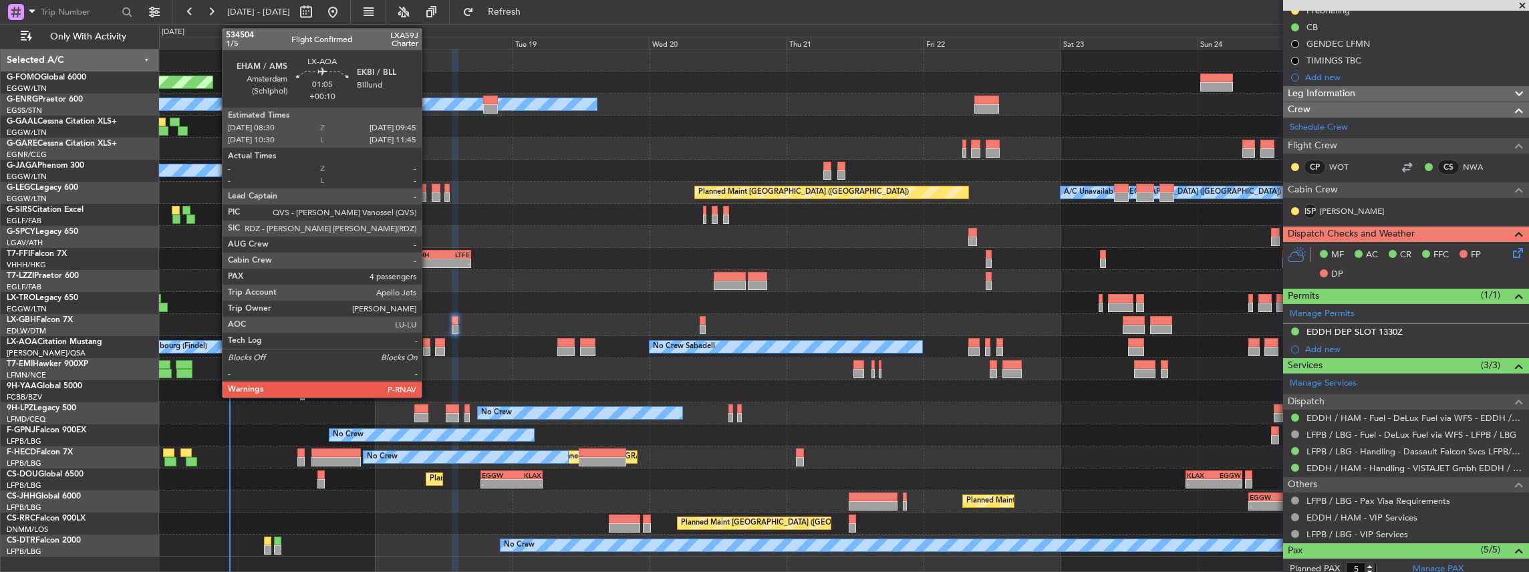
click at [428, 345] on div at bounding box center [426, 342] width 7 height 9
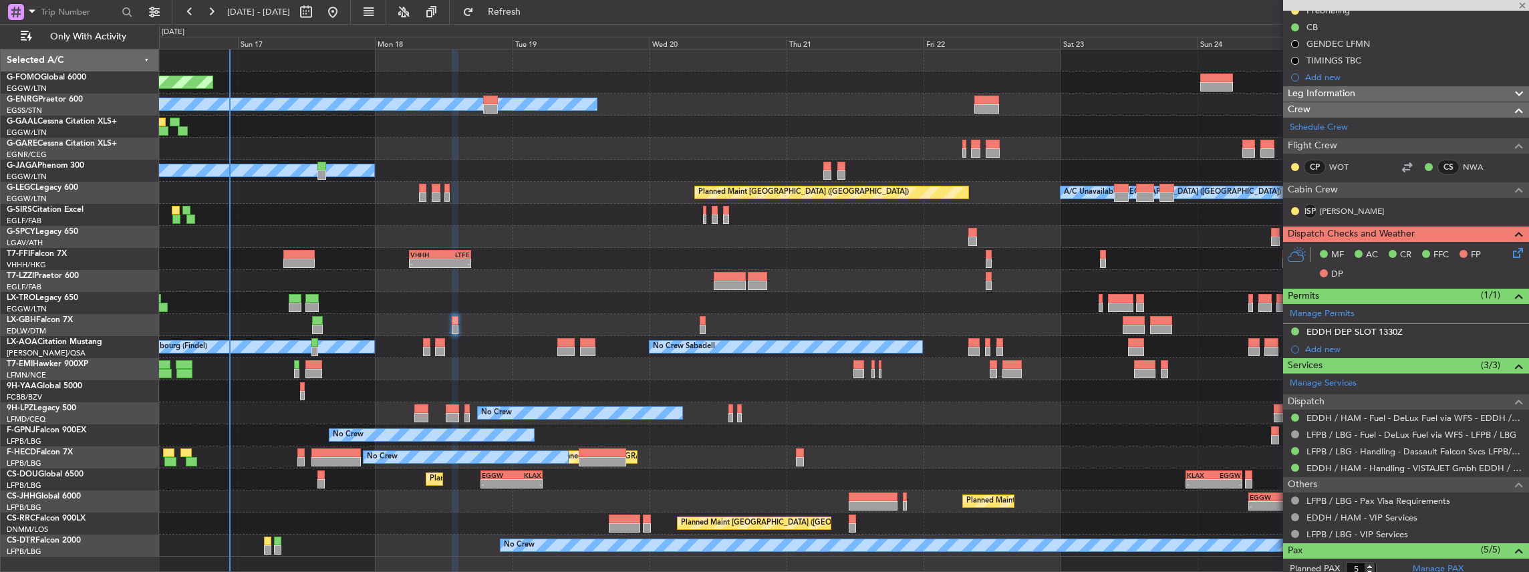
type input "+00:10"
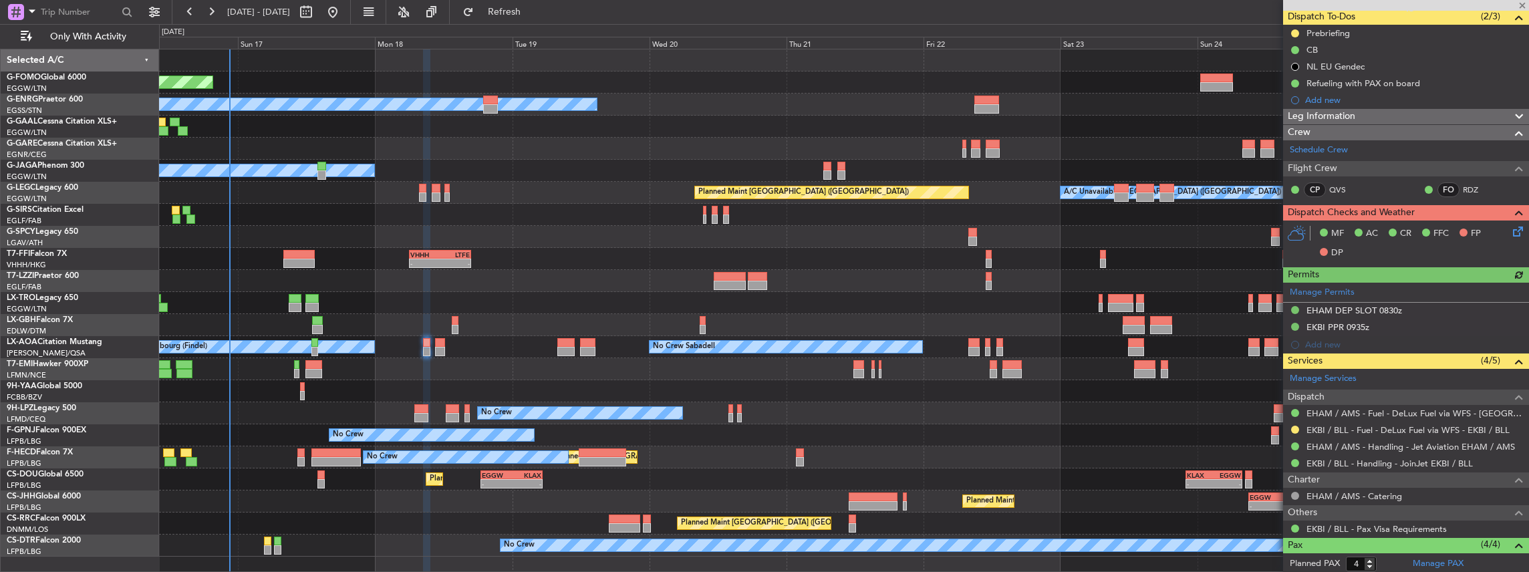
scroll to position [241, 0]
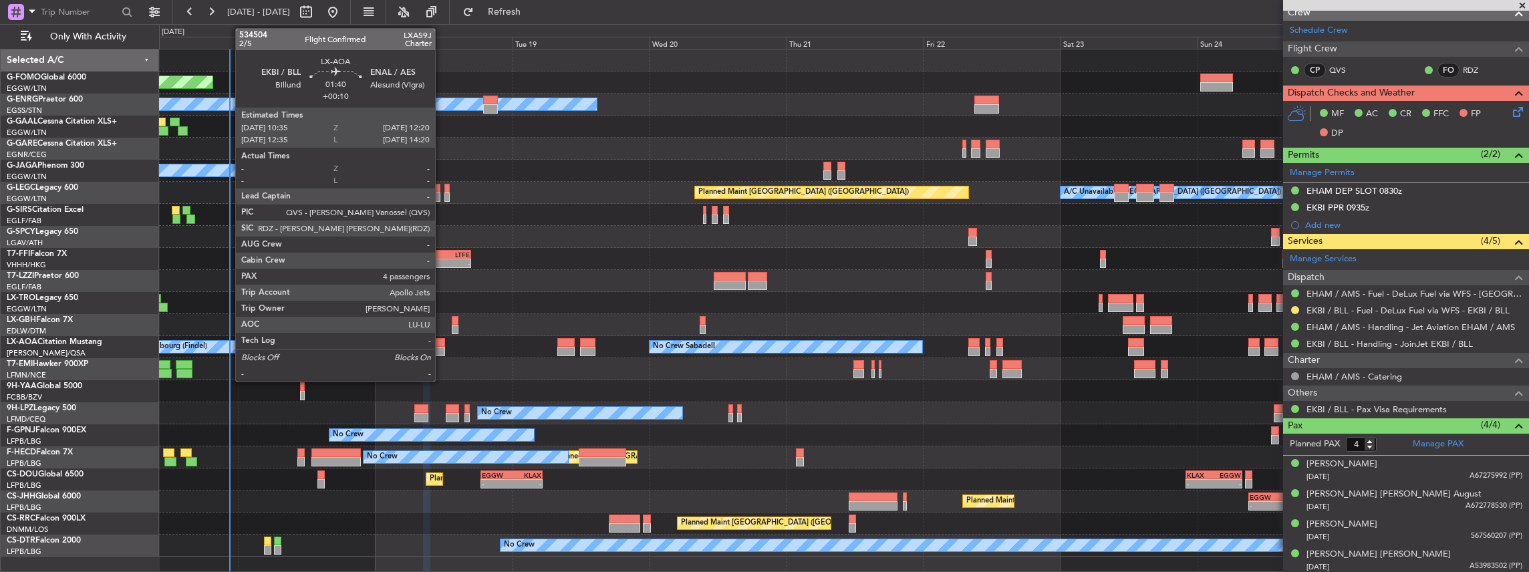
click at [442, 349] on div at bounding box center [440, 351] width 10 height 9
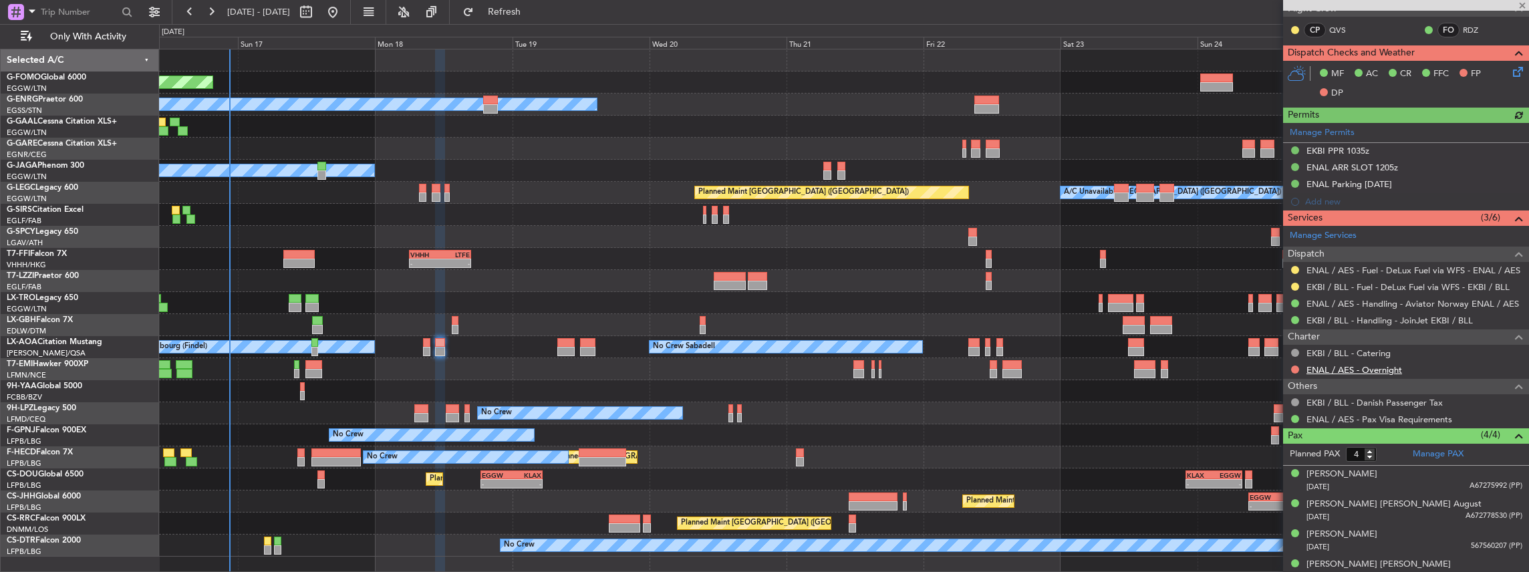
scroll to position [258, 0]
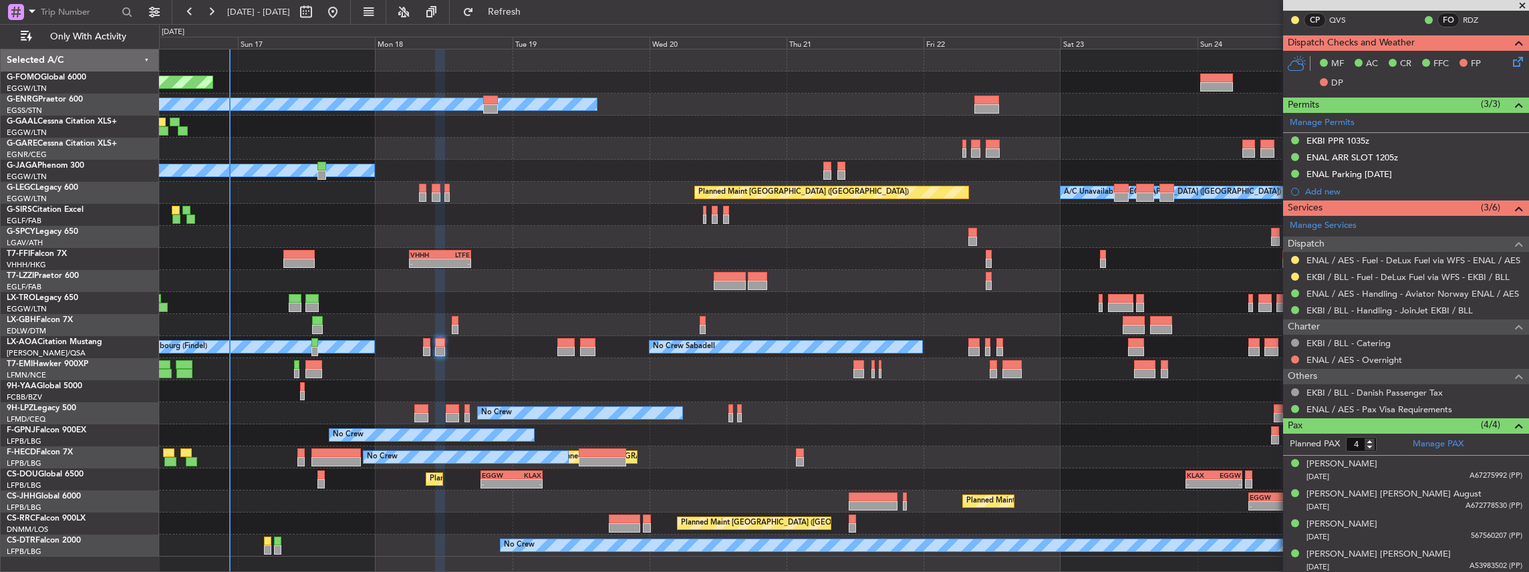
click at [299, 369] on div at bounding box center [844, 369] width 1370 height 22
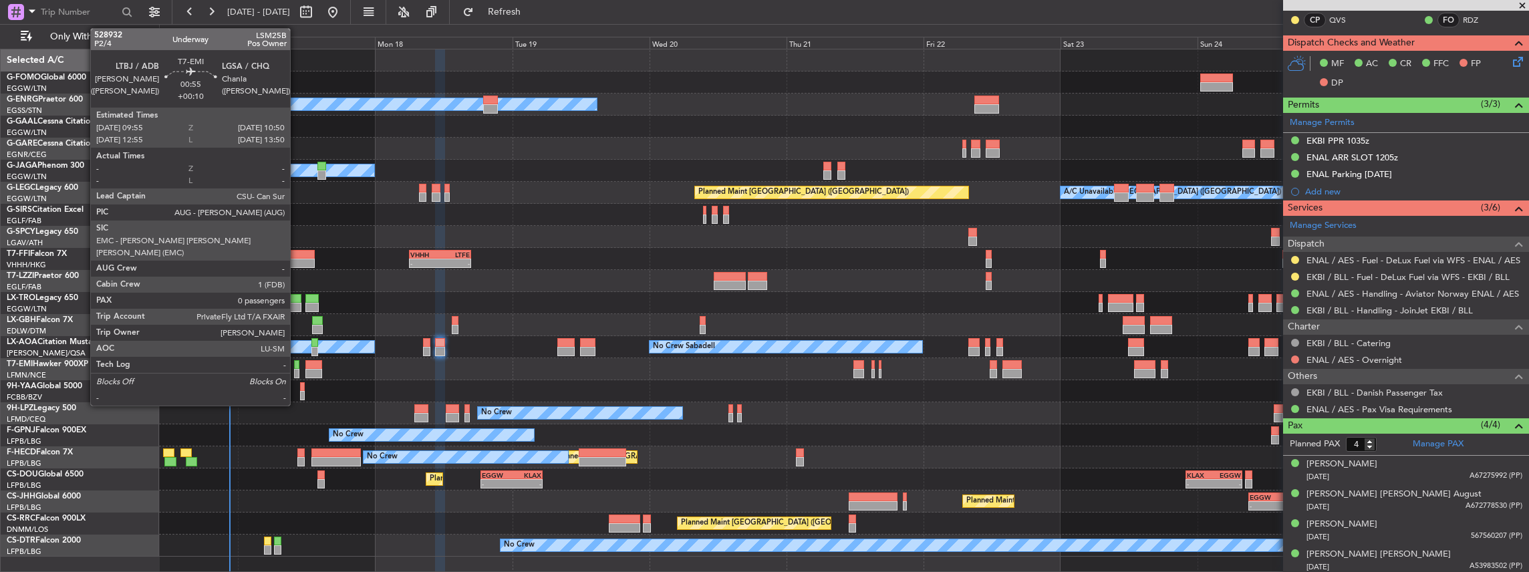
click at [297, 371] on div at bounding box center [296, 373] width 5 height 9
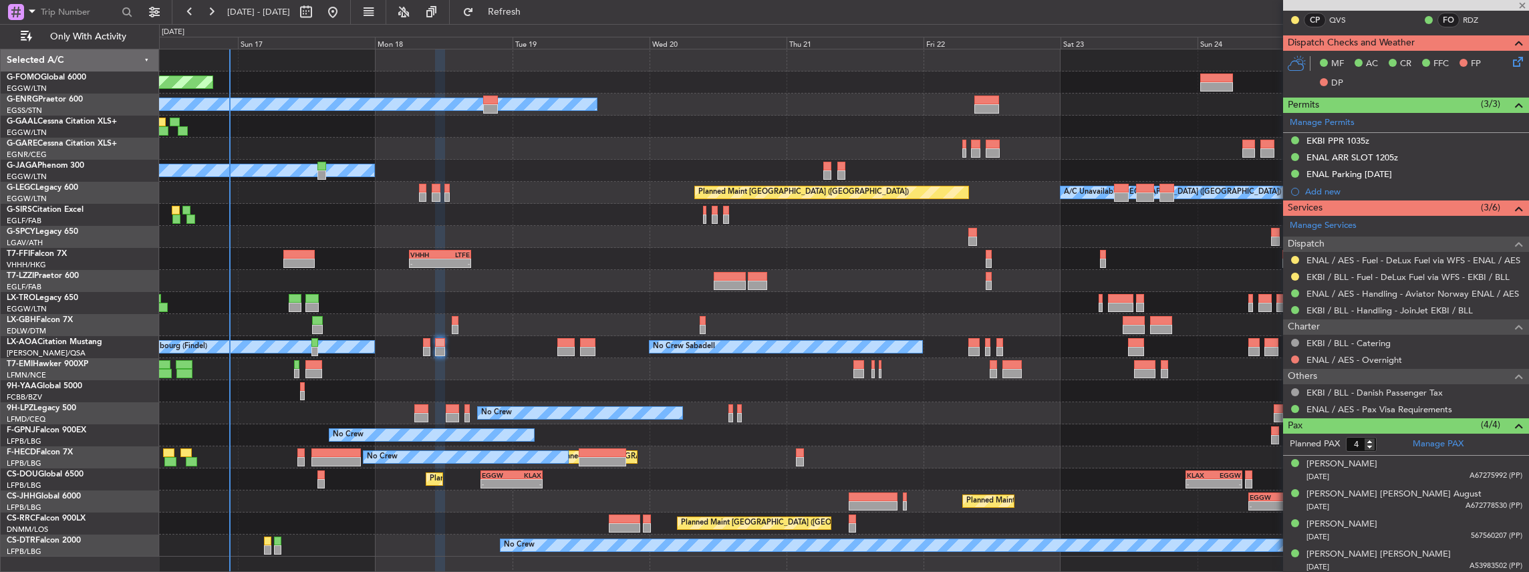
type input "0"
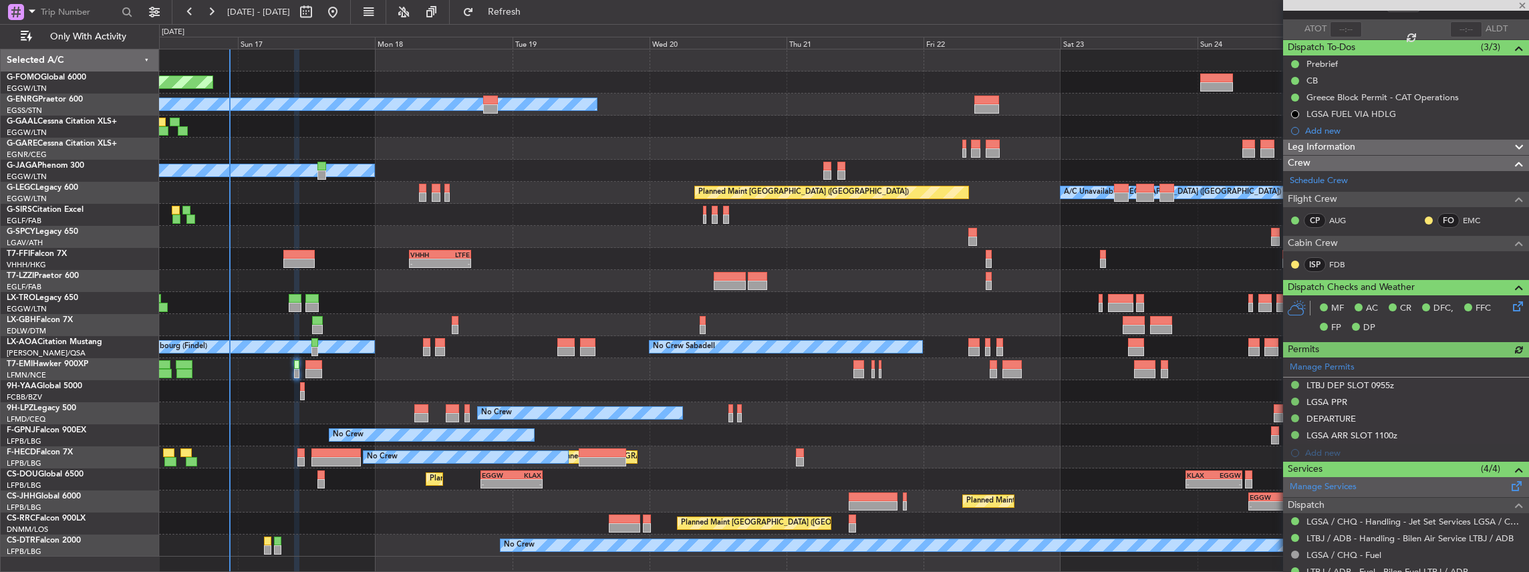
scroll to position [198, 0]
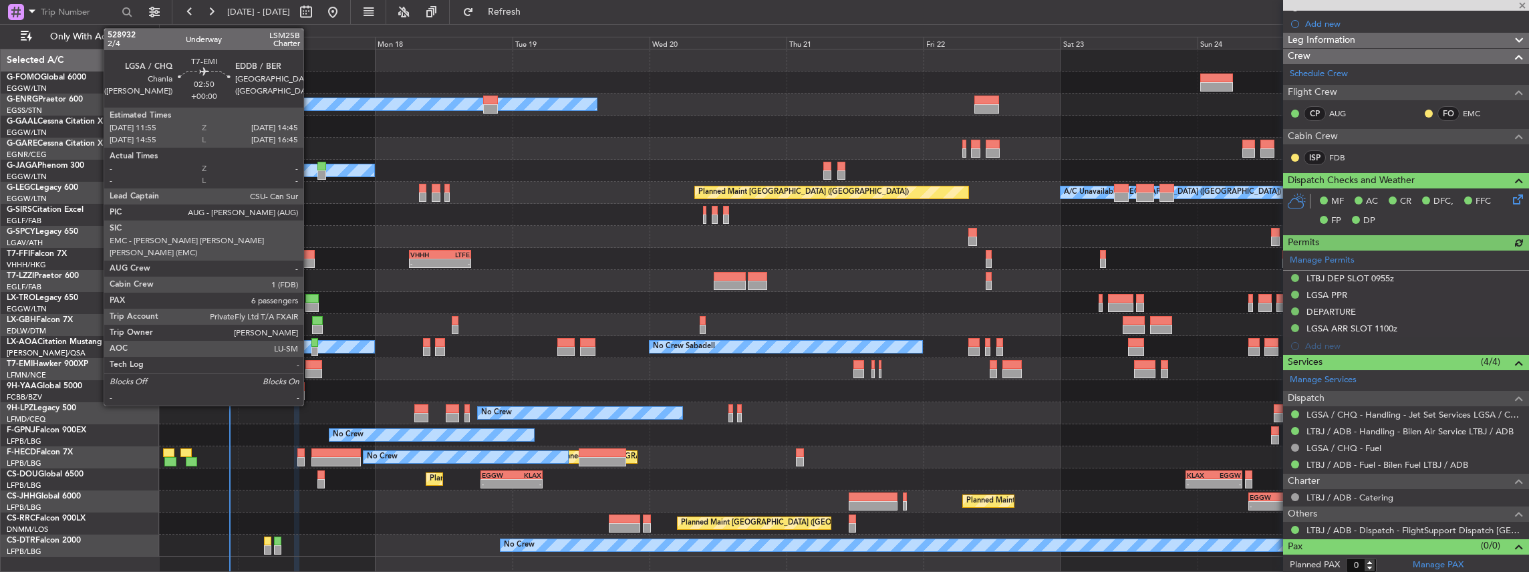
click at [311, 367] on div at bounding box center [313, 364] width 17 height 9
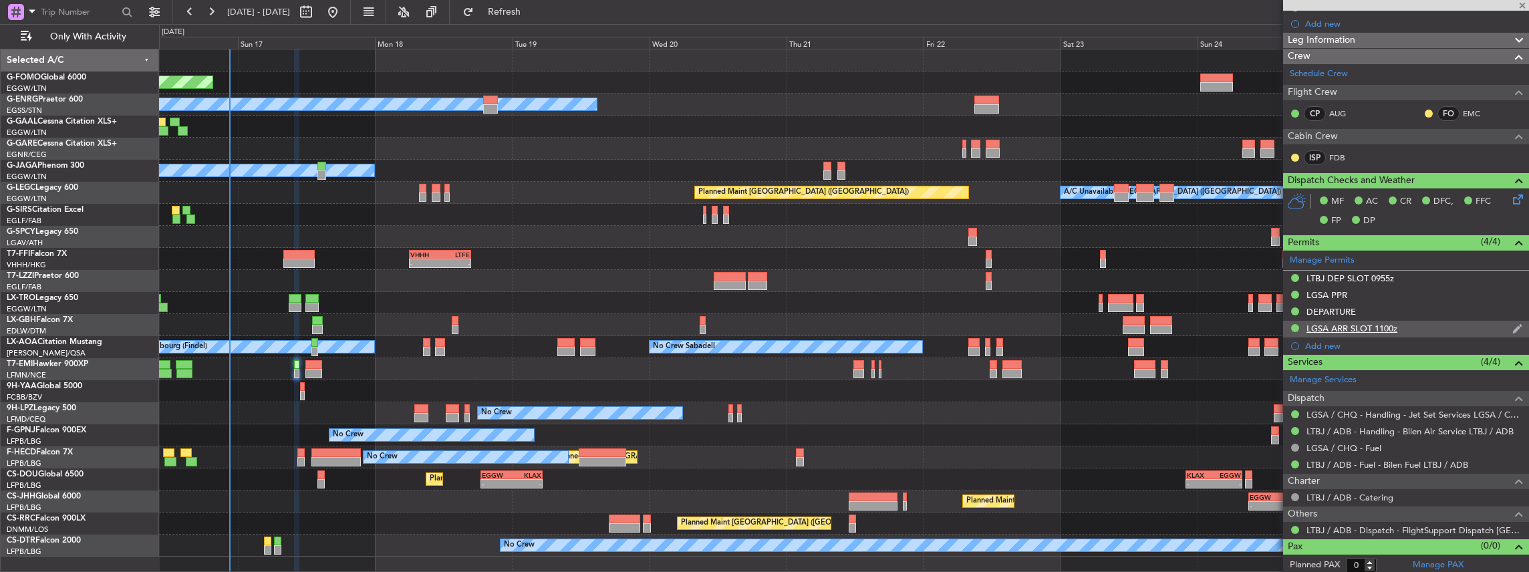
type input "6"
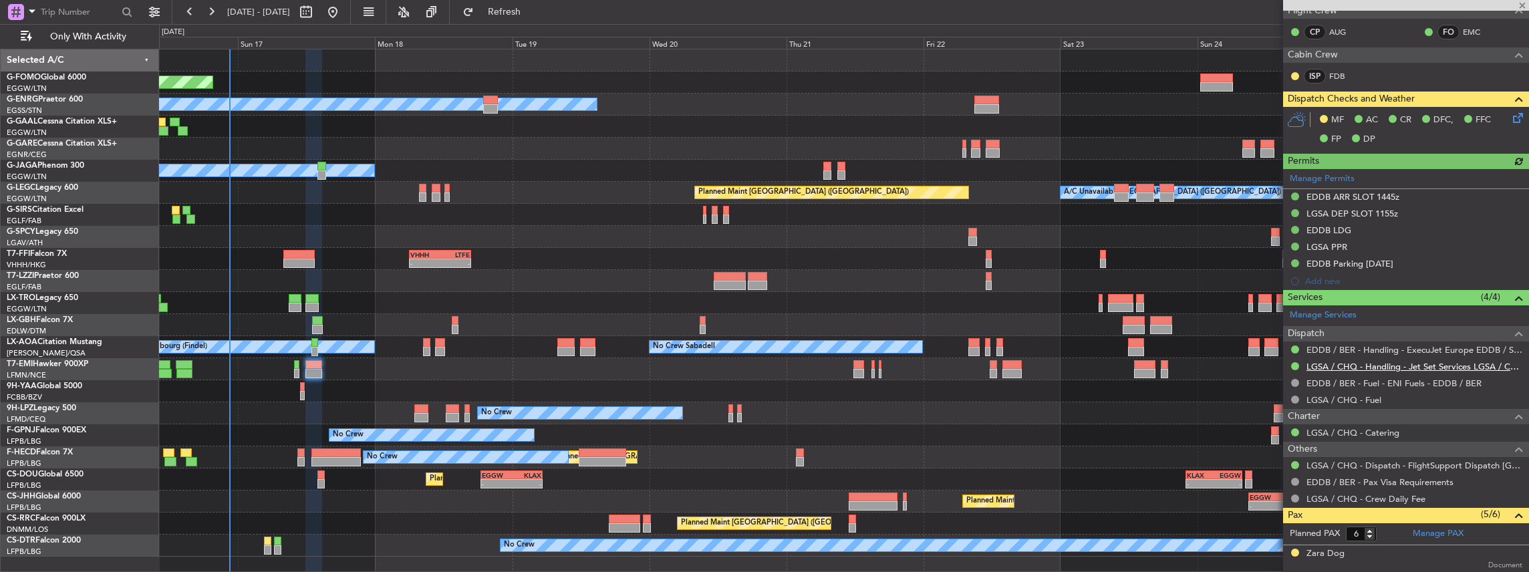
scroll to position [311, 0]
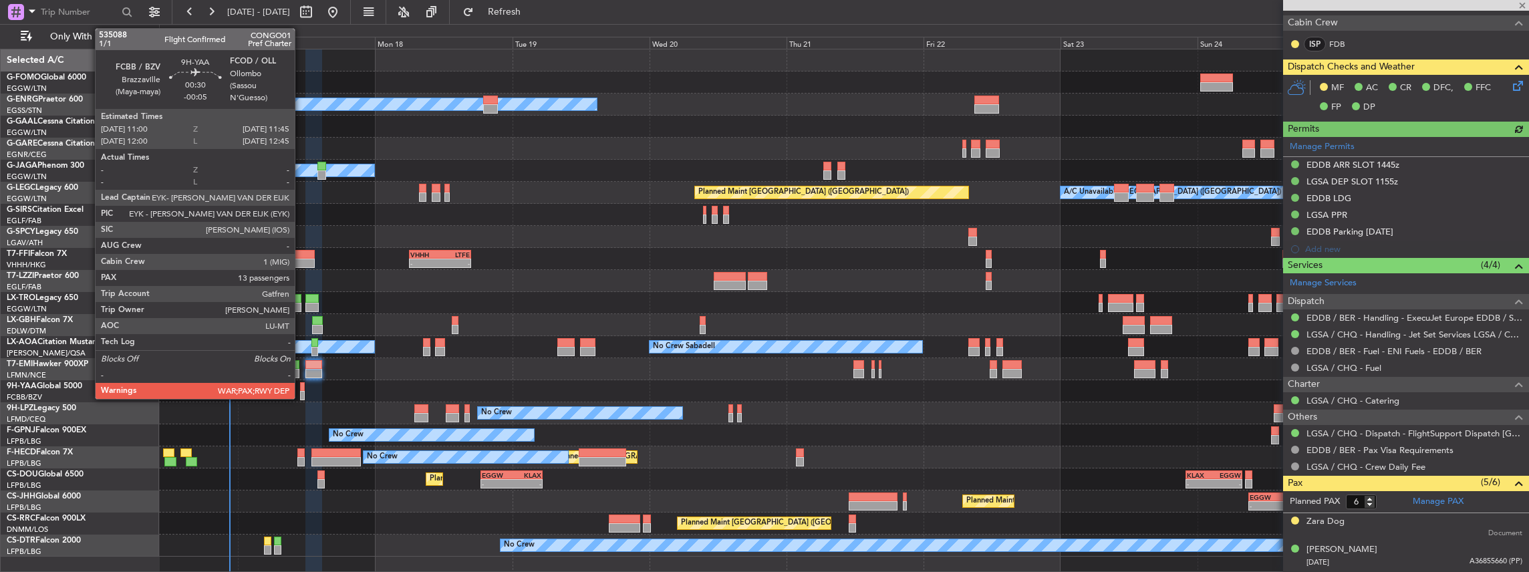
click at [301, 392] on div at bounding box center [302, 395] width 5 height 9
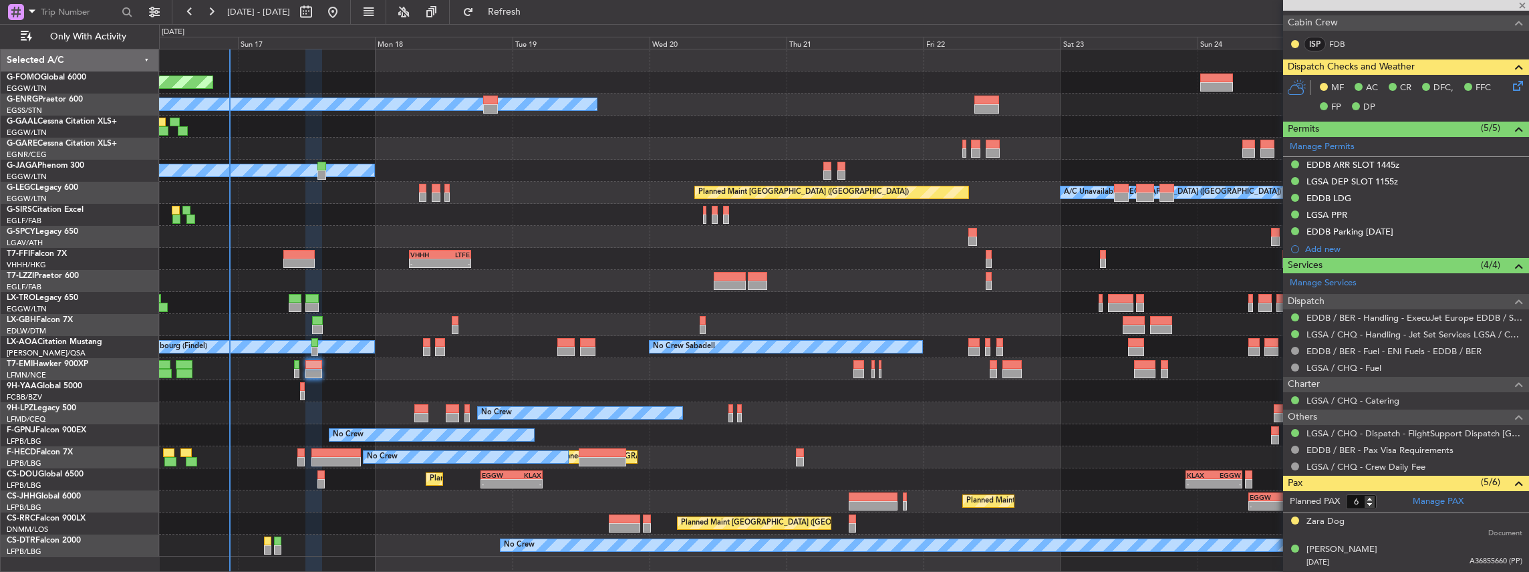
type input "-00:05"
type input "13"
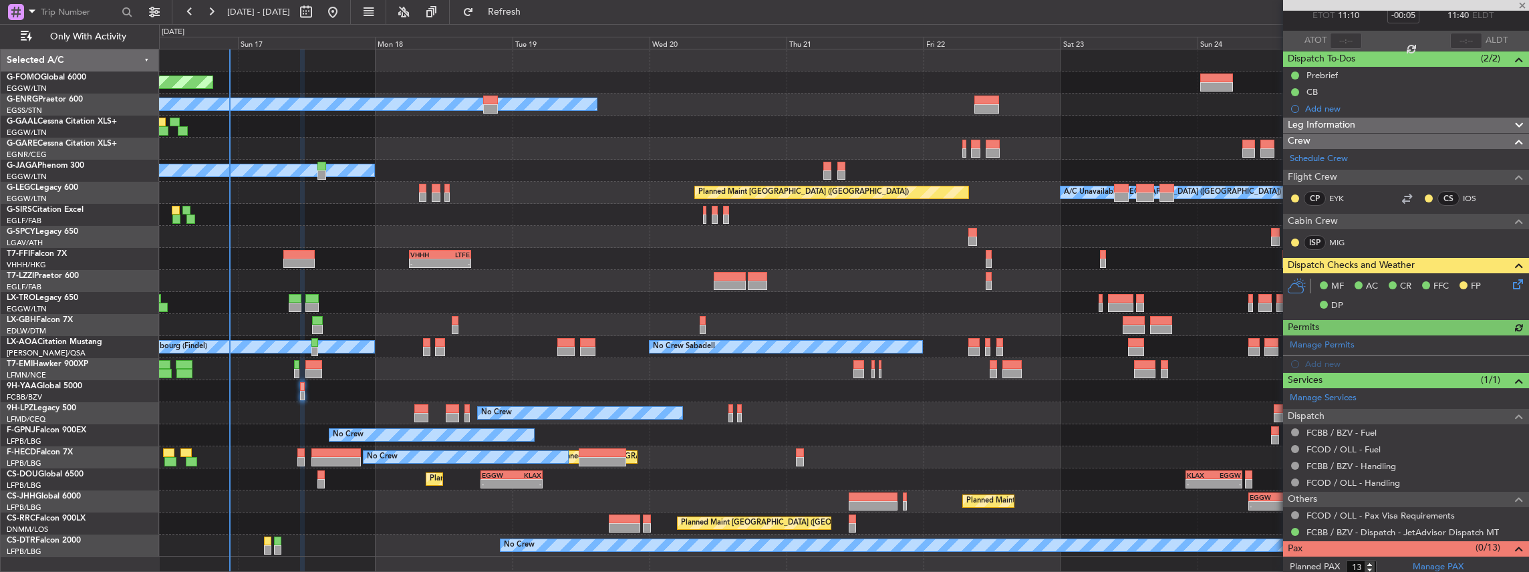
scroll to position [99, 0]
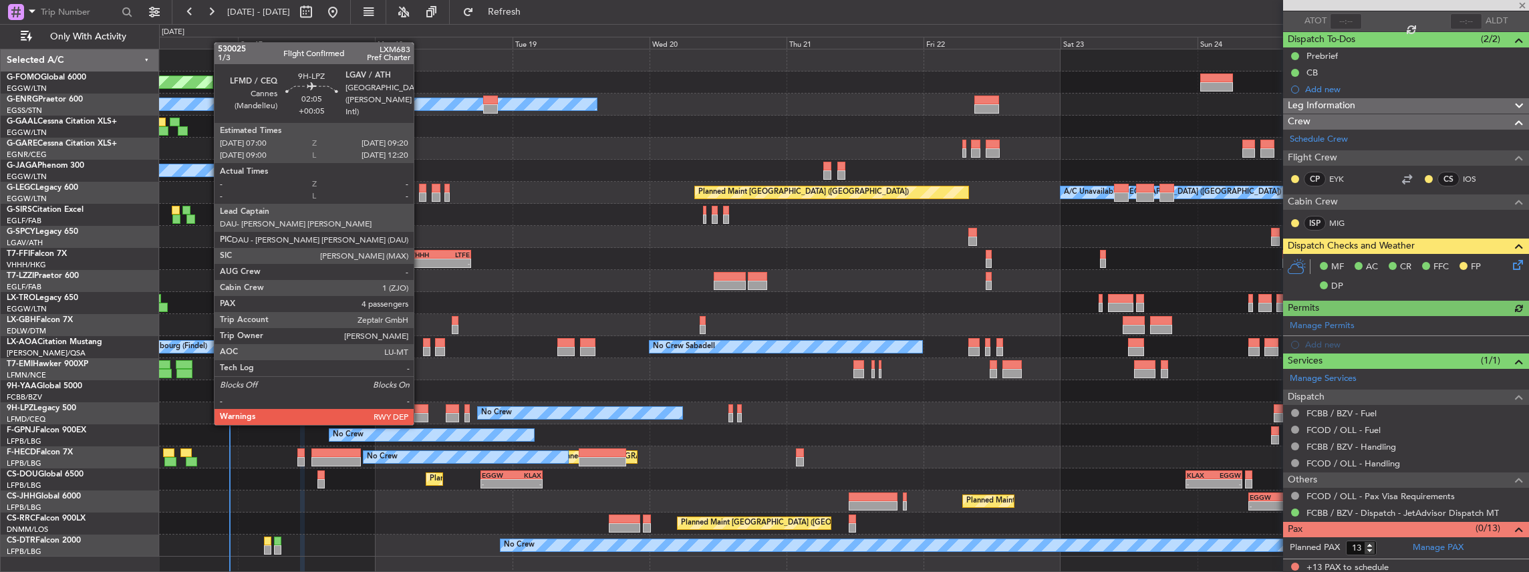
click at [420, 412] on div at bounding box center [420, 408] width 13 height 9
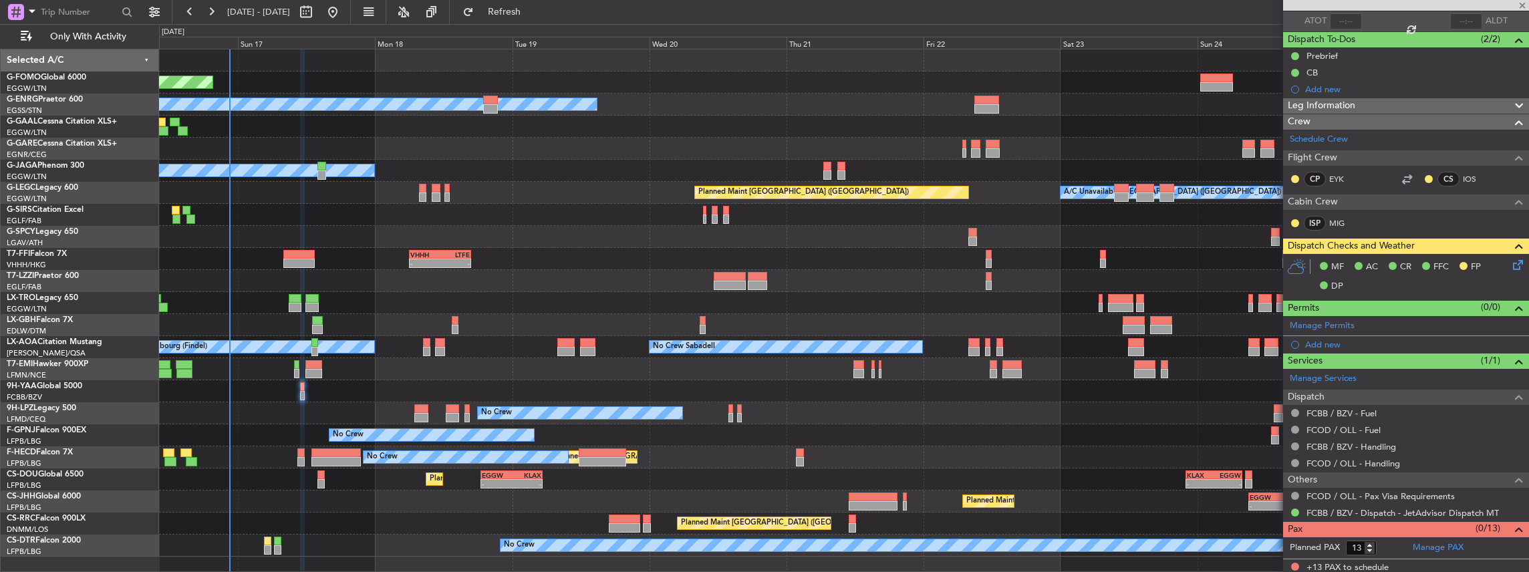
type input "+00:05"
type input "4"
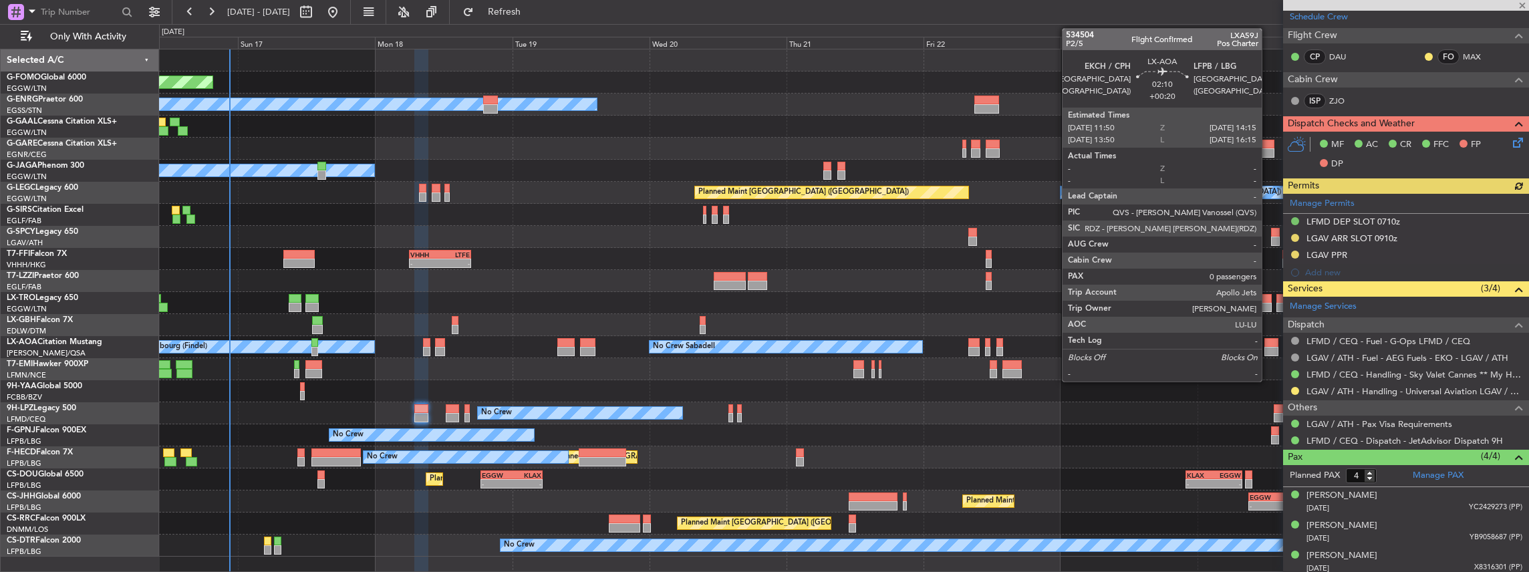
scroll to position [222, 0]
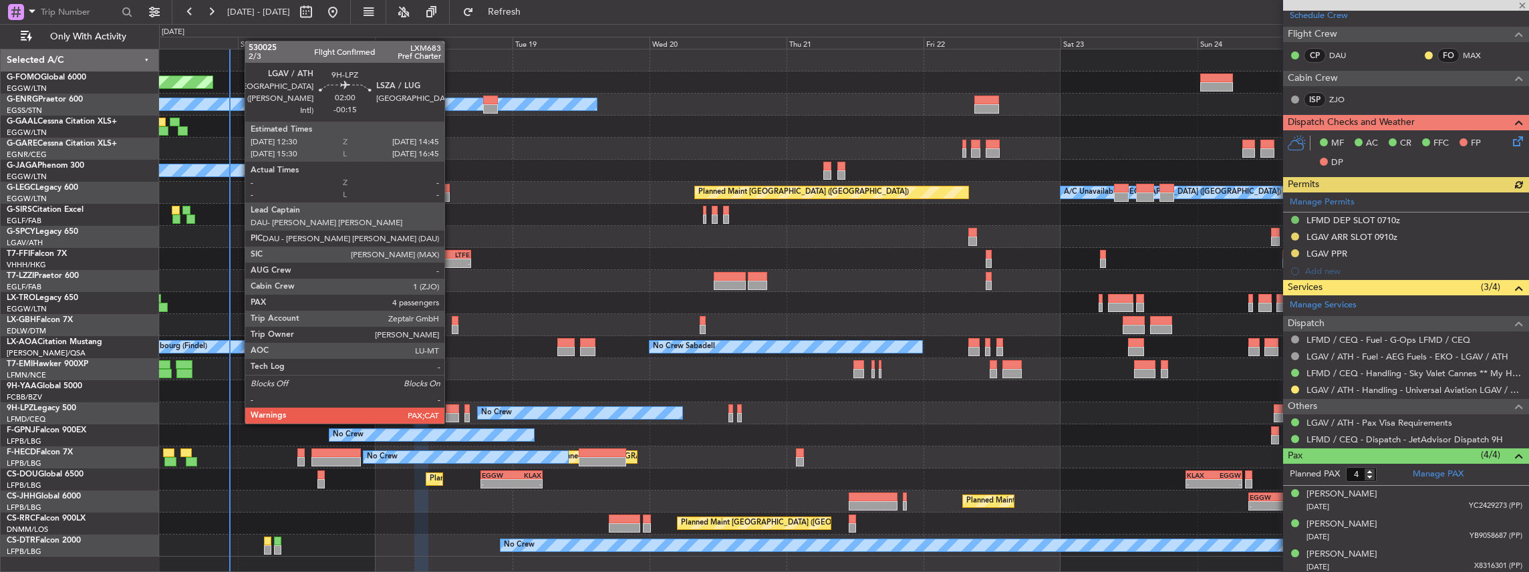
click at [452, 411] on div at bounding box center [452, 408] width 13 height 9
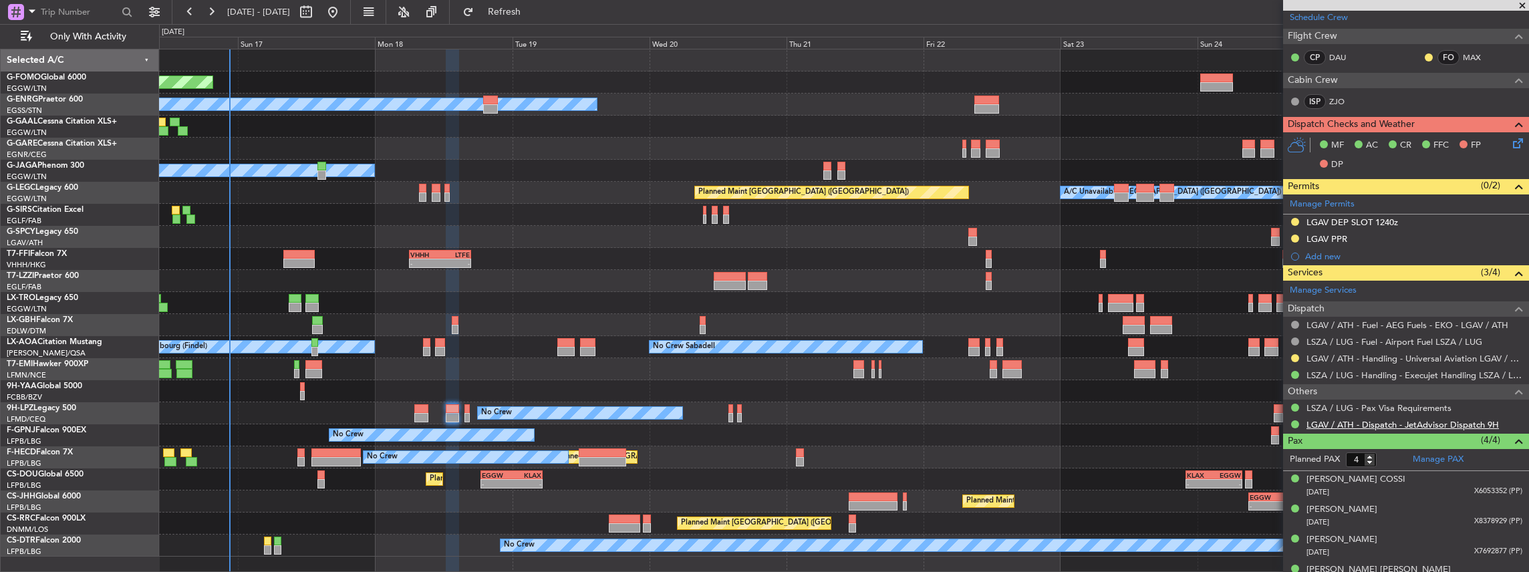
scroll to position [267, 0]
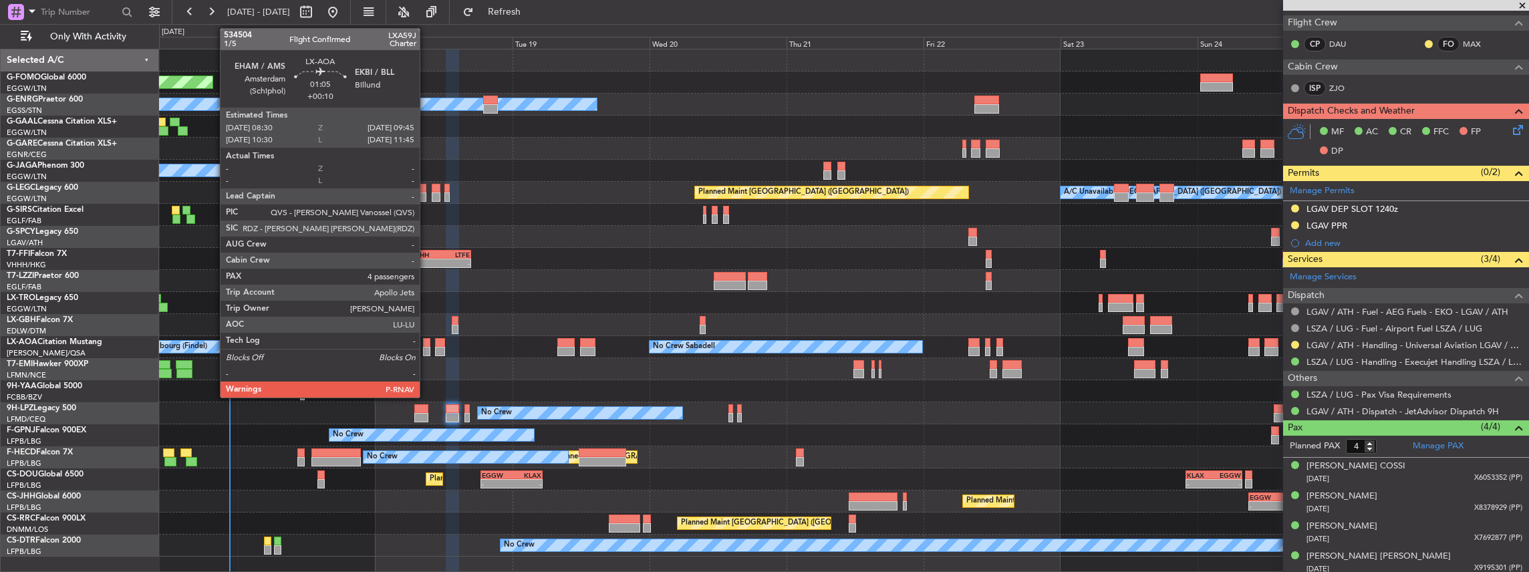
click at [426, 347] on div at bounding box center [426, 351] width 7 height 9
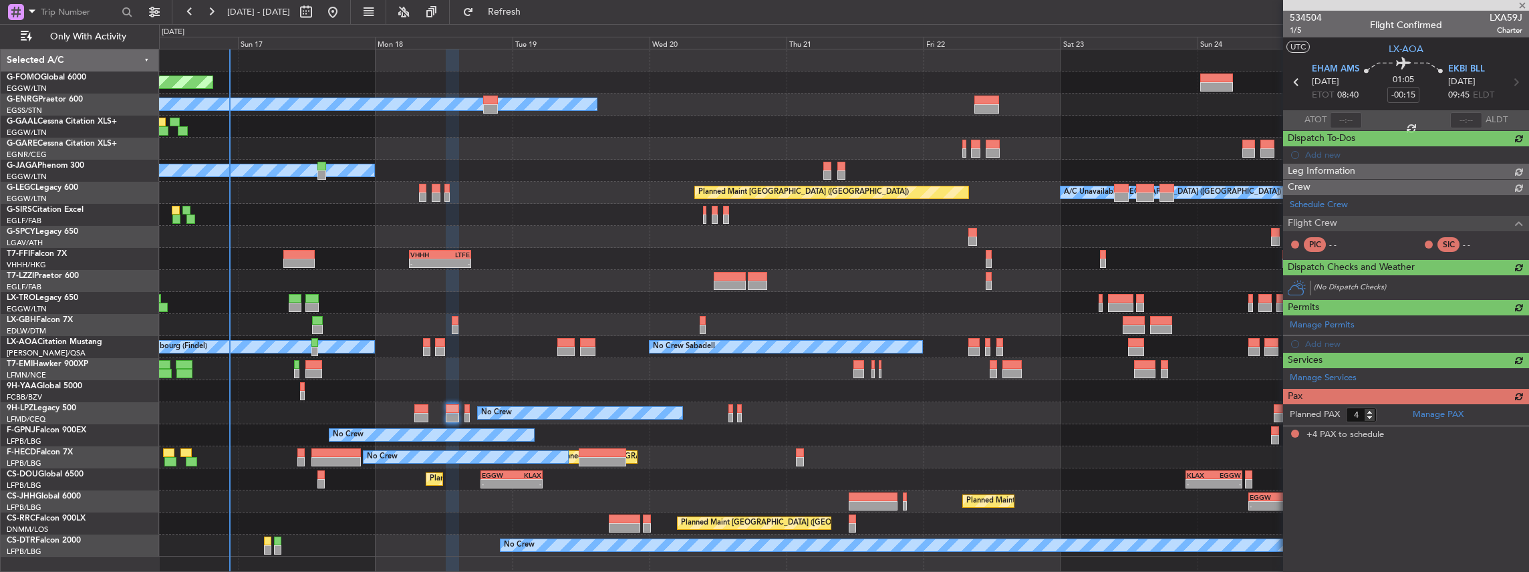
type input "+00:10"
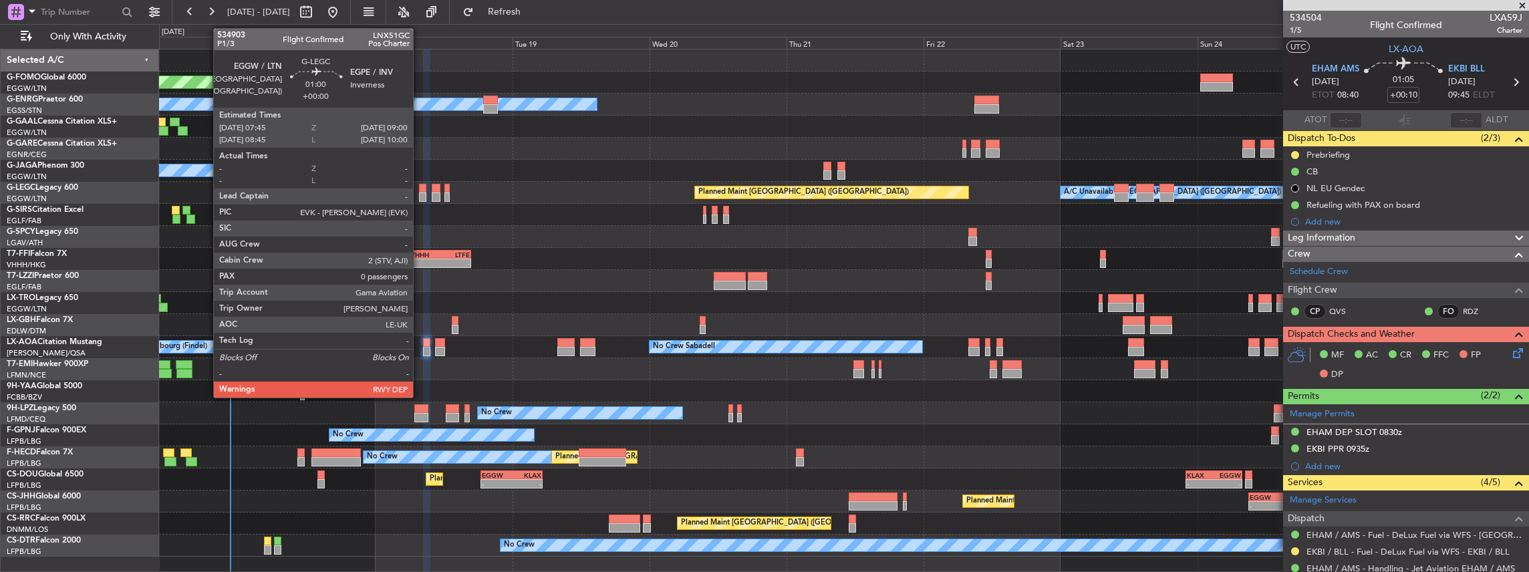
click at [420, 192] on div at bounding box center [422, 196] width 7 height 9
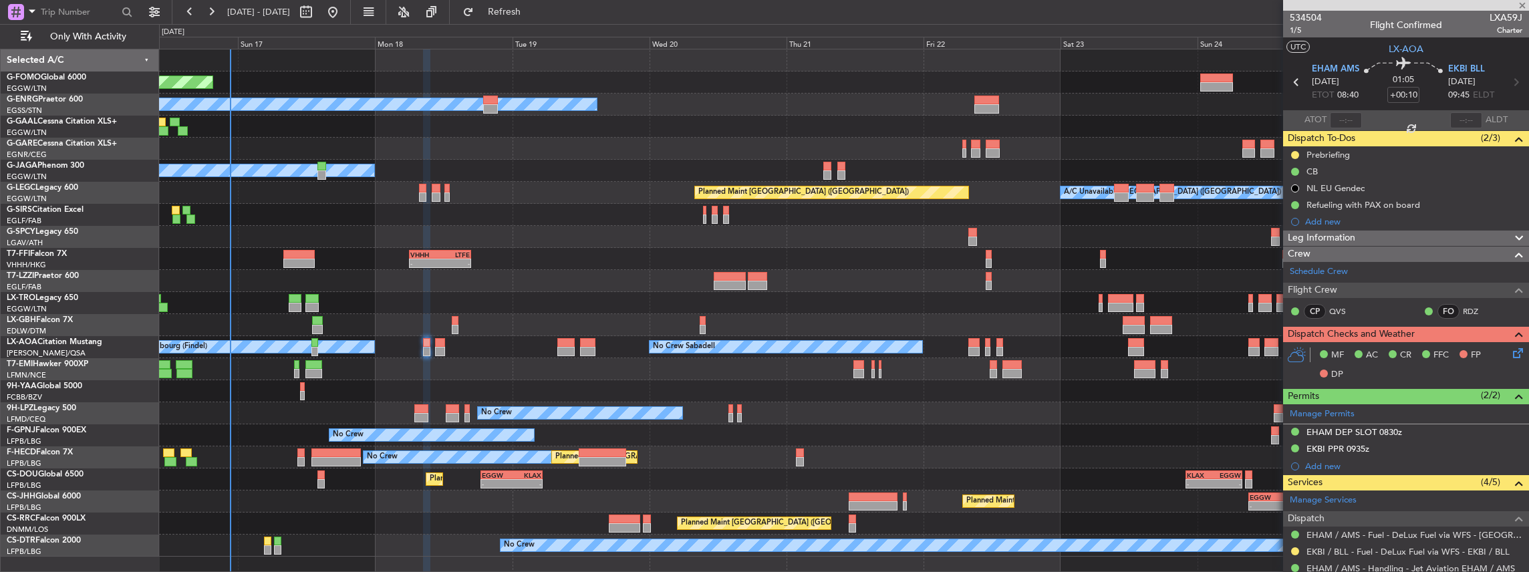
type input "0"
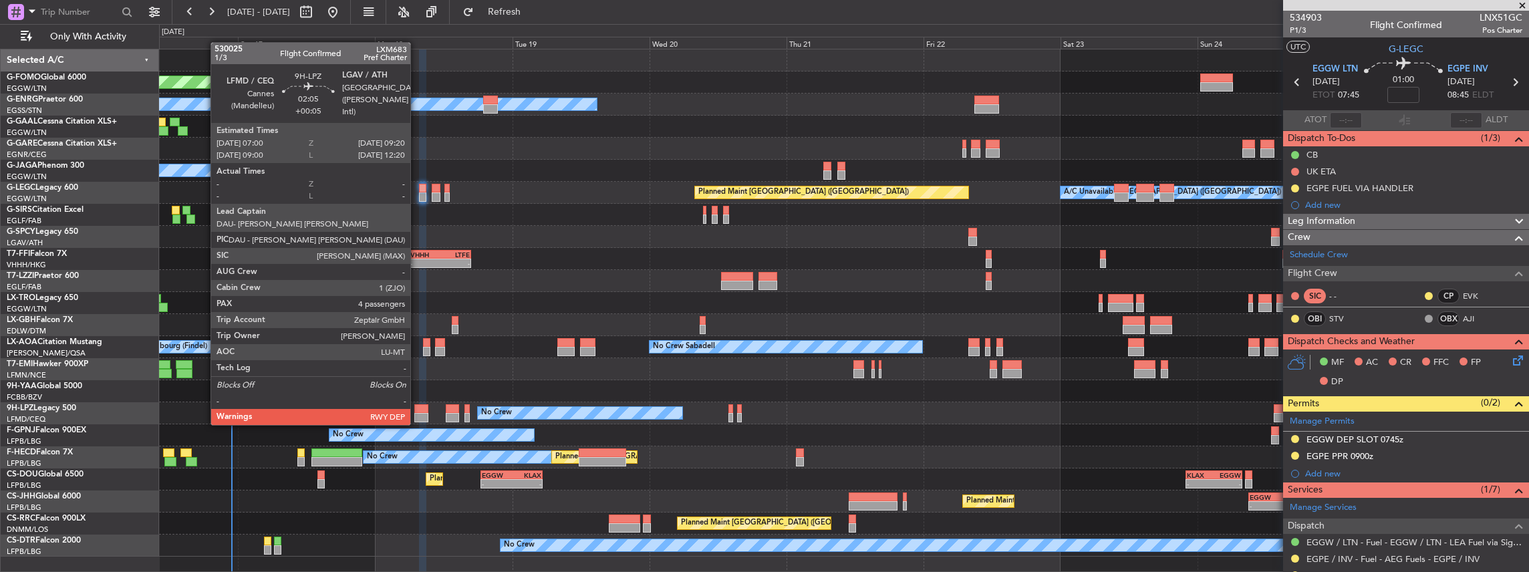
click at [417, 412] on div at bounding box center [420, 408] width 13 height 9
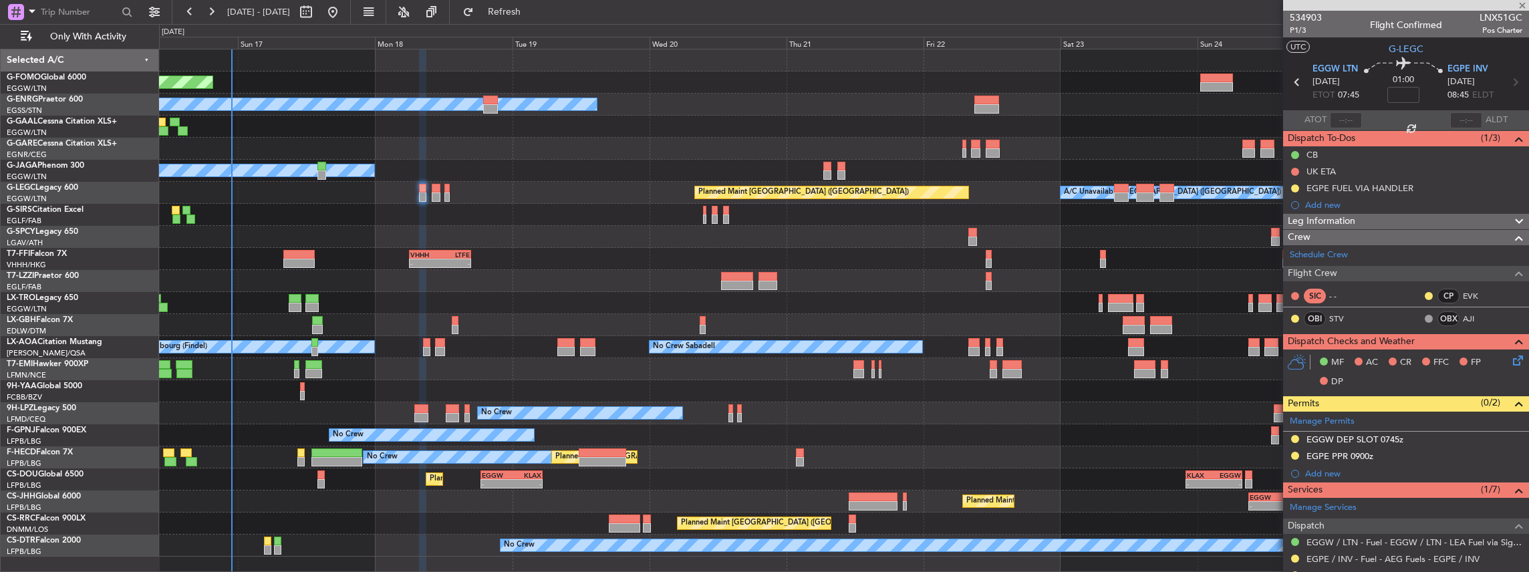
type input "+00:05"
type input "4"
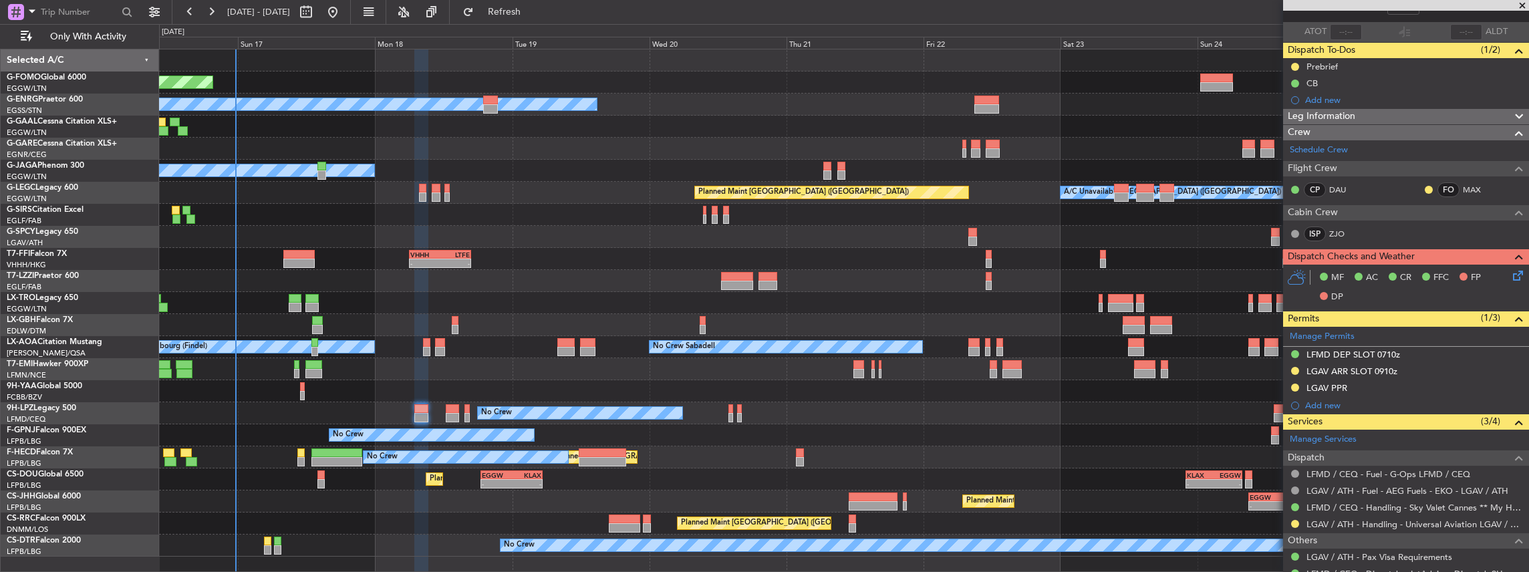
scroll to position [89, 0]
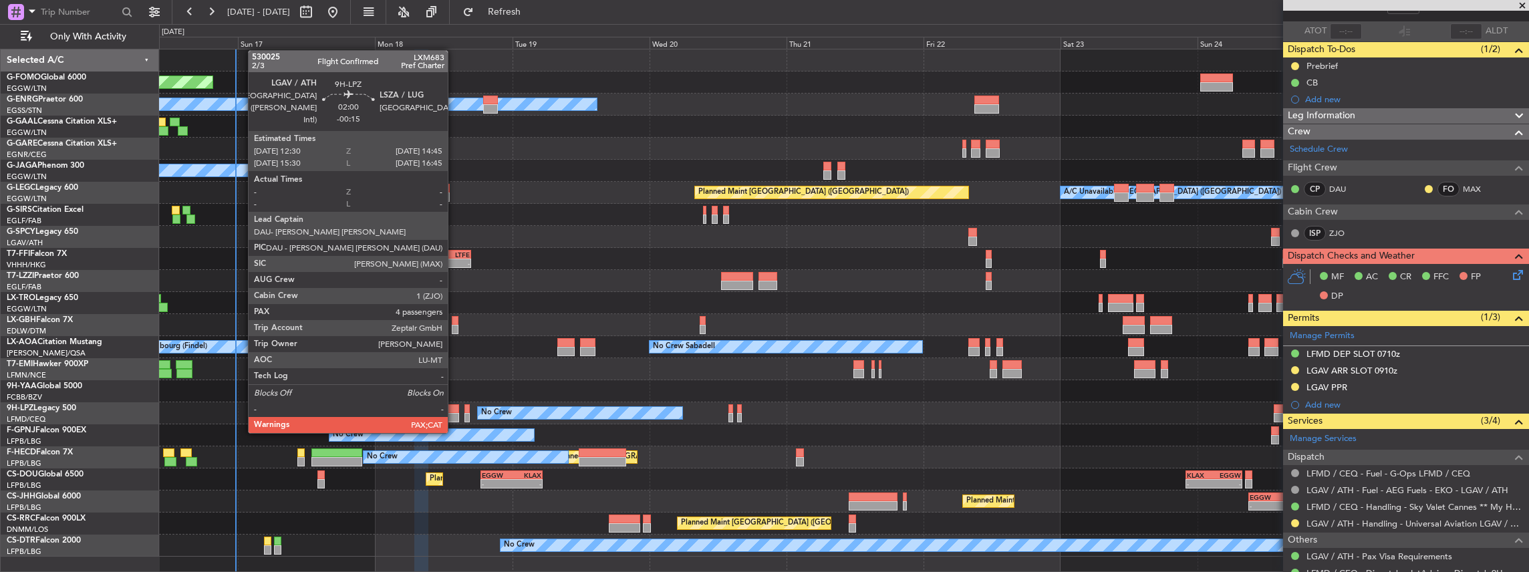
click at [454, 420] on div at bounding box center [452, 417] width 13 height 9
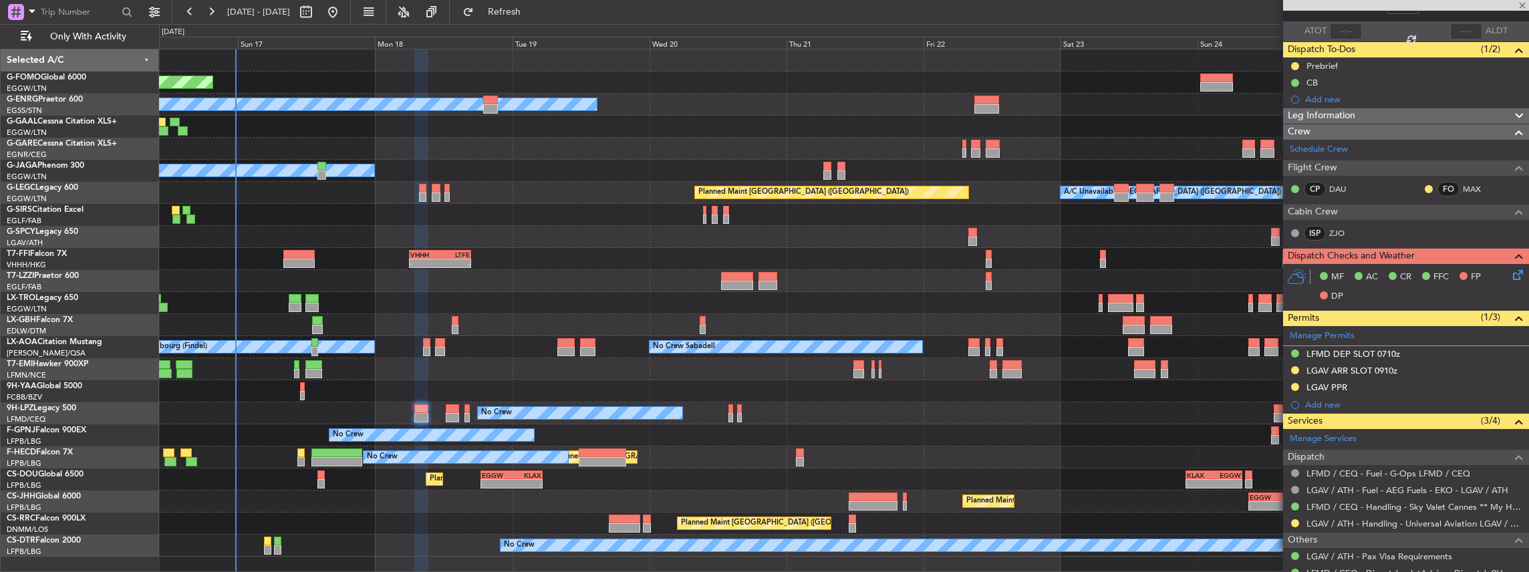
type input "-00:15"
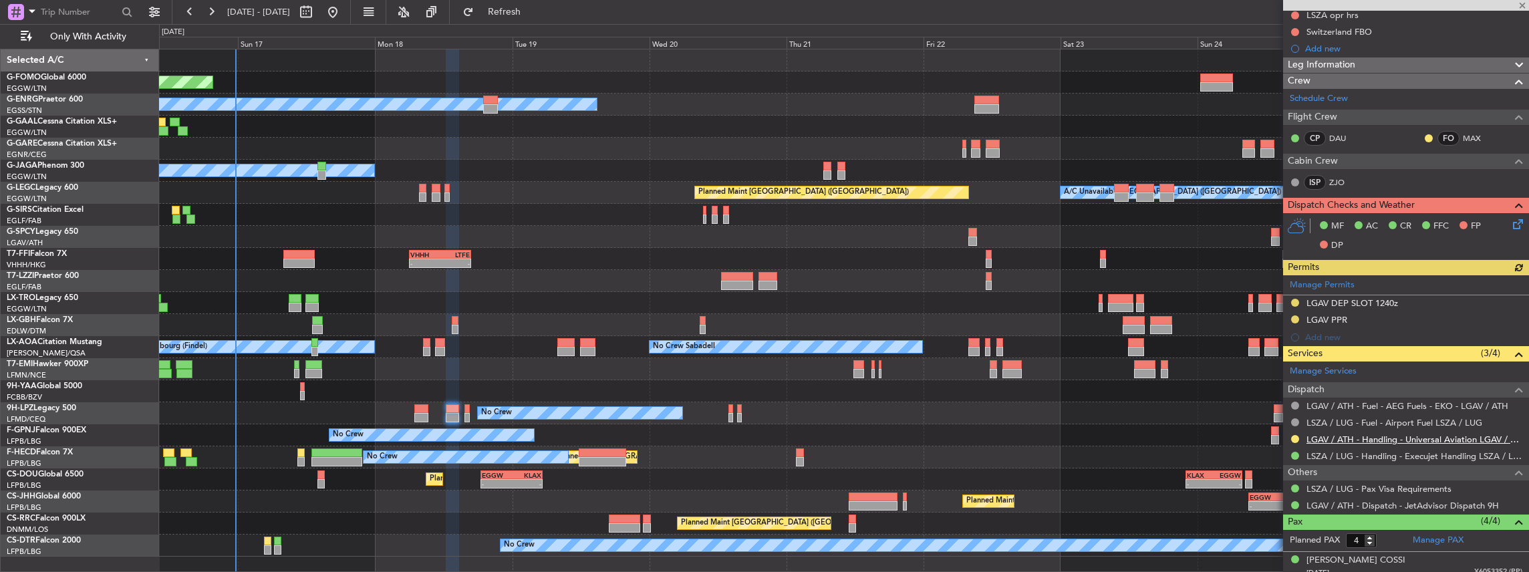
scroll to position [178, 0]
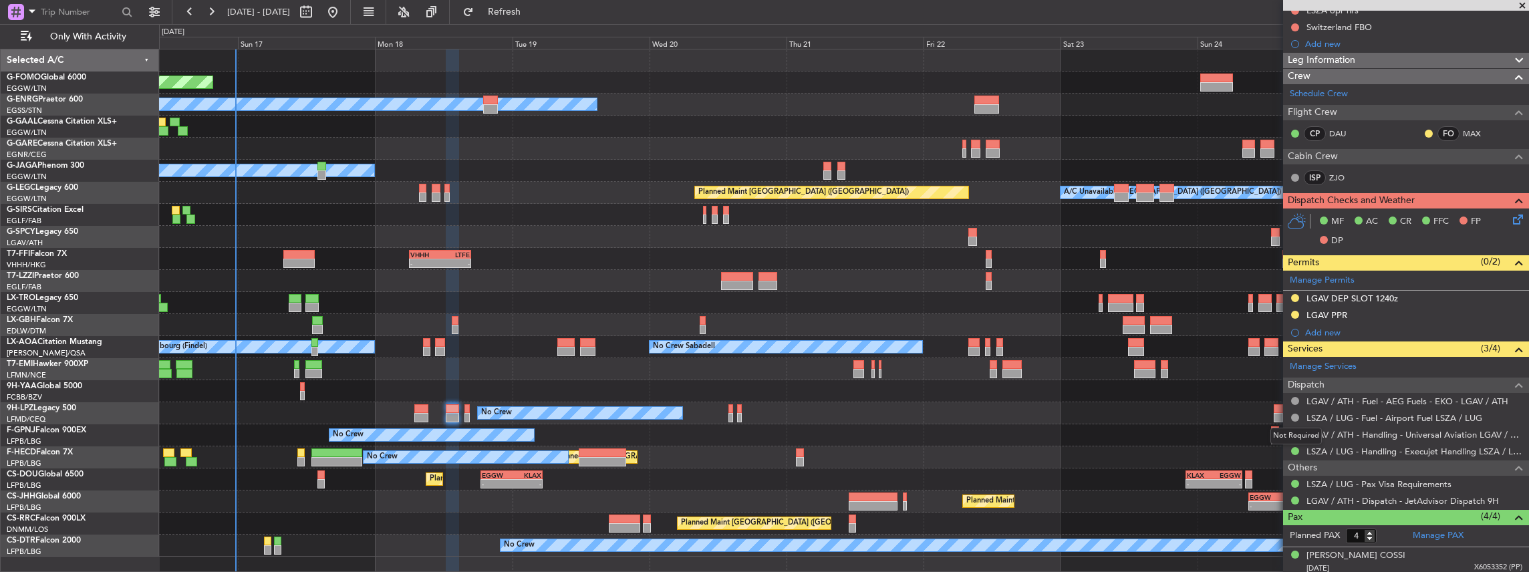
click at [1295, 431] on div "Not Required" at bounding box center [1295, 436] width 51 height 17
click at [1294, 430] on button at bounding box center [1295, 434] width 8 height 8
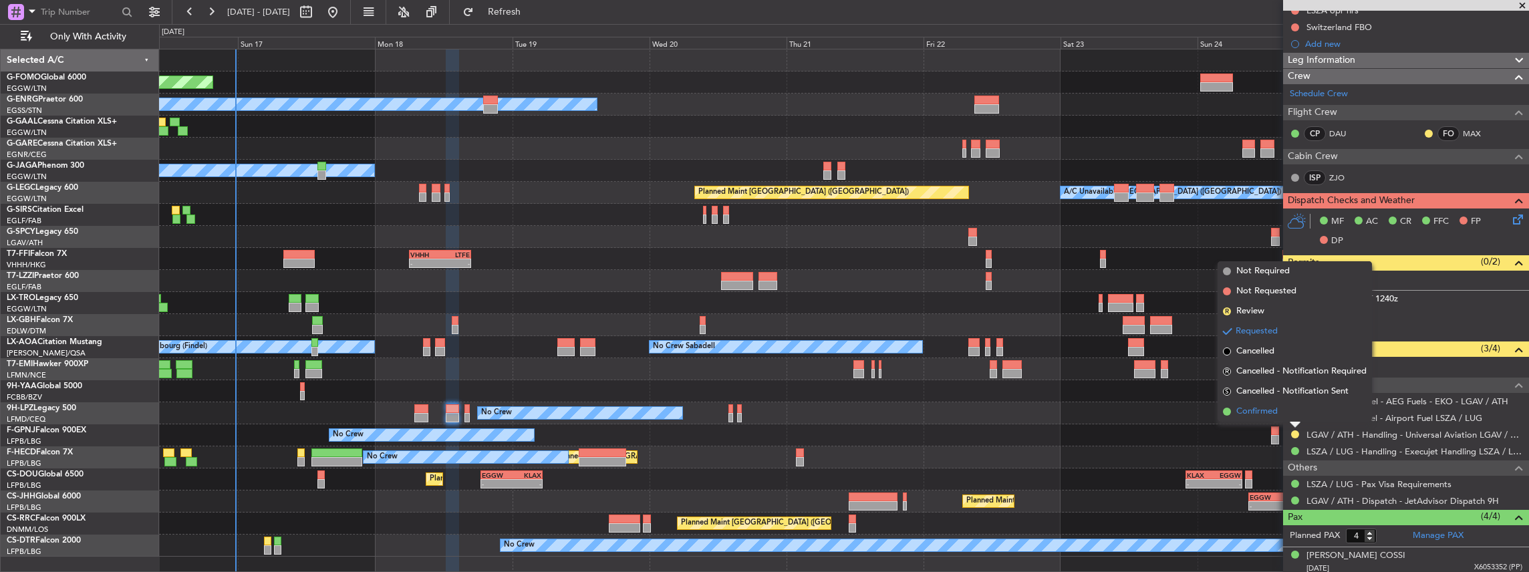
click at [1273, 412] on span "Confirmed" at bounding box center [1256, 411] width 41 height 13
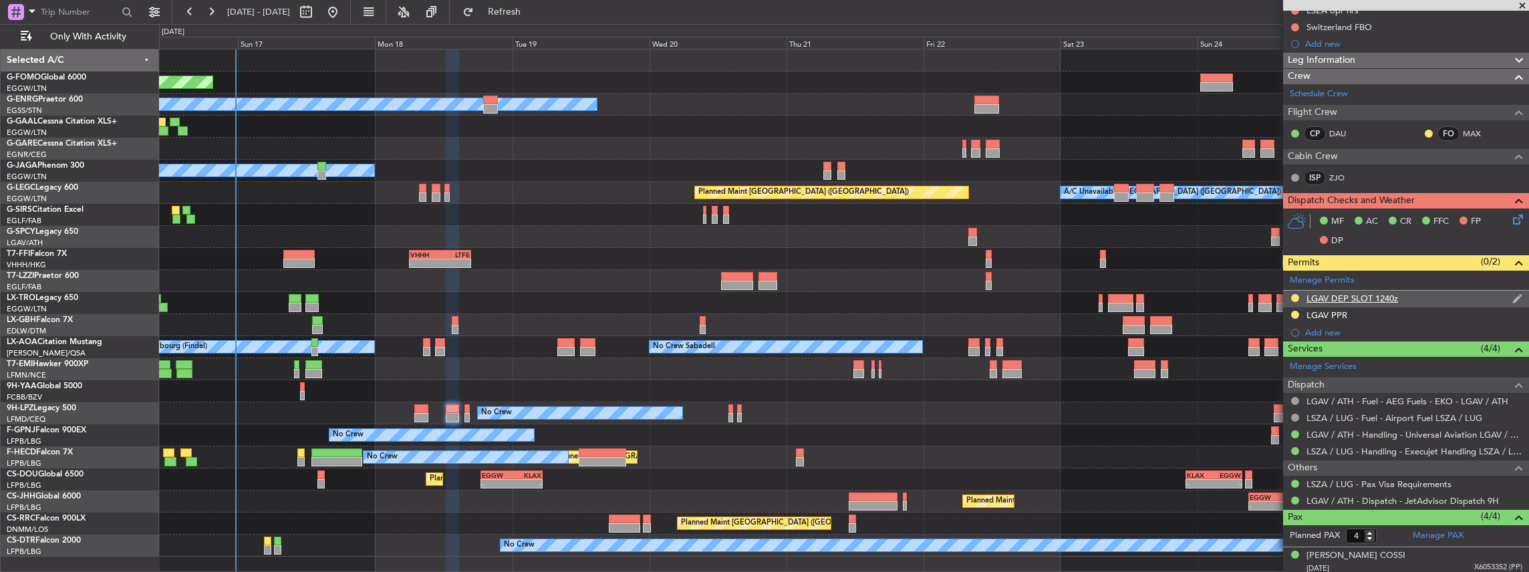
click at [1418, 297] on div "LGAV DEP SLOT 1240z" at bounding box center [1406, 299] width 246 height 17
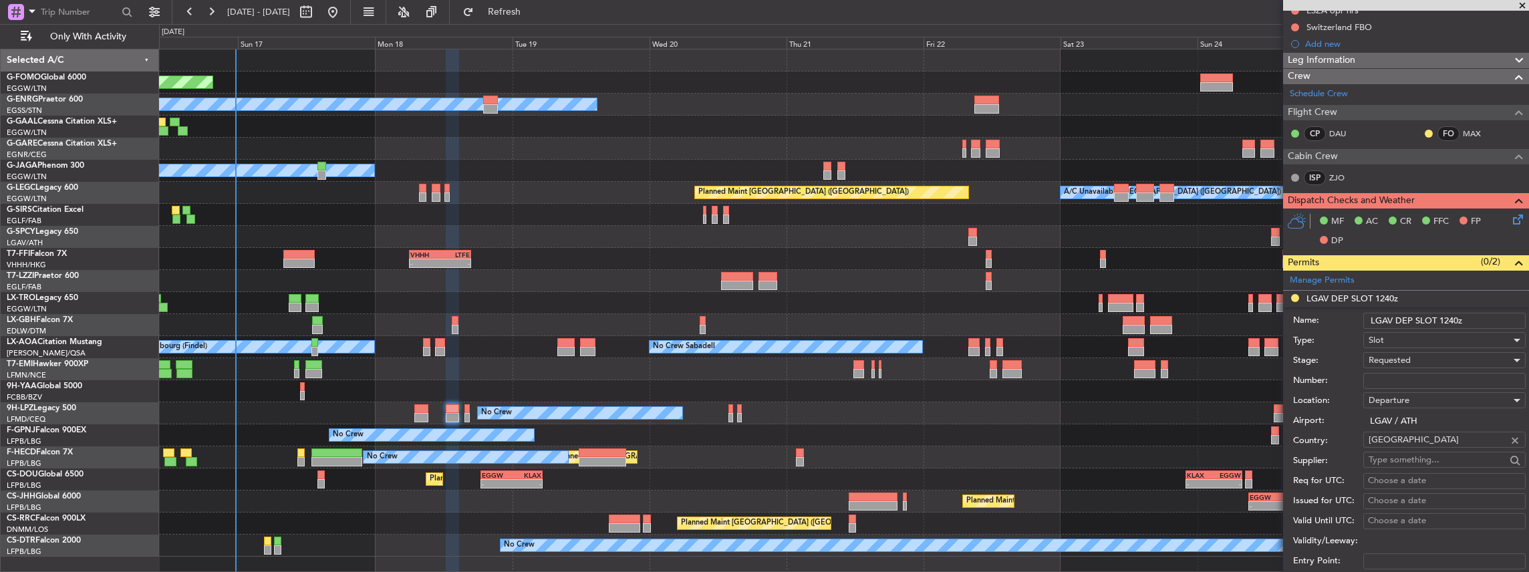
click at [1453, 318] on input "LGAV DEP SLOT 1240z" at bounding box center [1444, 321] width 162 height 16
click at [1458, 318] on input "LGAV DEP SLOT 1240z" at bounding box center [1444, 321] width 162 height 16
type input "LGAV DEP SLOT 1235z"
click at [1424, 359] on div "Requested" at bounding box center [1439, 360] width 142 height 20
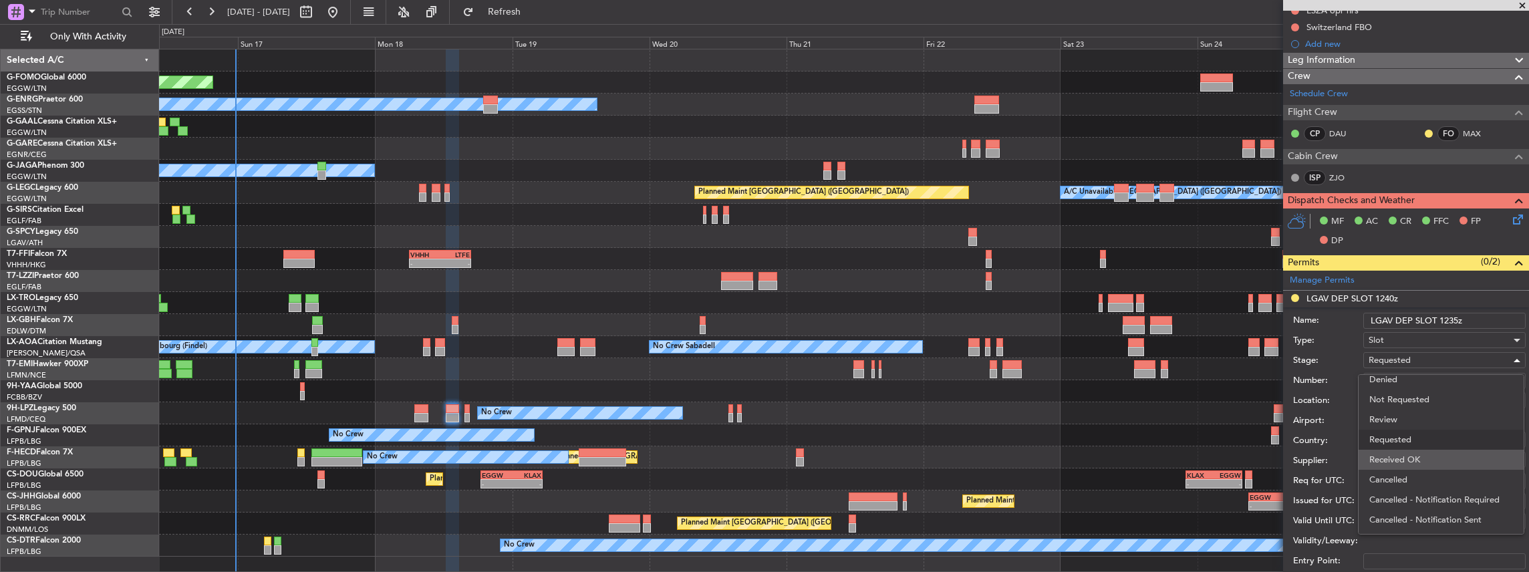
click at [1418, 459] on span "Received OK" at bounding box center [1441, 460] width 144 height 20
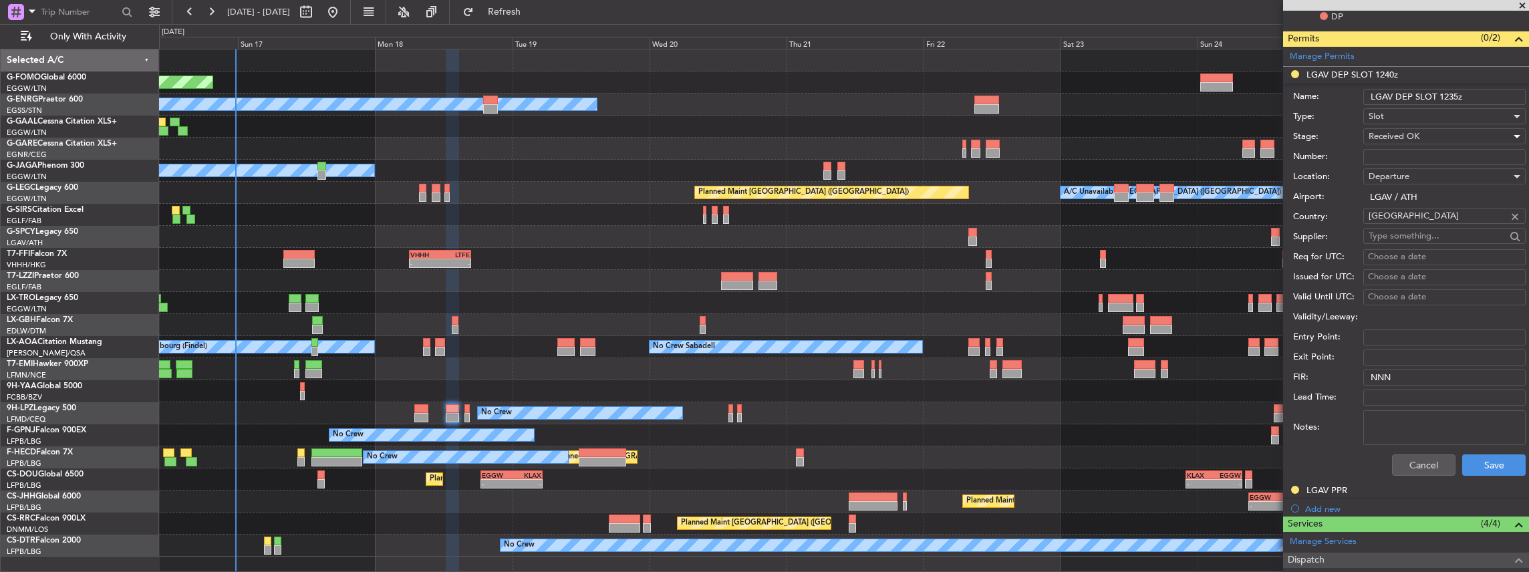
scroll to position [490, 0]
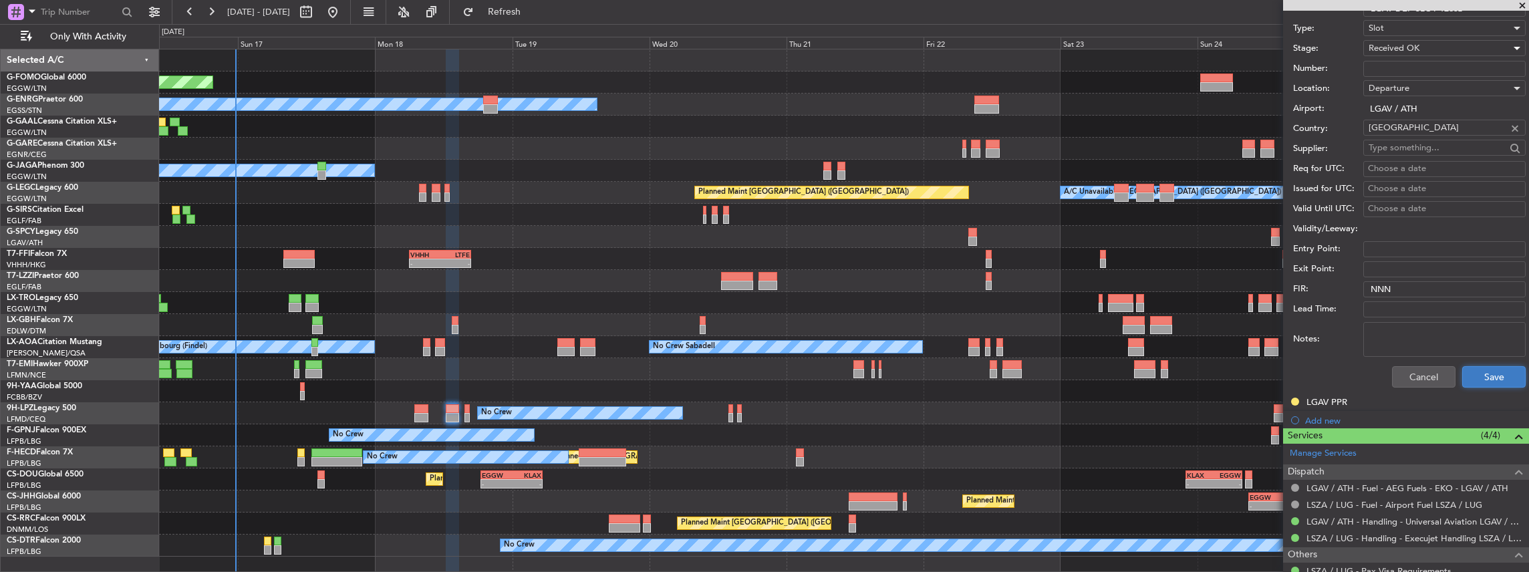
click at [1485, 378] on button "Save" at bounding box center [1493, 376] width 63 height 21
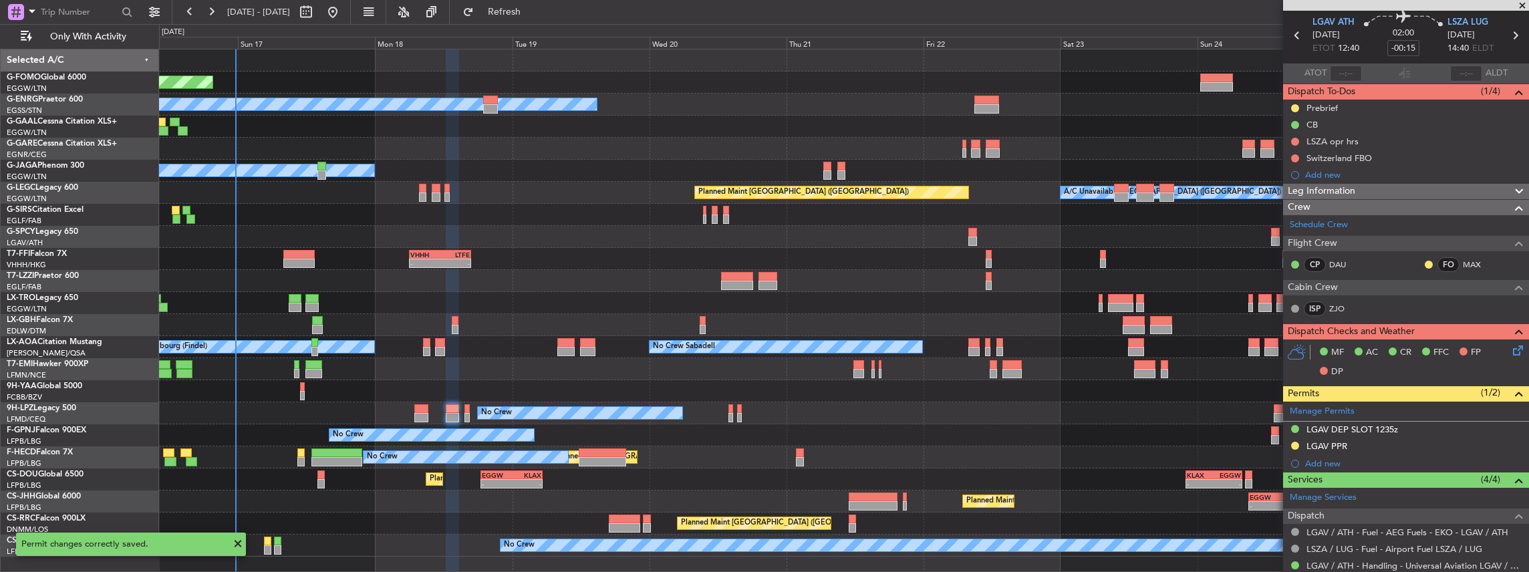
scroll to position [0, 0]
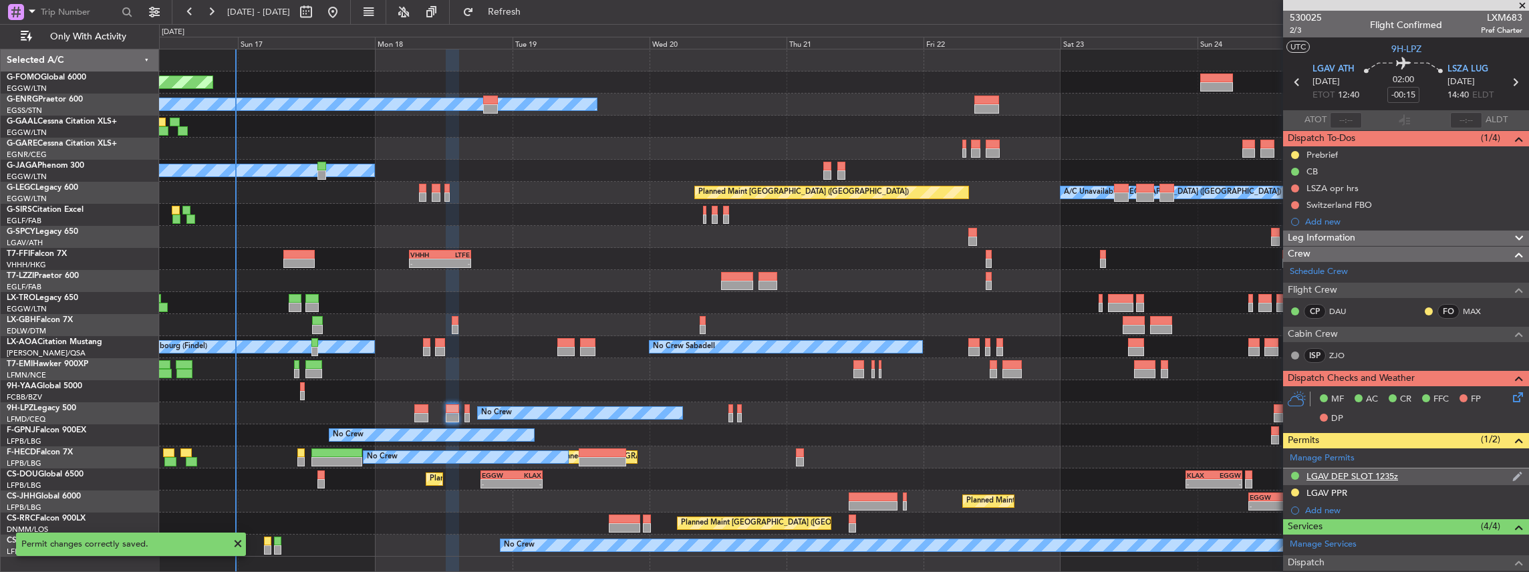
click at [1405, 470] on div "LGAV DEP SLOT 1235z" at bounding box center [1406, 476] width 246 height 17
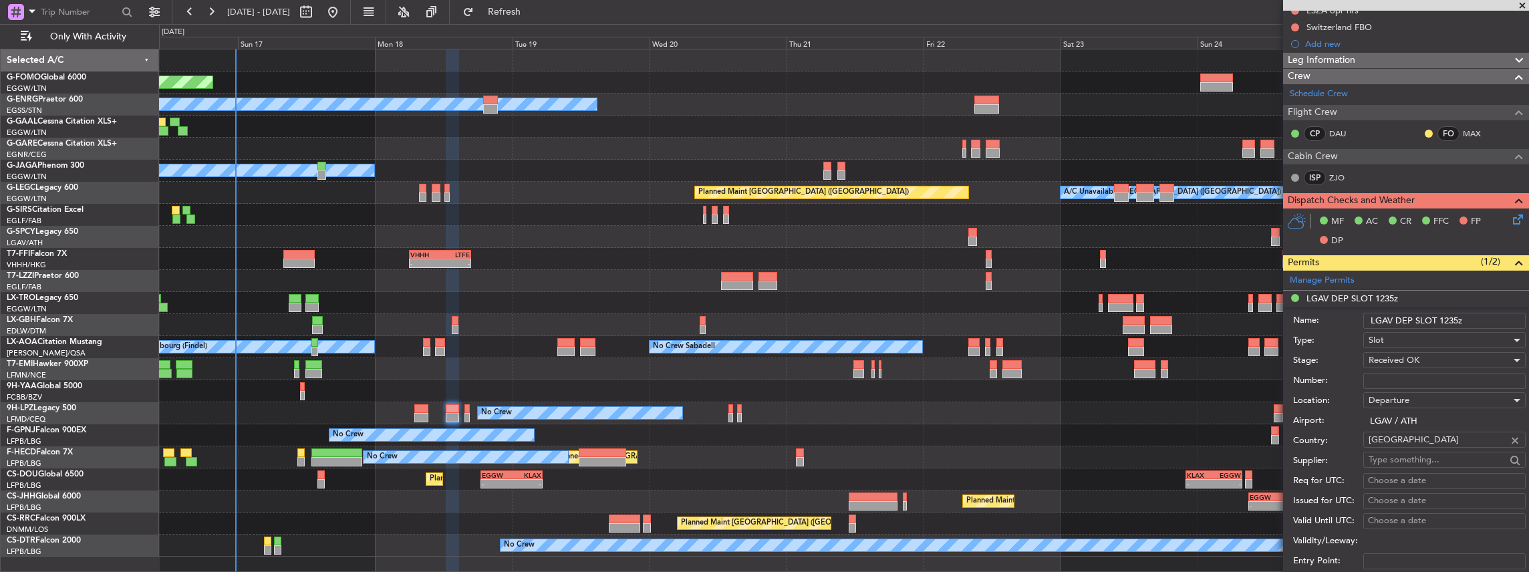
scroll to position [311, 0]
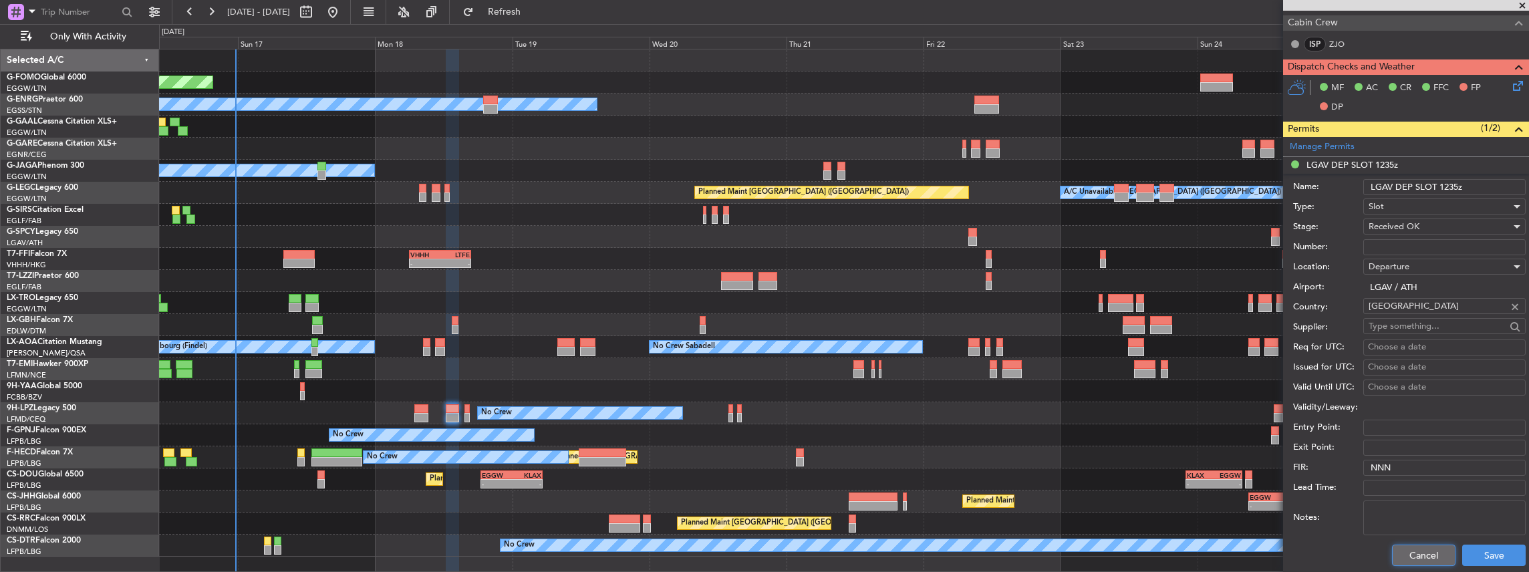
click at [1427, 547] on button "Cancel" at bounding box center [1423, 555] width 63 height 21
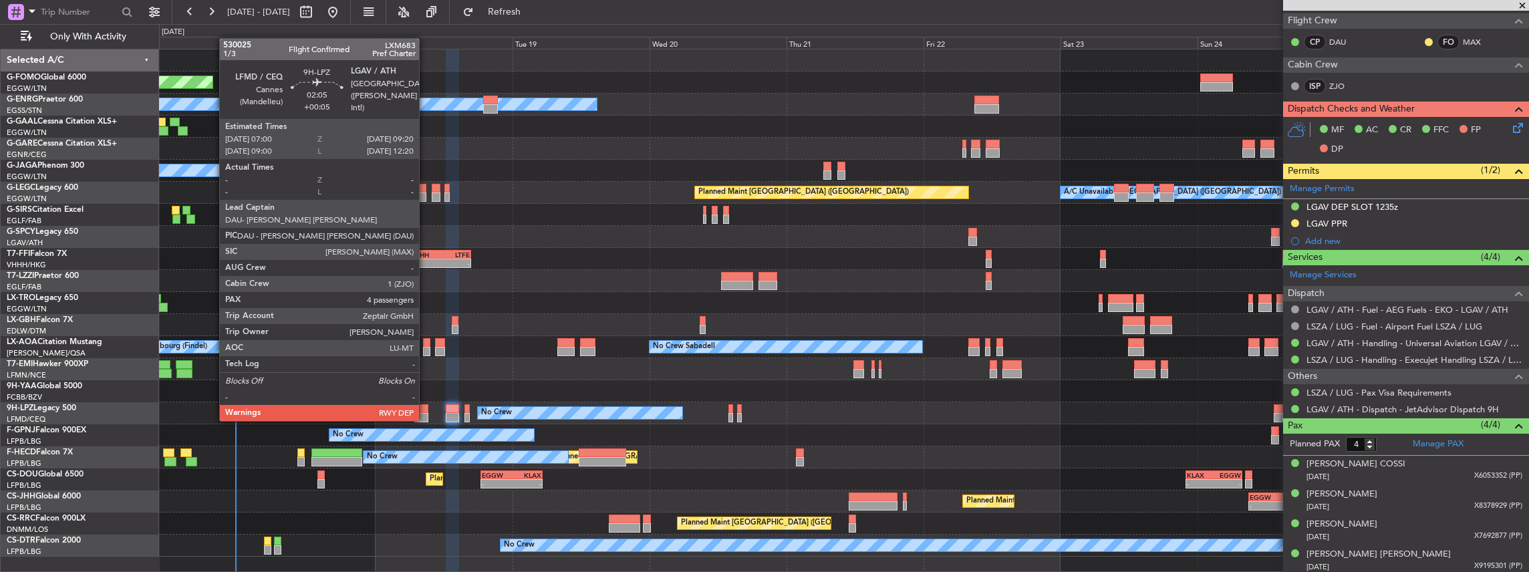
click at [426, 408] on div at bounding box center [420, 408] width 13 height 9
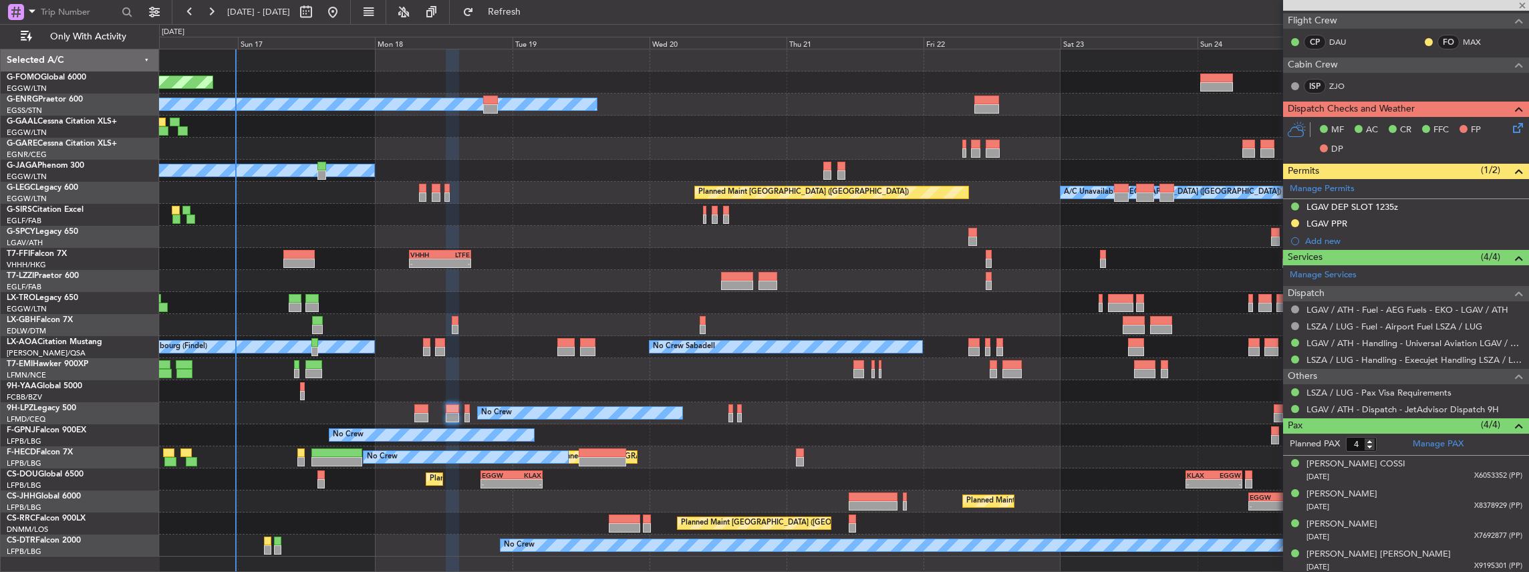
type input "+00:05"
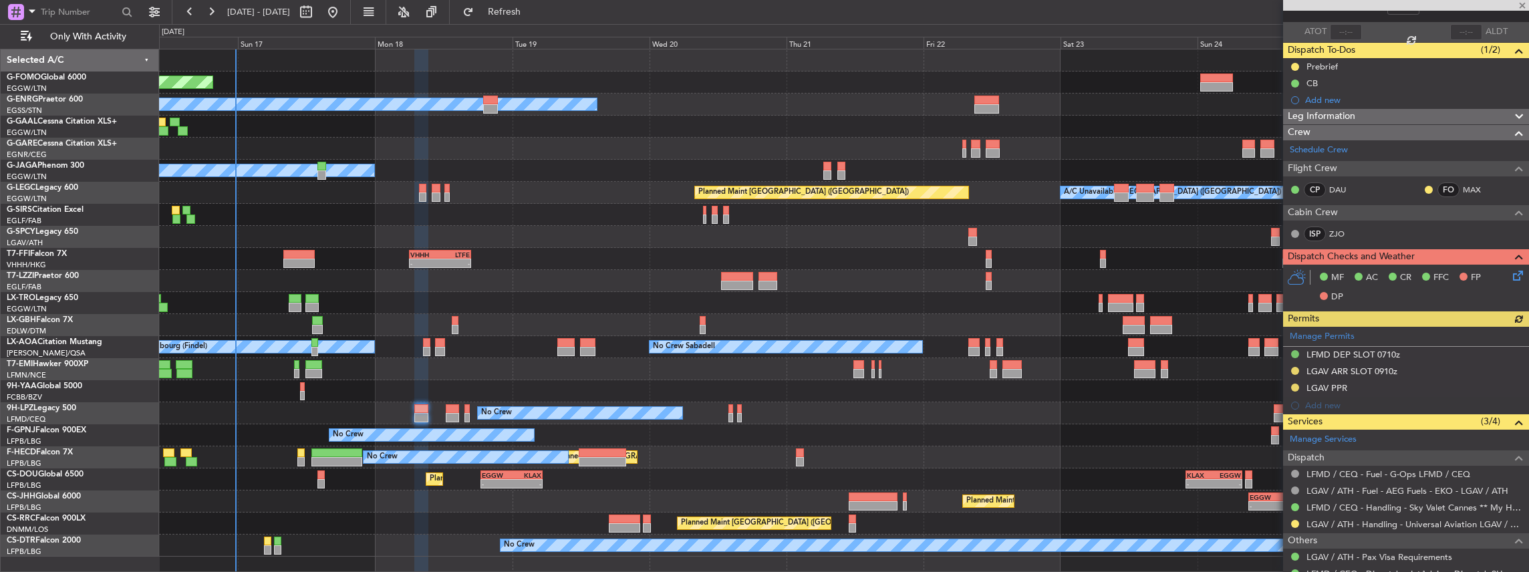
scroll to position [134, 0]
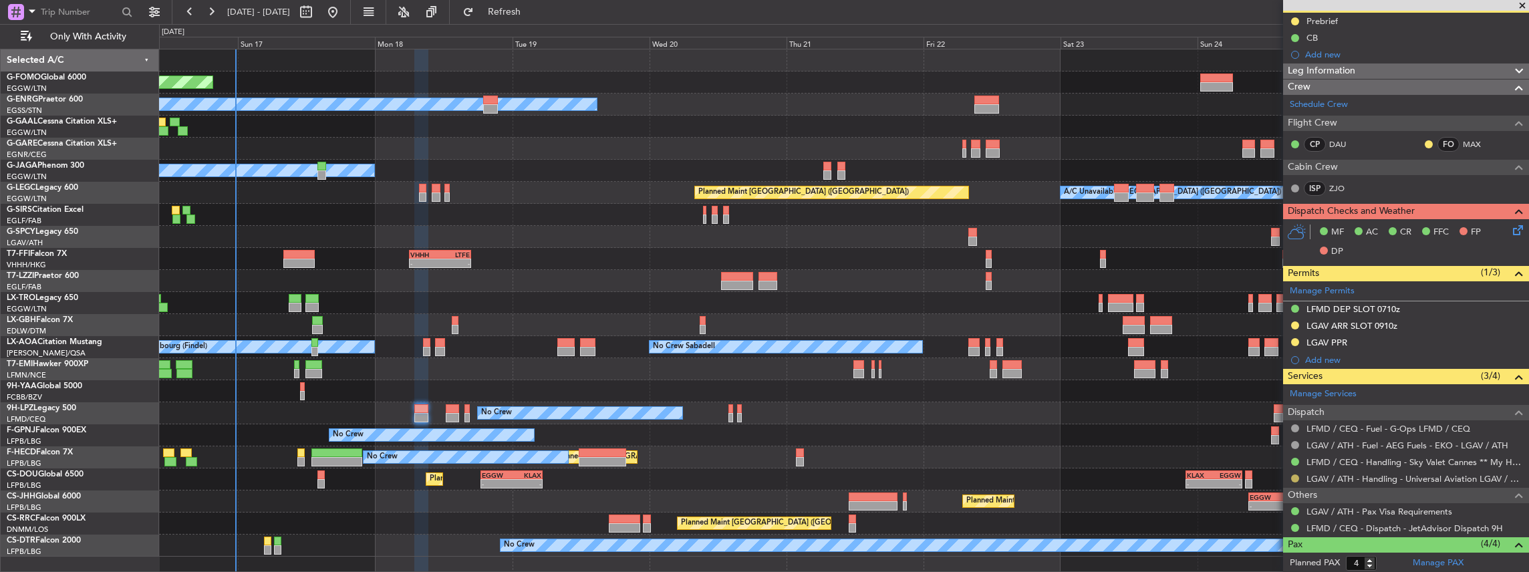
click at [1294, 476] on button at bounding box center [1295, 478] width 8 height 8
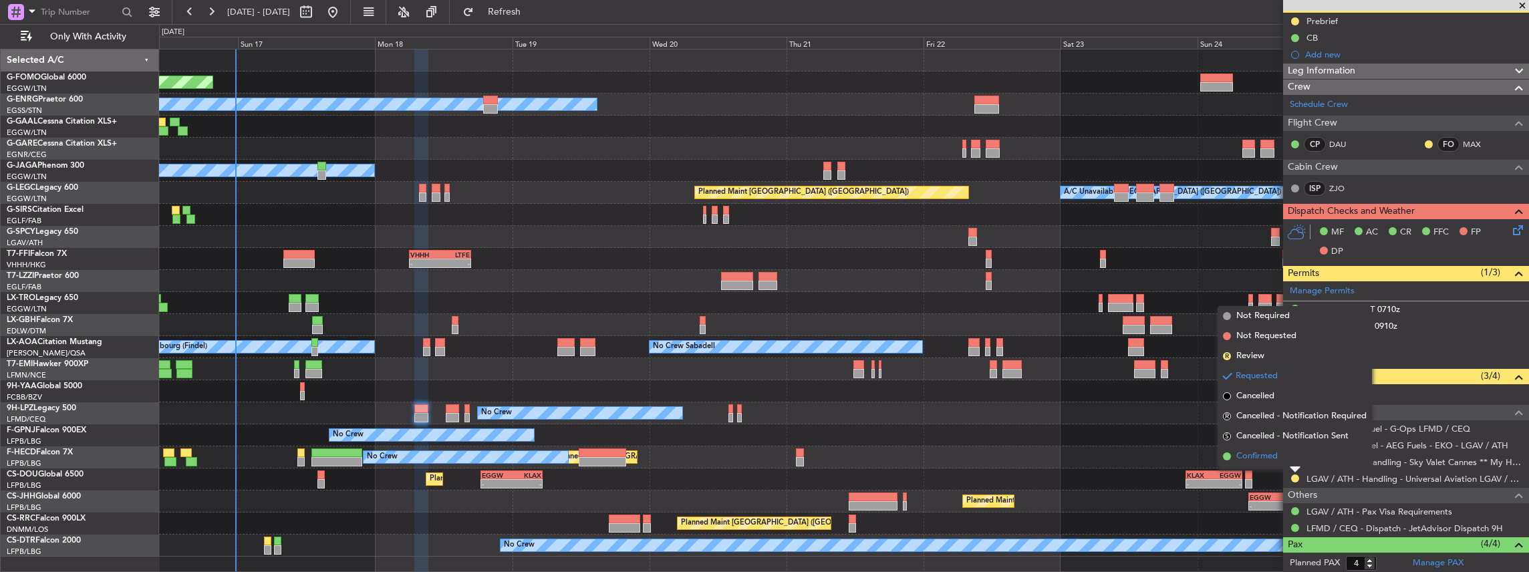
click at [1250, 454] on span "Confirmed" at bounding box center [1256, 456] width 41 height 13
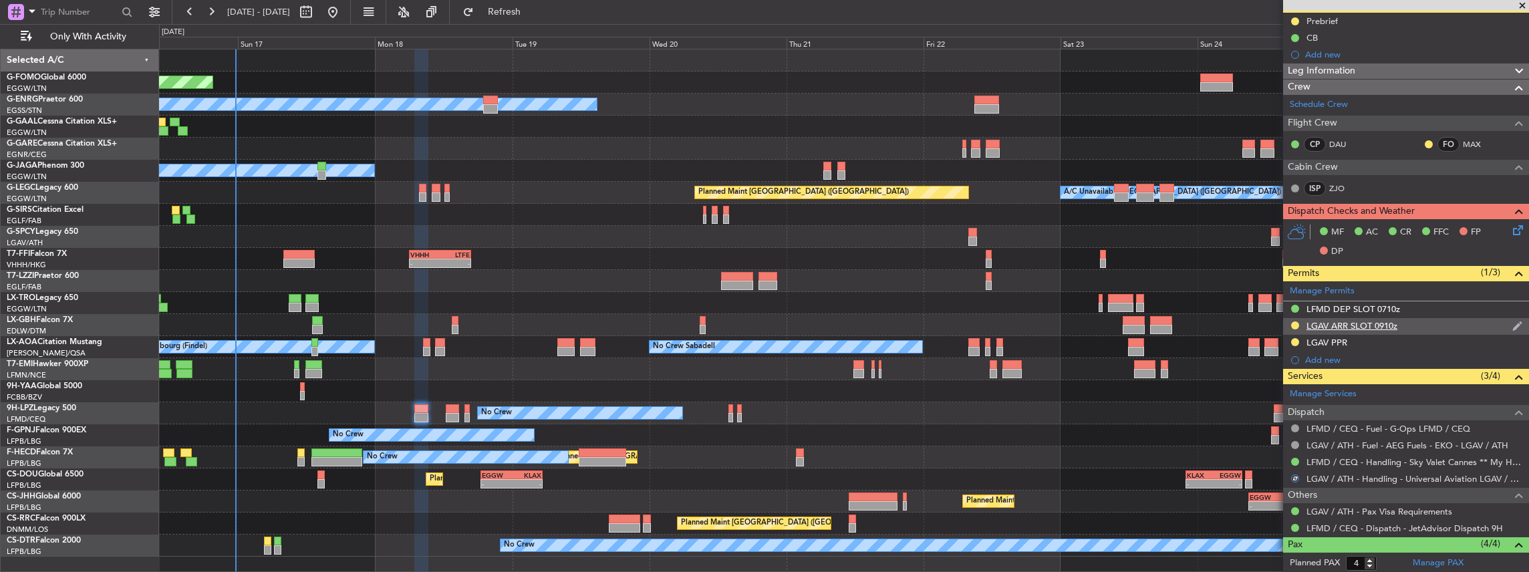
click at [1412, 323] on div "LGAV ARR SLOT 0910z" at bounding box center [1406, 326] width 246 height 17
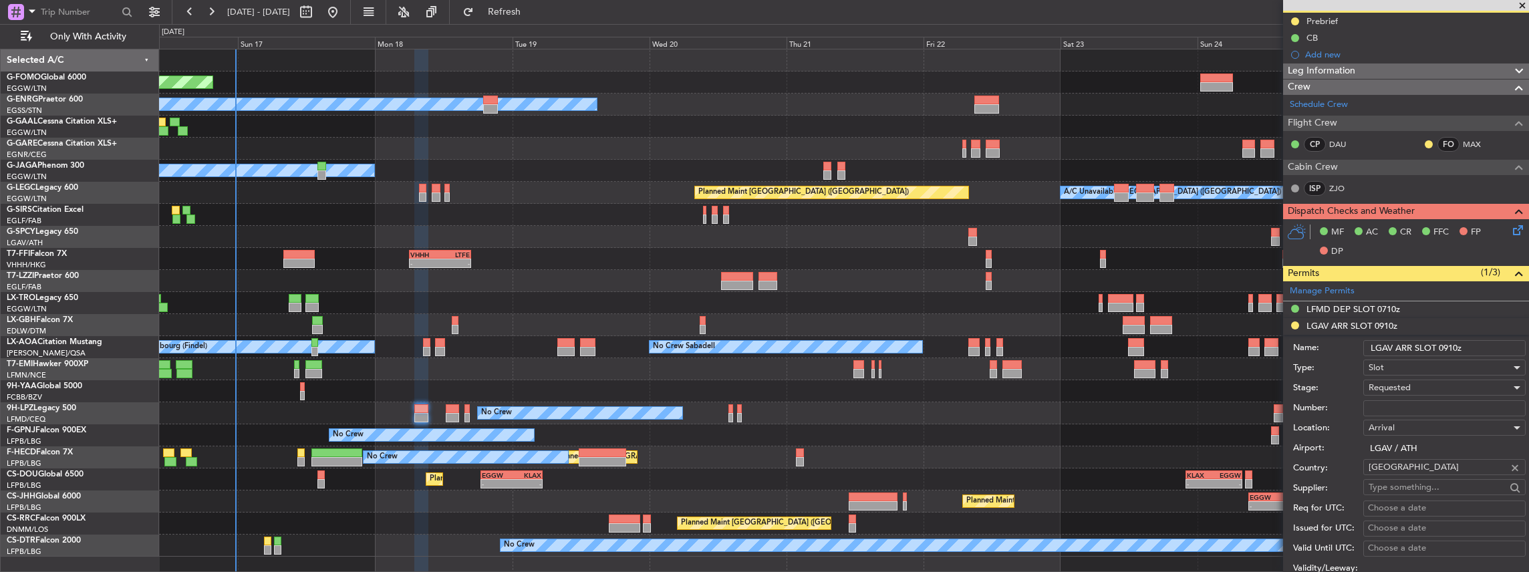
drag, startPoint x: 1457, startPoint y: 346, endPoint x: 1443, endPoint y: 347, distance: 13.4
click at [1443, 347] on input "LGAV ARR SLOT 0910z" at bounding box center [1444, 348] width 162 height 16
type input "LGAV ARR SLOT 0855z"
click at [1404, 378] on div "Requested" at bounding box center [1439, 388] width 142 height 20
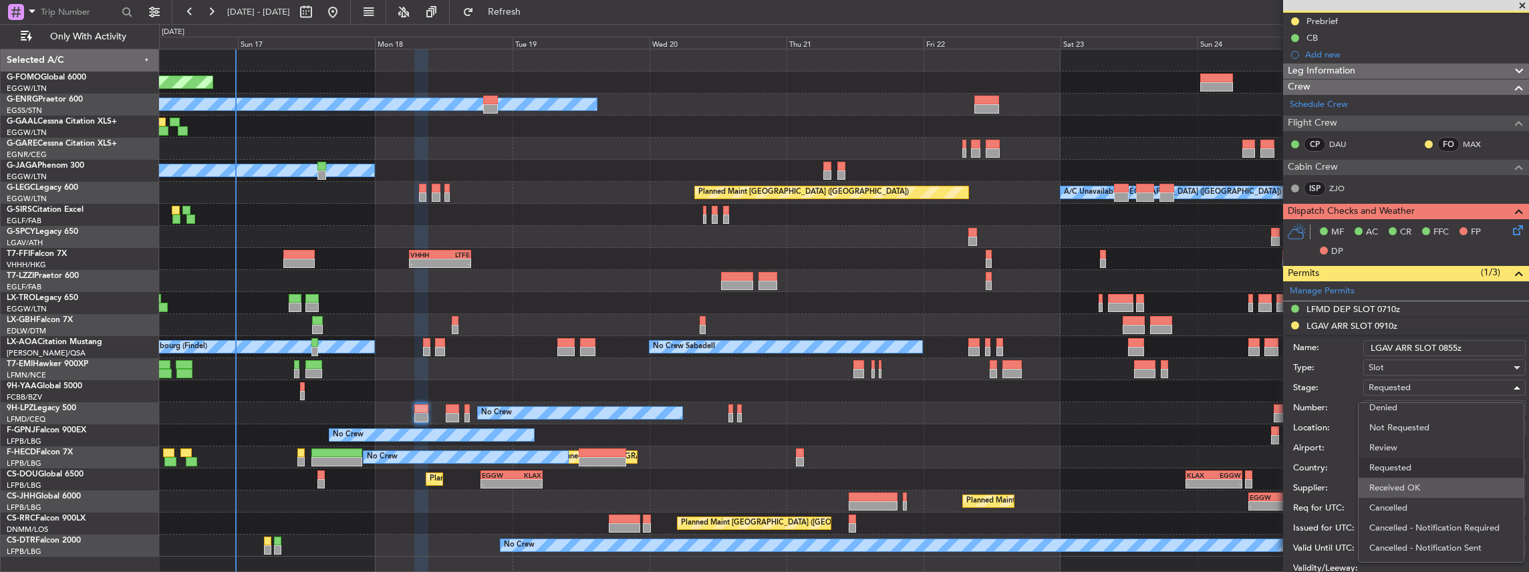
click at [1396, 485] on span "Received OK" at bounding box center [1441, 488] width 144 height 20
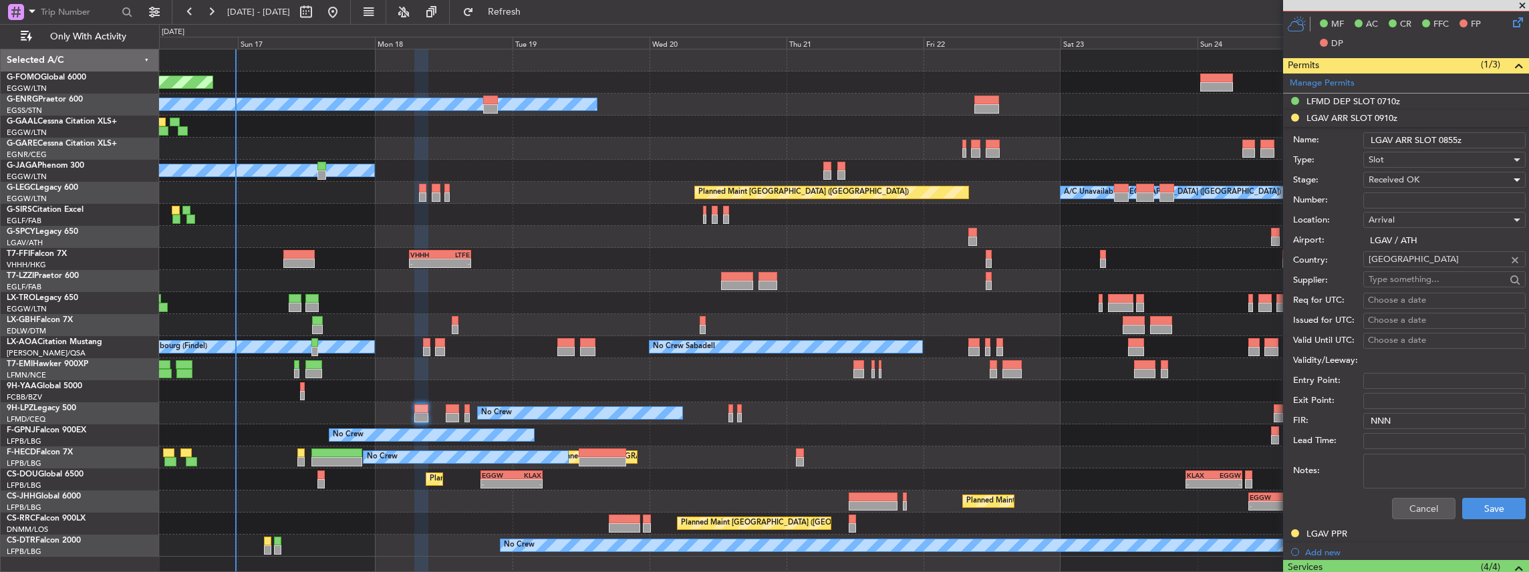
scroll to position [356, 0]
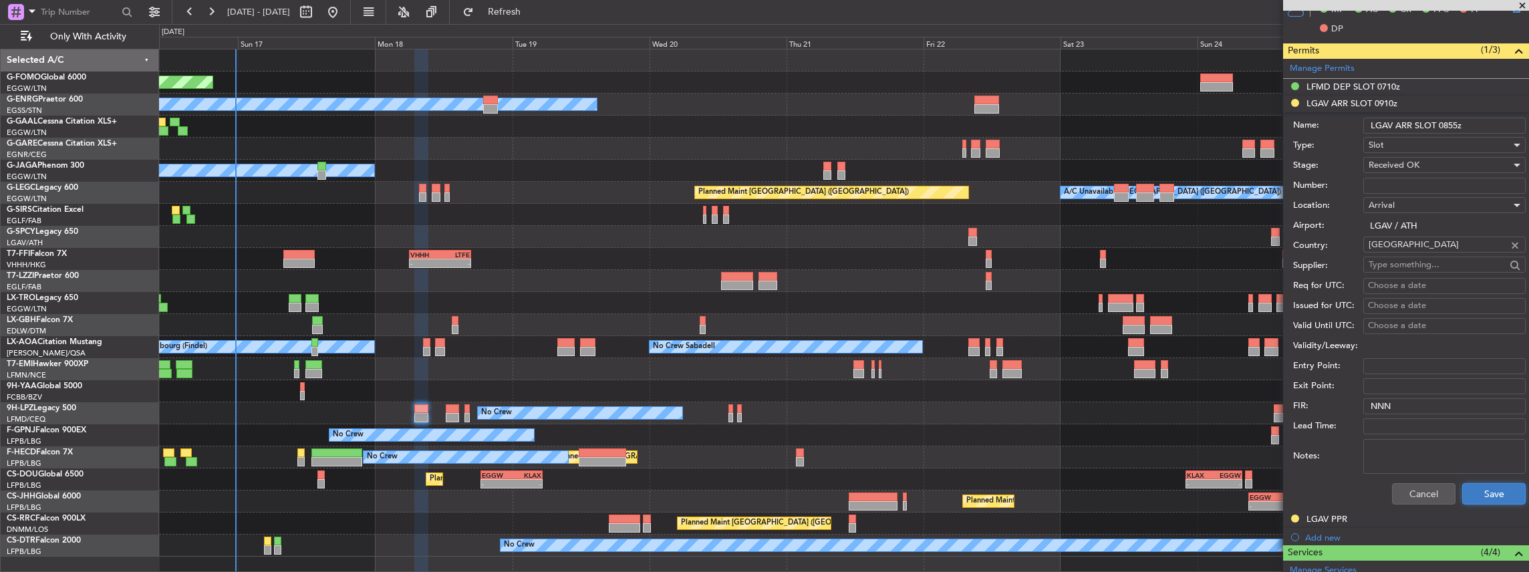
click at [1480, 500] on button "Save" at bounding box center [1493, 493] width 63 height 21
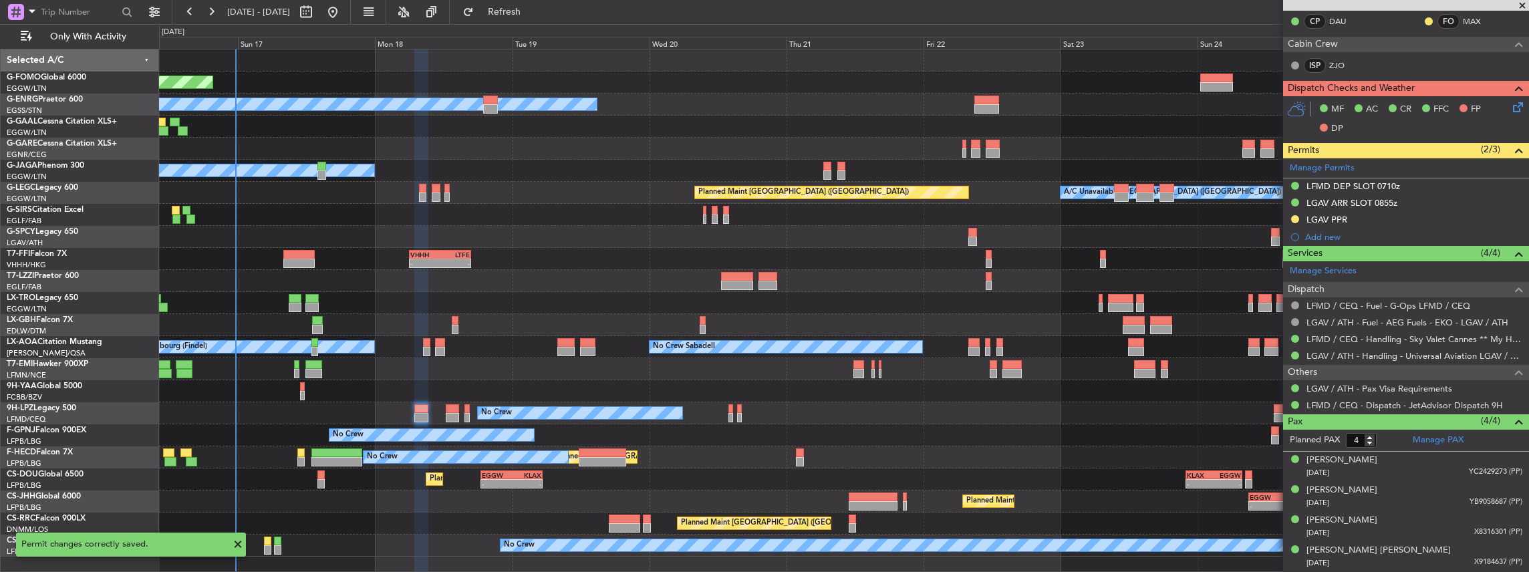
scroll to position [253, 0]
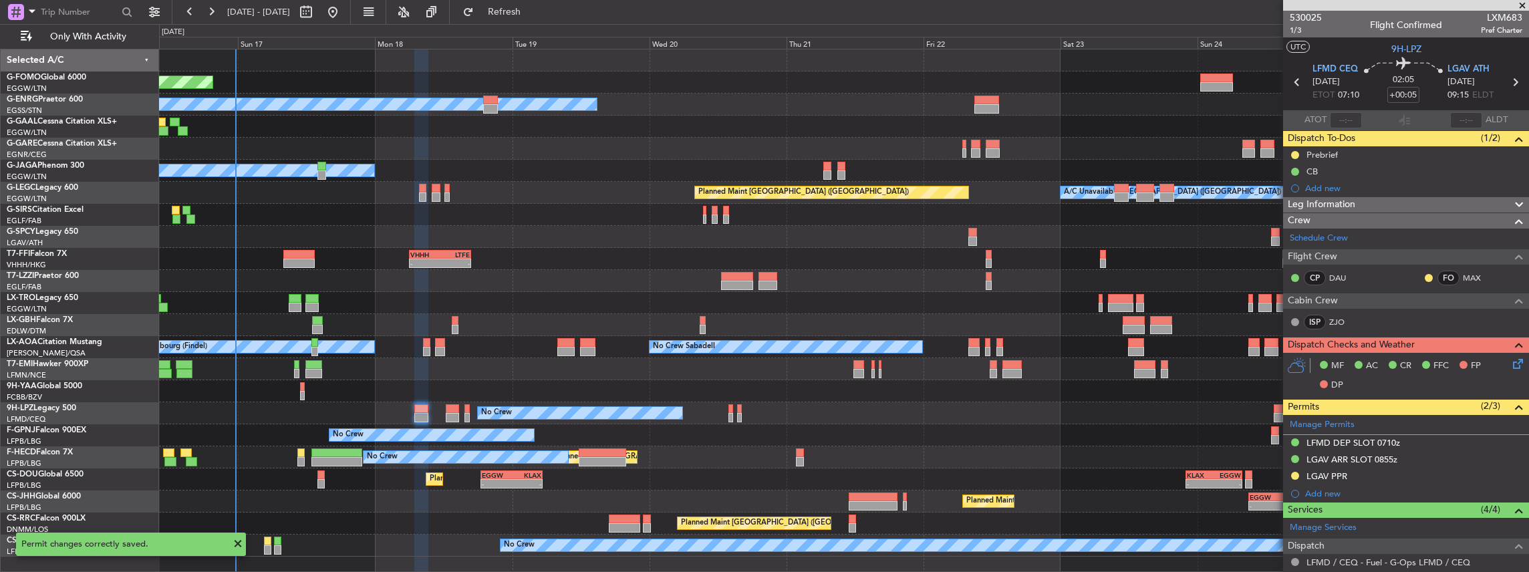
scroll to position [253, 0]
